Goal: Task Accomplishment & Management: Manage account settings

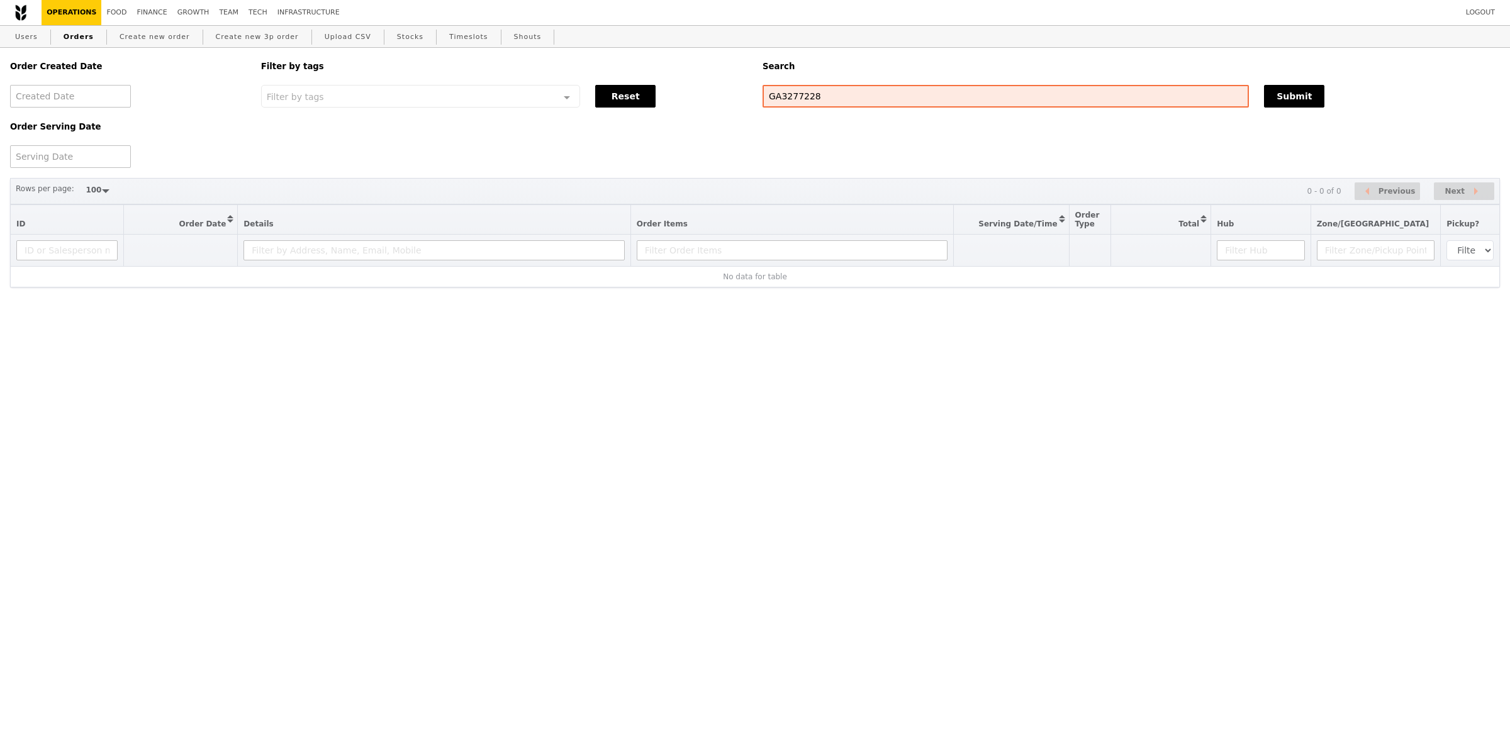
select select "100"
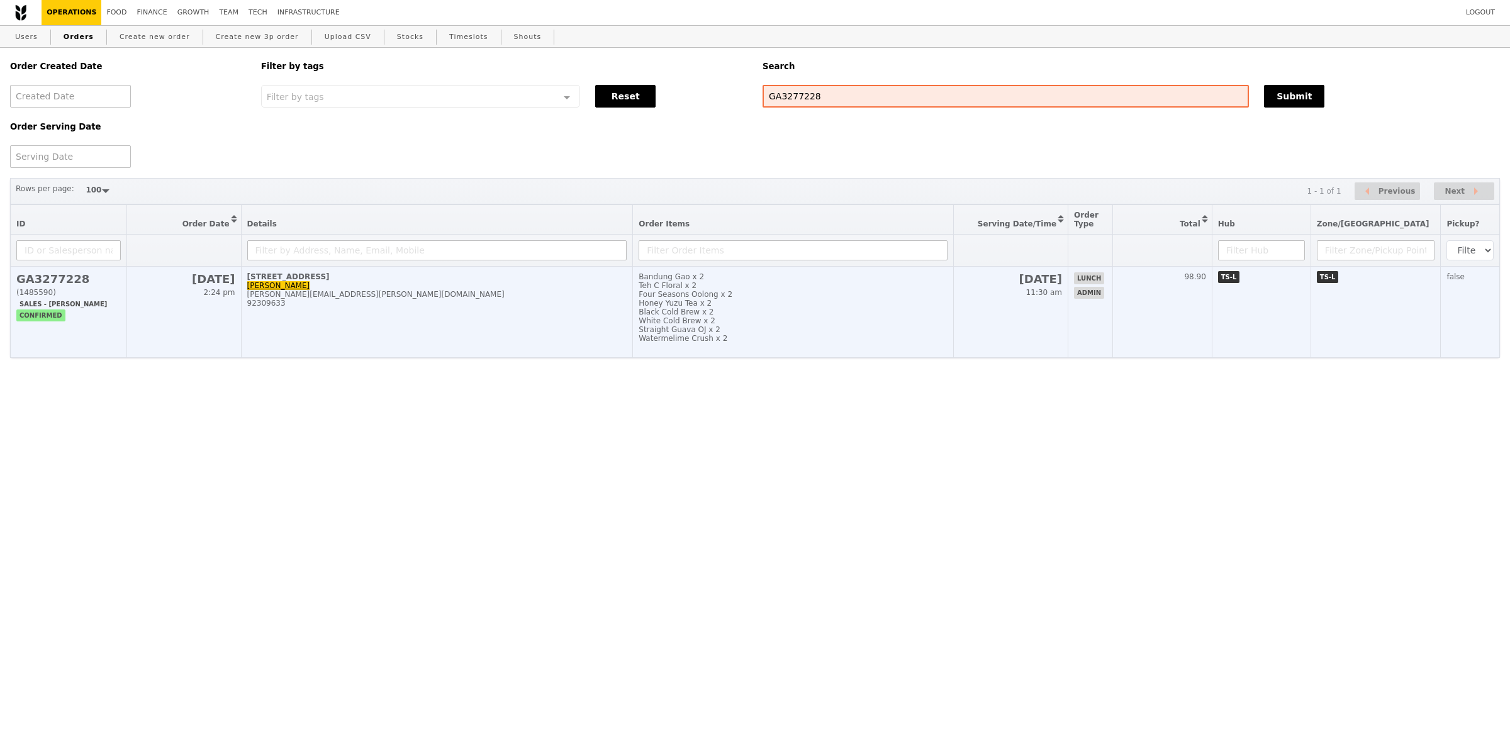
drag, startPoint x: 238, startPoint y: 278, endPoint x: 301, endPoint y: 282, distance: 62.4
click at [240, 278] on td "26 Aug 2:24 pm" at bounding box center [184, 312] width 114 height 91
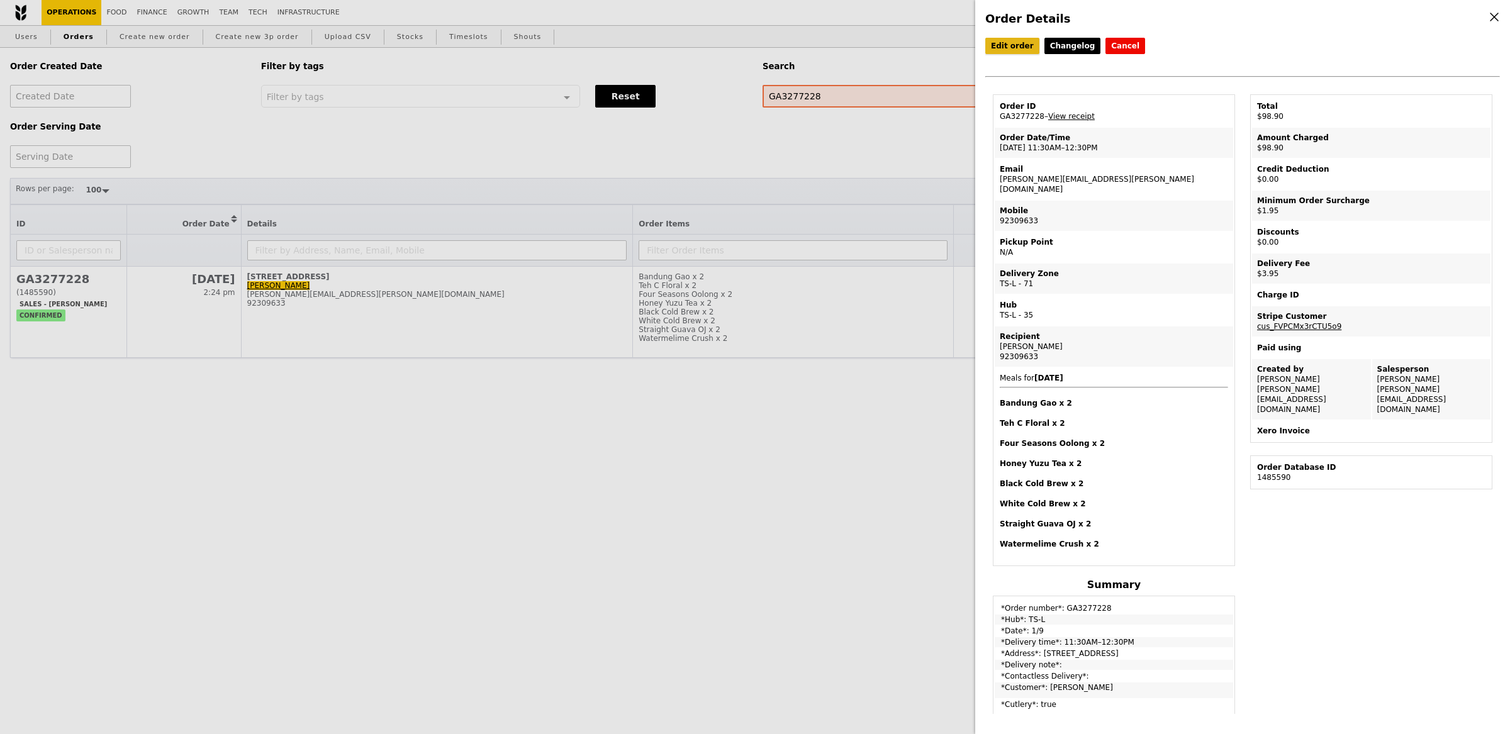
click at [1017, 47] on link "Edit order" at bounding box center [1012, 46] width 54 height 16
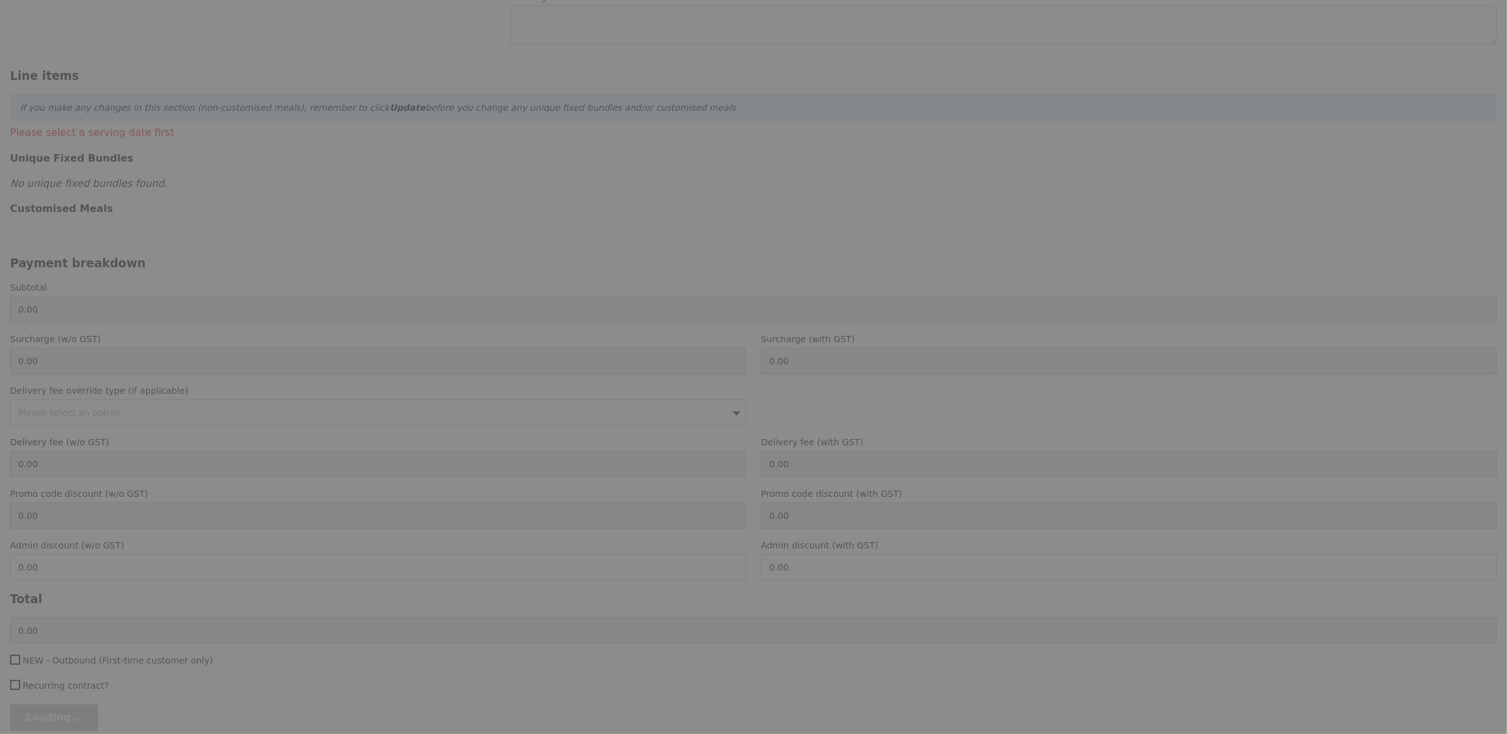
type input "01 Sep 2025"
type input "Loading..."
type input "93.00"
type input "1.79"
type input "1.95"
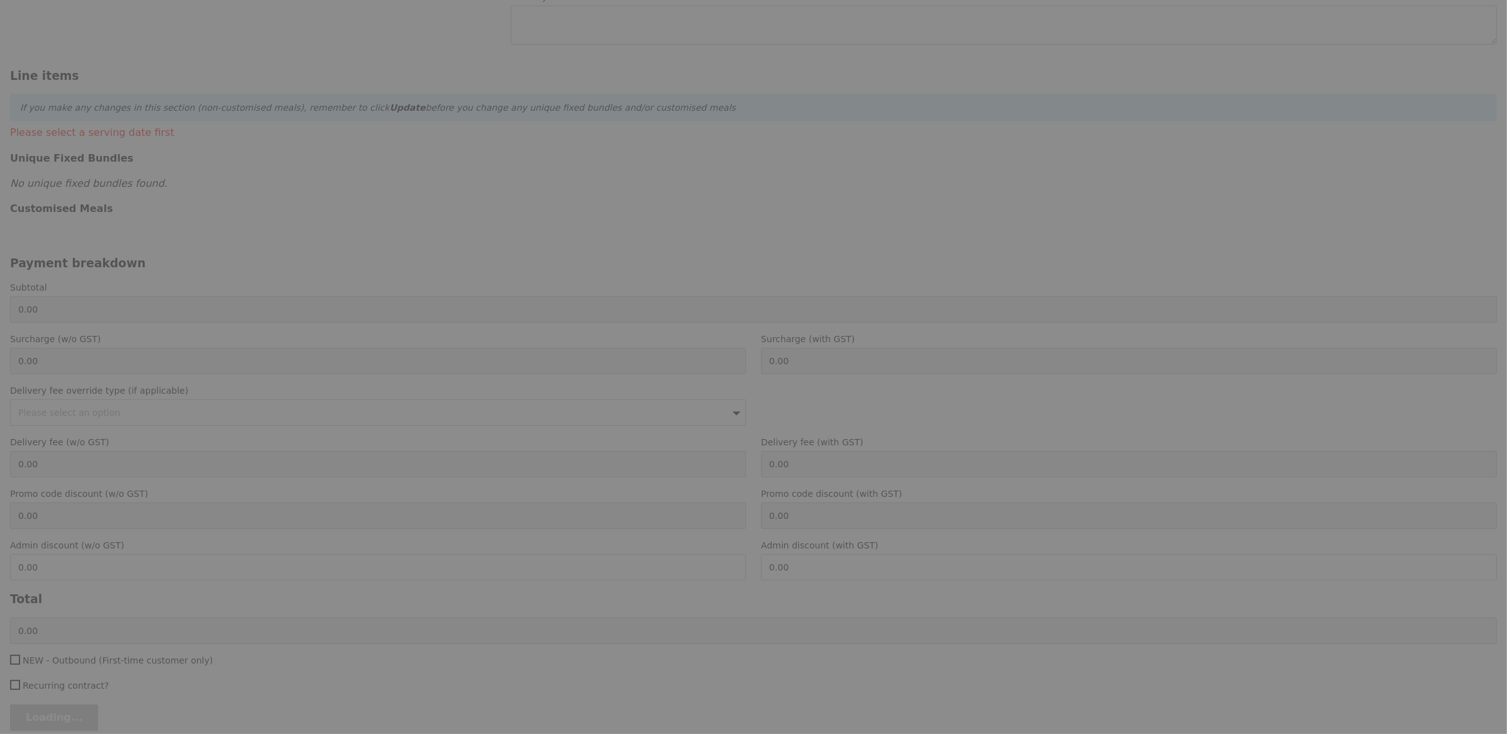
type input "3.62"
type input "3.95"
type input "98.90"
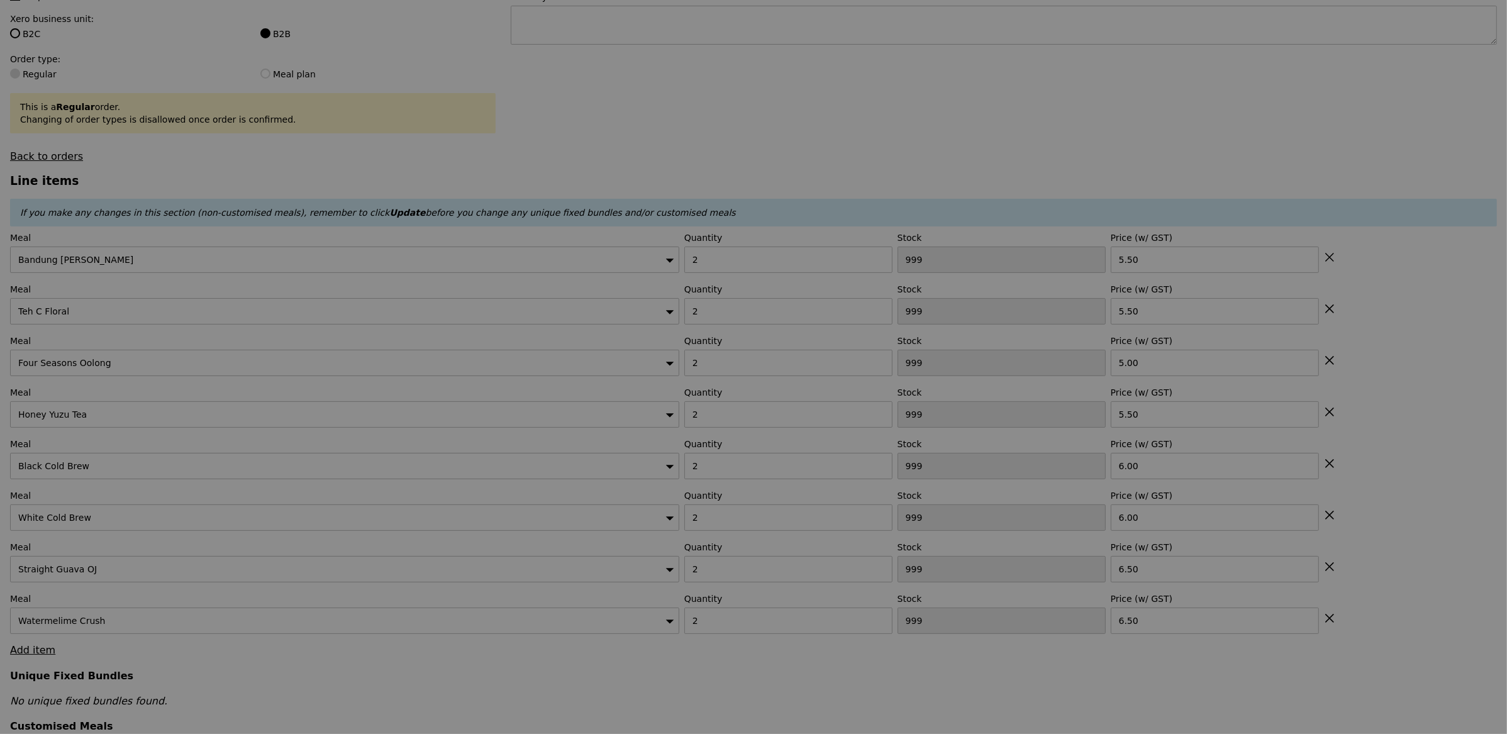
scroll to position [442, 0]
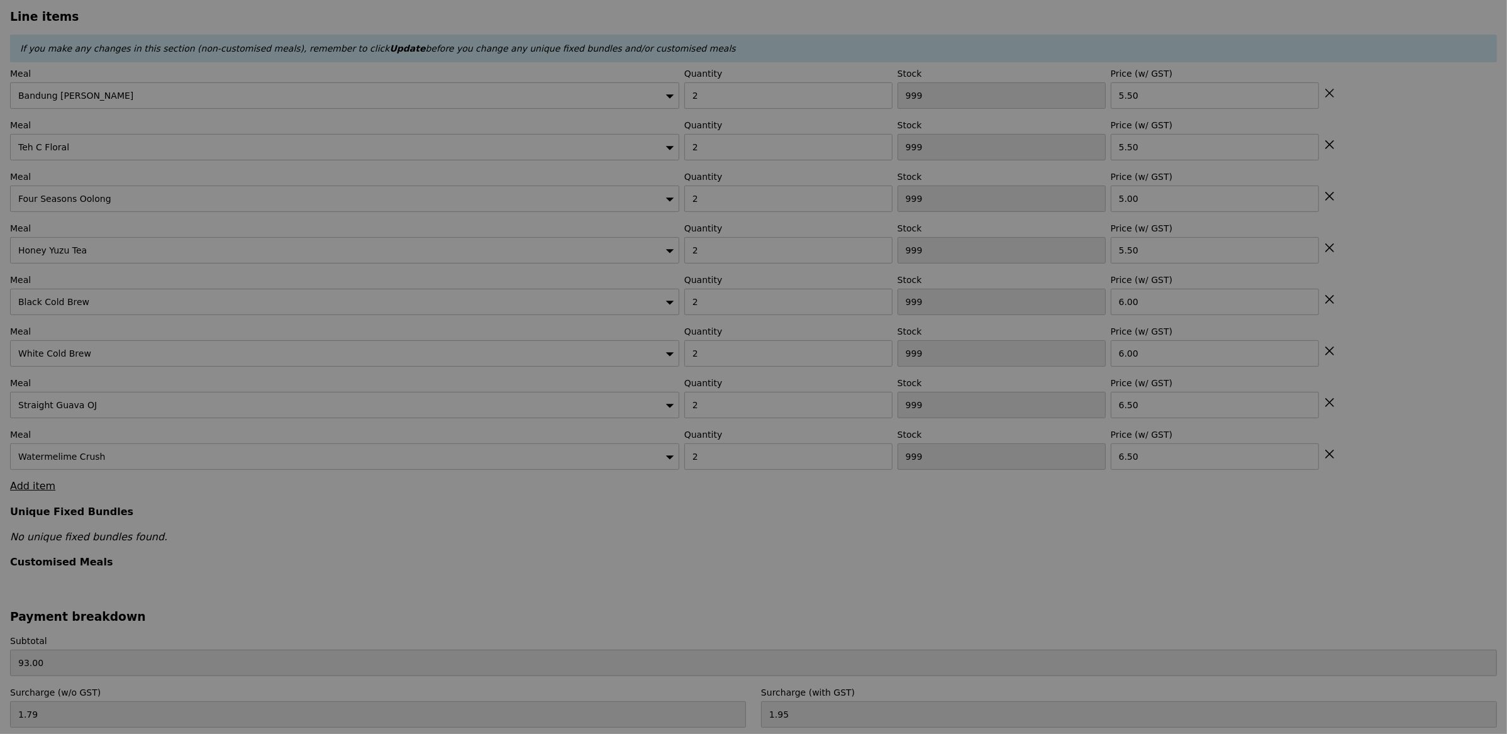
type input "498"
type input "493"
type input "498"
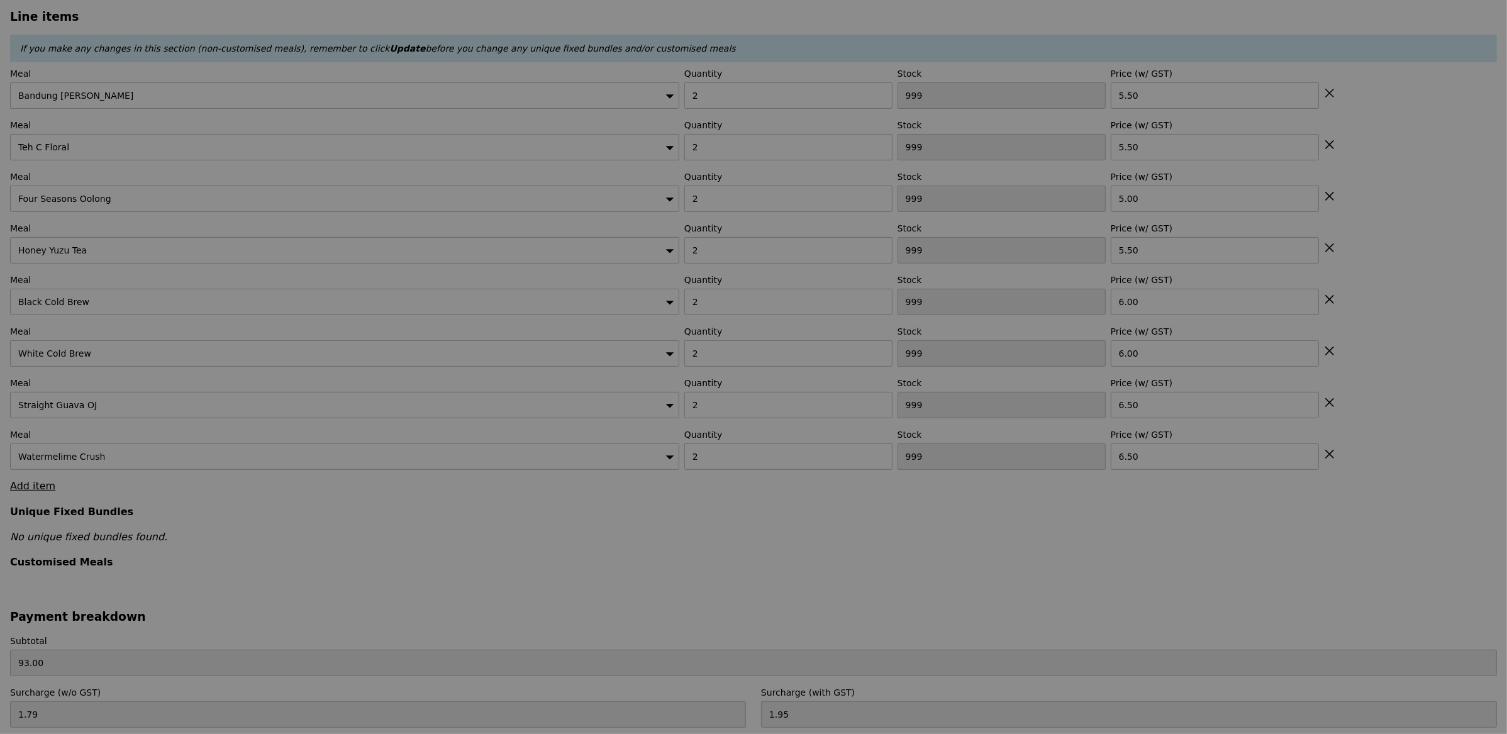
type input "498"
type input "Update"
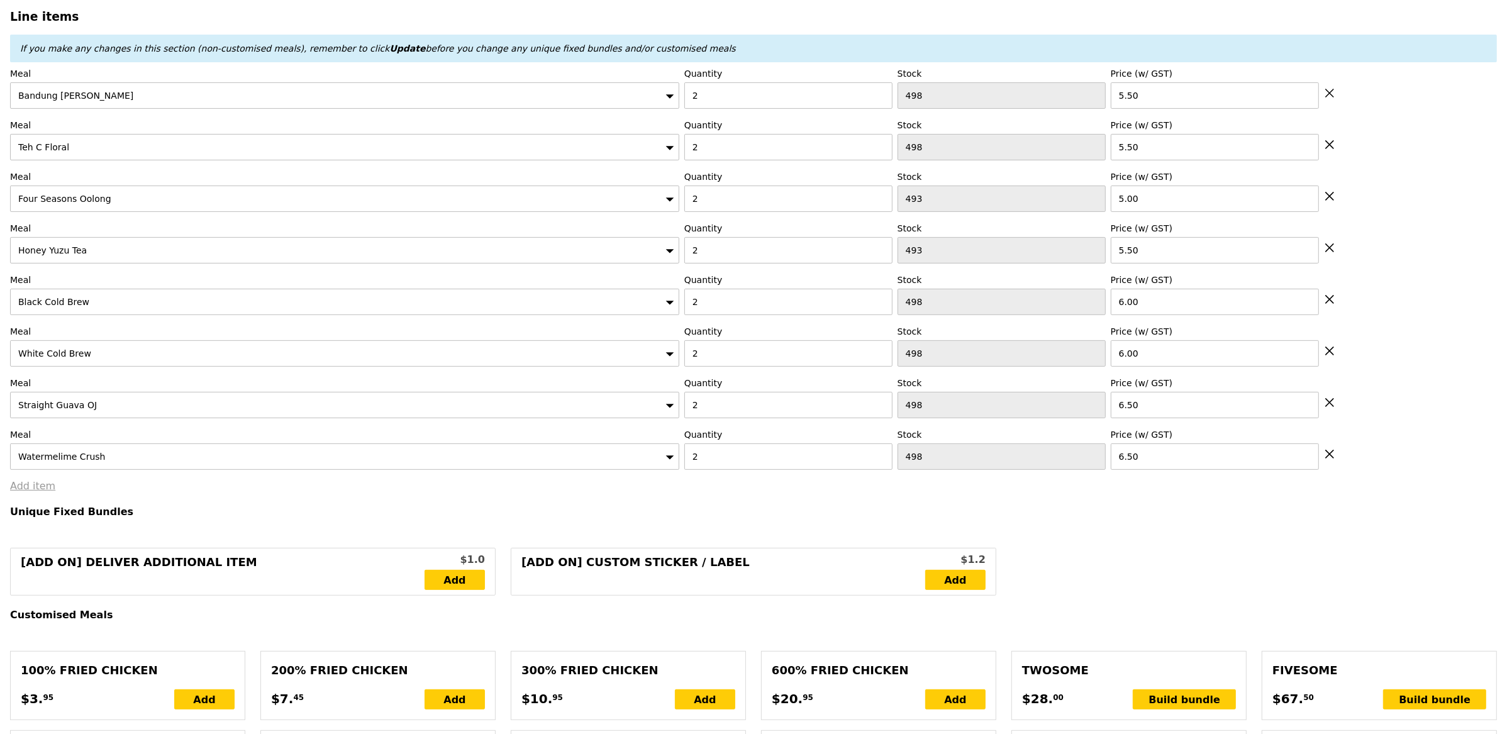
click at [34, 491] on link "Add item" at bounding box center [32, 486] width 45 height 12
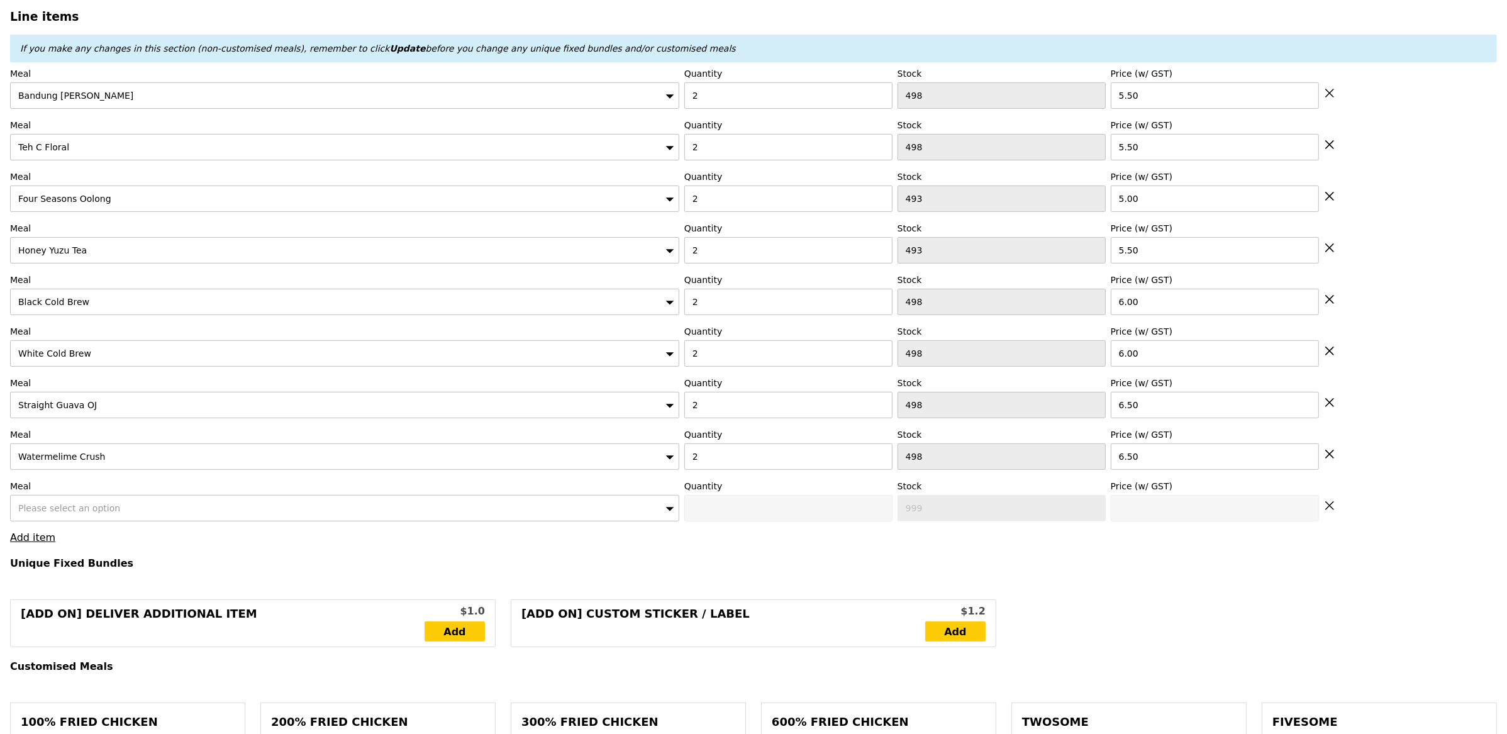
click at [130, 510] on div "Please select an option" at bounding box center [344, 508] width 669 height 26
type input "duo"
click at [48, 544] on div "duo Honey Duo Mustard Chicken ($15.50)" at bounding box center [344, 519] width 669 height 49
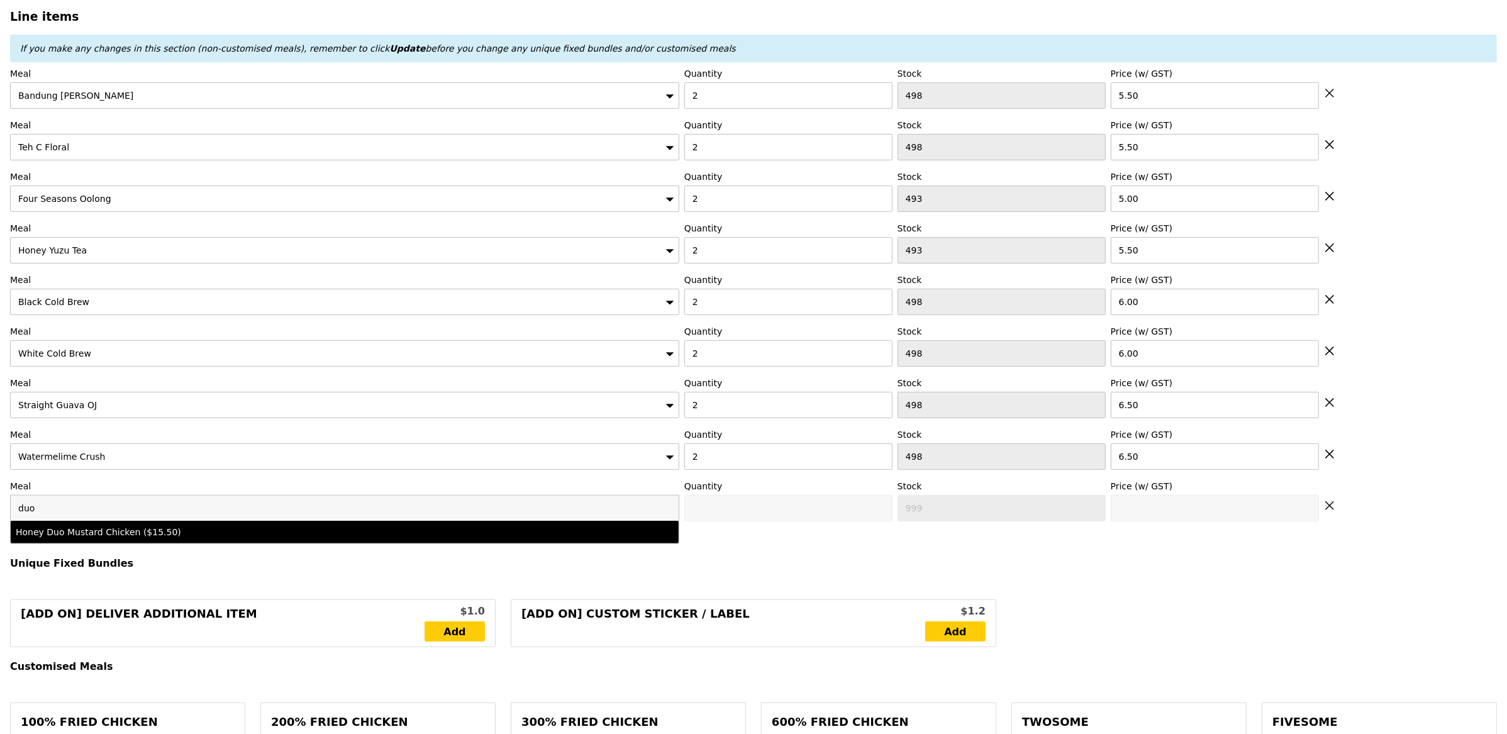
click at [55, 539] on div "Honey Duo Mustard Chicken ($15.50)" at bounding box center [262, 532] width 493 height 13
type input "0"
type input "473"
type input "15.5"
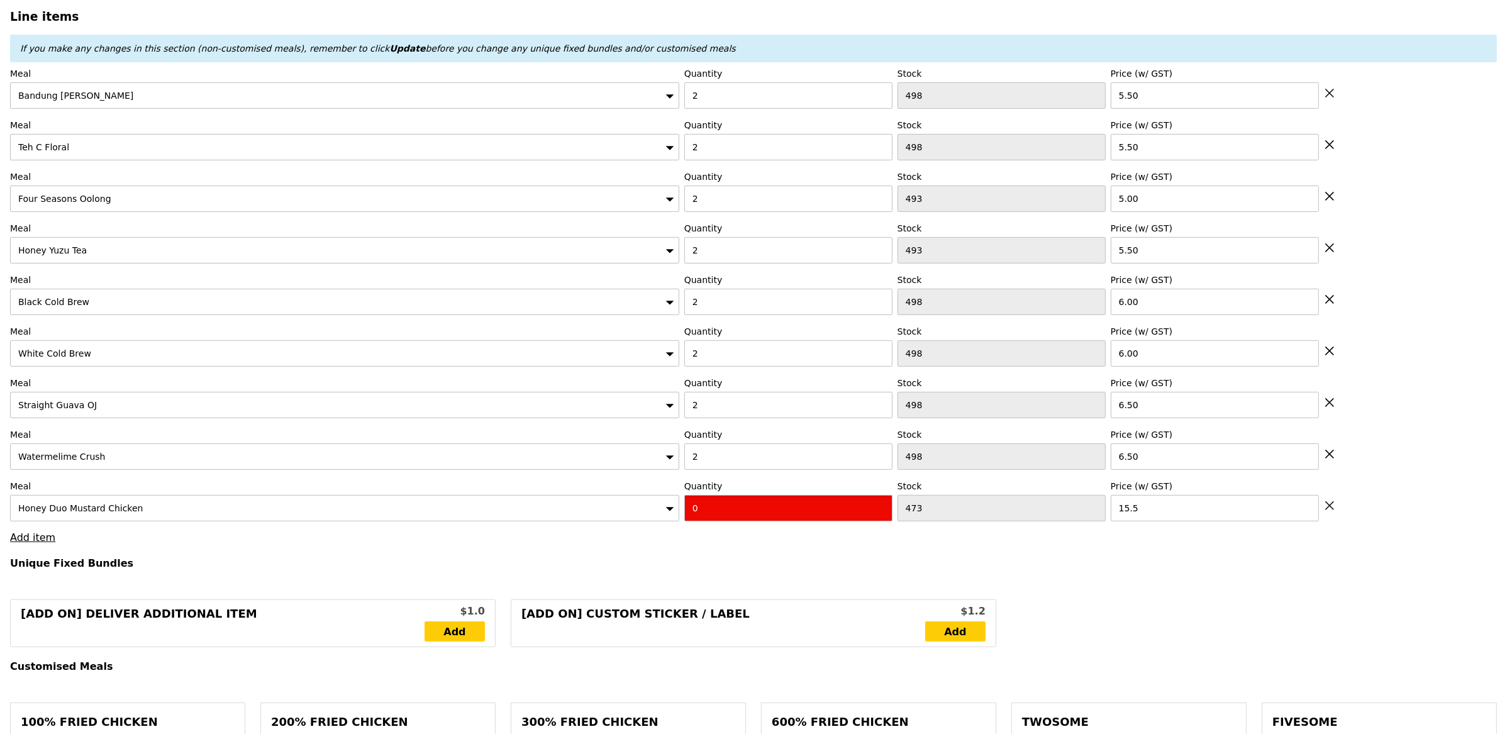
click at [695, 501] on input "0" at bounding box center [789, 508] width 208 height 26
drag, startPoint x: 702, startPoint y: 510, endPoint x: 610, endPoint y: 496, distance: 93.4
click at [613, 492] on div "Meal Honey Duo Mustard Chicken Quantity 0 Stock 473 Price (w/ GST) 15.5" at bounding box center [753, 501] width 1487 height 42
type input "5"
drag, startPoint x: 605, startPoint y: 522, endPoint x: 542, endPoint y: 522, distance: 62.3
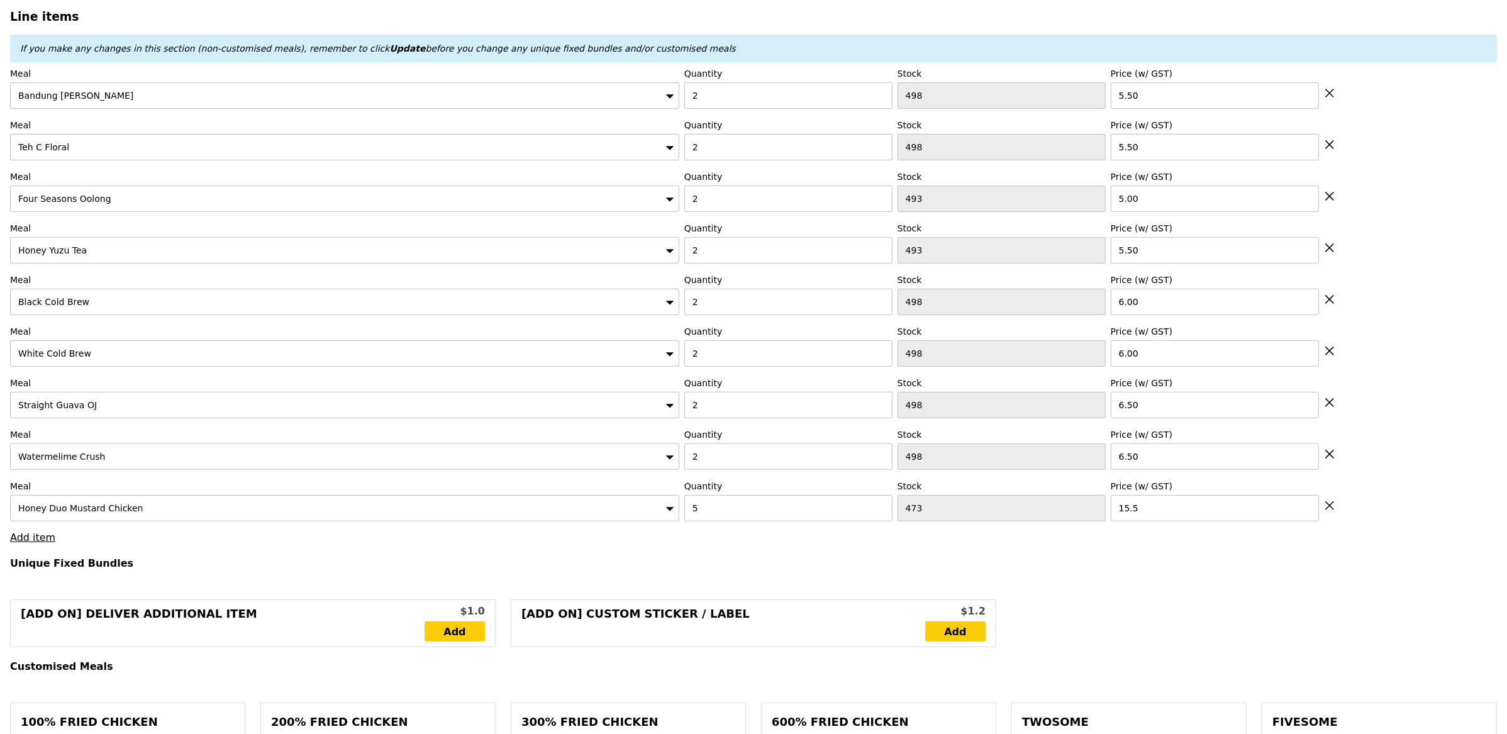
click at [542, 522] on div "Honey Duo Mustard Chicken" at bounding box center [344, 508] width 669 height 26
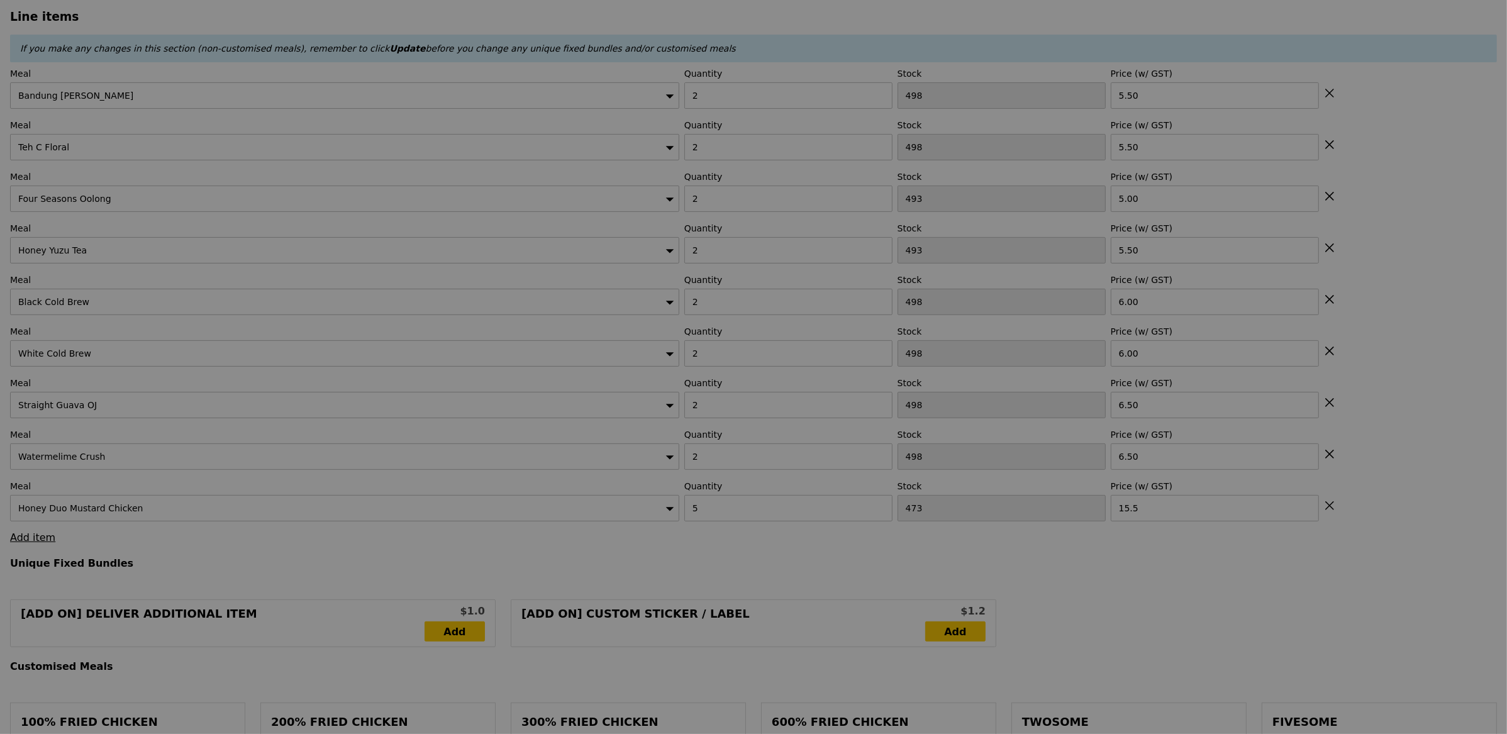
drag, startPoint x: 201, startPoint y: 564, endPoint x: 94, endPoint y: 538, distance: 110.0
click at [200, 564] on div at bounding box center [753, 367] width 1507 height 734
type input "Update"
type input "0.00"
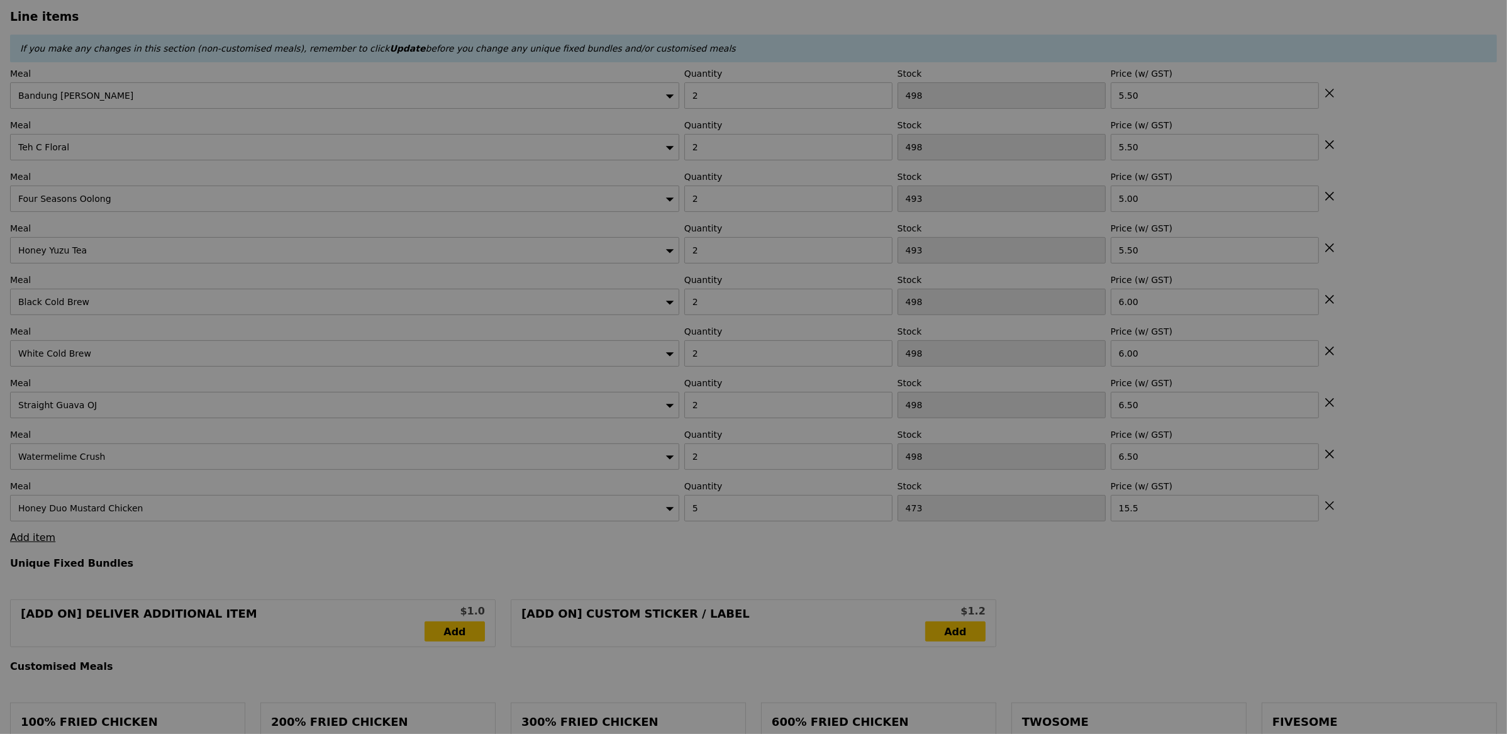
type input "0.00"
type input "3.95"
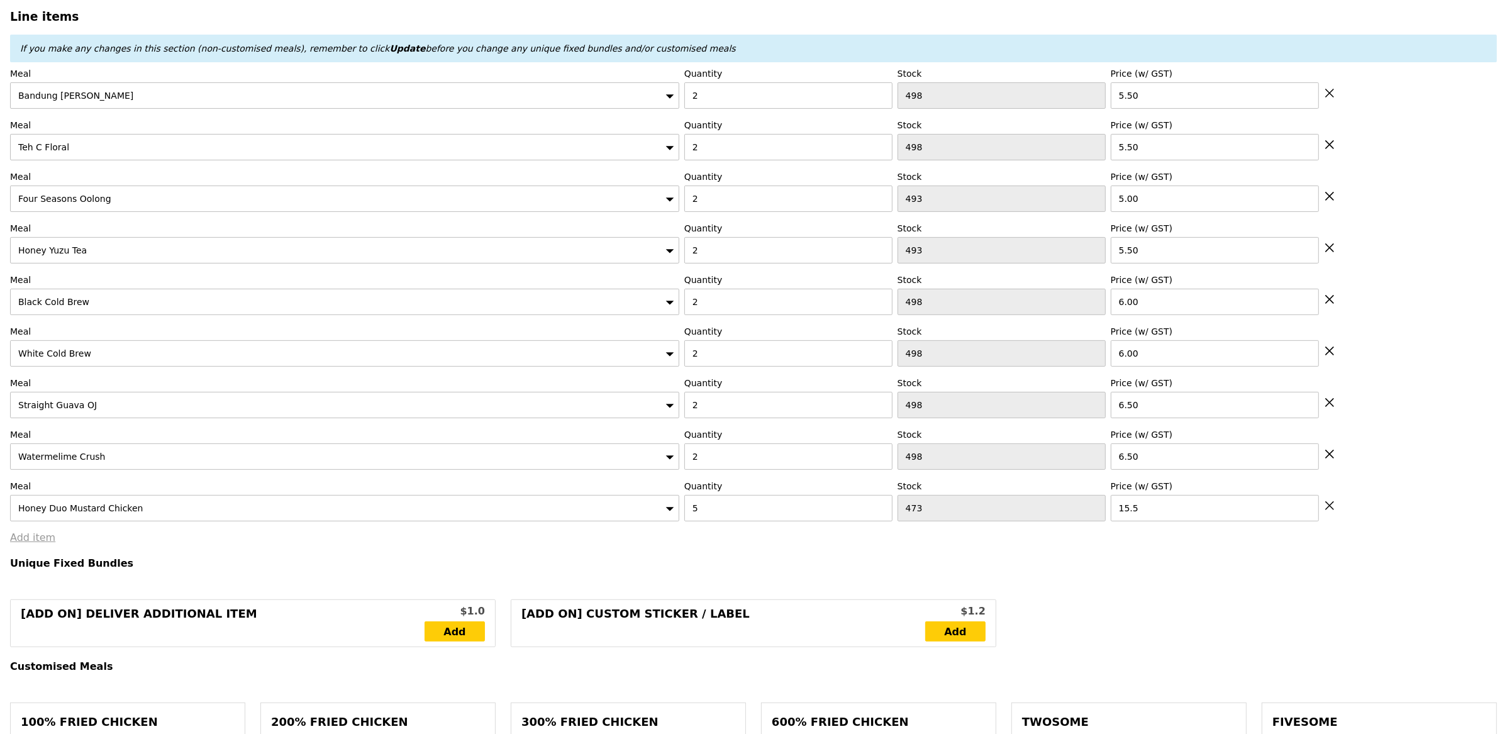
click at [30, 542] on link "Add item" at bounding box center [32, 538] width 45 height 12
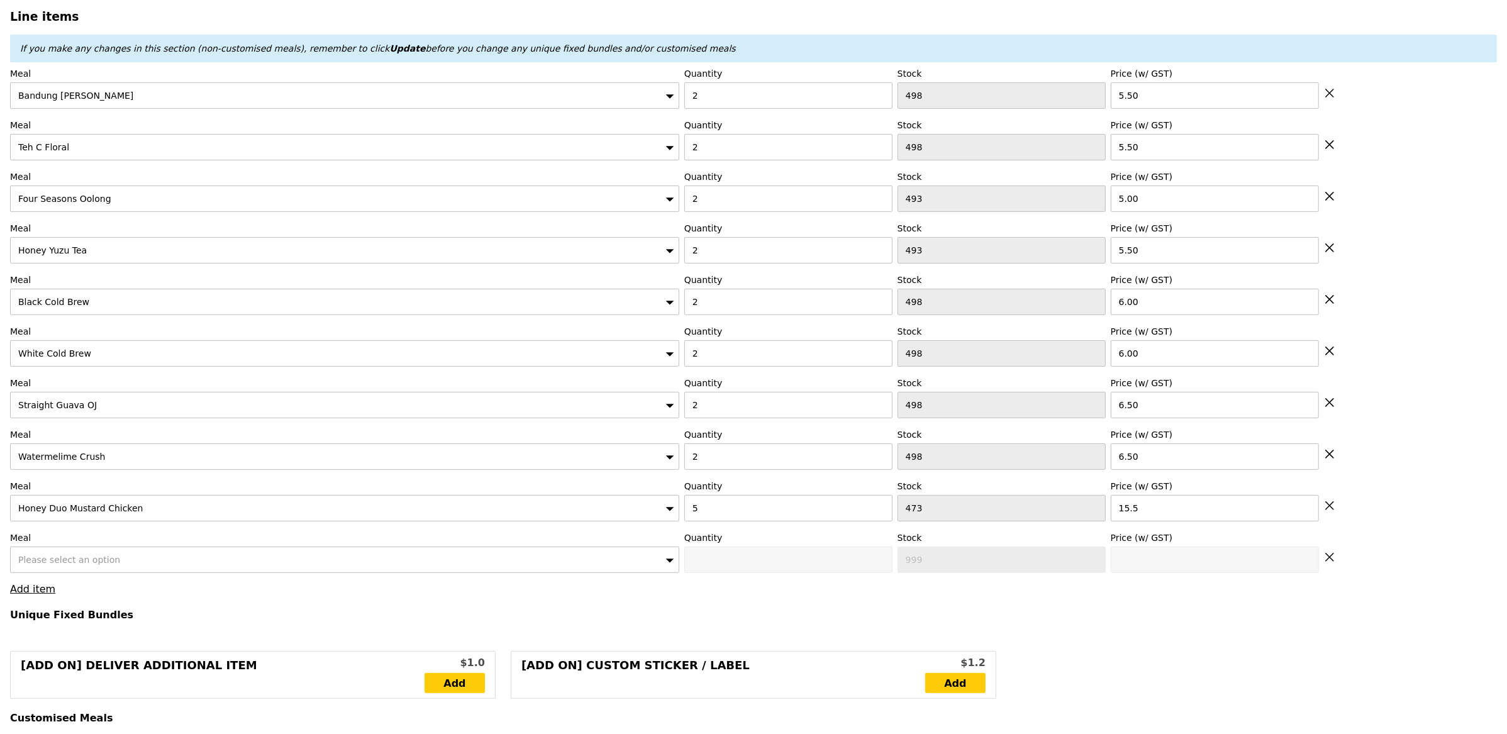
click at [65, 572] on div "Please select an option" at bounding box center [344, 560] width 669 height 26
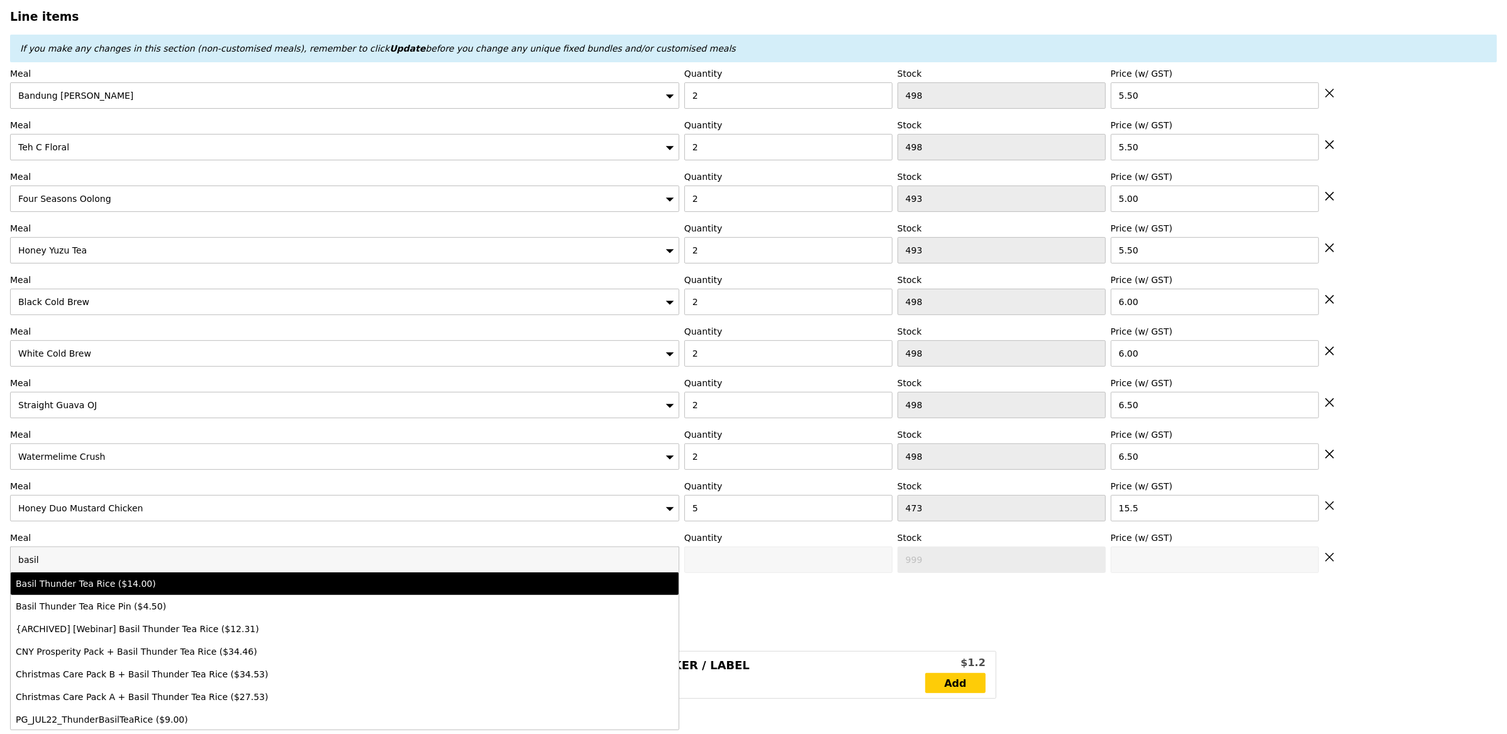
type input "basil"
click at [196, 590] on div "Basil Thunder Tea Rice ($14.00)" at bounding box center [262, 584] width 493 height 13
type input "0"
type input "489"
type input "14.0"
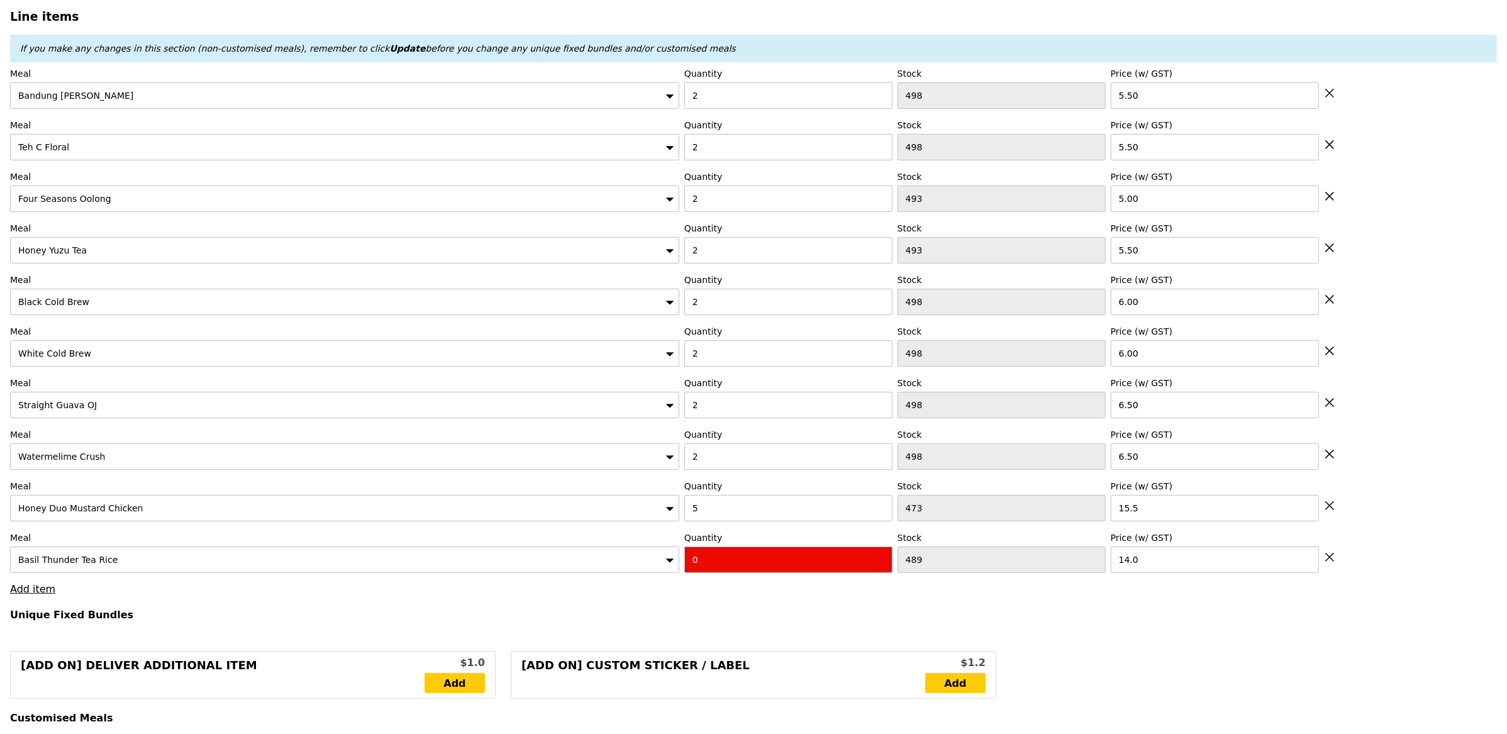
click at [720, 559] on input "0" at bounding box center [789, 560] width 208 height 26
type input "2"
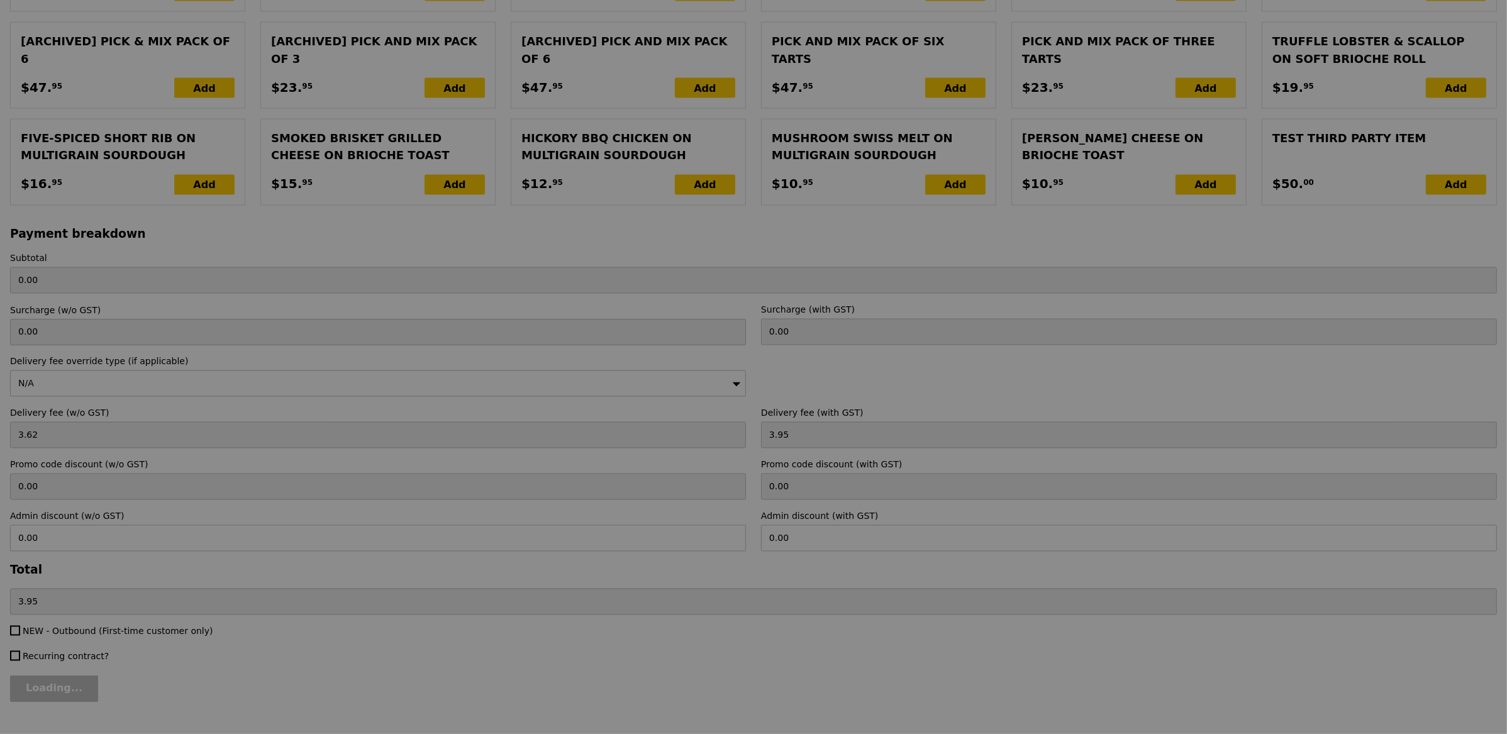
scroll to position [2907, 0]
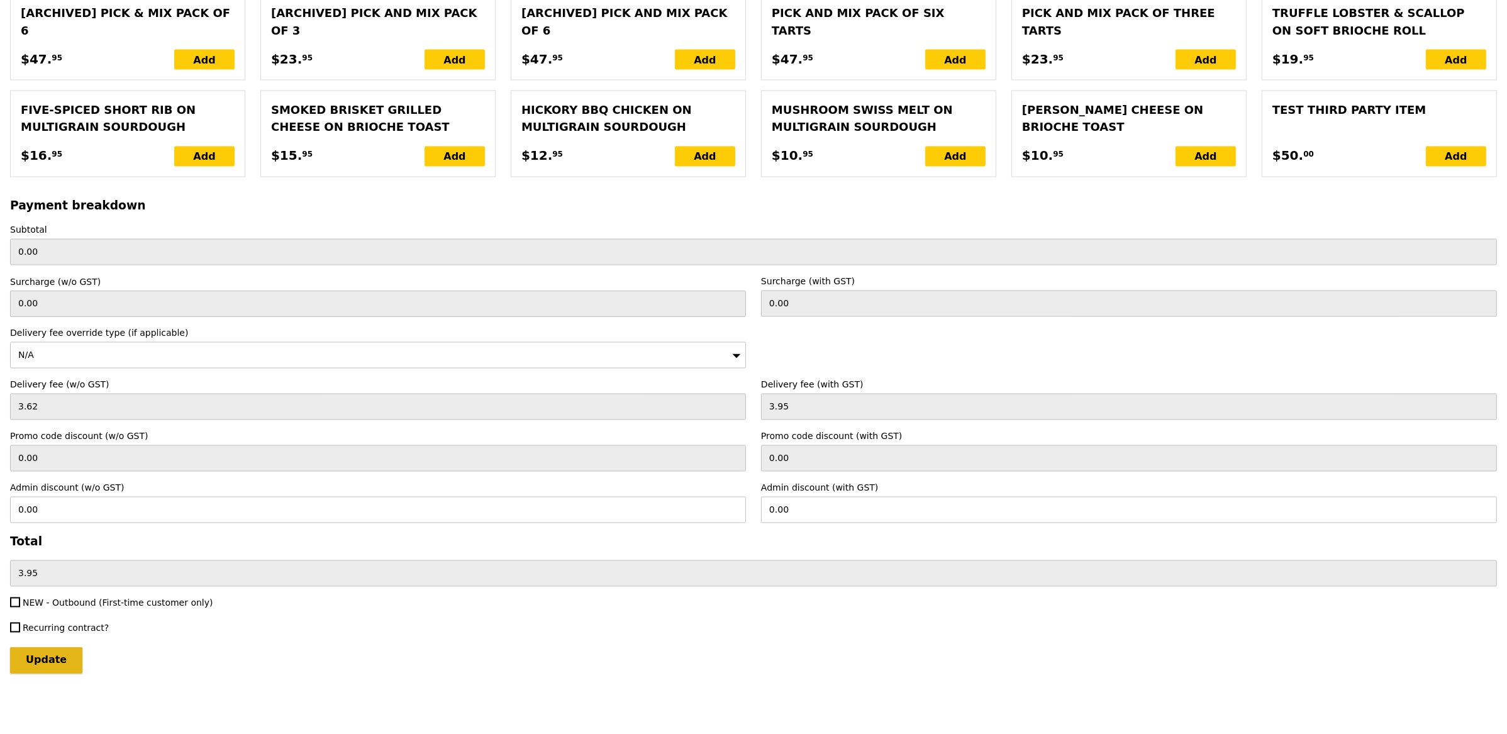
click at [54, 661] on input "Update" at bounding box center [46, 660] width 72 height 26
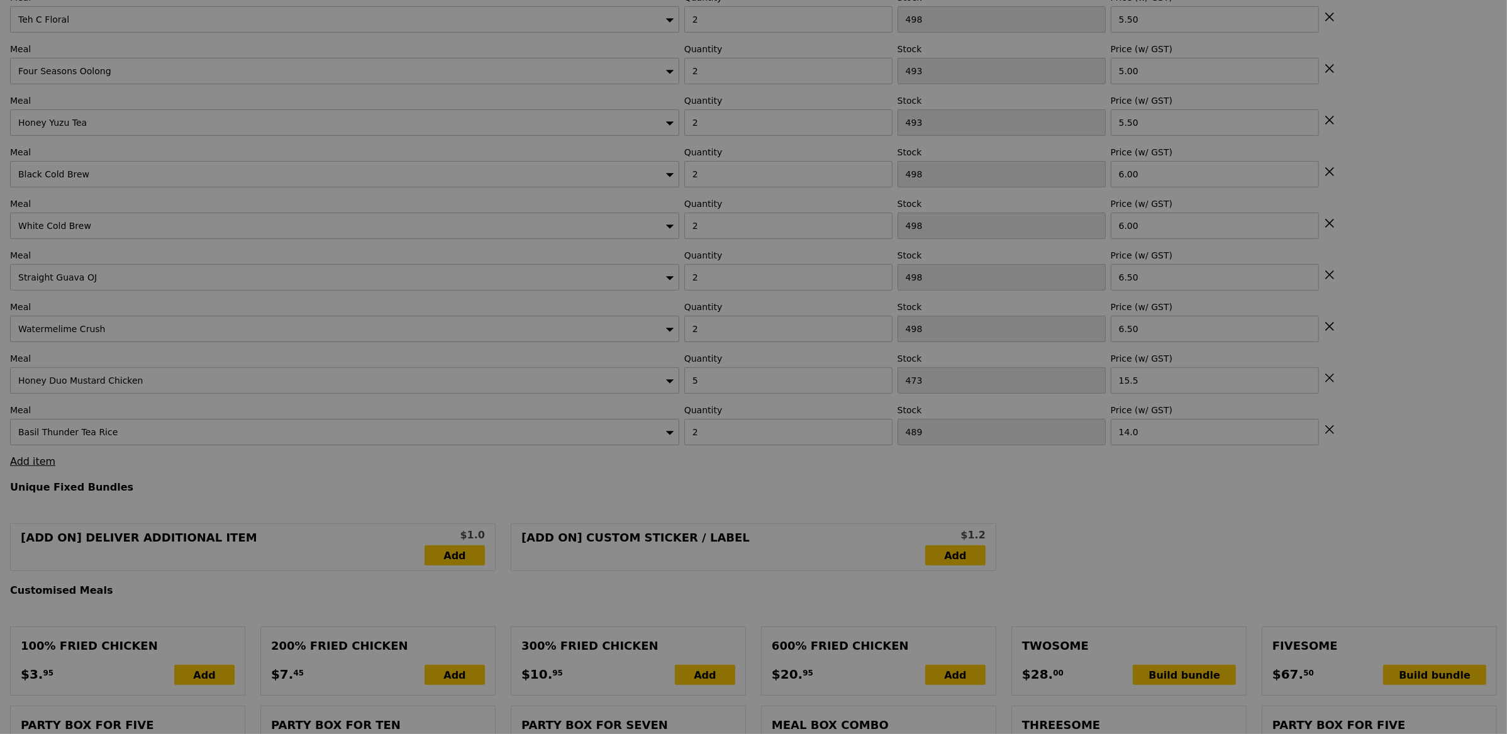
scroll to position [0, 0]
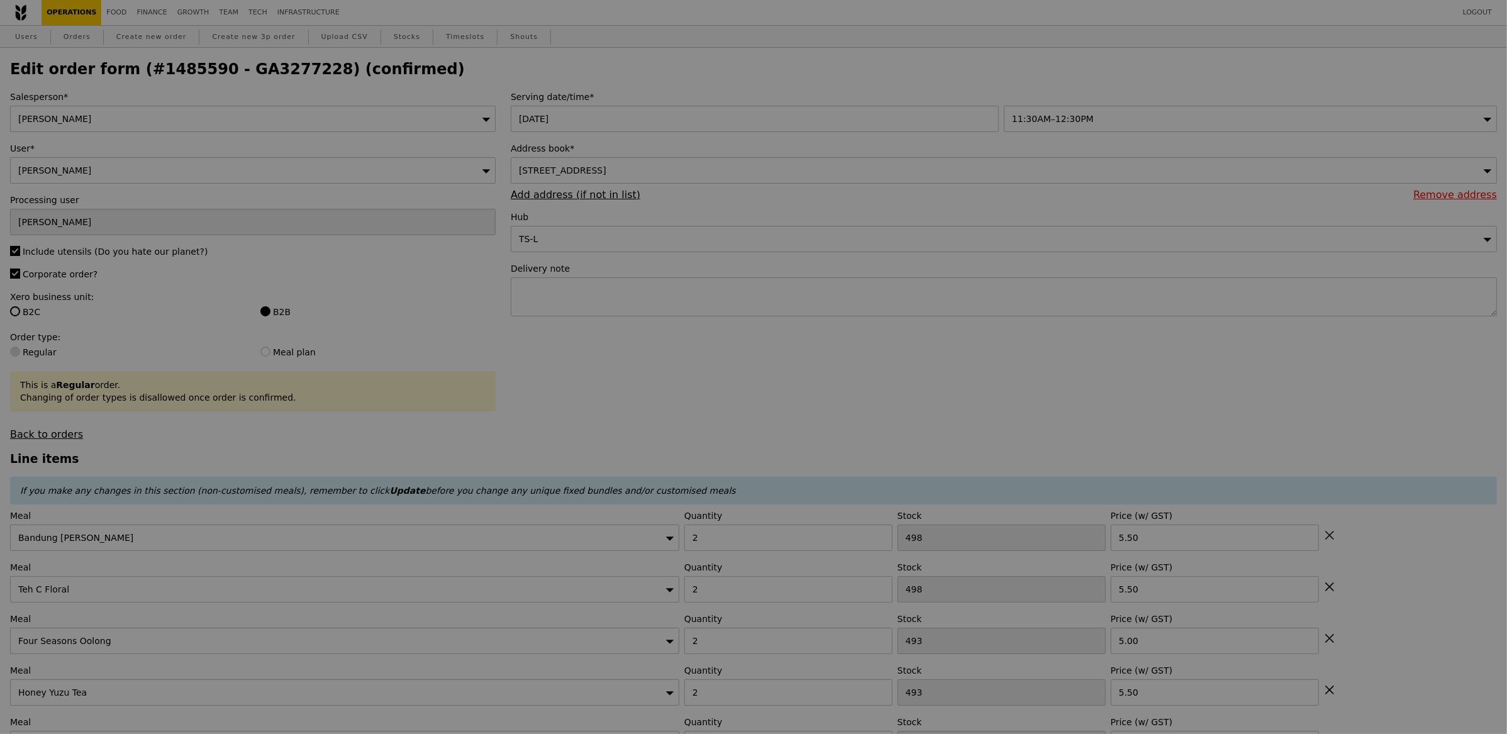
type input "Update"
type input "198.50"
type input "1.79"
type input "1.95"
type input "204.40"
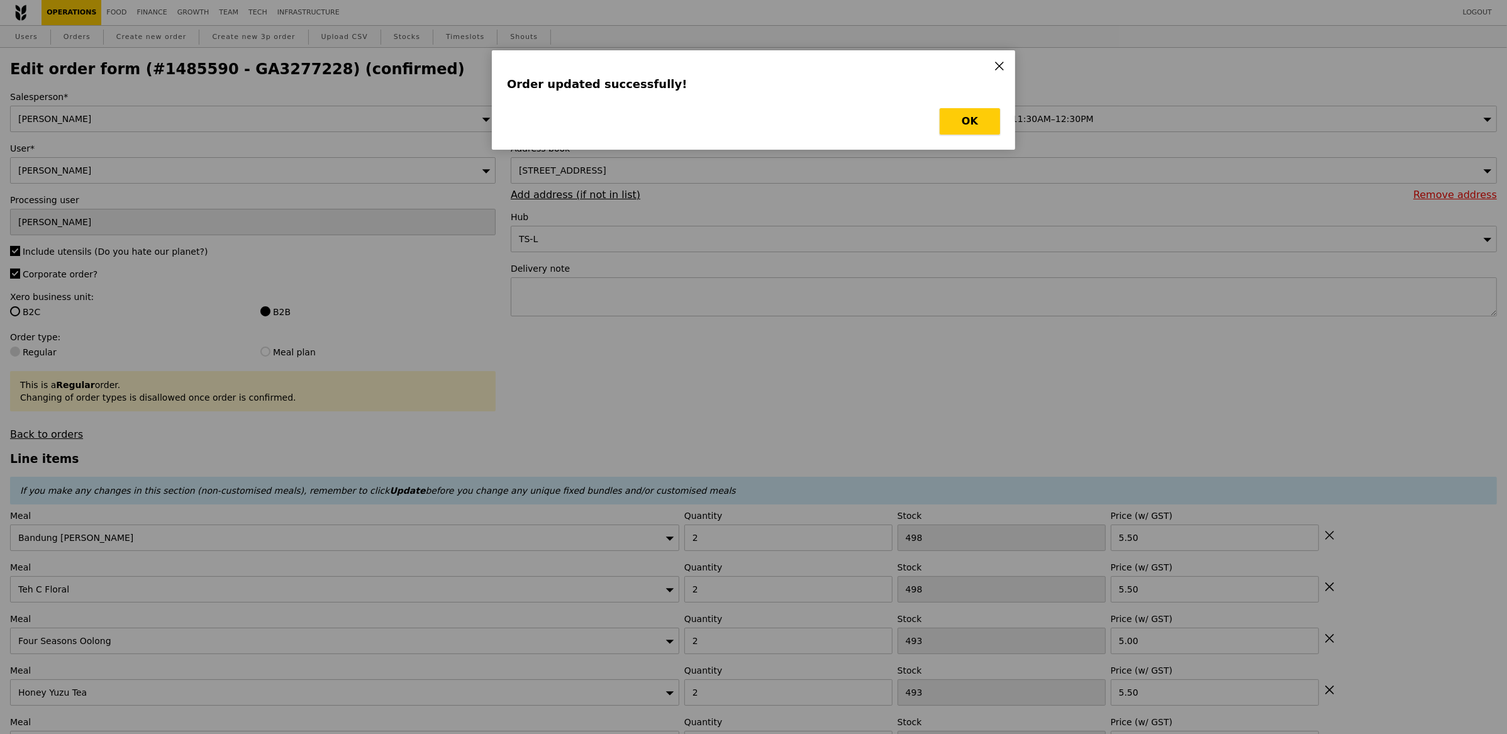
click at [959, 132] on button "OK" at bounding box center [970, 121] width 60 height 26
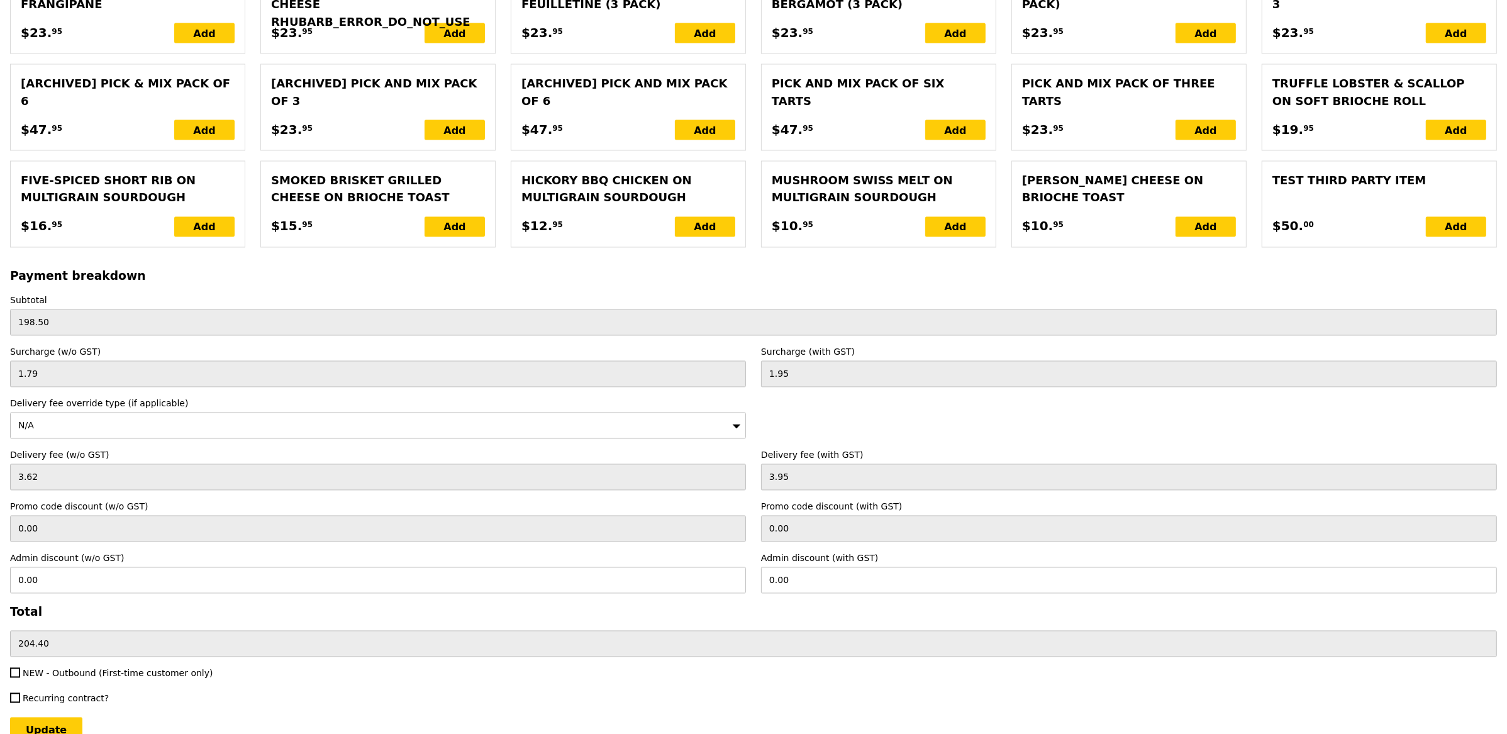
scroll to position [2907, 0]
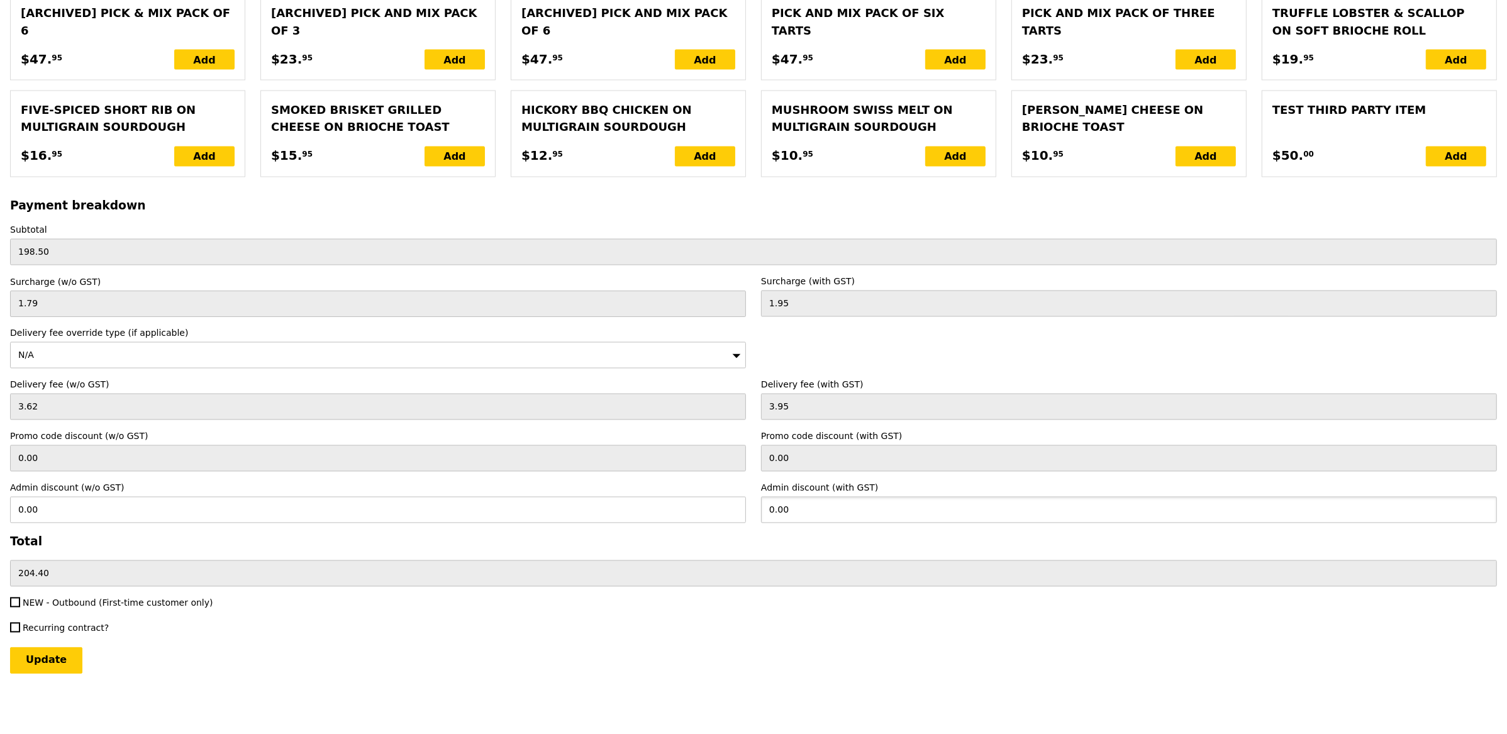
drag, startPoint x: 788, startPoint y: 511, endPoint x: 693, endPoint y: 489, distance: 98.1
click at [695, 490] on div "Admin discount (w/o GST) 0.00 Admin discount (with GST) 0.00" at bounding box center [754, 503] width 1502 height 42
click at [106, 520] on input "0.00" at bounding box center [378, 510] width 736 height 26
type input "9.925"
type input "10.82"
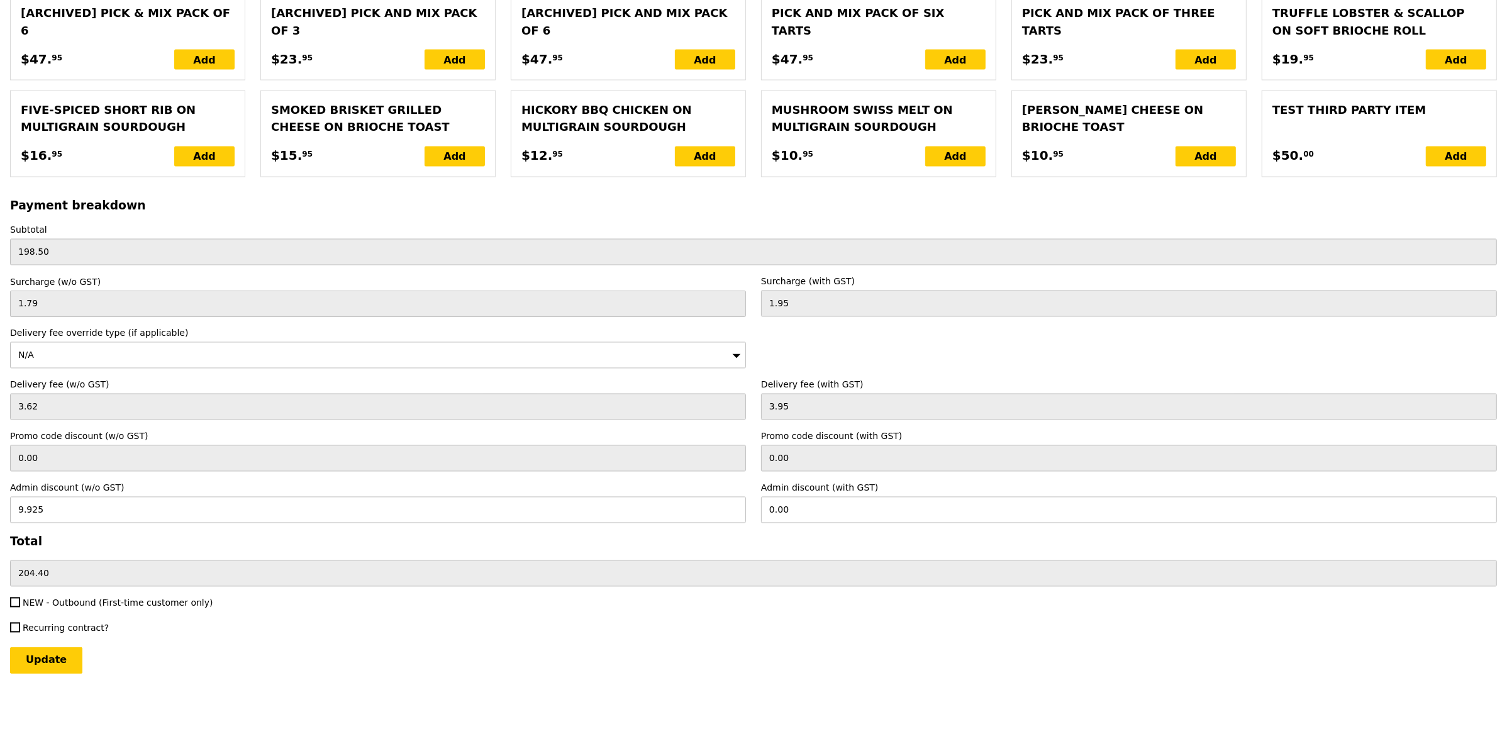
type input "193.58"
click at [204, 668] on div "Update" at bounding box center [753, 660] width 1487 height 26
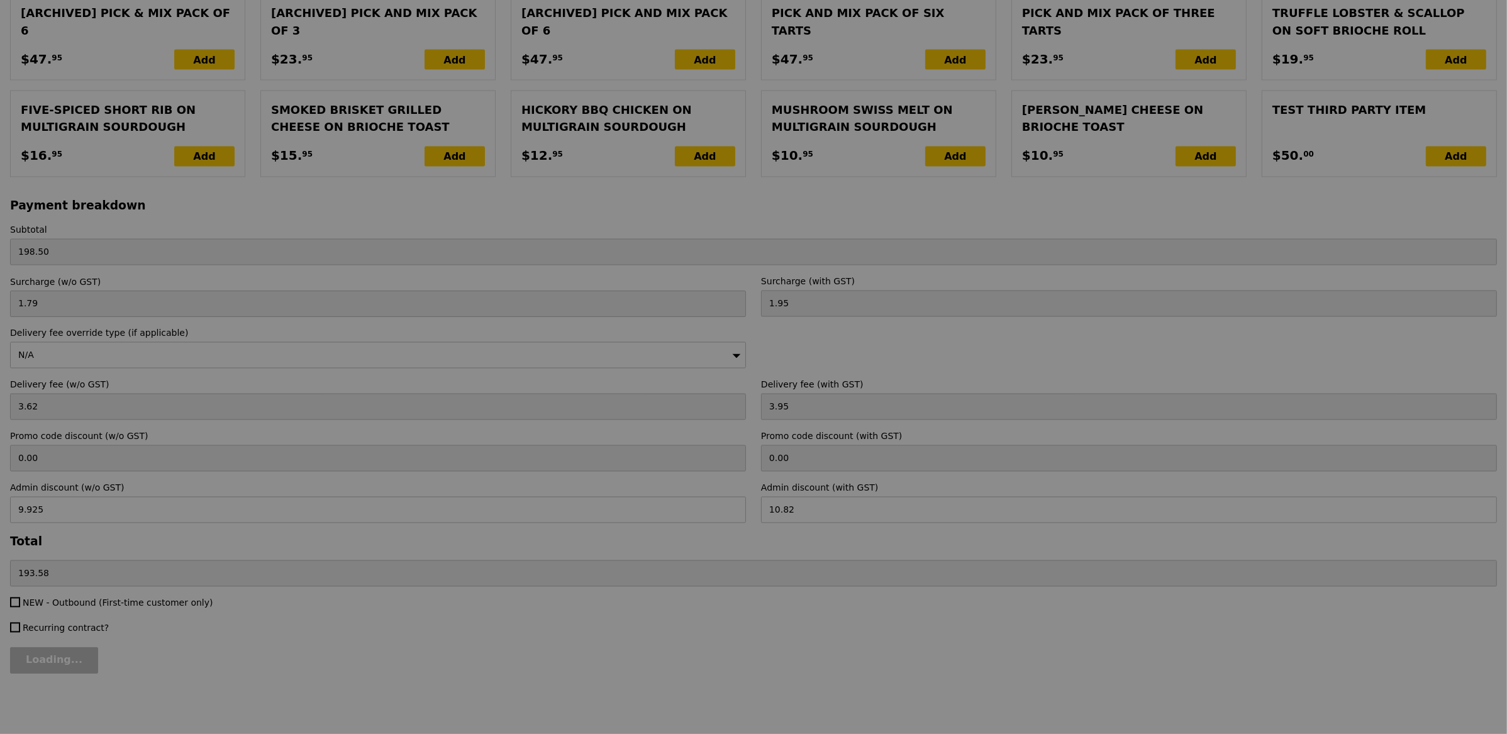
type input "Update"
type input "0.00"
type input "9.93"
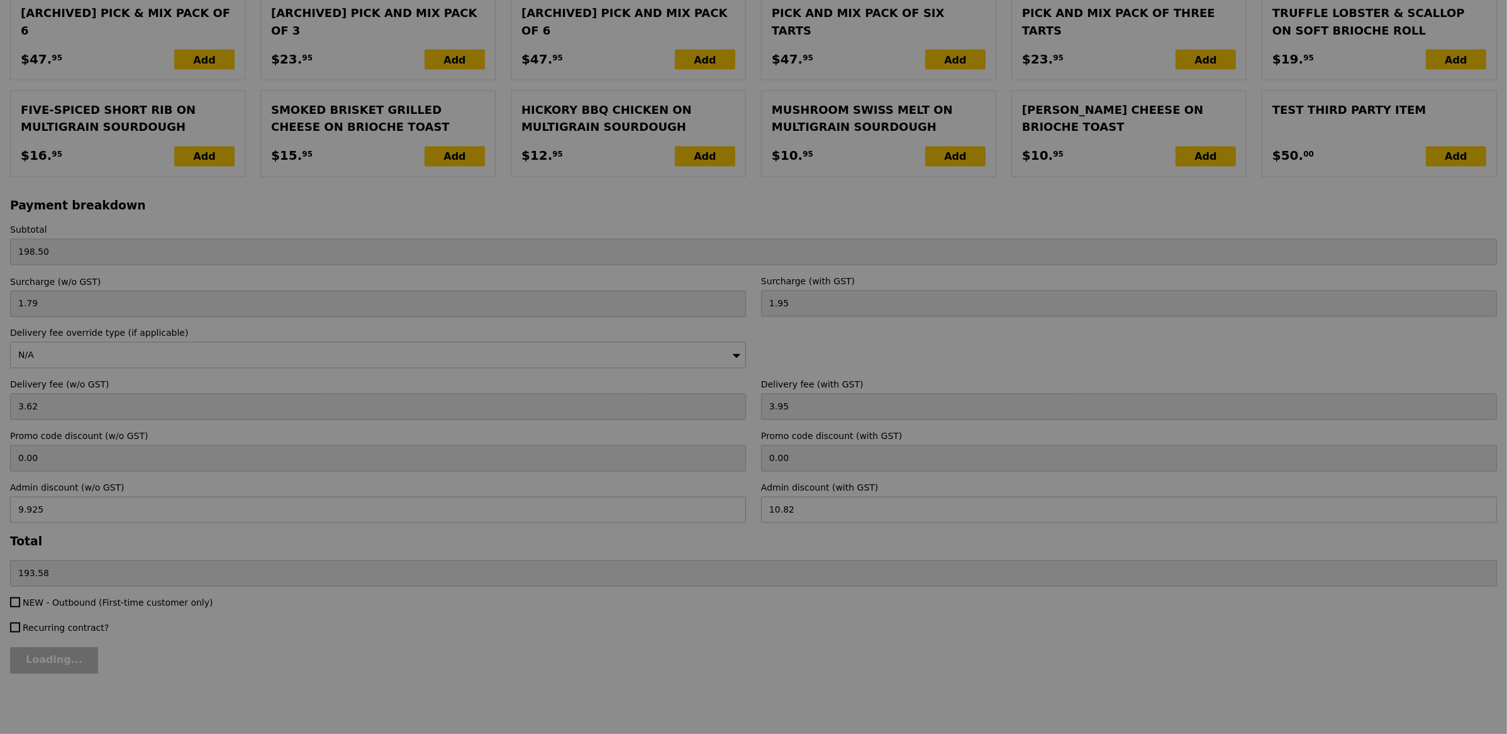
type input "0.00"
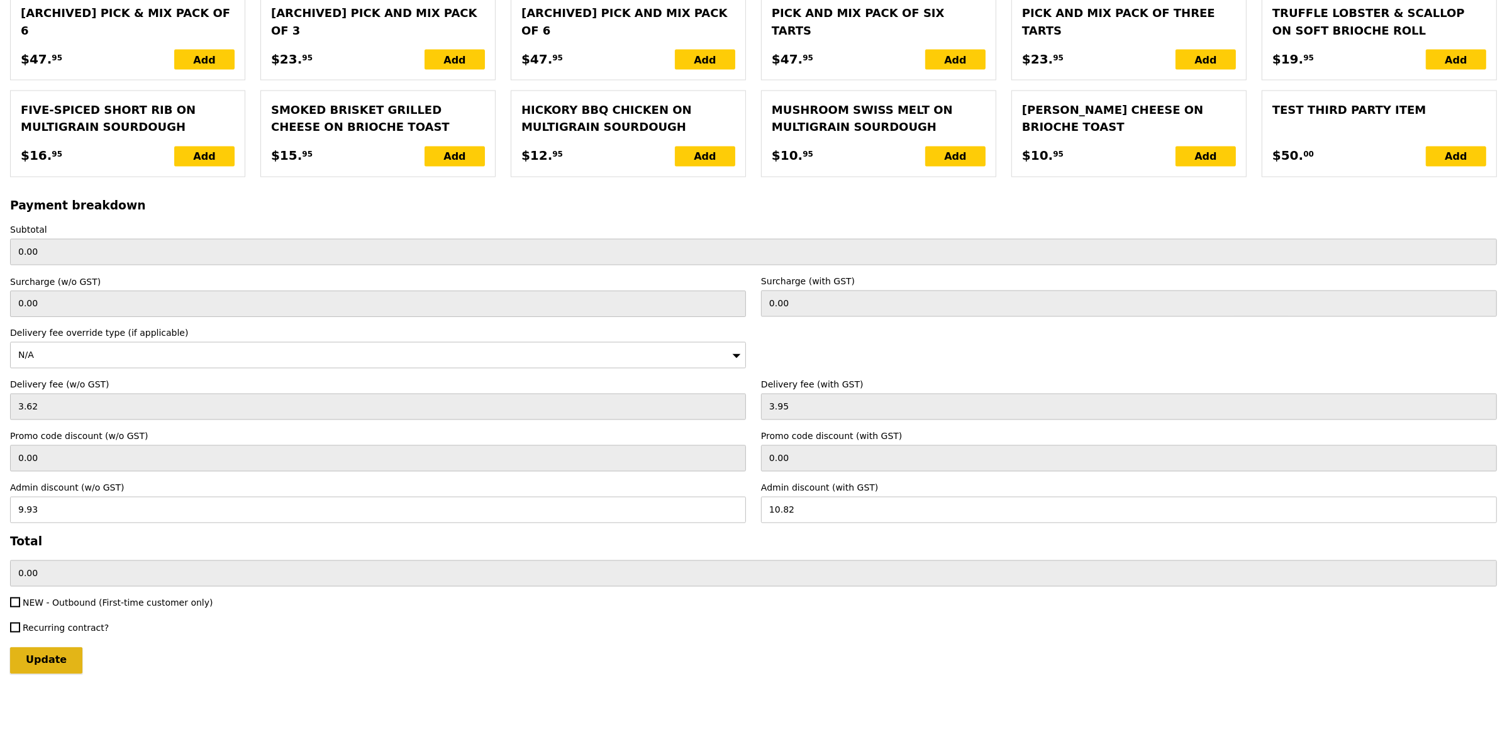
click at [50, 657] on input "Update" at bounding box center [46, 660] width 72 height 26
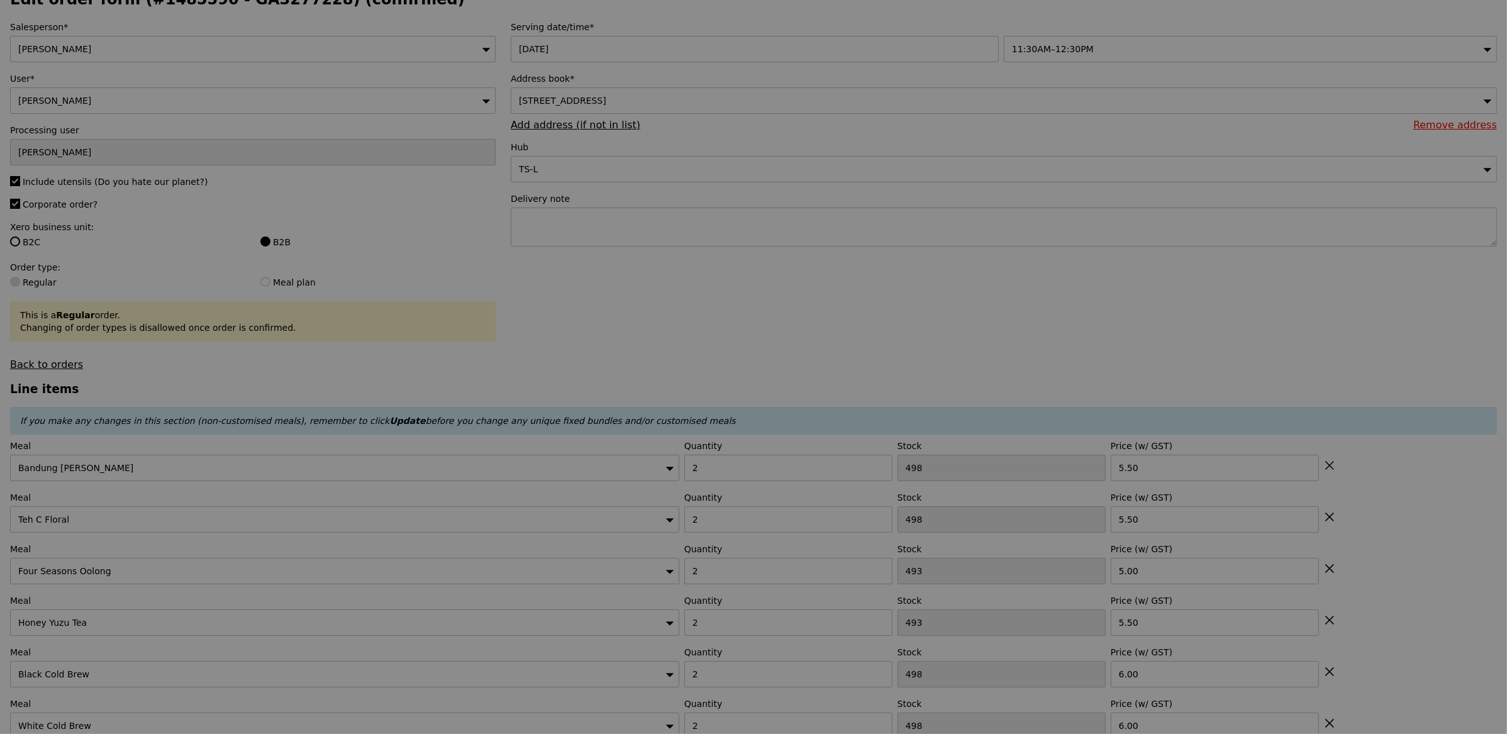
scroll to position [4, 0]
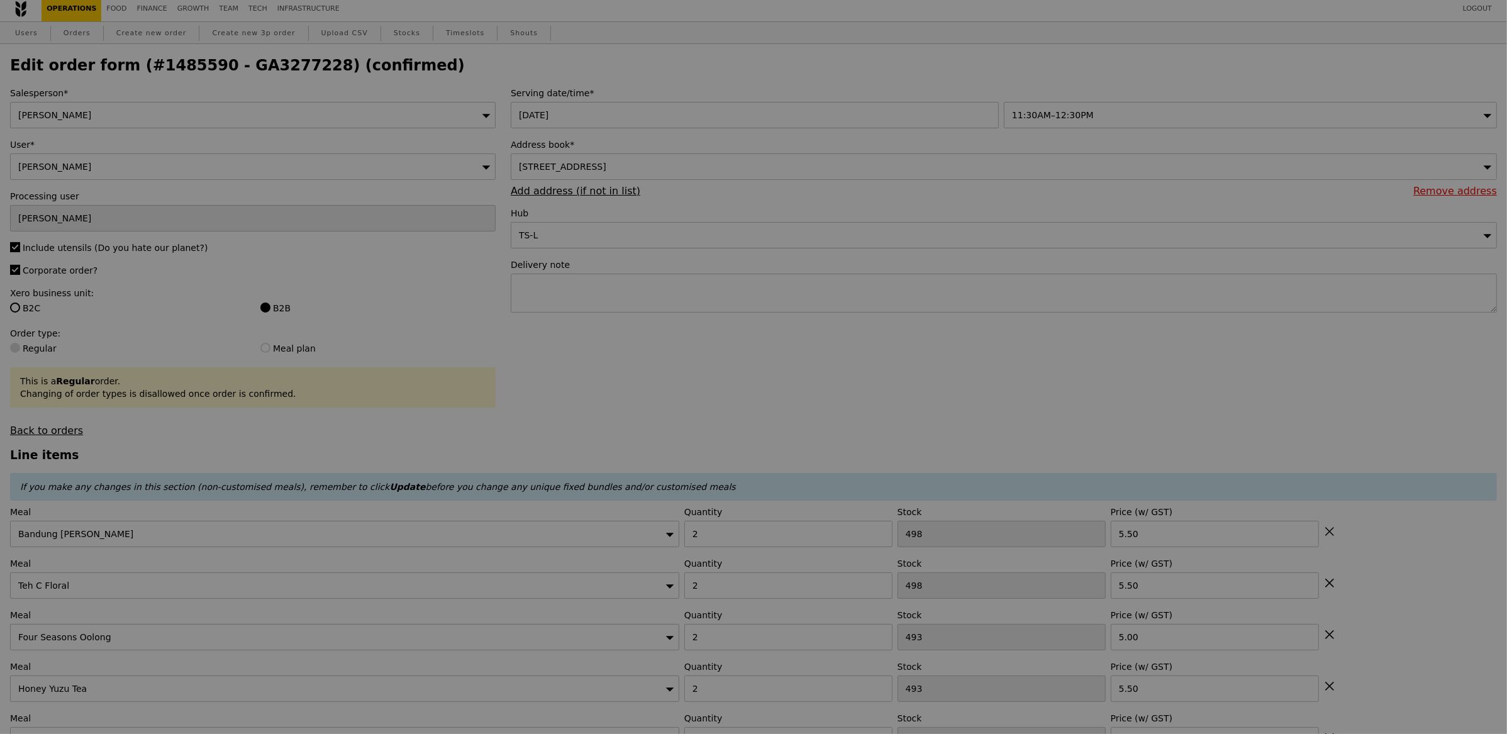
type input "Update"
type input "198.50"
type input "1.79"
type input "1.95"
type input "193.58"
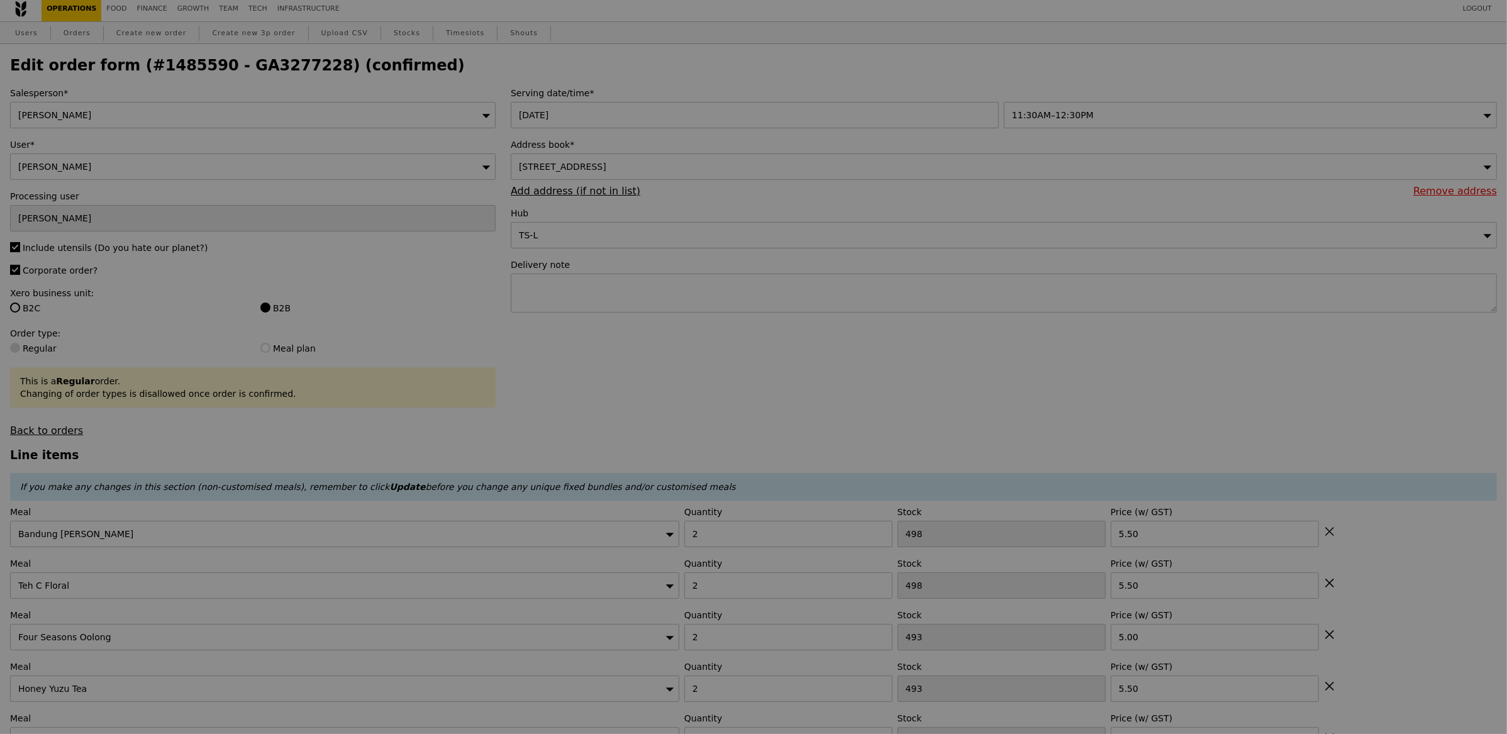
scroll to position [0, 0]
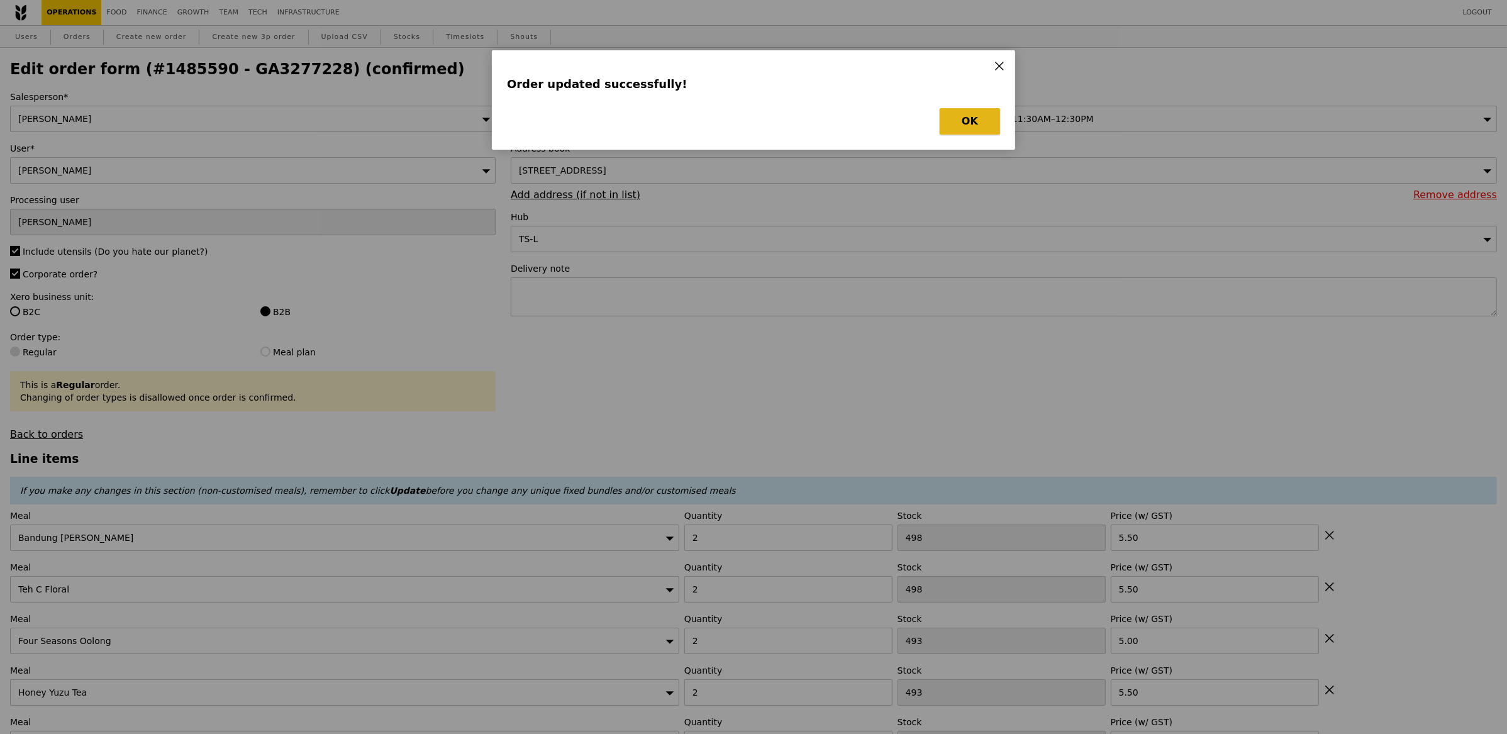
click at [983, 125] on button "OK" at bounding box center [970, 121] width 60 height 26
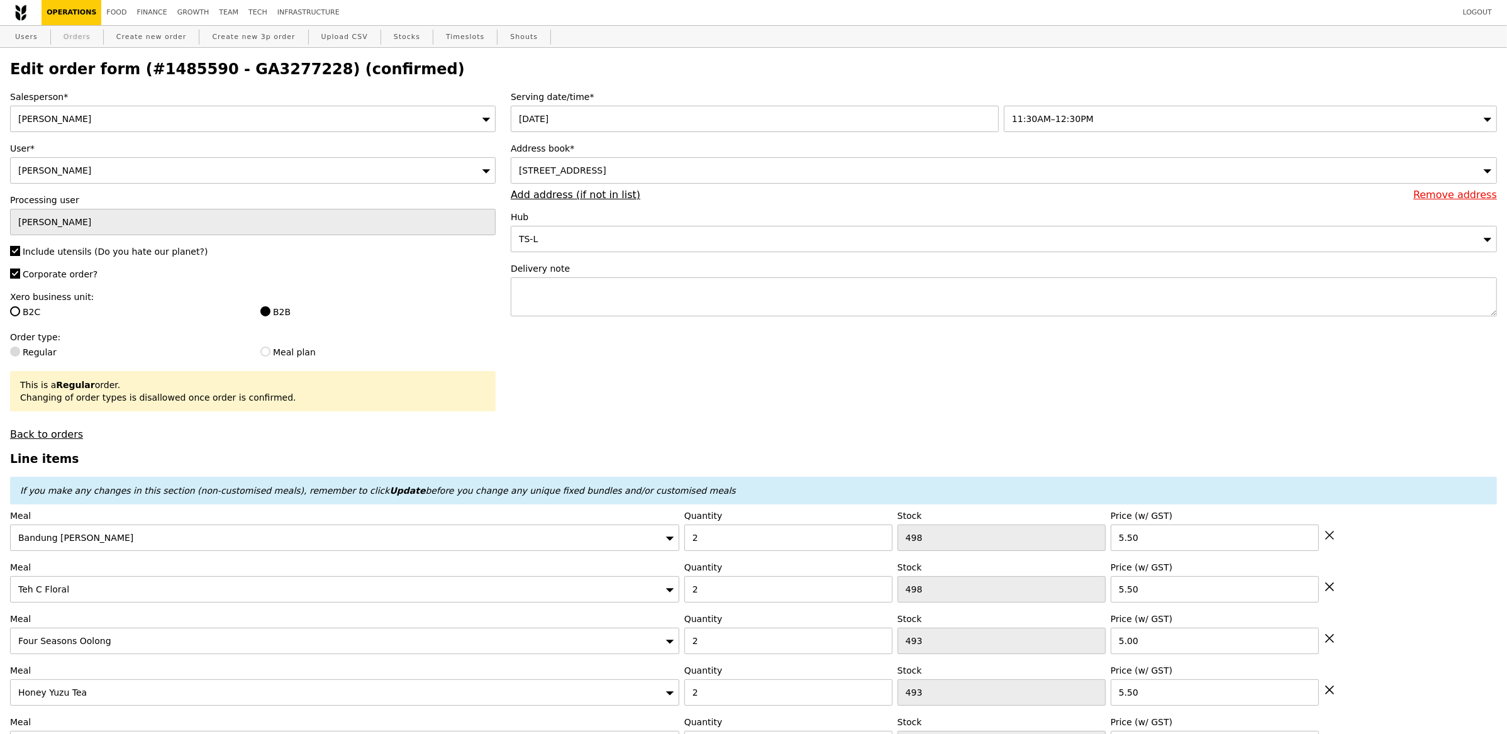
click at [84, 32] on link "Orders" at bounding box center [77, 37] width 37 height 23
select select "100"
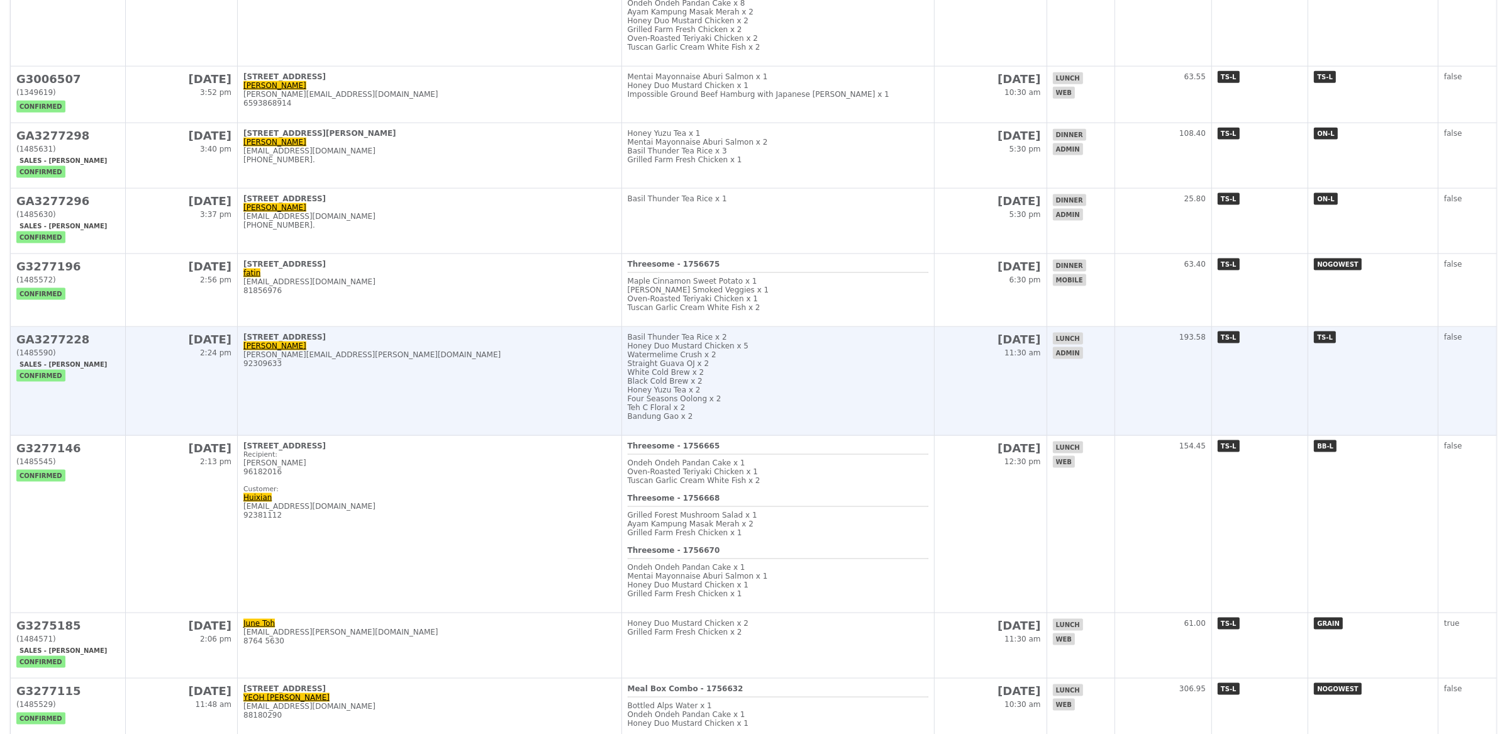
scroll to position [2121, 0]
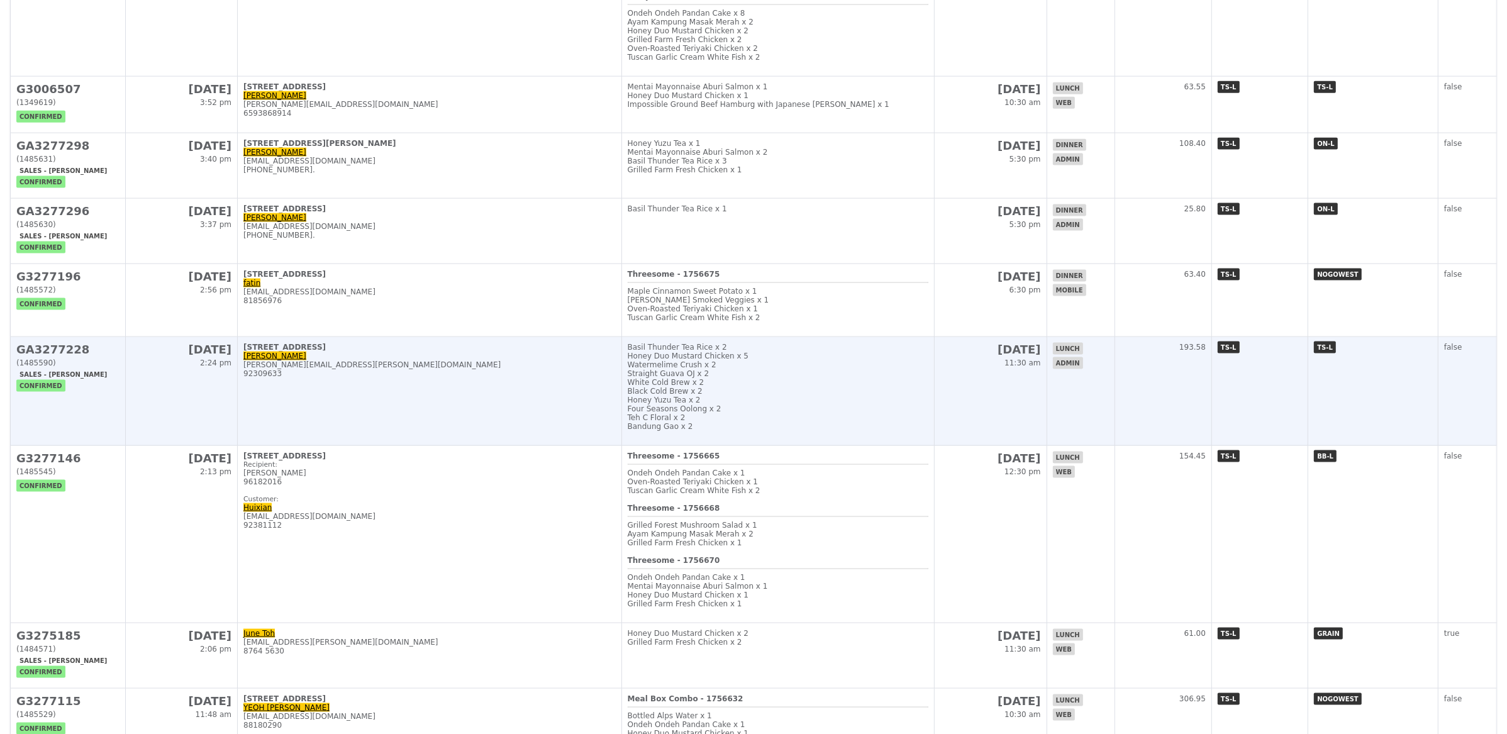
click at [429, 359] on td "21 Collyer Quay, #01-01 Shirlene K shirlene.k@bayer.com 92309633" at bounding box center [430, 391] width 384 height 109
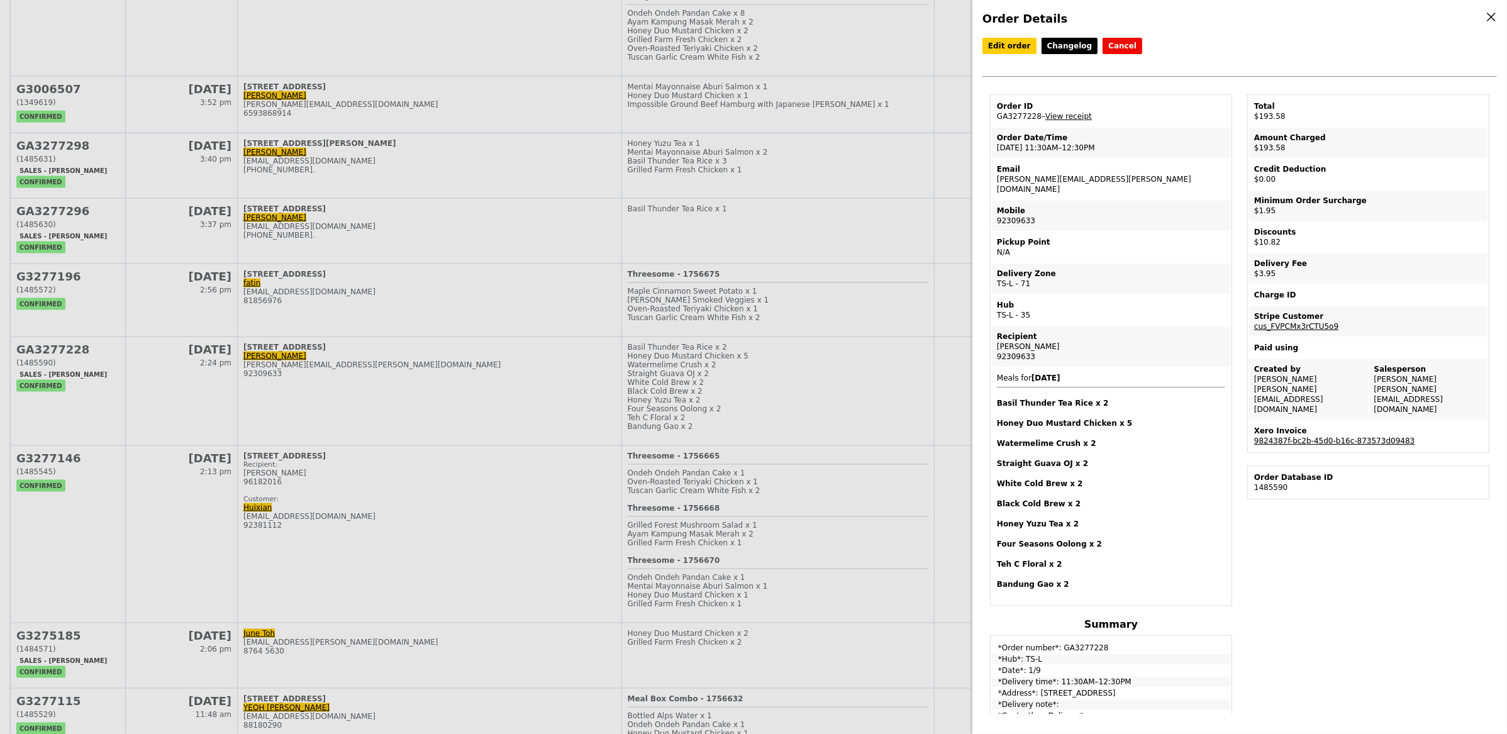
click at [1380, 437] on link "9824387f-bc2b-45d0-b16c-873573d09483" at bounding box center [1335, 441] width 160 height 9
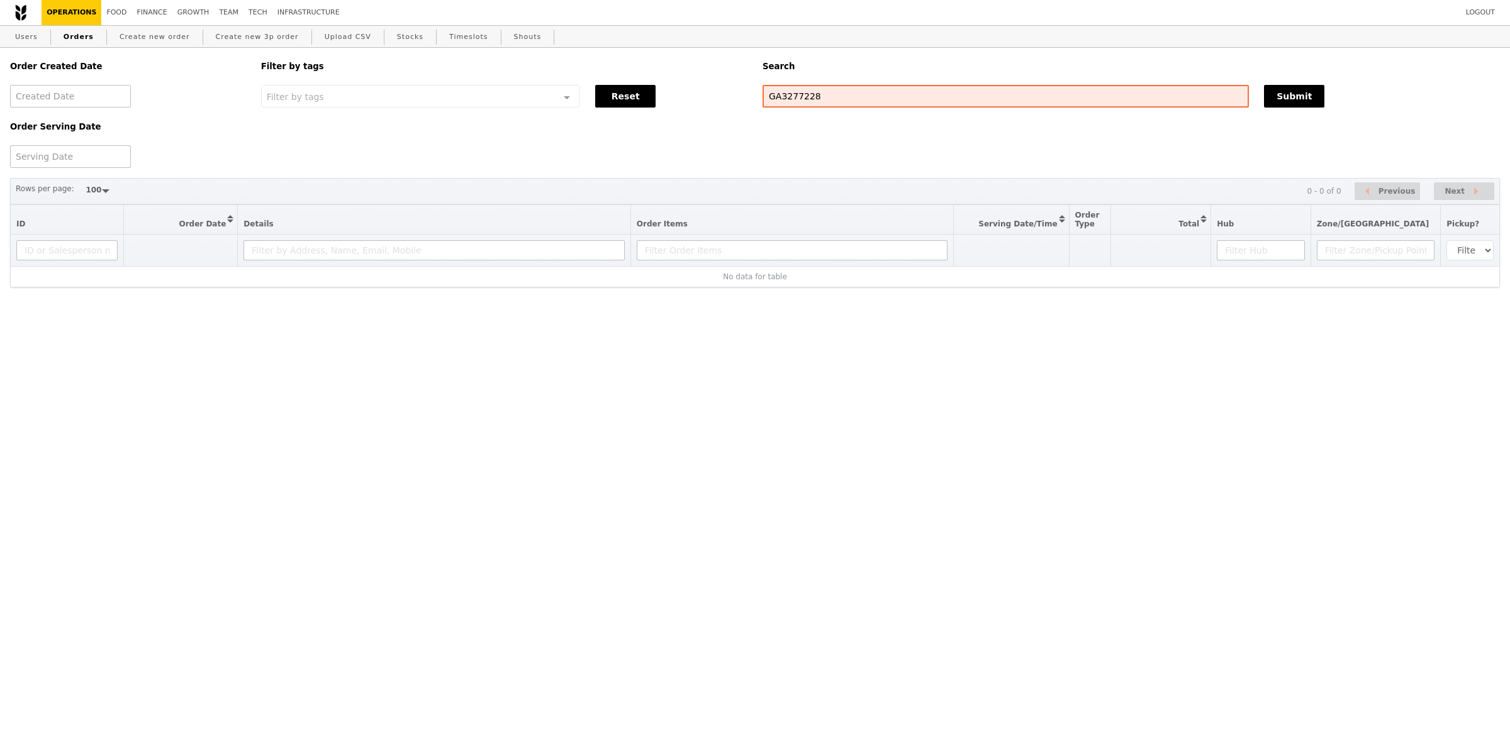
select select "100"
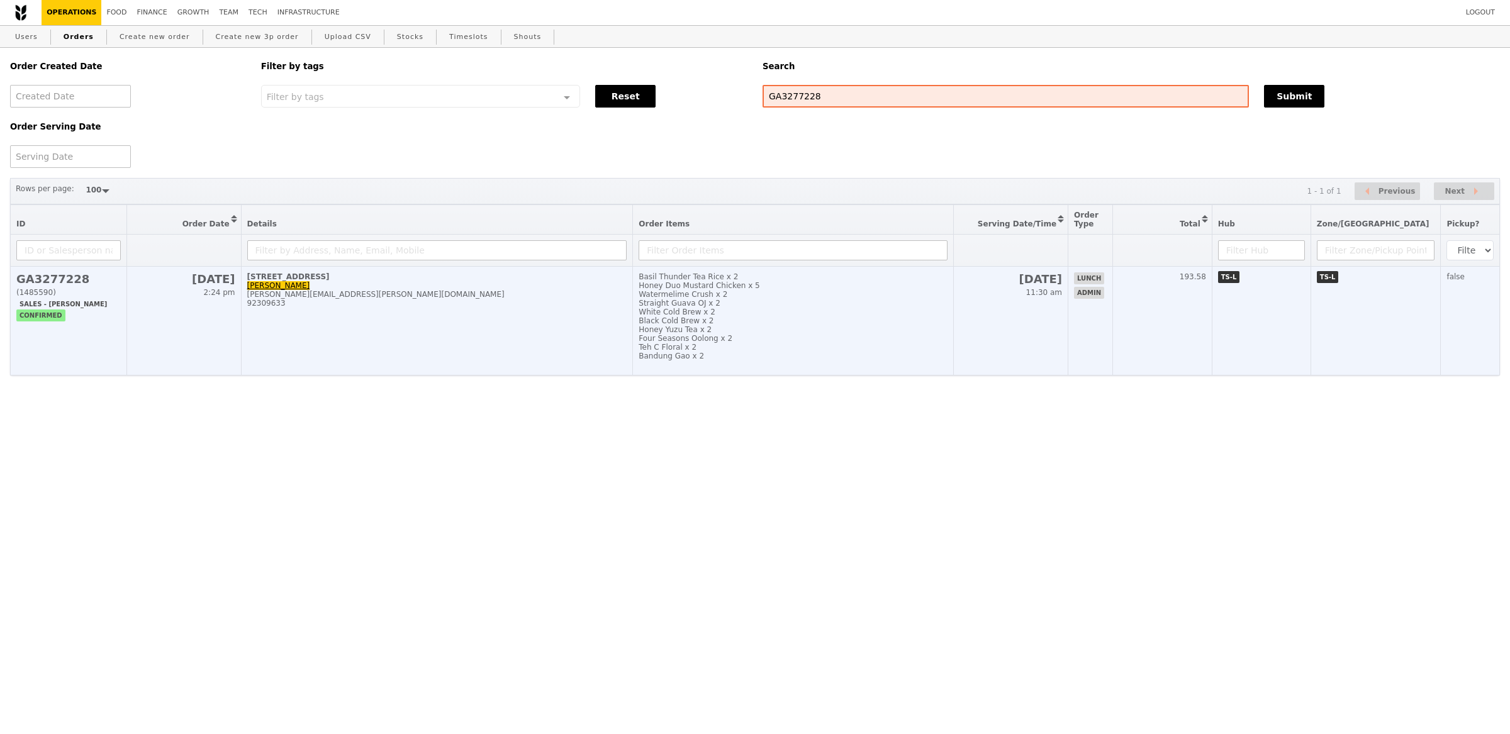
click at [647, 328] on td "Basil Thunder Tea Rice x 2 Honey Duo Mustard Chicken x 5 Watermelime Crush x 2 …" at bounding box center [793, 321] width 321 height 109
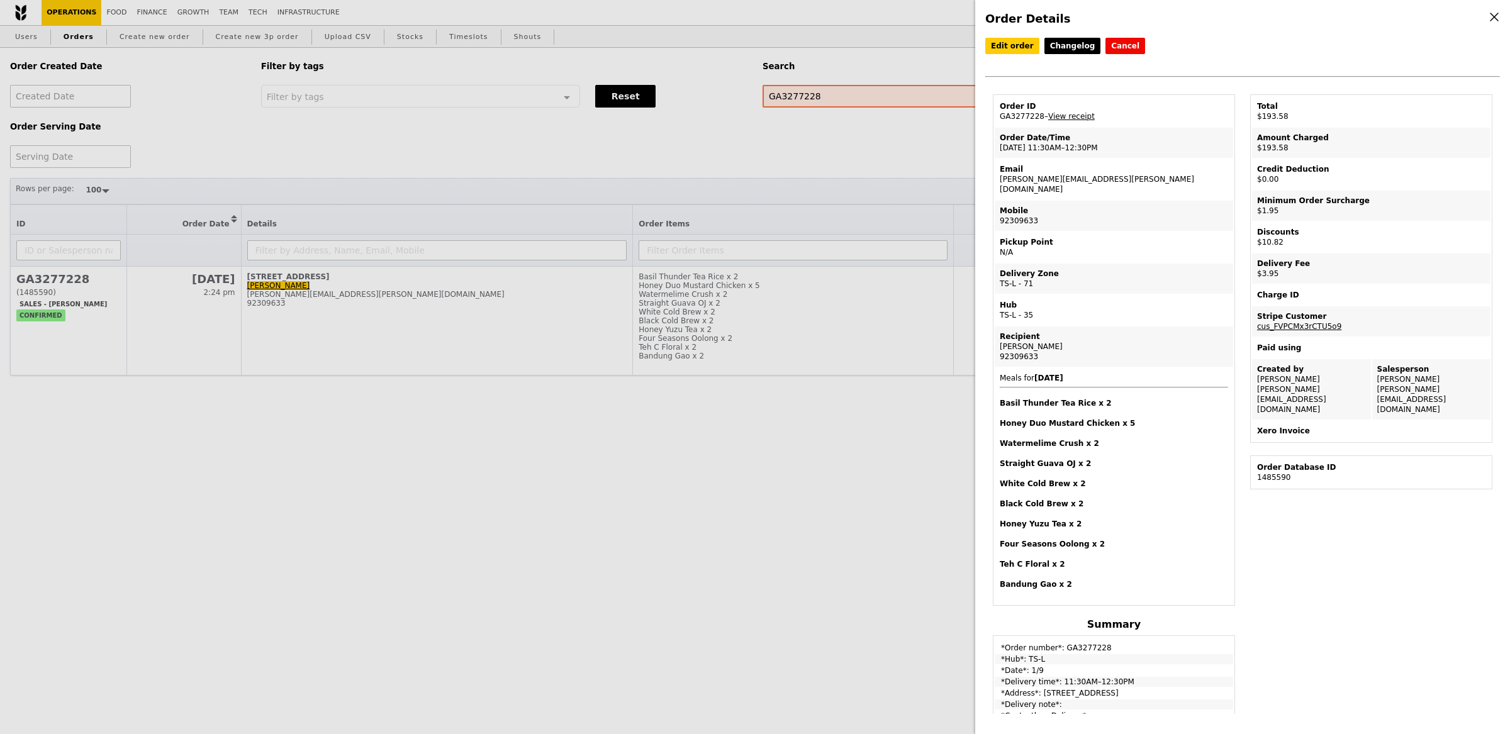
click at [1085, 123] on td "Order ID GA3277228 – View receipt" at bounding box center [1114, 111] width 238 height 30
click at [1085, 121] on td "Order ID GA3277228 – View receipt" at bounding box center [1114, 111] width 238 height 30
click at [1085, 114] on link "View receipt" at bounding box center [1071, 116] width 47 height 9
drag, startPoint x: 654, startPoint y: 181, endPoint x: 655, endPoint y: 171, distance: 10.1
click at [655, 176] on div "Order Details Edit order Changelog Cancel Order ID GA3277228 – View receipt Ord…" at bounding box center [755, 367] width 1510 height 734
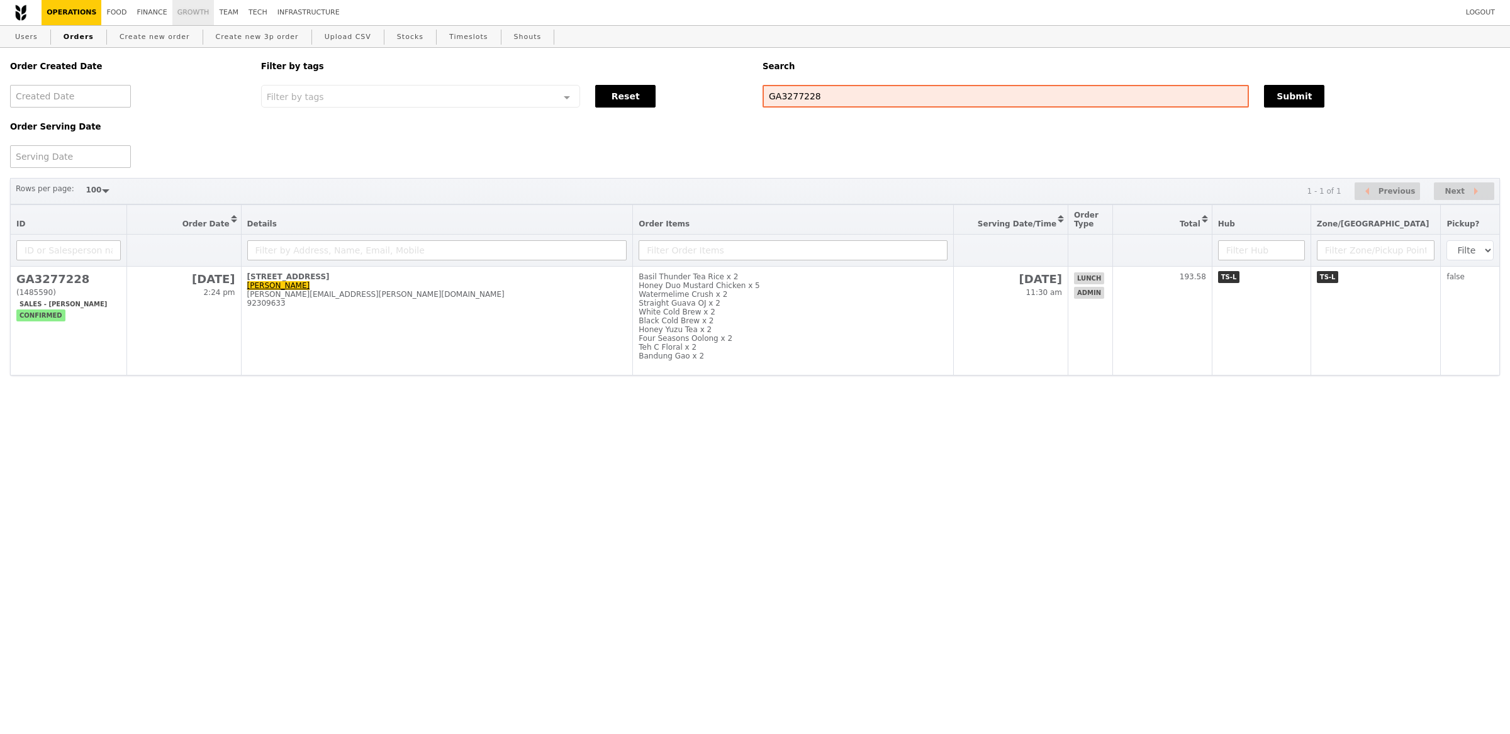
click at [196, 6] on link "Growth" at bounding box center [193, 12] width 42 height 25
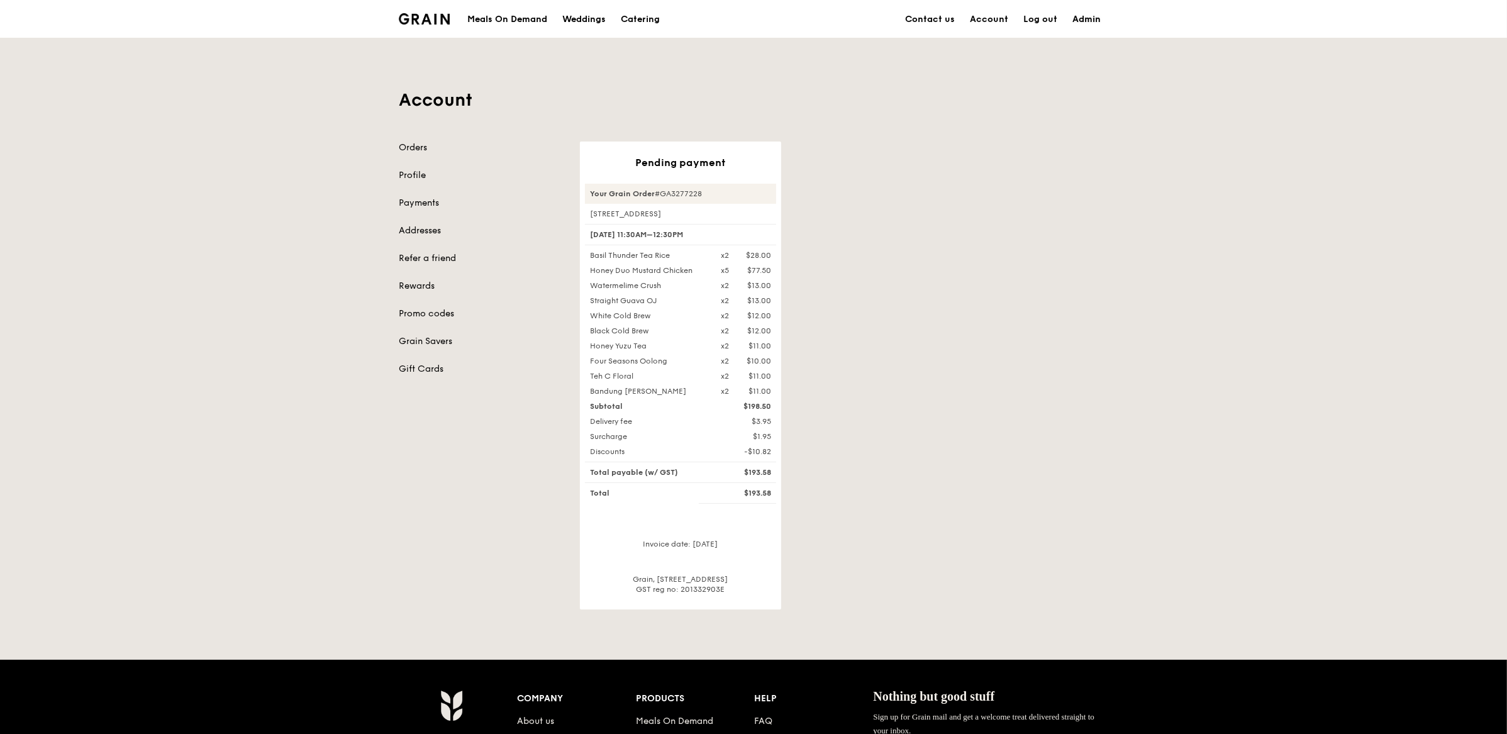
click at [1098, 20] on link "Admin" at bounding box center [1086, 20] width 43 height 38
select select "100"
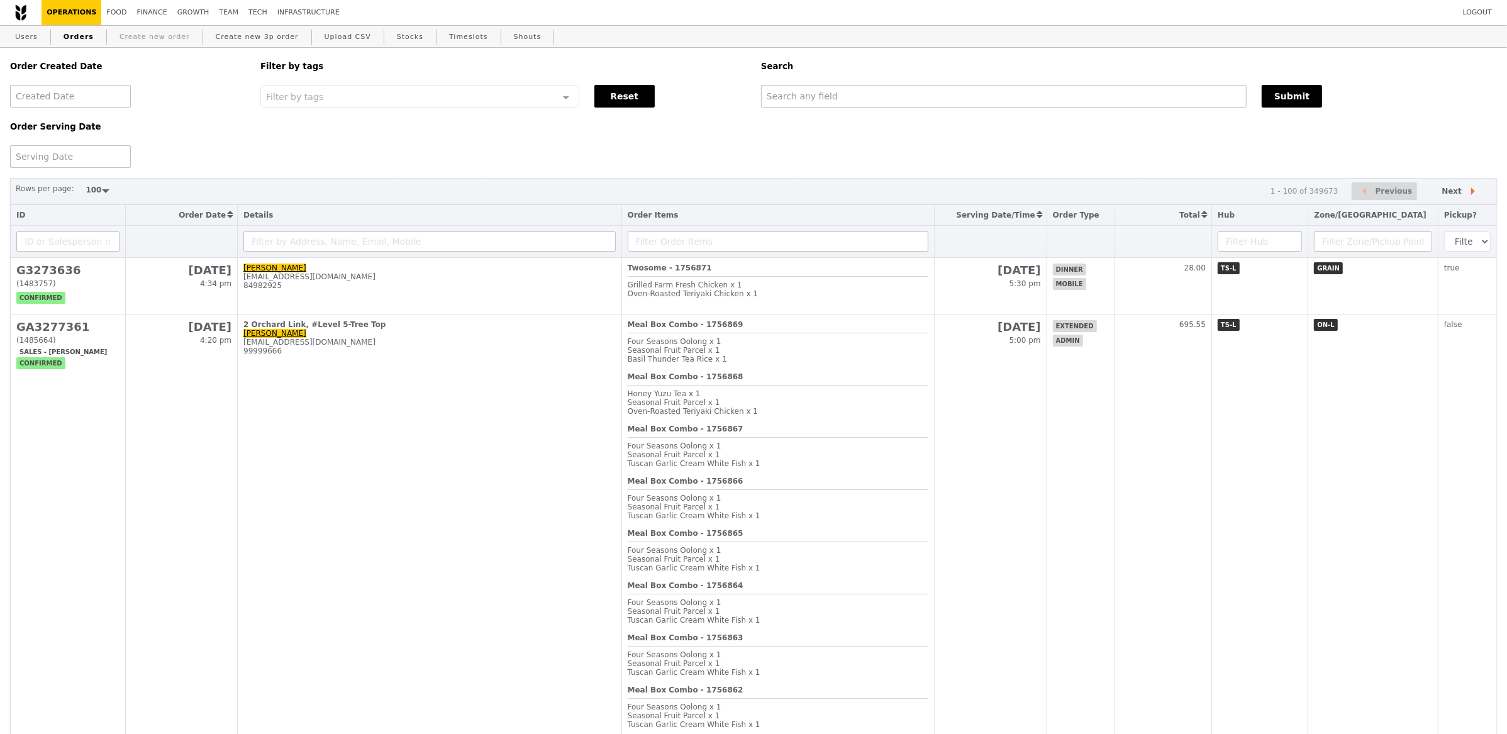
click at [160, 31] on link "Create new order" at bounding box center [155, 37] width 81 height 23
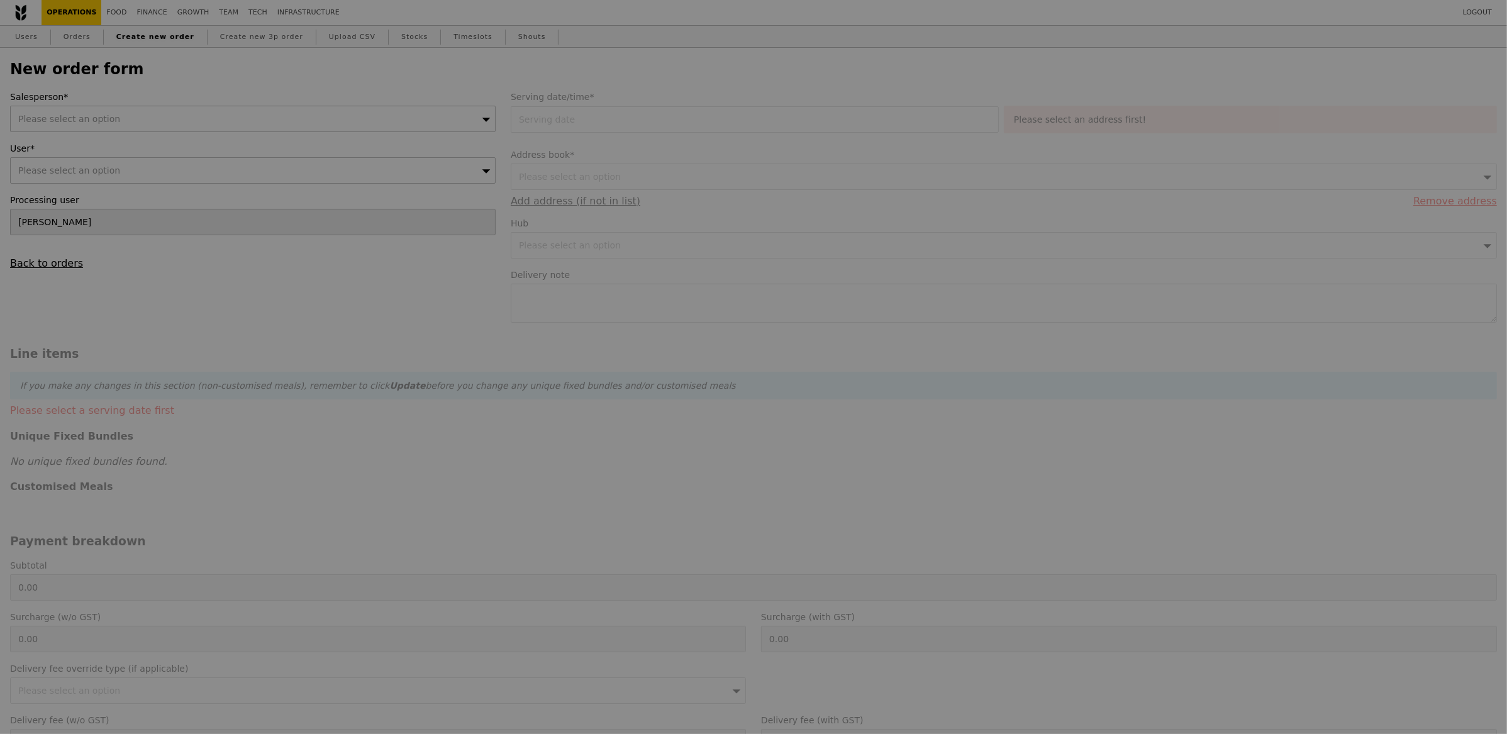
type input "Confirm"
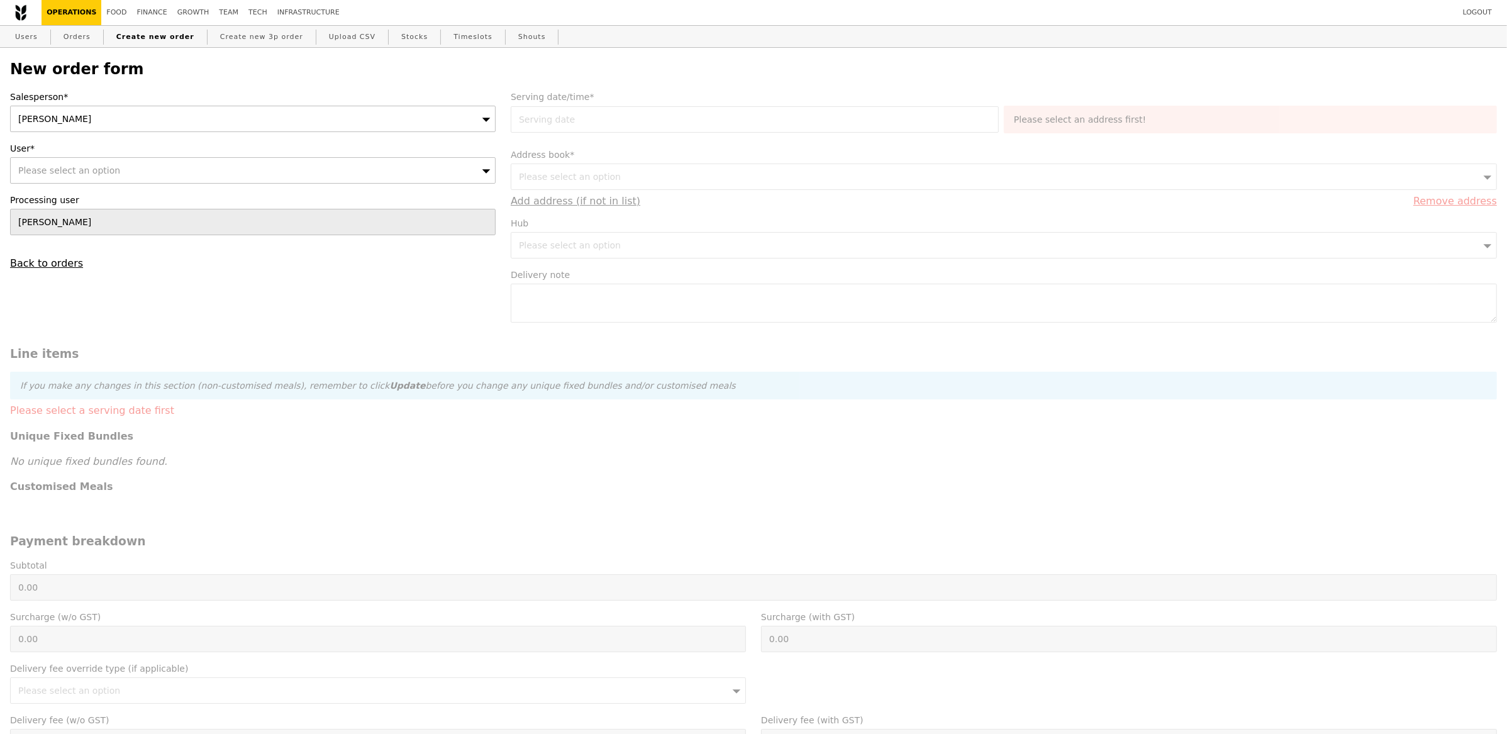
click at [65, 126] on div "[PERSON_NAME]" at bounding box center [253, 119] width 486 height 26
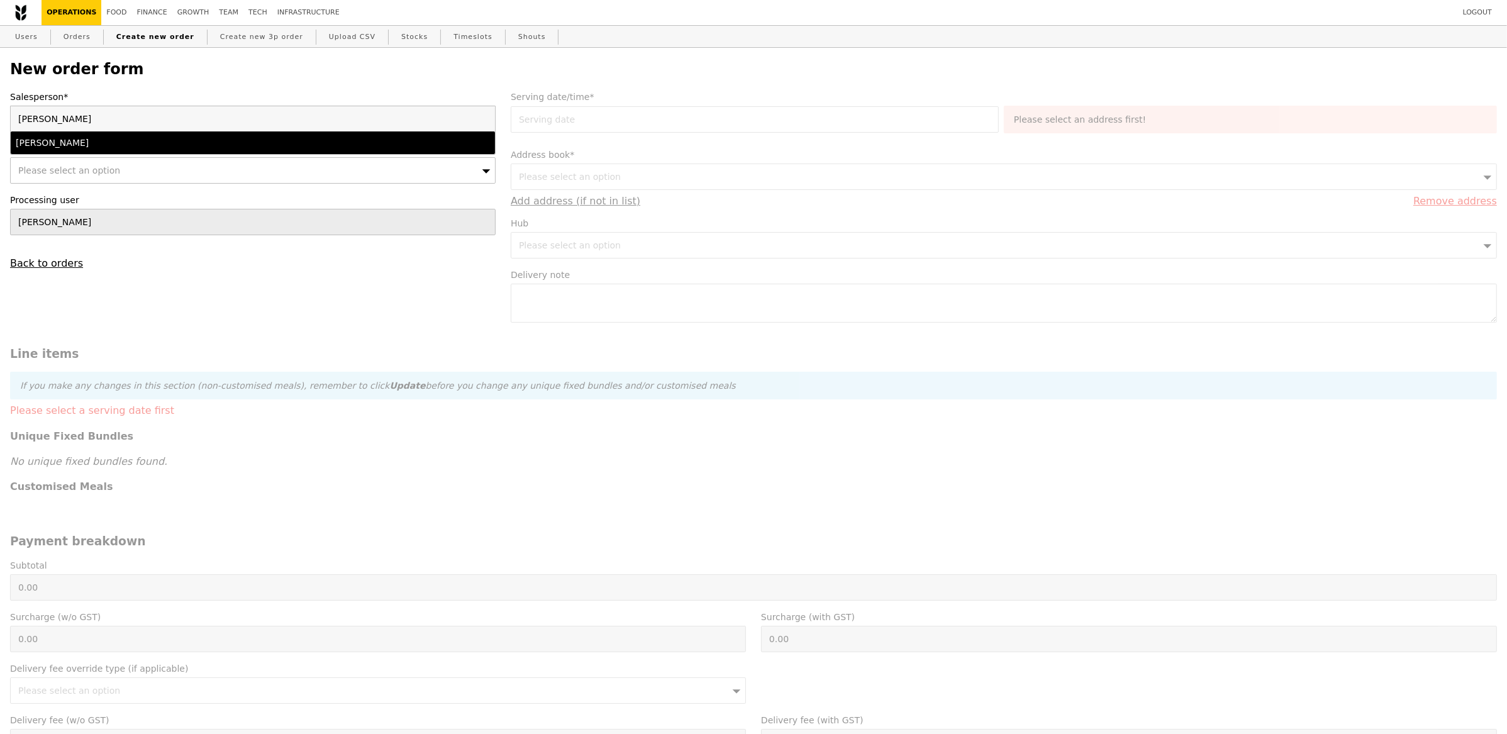
type input "alvin"
click at [68, 137] on div "Alvin Seah" at bounding box center [193, 143] width 355 height 13
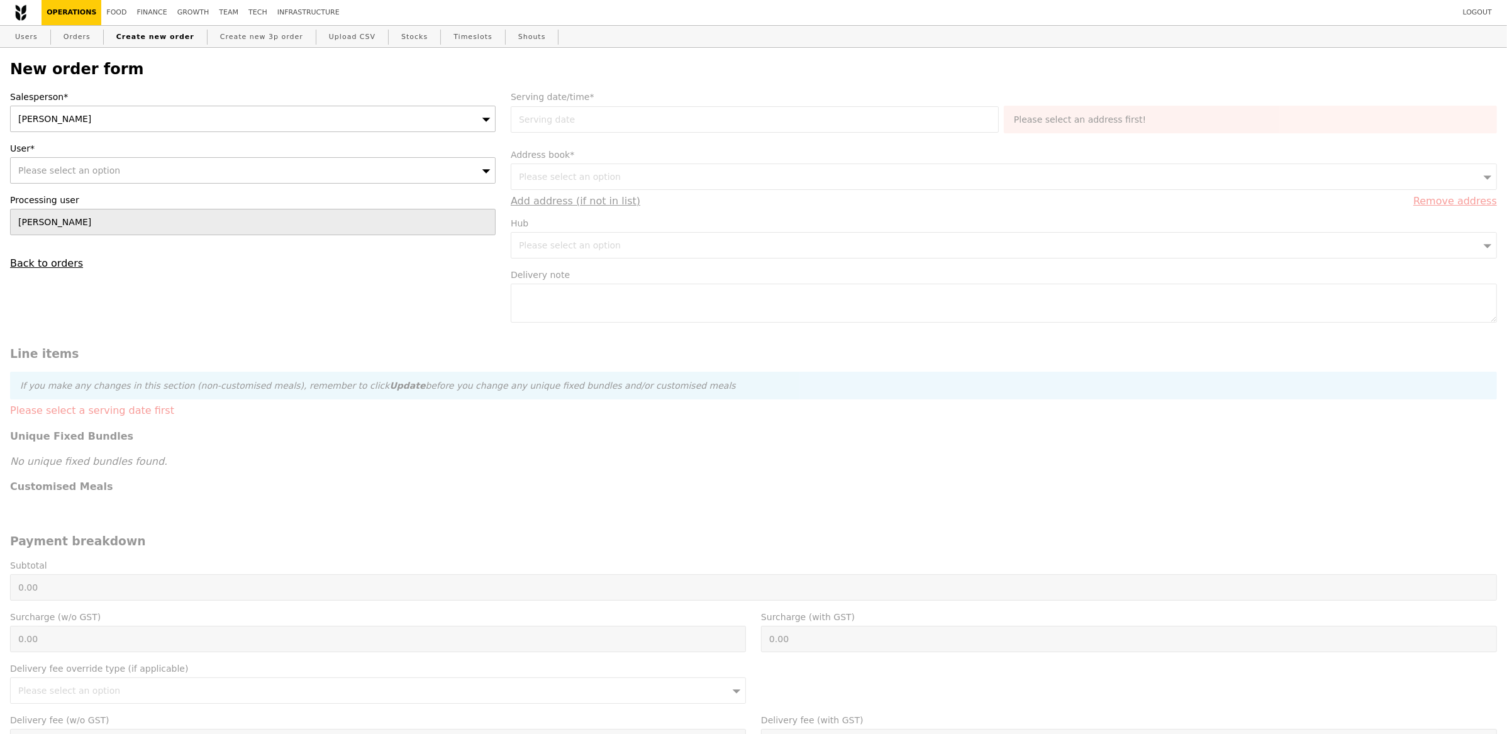
click at [74, 168] on span "Please select an option" at bounding box center [69, 170] width 102 height 10
type input "norainbtehasan@seatrium.com"
type input "Confirm"
type input "[EMAIL_ADDRESS][DOMAIN_NAME]"
click at [205, 273] on form "Salesperson* Alvin Seah User* Please select an option norainbtehasan@seatrium.c…" at bounding box center [754, 555] width 1502 height 929
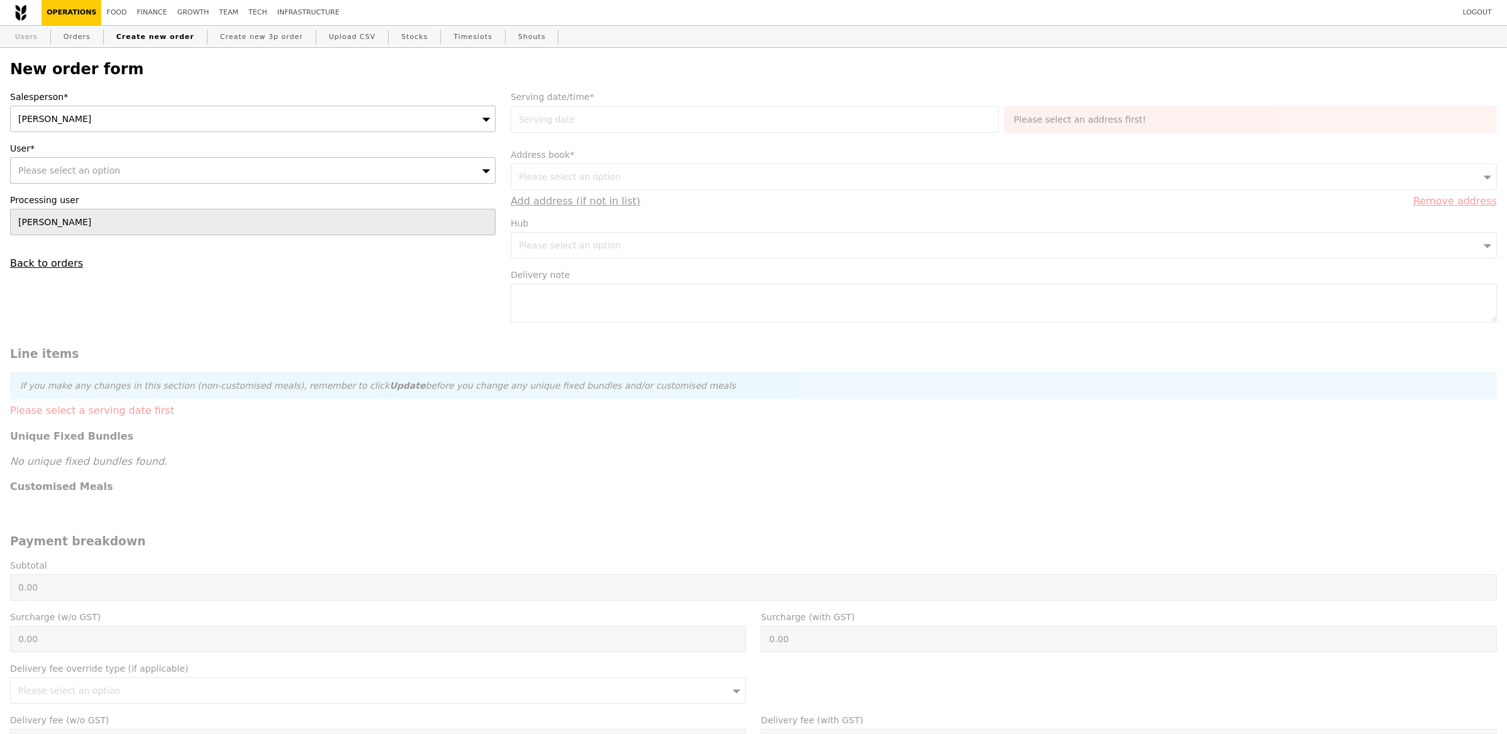
click at [37, 35] on link "Users" at bounding box center [26, 37] width 33 height 23
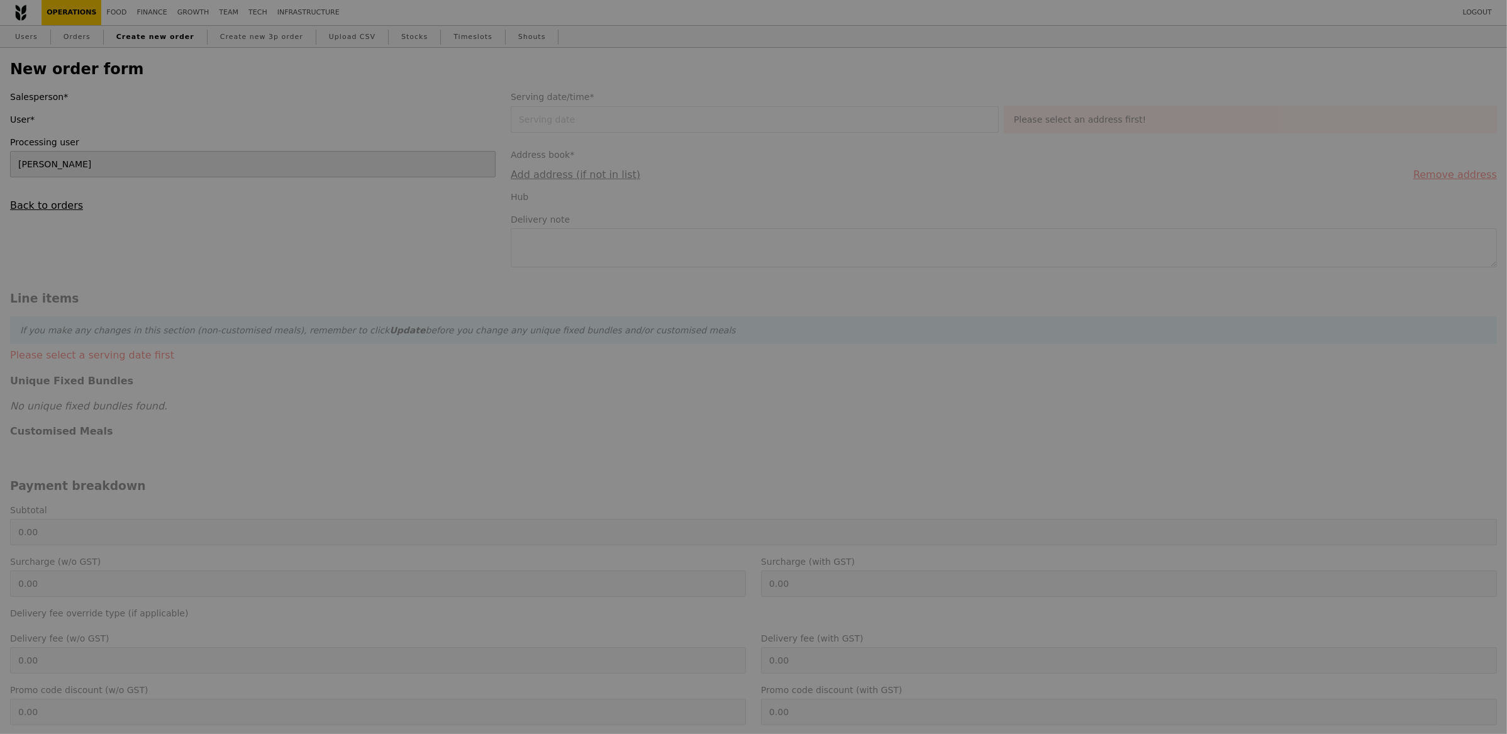
type input "Confirm"
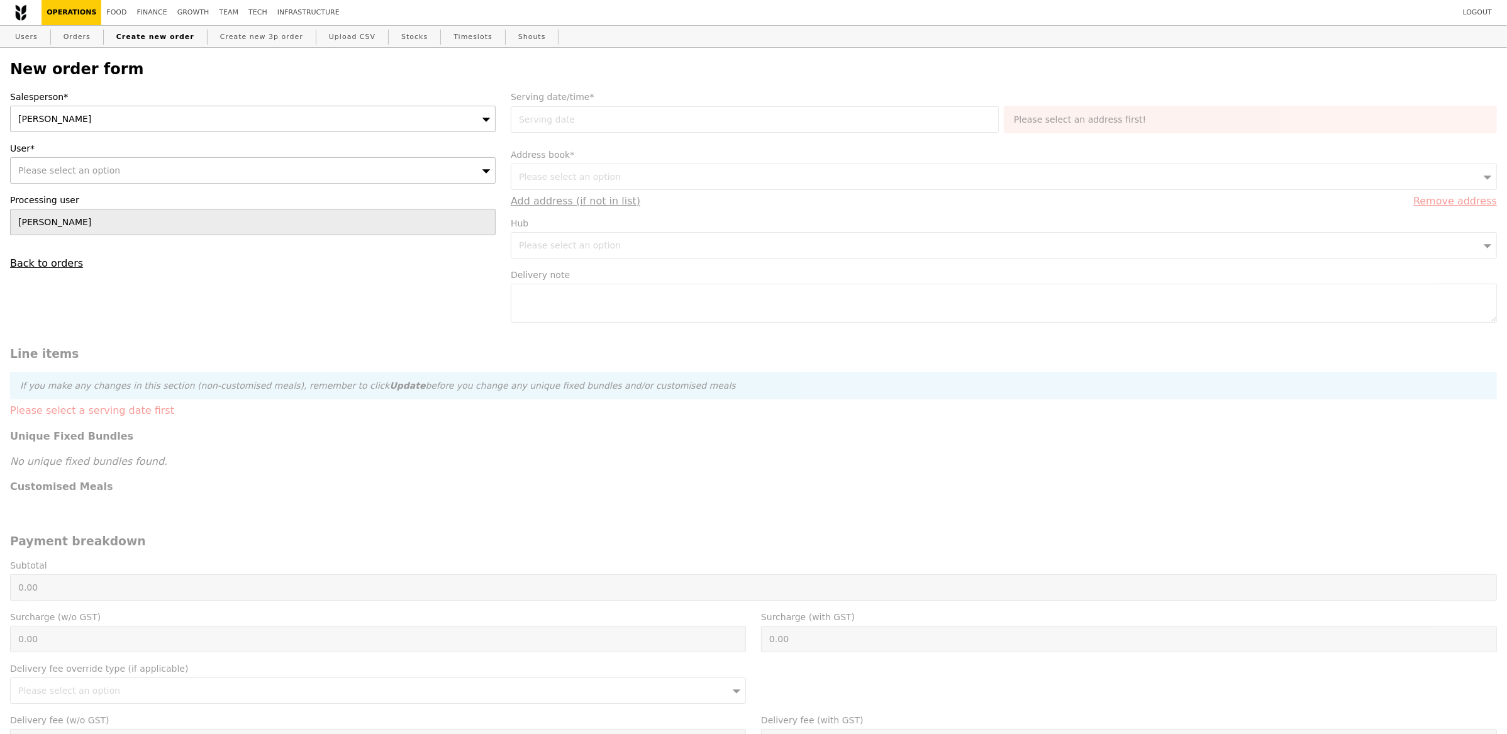
click at [93, 125] on div "[PERSON_NAME]" at bounding box center [253, 119] width 486 height 26
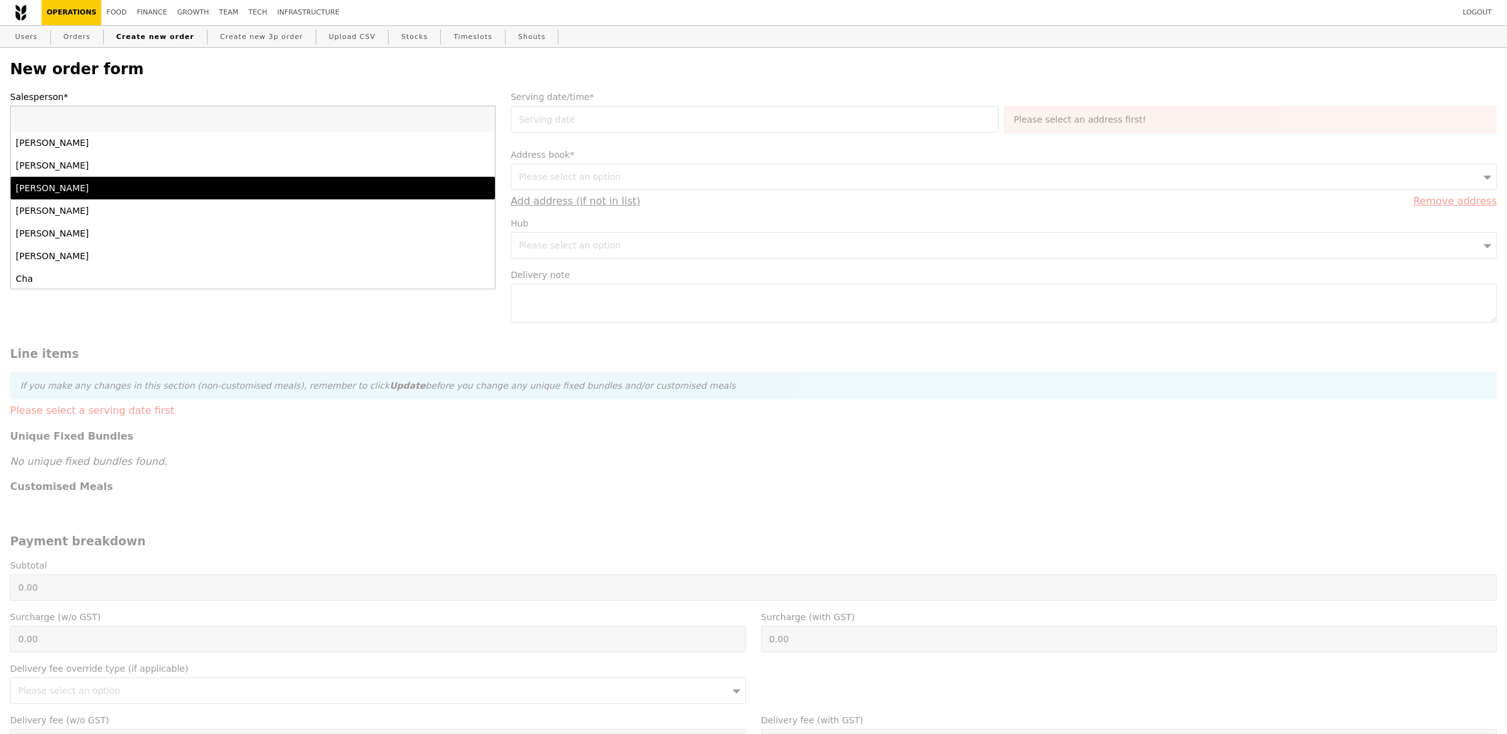
click at [90, 184] on div "[PERSON_NAME]" at bounding box center [193, 188] width 355 height 13
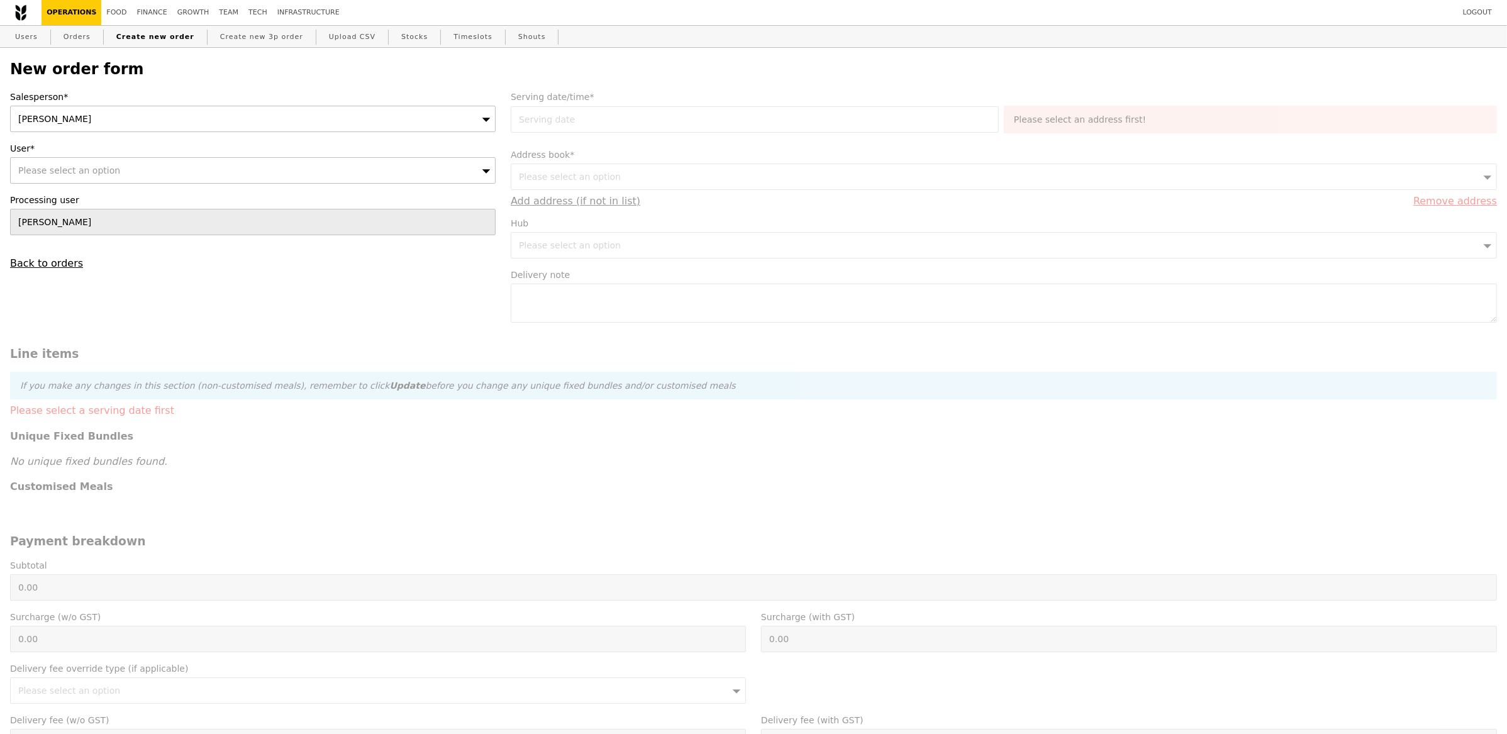
click at [96, 171] on span "Please select an option" at bounding box center [69, 170] width 102 height 10
paste input "[EMAIL_ADDRESS][DOMAIN_NAME]"
type input "[EMAIL_ADDRESS][DOMAIN_NAME]"
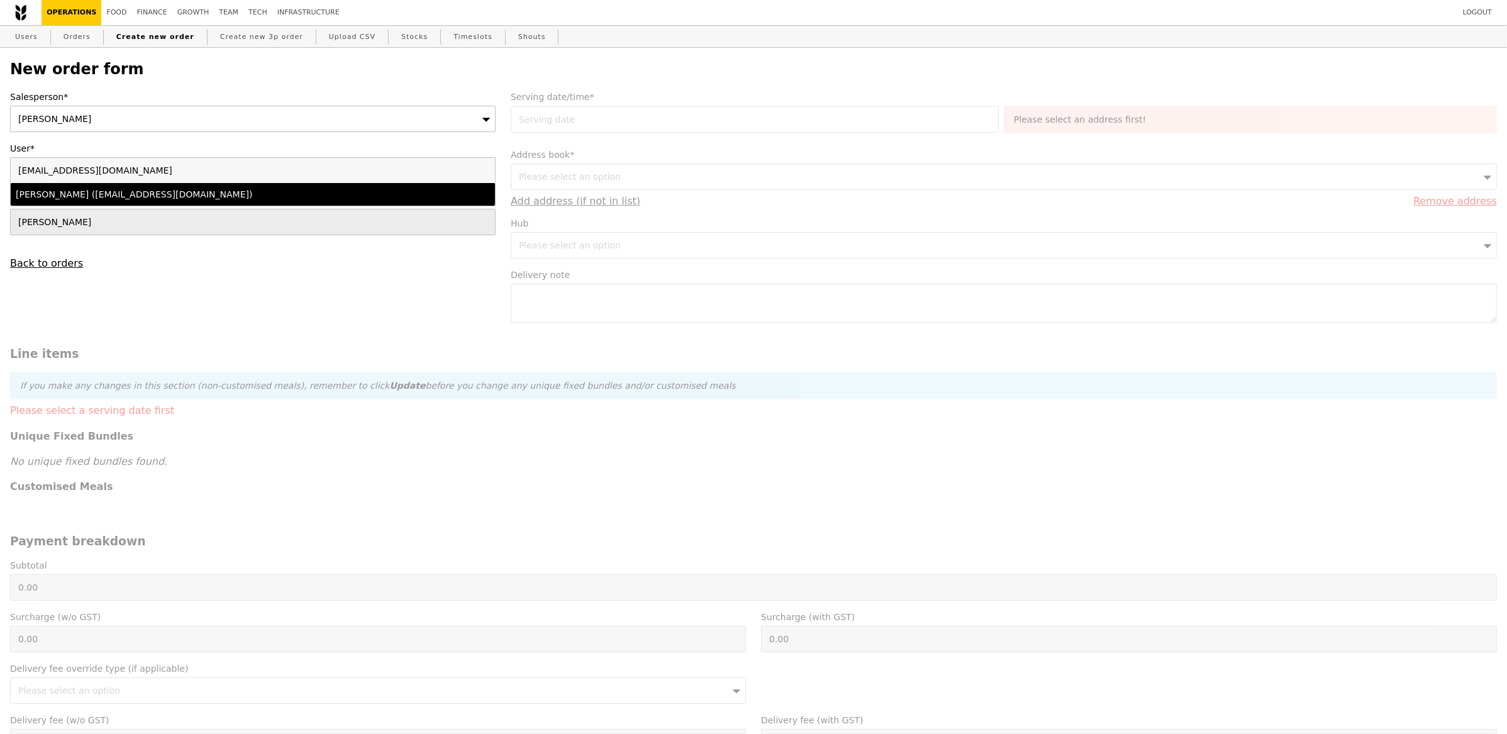
click at [115, 189] on div "[PERSON_NAME] ([EMAIL_ADDRESS][DOMAIN_NAME])" at bounding box center [193, 194] width 355 height 13
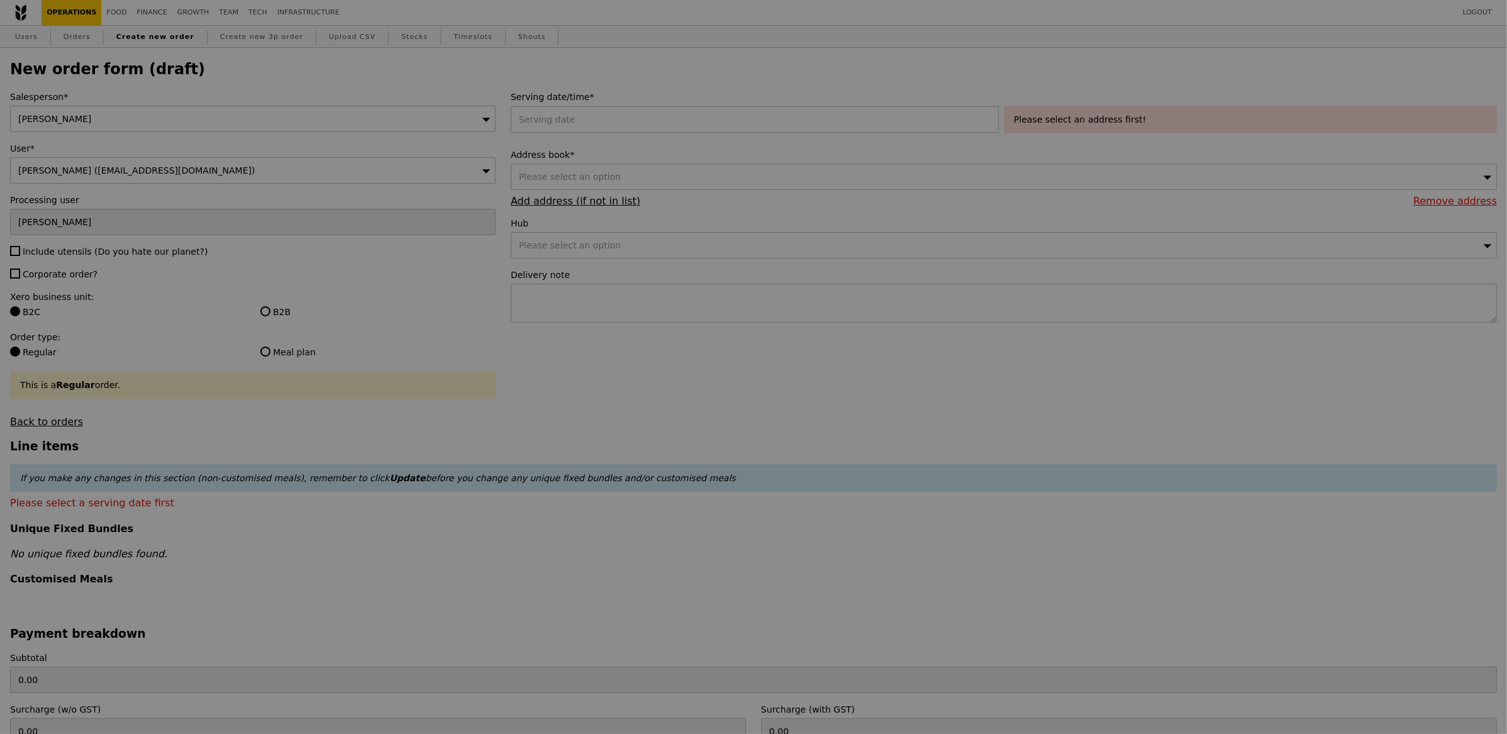
type input "Confirm"
click at [558, 131] on div at bounding box center [757, 119] width 493 height 26
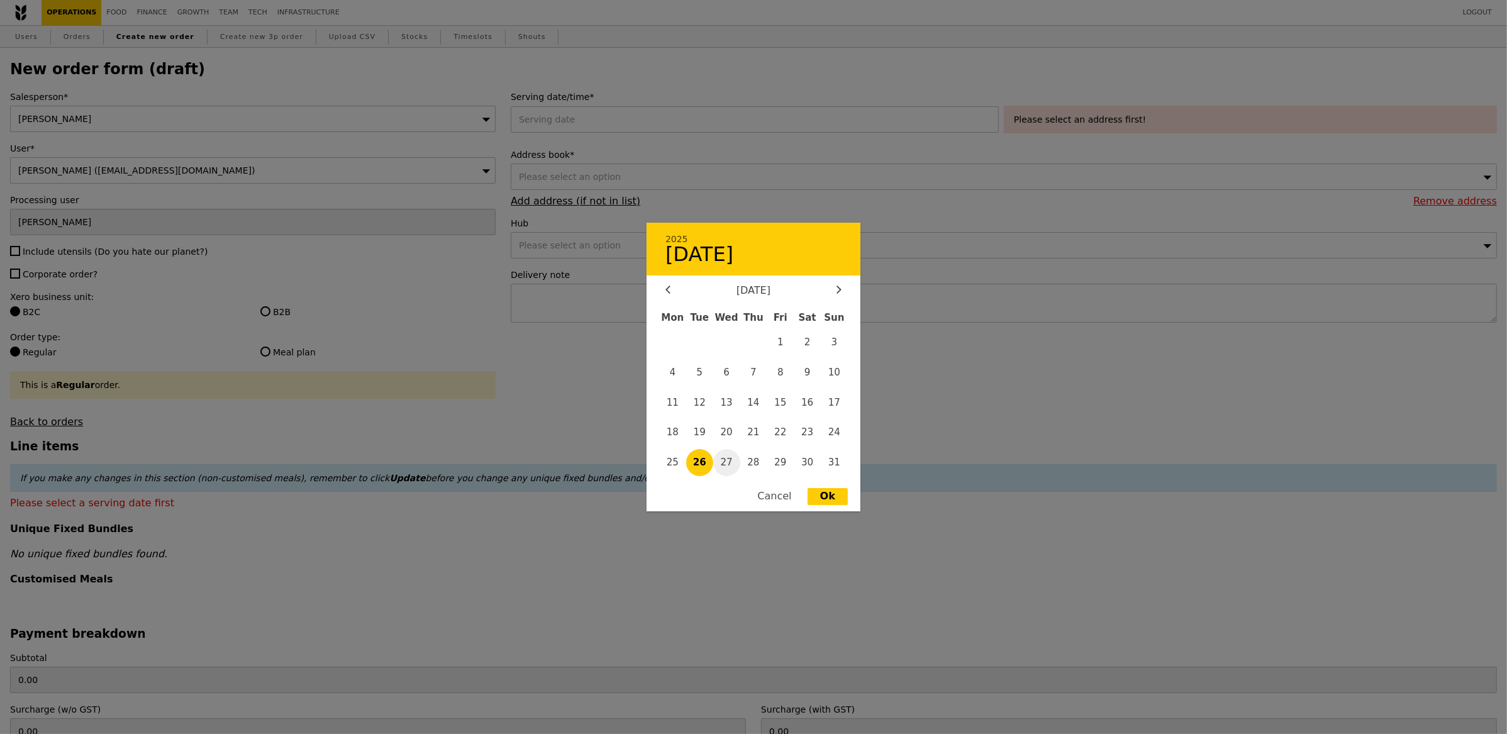
click at [731, 462] on span "27" at bounding box center [726, 462] width 27 height 27
type input "[DATE]"
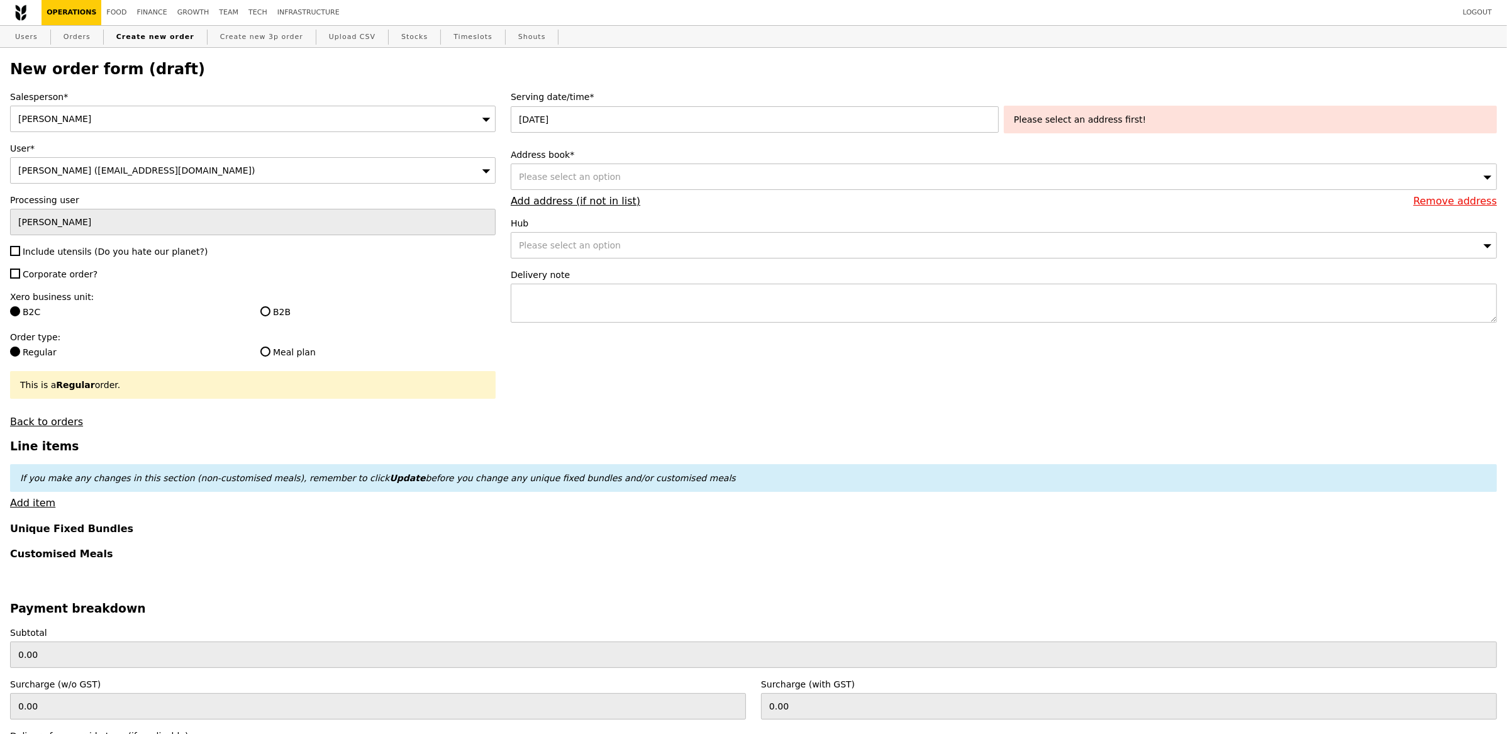
click at [972, 181] on div "Please select an option" at bounding box center [1004, 177] width 986 height 26
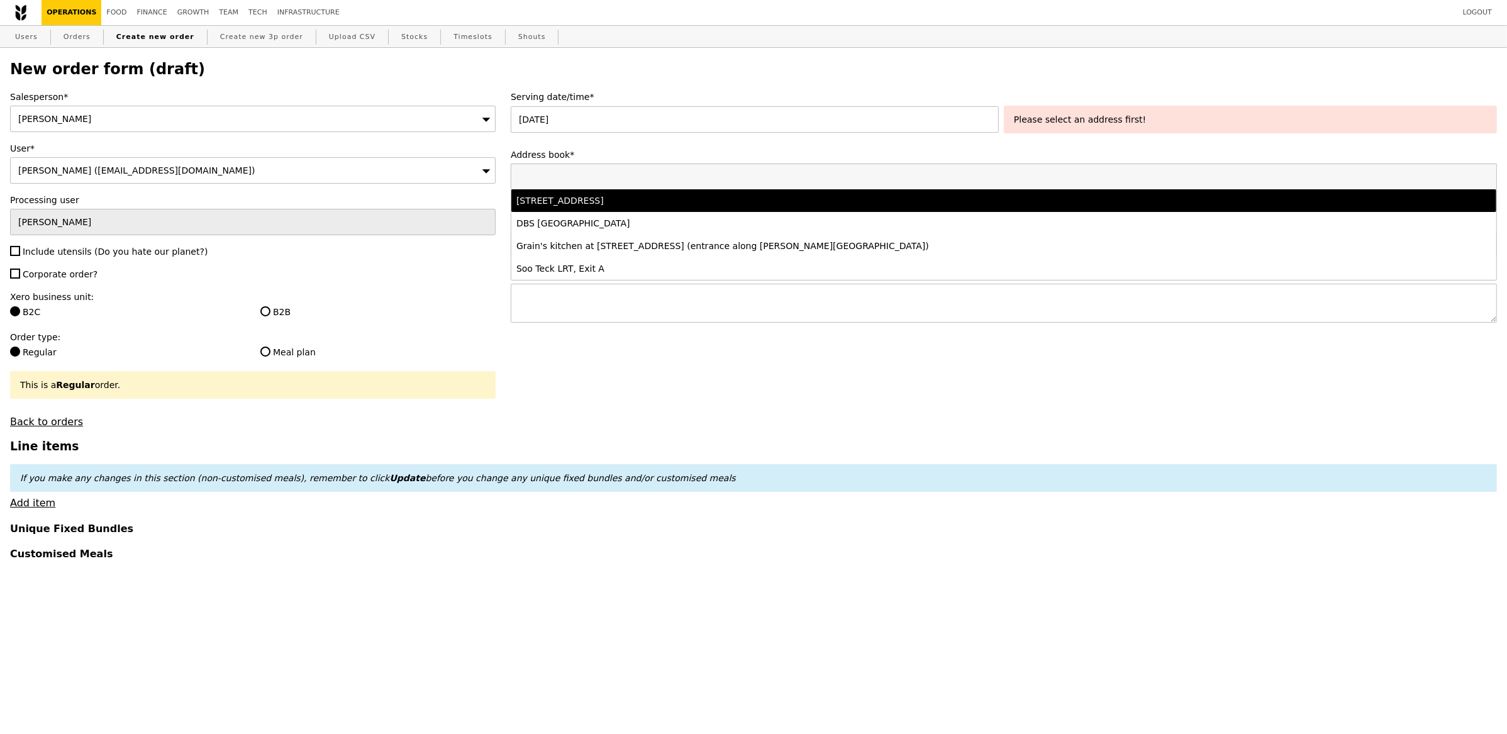
click at [827, 207] on div "15 Benoi Road, #-, Singapore 629888" at bounding box center [883, 200] width 732 height 13
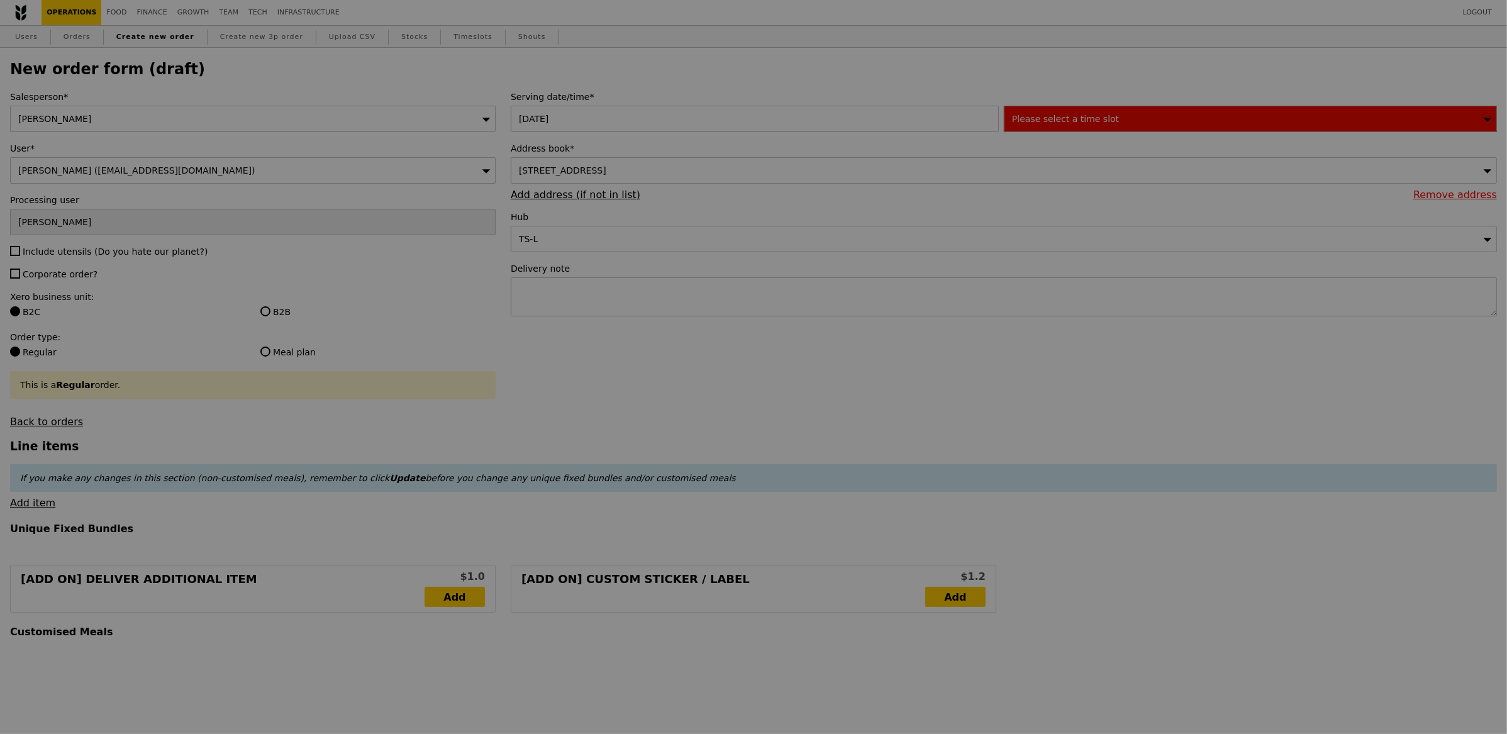
type input "Confirm"
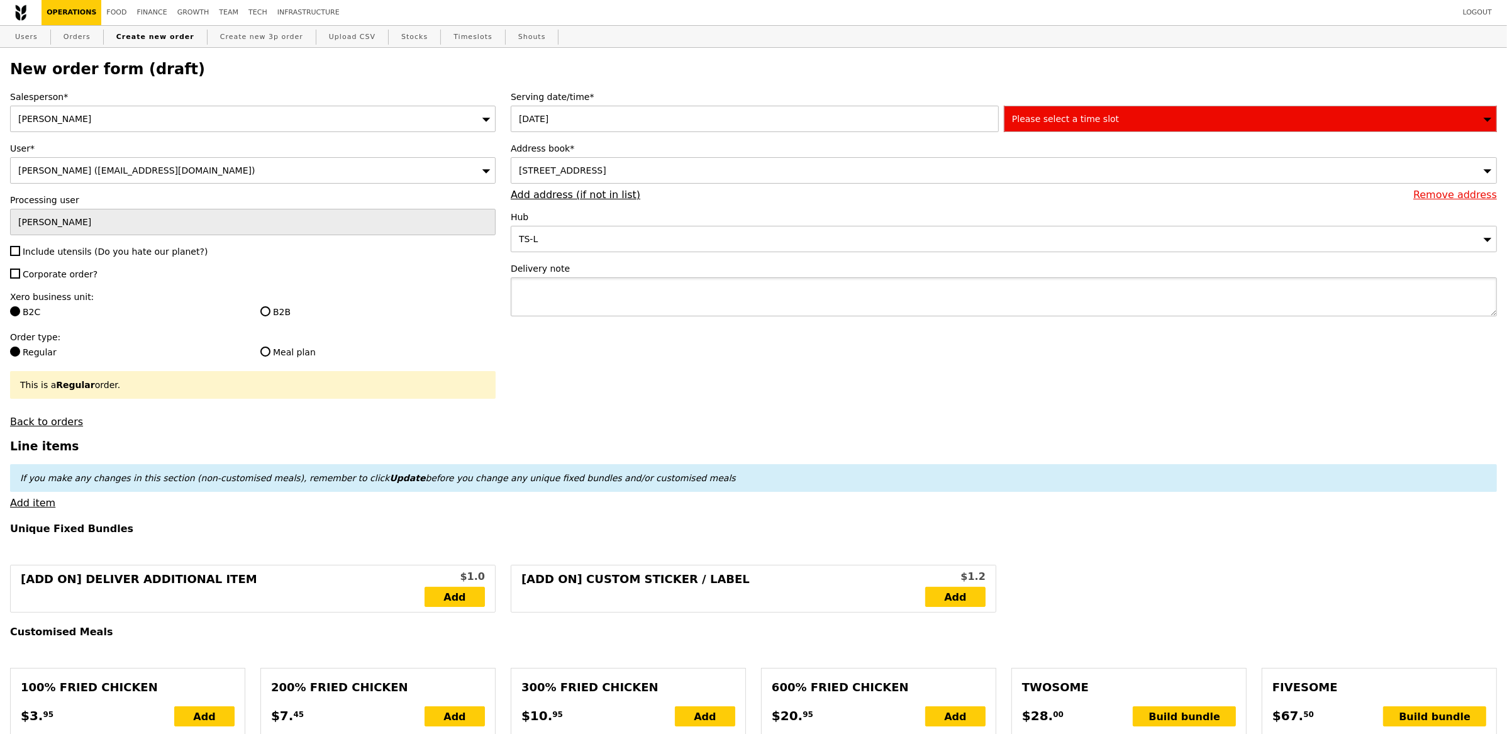
click at [578, 306] on textarea at bounding box center [1004, 296] width 986 height 39
paste textarea "15 Benoi Road, Main Gate Singapore 629888 POC: Jia Yi 9873 5450 / Ain 8268 3317"
click at [517, 311] on textarea "15 Benoi Road, Main Gate Singapore 629888 POC: Jia Yi 9873 5450 / Ain 8268 3317" at bounding box center [1004, 296] width 986 height 39
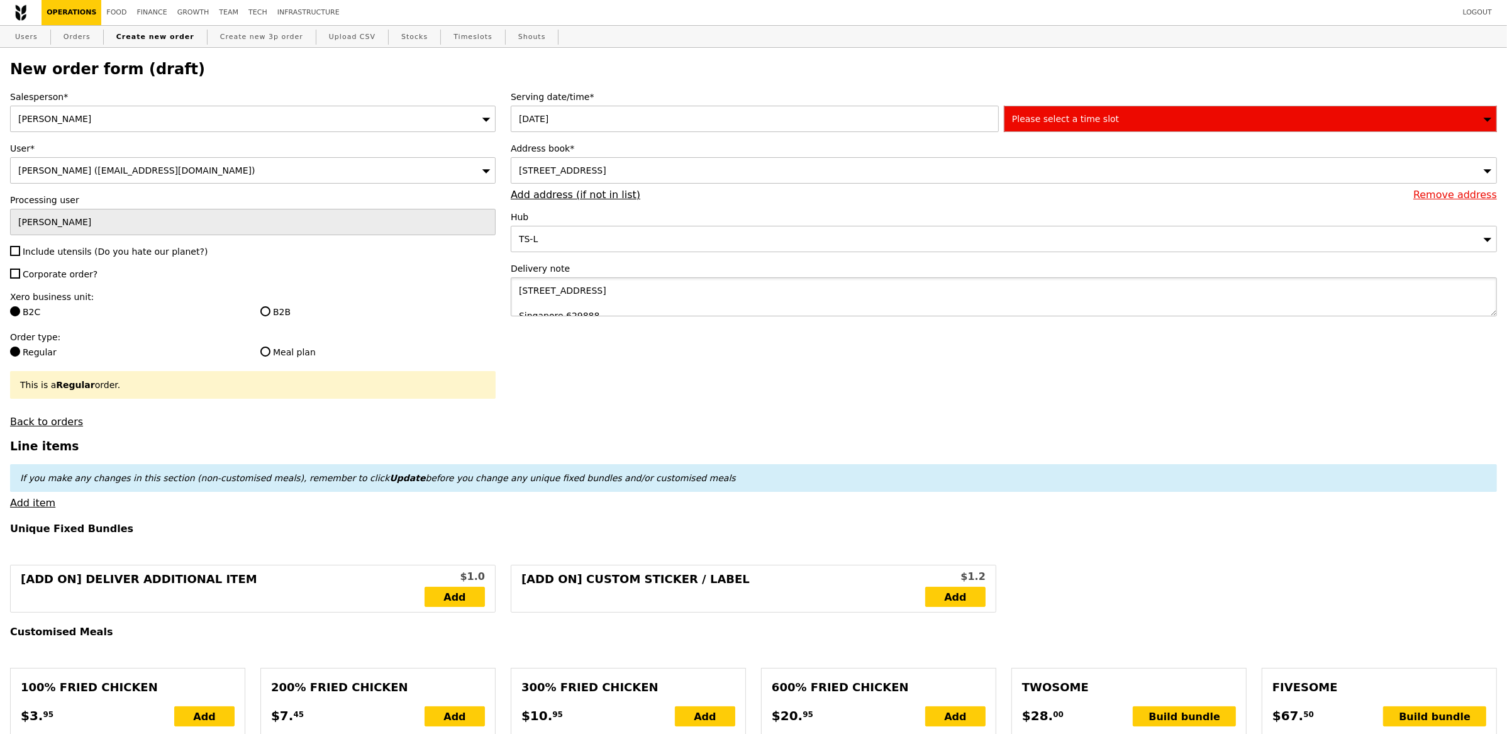
click at [525, 304] on textarea "15 Benoi Road, Main Gate Singapore 629888 POC: Jia Yi 9873 5450 / Ain 8268 3317" at bounding box center [1004, 296] width 986 height 39
type textarea "15 Benoi Road, Main Gate Singapore 629888 POC: Jia Yi 9873 5450 / Ain 8268 3317"
click at [65, 252] on span "Include utensils (Do you hate our planet?)" at bounding box center [115, 252] width 185 height 10
click at [20, 252] on input "Include utensils (Do you hate our planet?)" at bounding box center [15, 251] width 10 height 10
checkbox input "true"
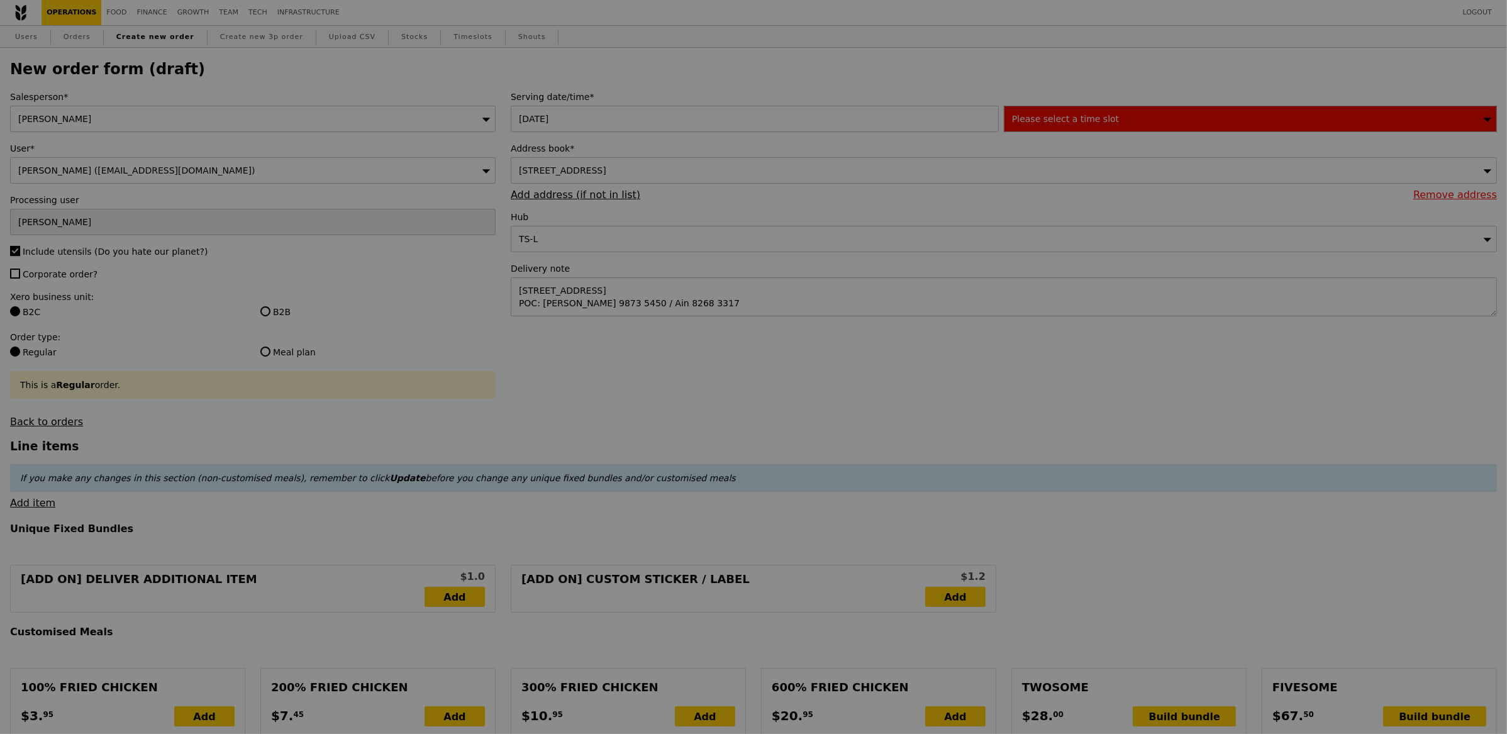
type input "Confirm"
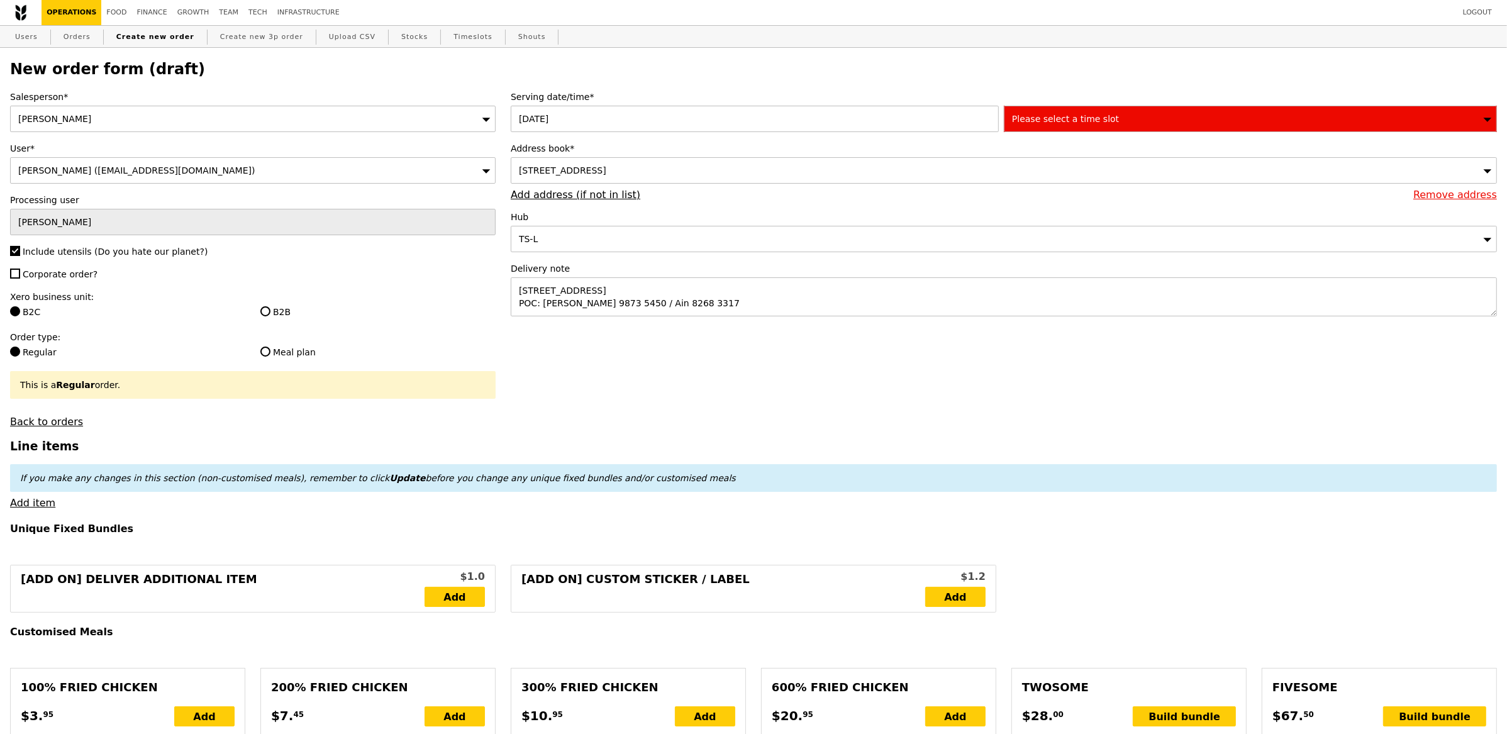
click at [53, 276] on span "Corporate order?" at bounding box center [60, 274] width 75 height 10
click at [20, 276] on input "Corporate order?" at bounding box center [15, 274] width 10 height 10
checkbox input "true"
click at [265, 318] on label "B2B" at bounding box center [377, 312] width 235 height 13
click at [265, 316] on input "B2B" at bounding box center [265, 311] width 10 height 10
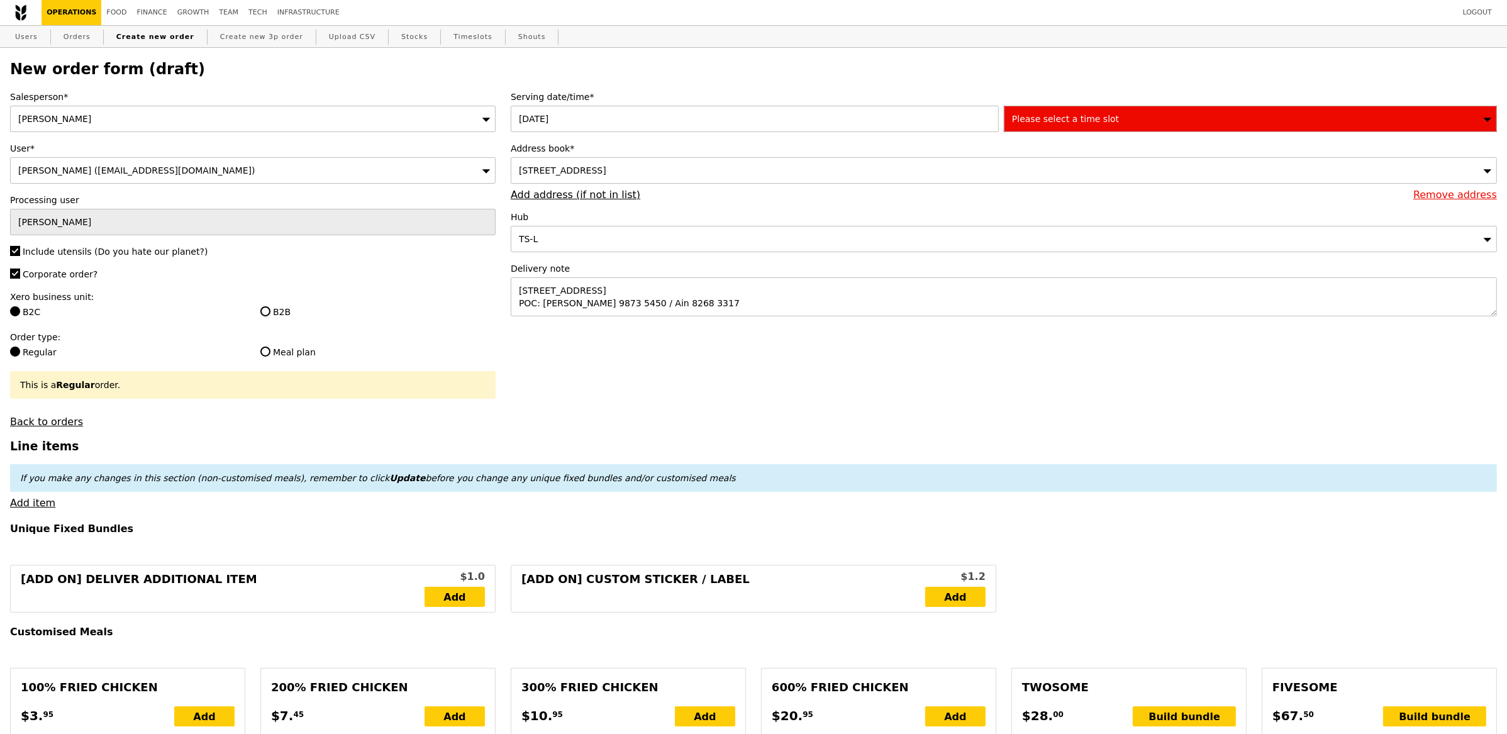
radio input "true"
type input "Loading..."
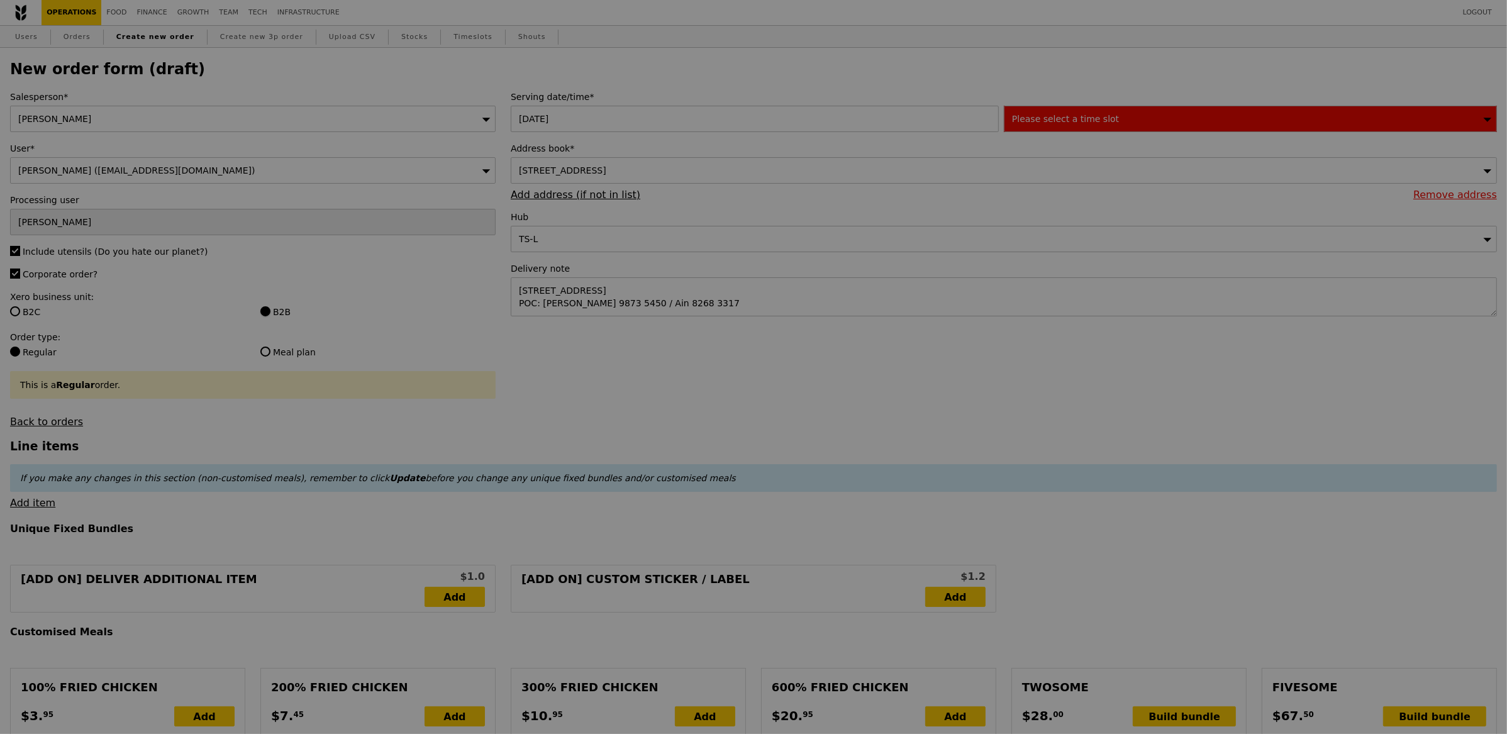
type input "13.76"
type input "15.00"
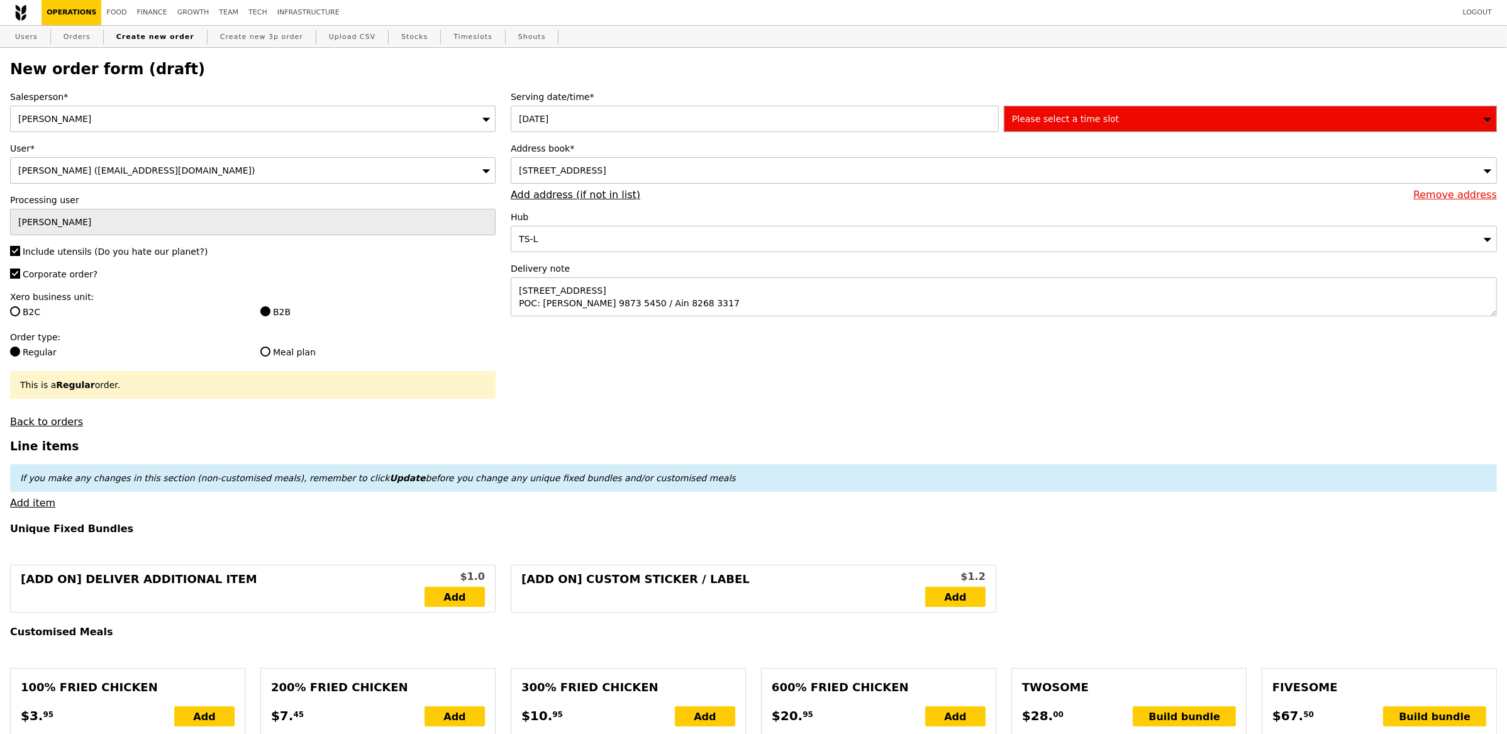
click at [1151, 117] on div "Please select a time slot" at bounding box center [1250, 119] width 493 height 26
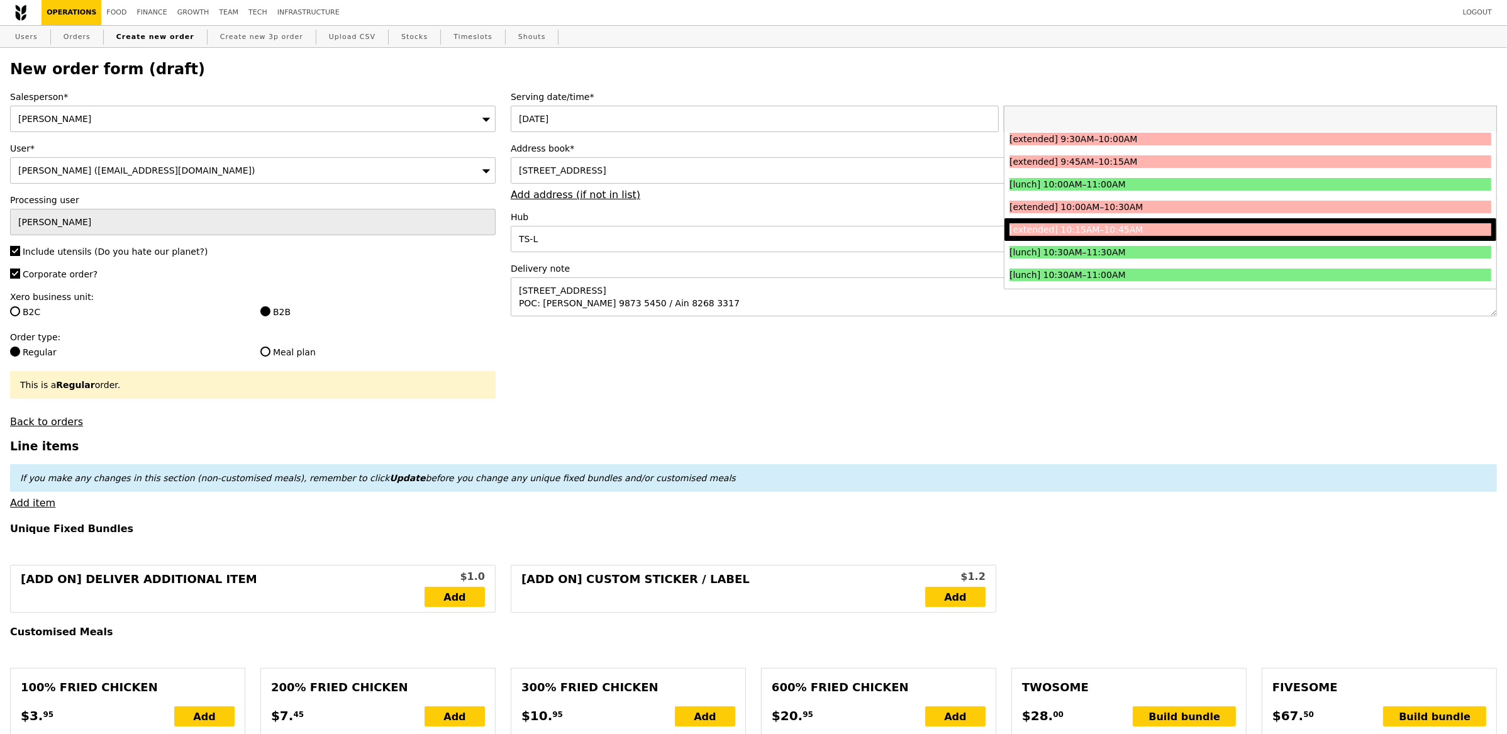
scroll to position [211, 0]
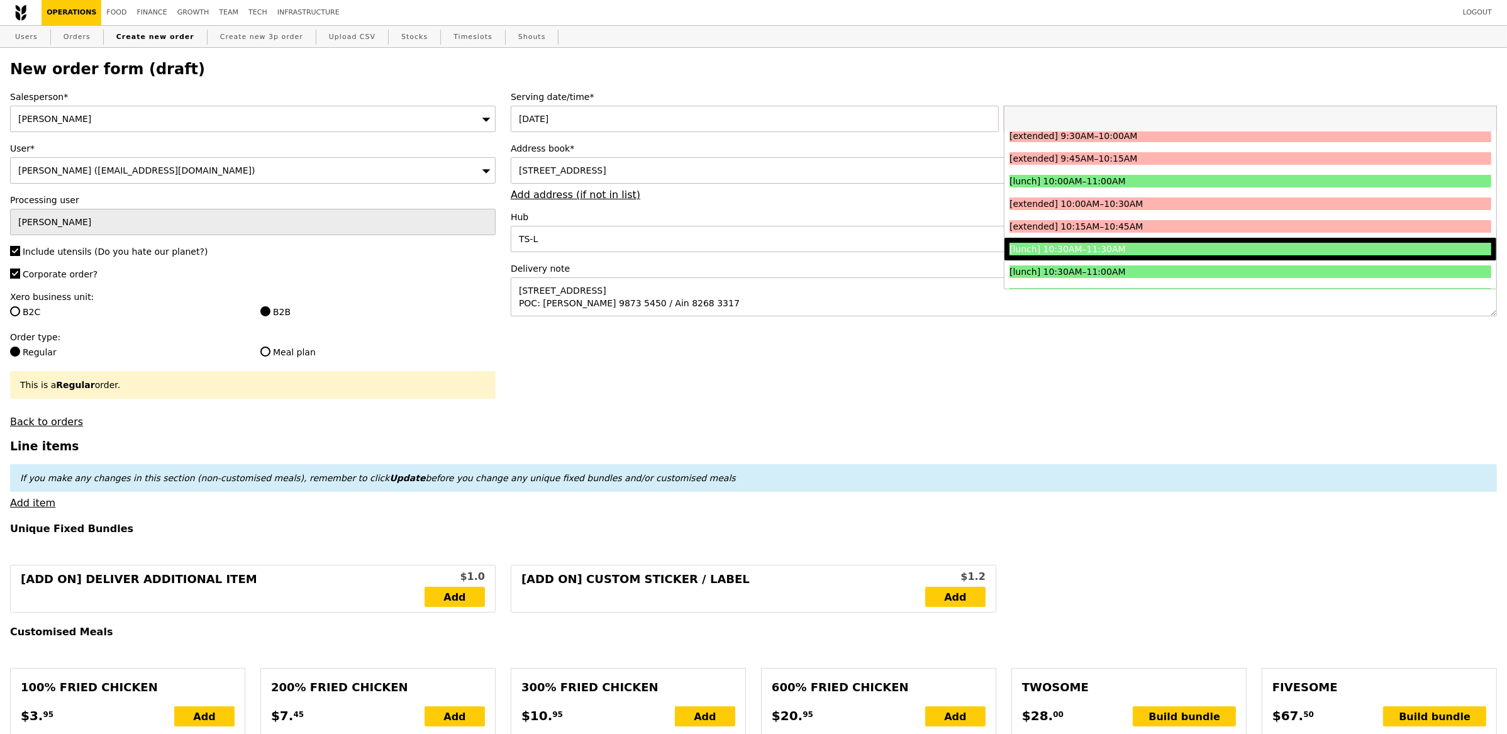
click at [1204, 253] on div "[lunch] 10:30AM–11:30AM" at bounding box center [1191, 249] width 362 height 13
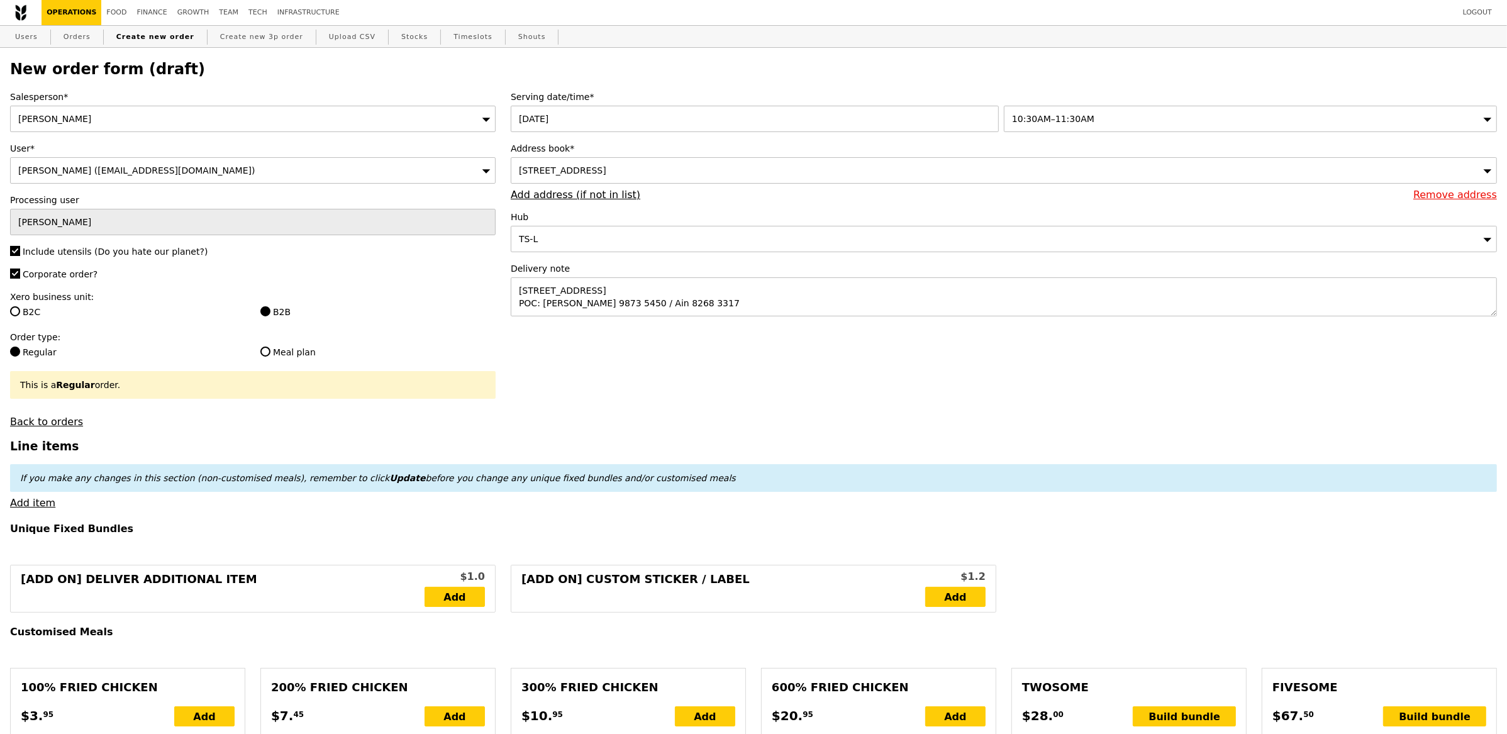
drag, startPoint x: 1016, startPoint y: 364, endPoint x: 942, endPoint y: 381, distance: 76.0
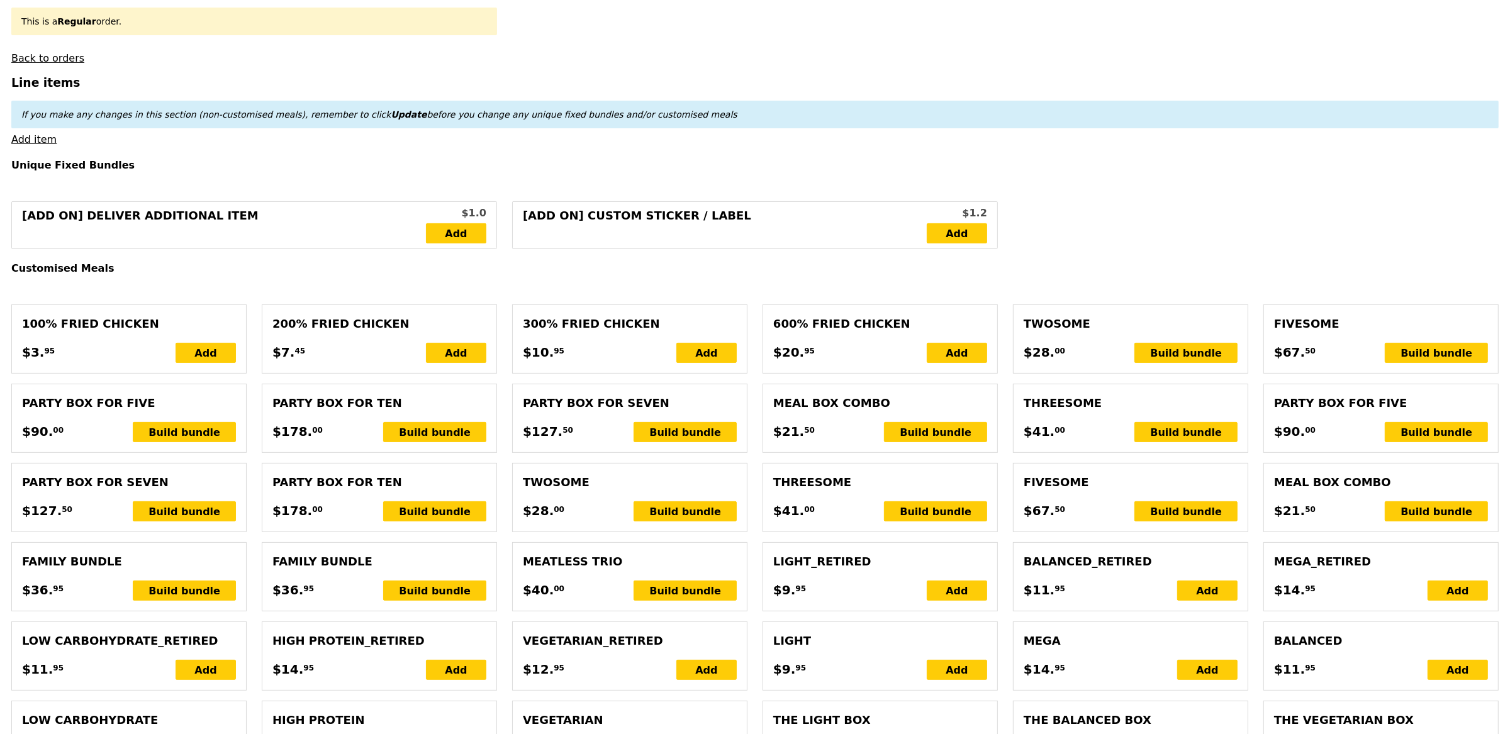
scroll to position [370, 0]
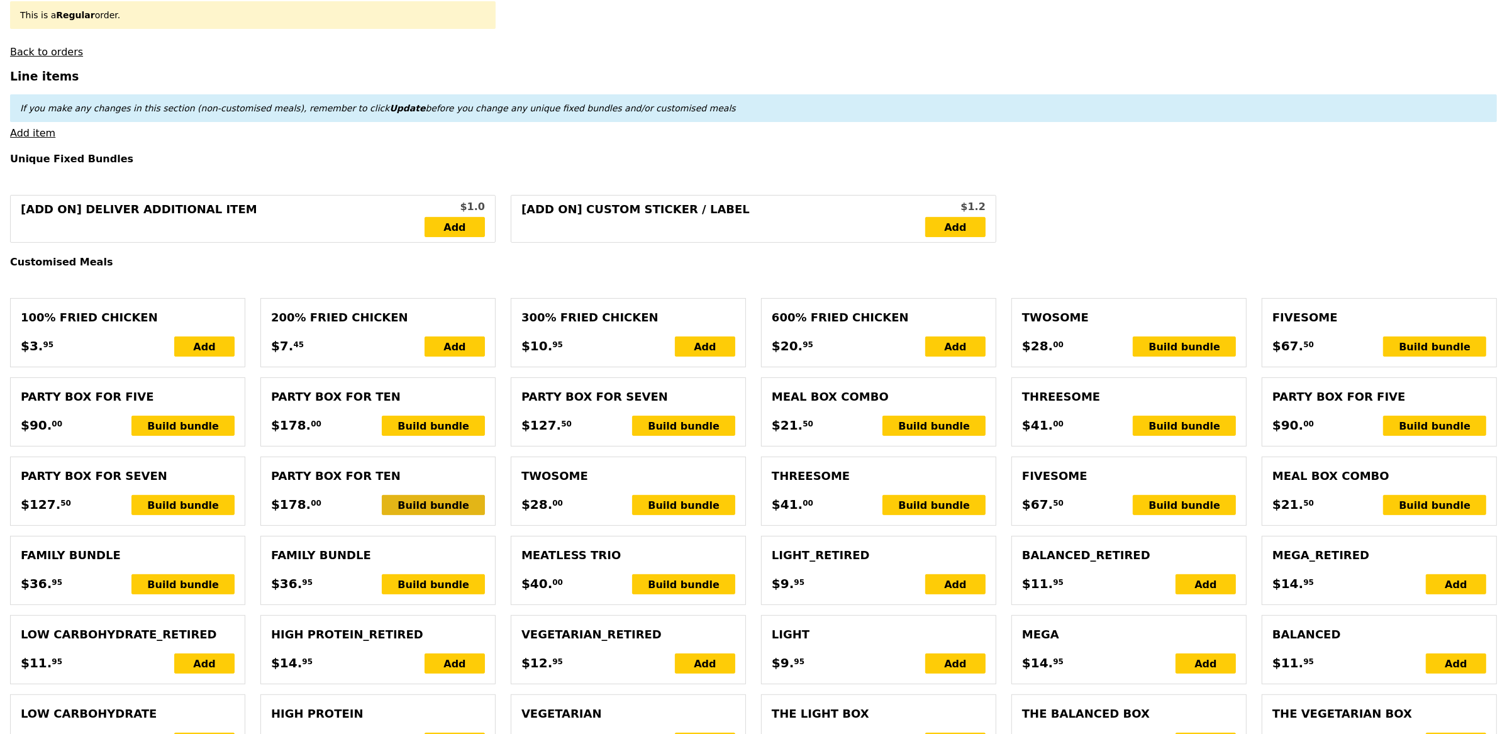
click at [459, 505] on div "Build bundle" at bounding box center [433, 505] width 103 height 20
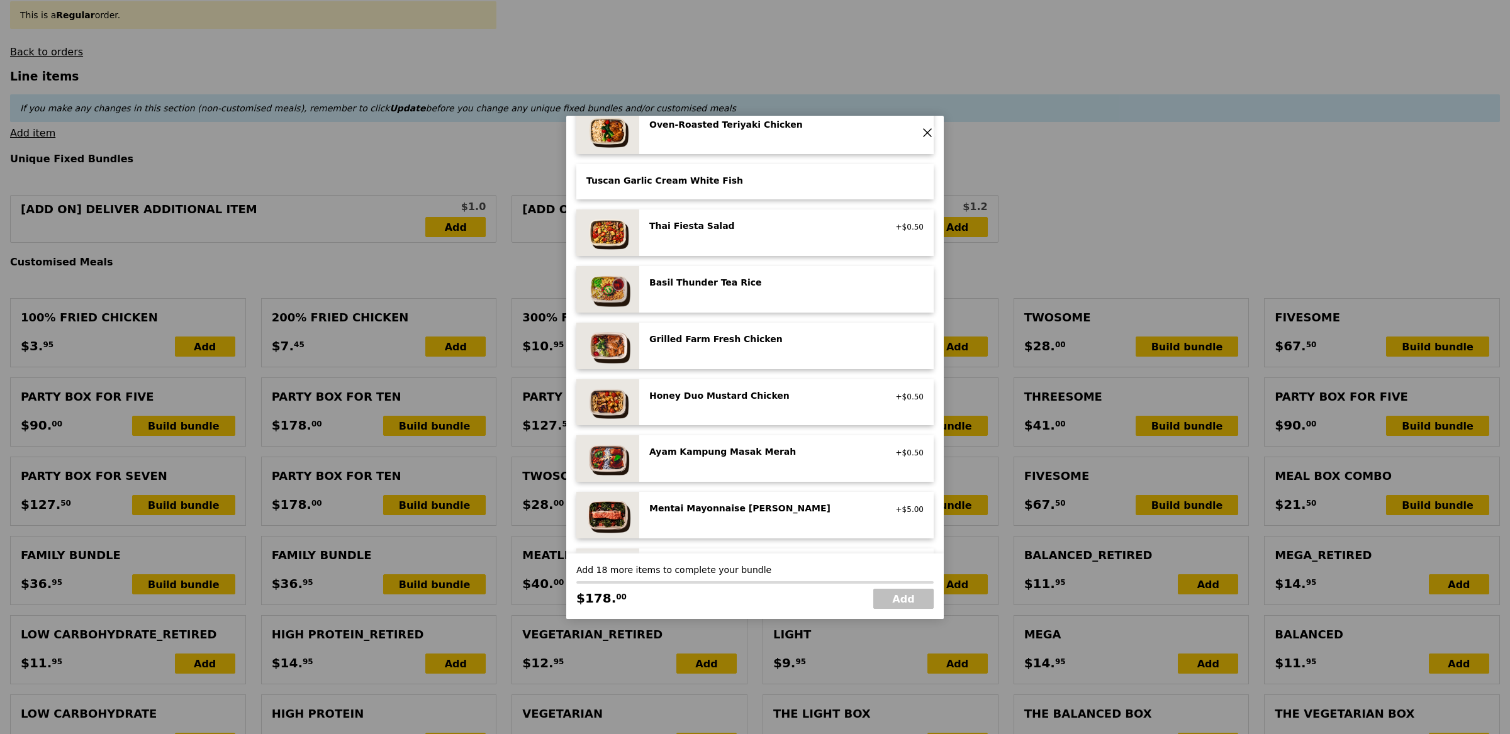
scroll to position [184, 0]
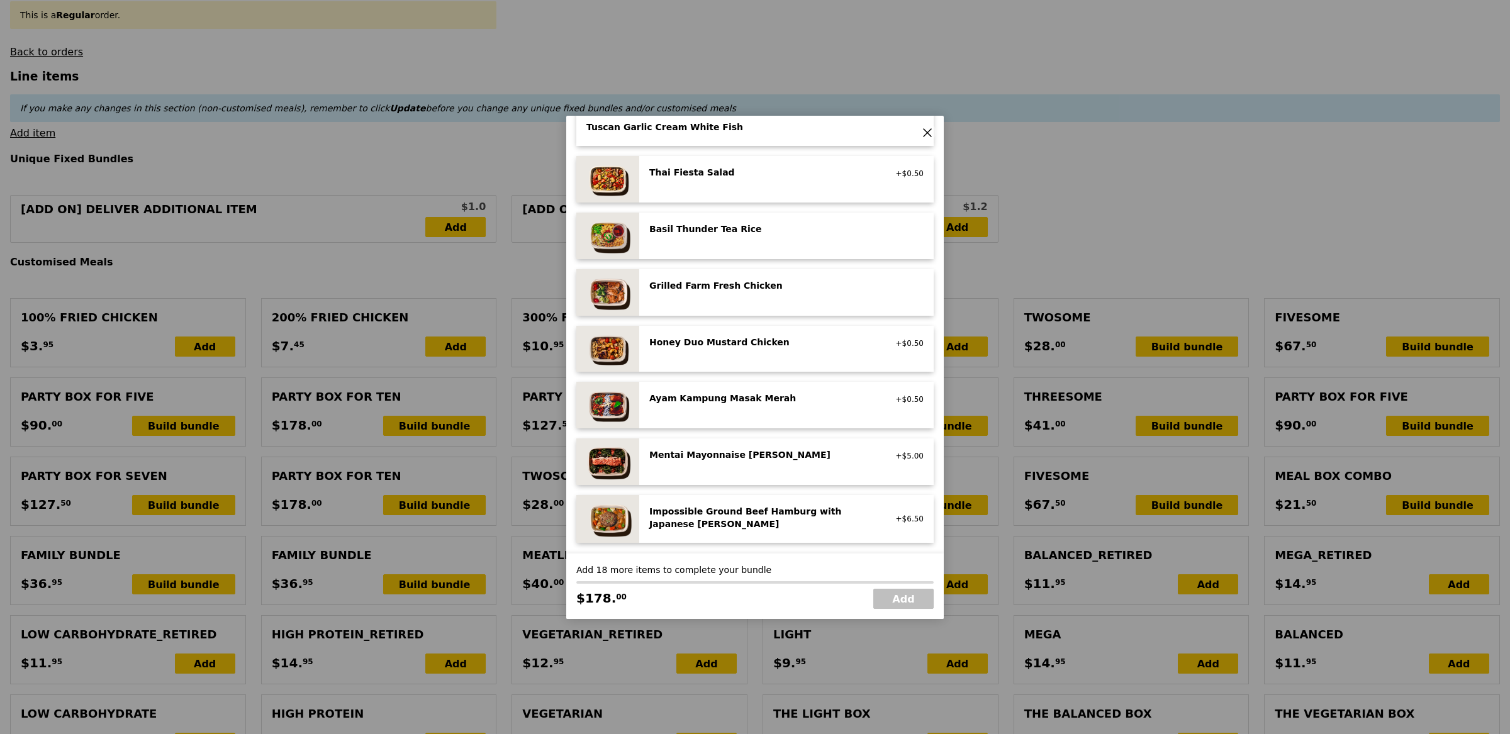
click at [787, 347] on div "Honey Duo Mustard Chicken" at bounding box center [762, 342] width 226 height 13
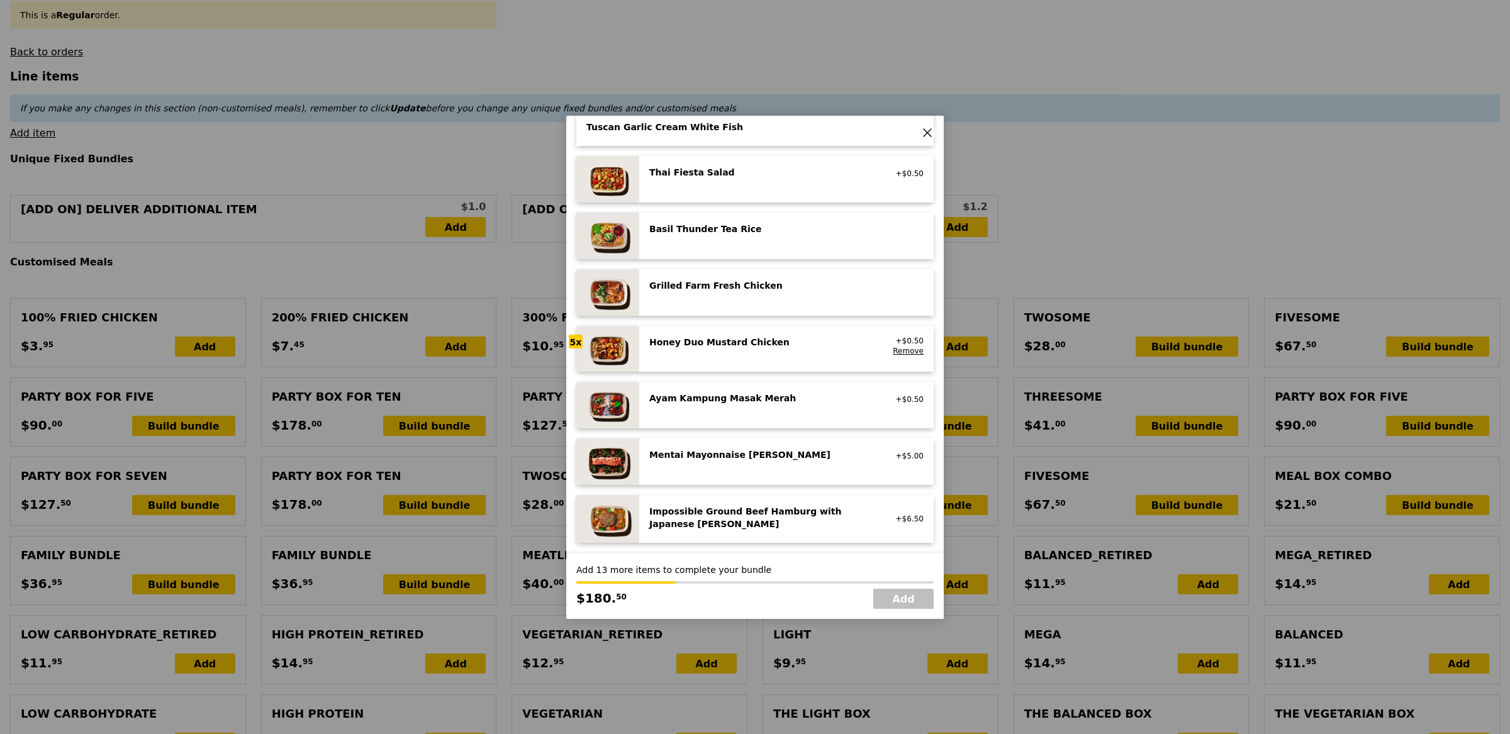
click at [787, 347] on div "Honey Duo Mustard Chicken" at bounding box center [762, 342] width 226 height 13
click at [788, 347] on div "Honey Duo Mustard Chicken" at bounding box center [762, 342] width 226 height 13
click at [789, 349] on div "Honey Duo Mustard Chicken high protein, contains allium, soy, wheat" at bounding box center [762, 346] width 241 height 20
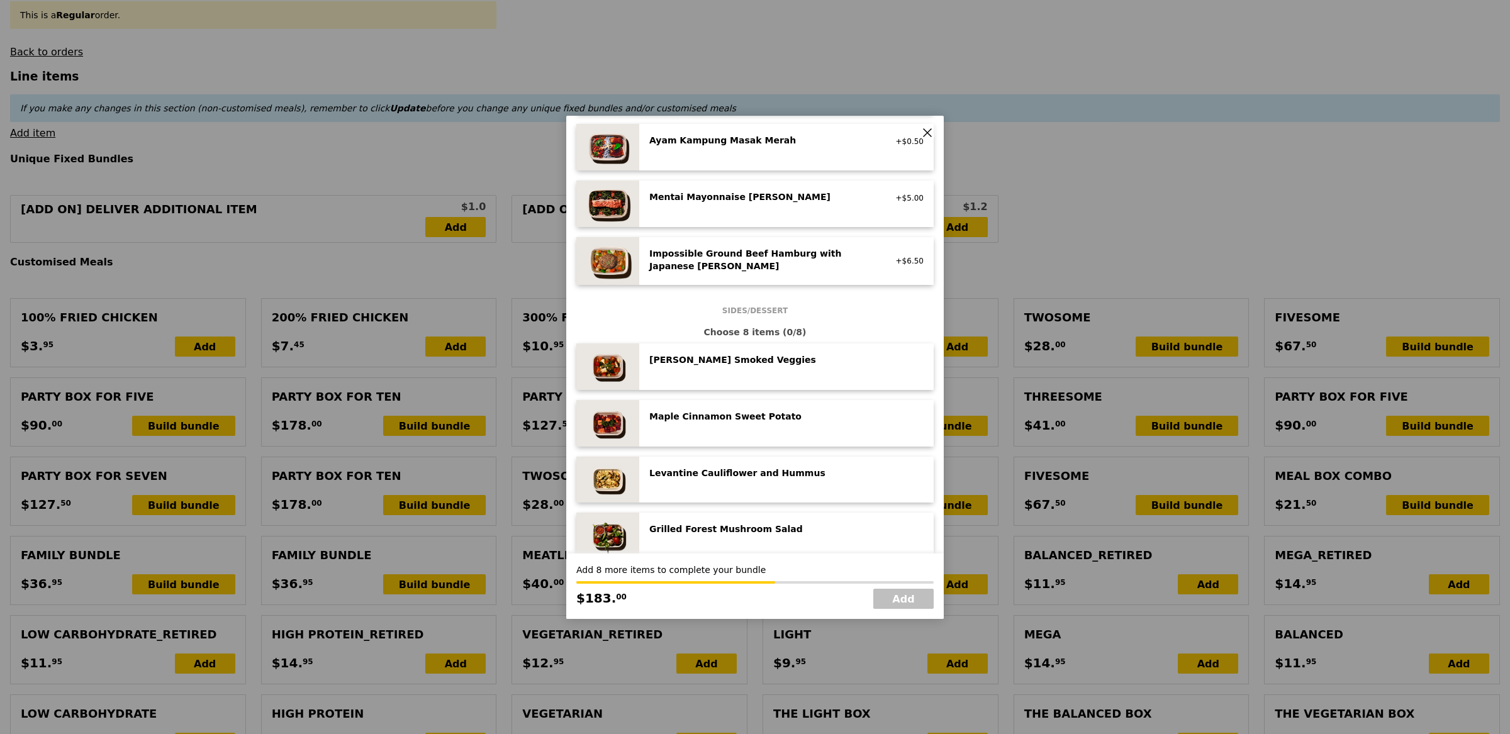
scroll to position [505, 0]
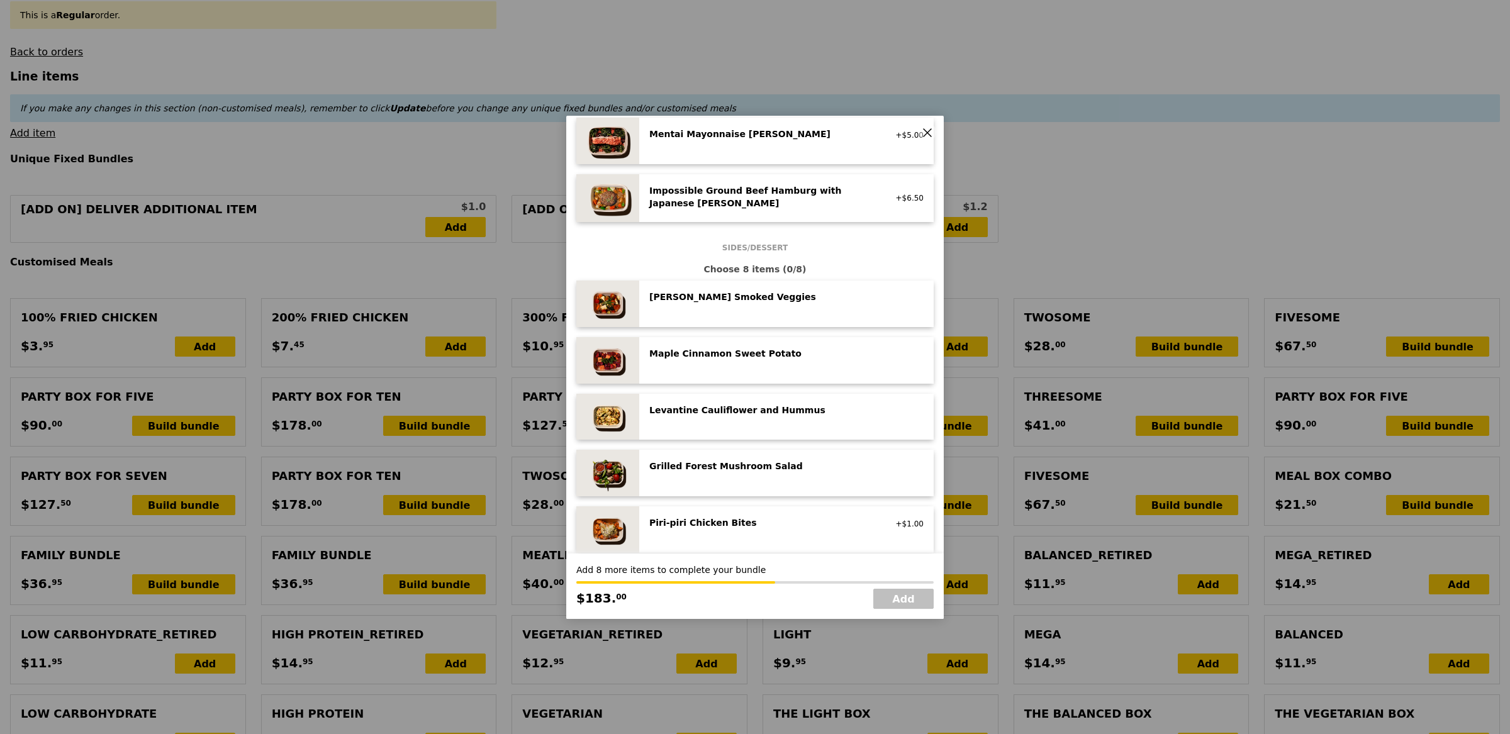
click at [808, 310] on div "Rosemary Smoked Veggies low carb, vegan" at bounding box center [786, 304] width 274 height 26
click at [809, 310] on div "Rosemary Smoked Veggies low carb, vegan Remove" at bounding box center [786, 304] width 274 height 26
click at [810, 311] on div "Rosemary Smoked Veggies low carb, vegan Remove" at bounding box center [786, 304] width 274 height 26
click at [807, 366] on div "Maple Cinnamon Sweet Potato vegan" at bounding box center [786, 360] width 274 height 26
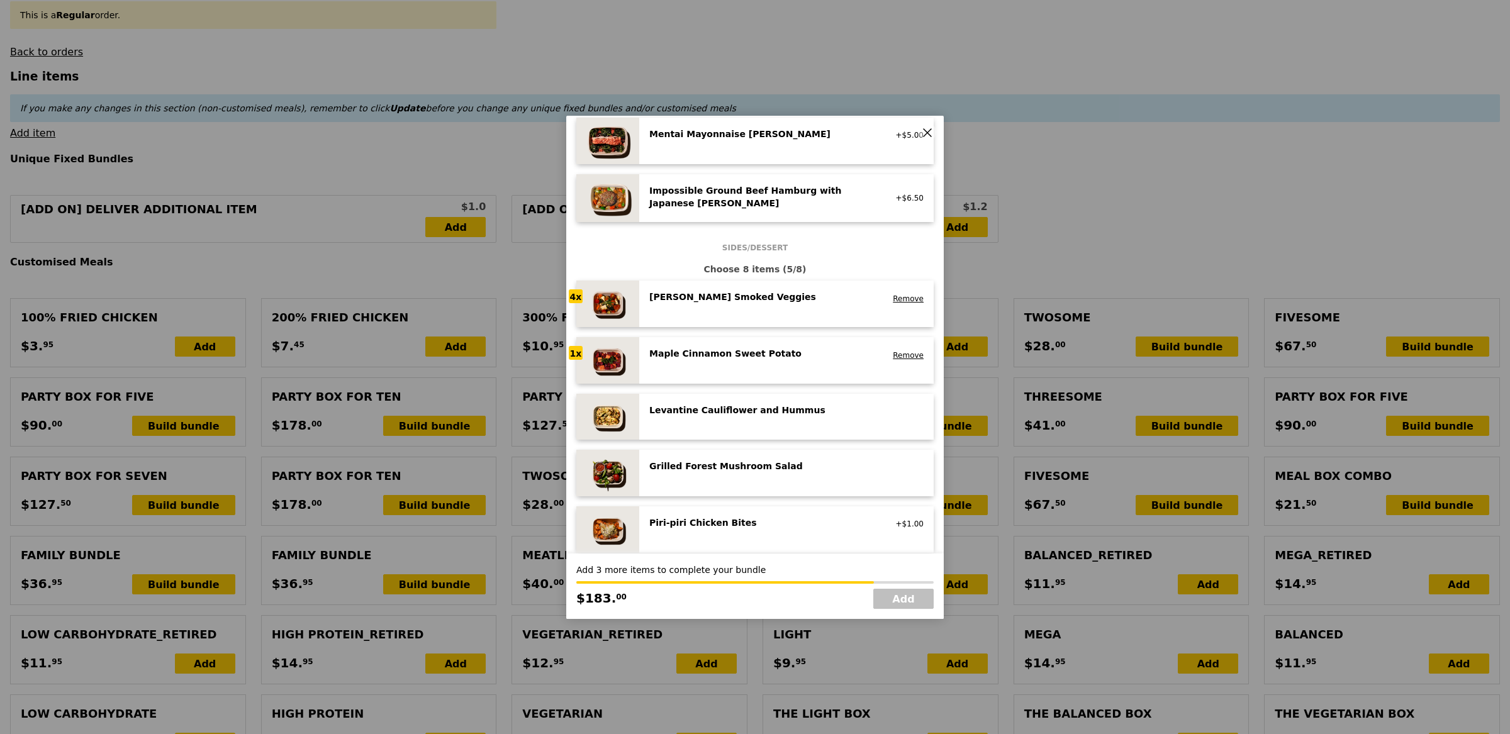
click at [807, 365] on div "Maple Cinnamon Sweet Potato vegan Remove" at bounding box center [786, 360] width 274 height 26
click at [807, 364] on div "Maple Cinnamon Sweet Potato vegan Remove" at bounding box center [786, 360] width 274 height 26
click at [894, 605] on link "Add" at bounding box center [903, 599] width 60 height 20
type input "Loading..."
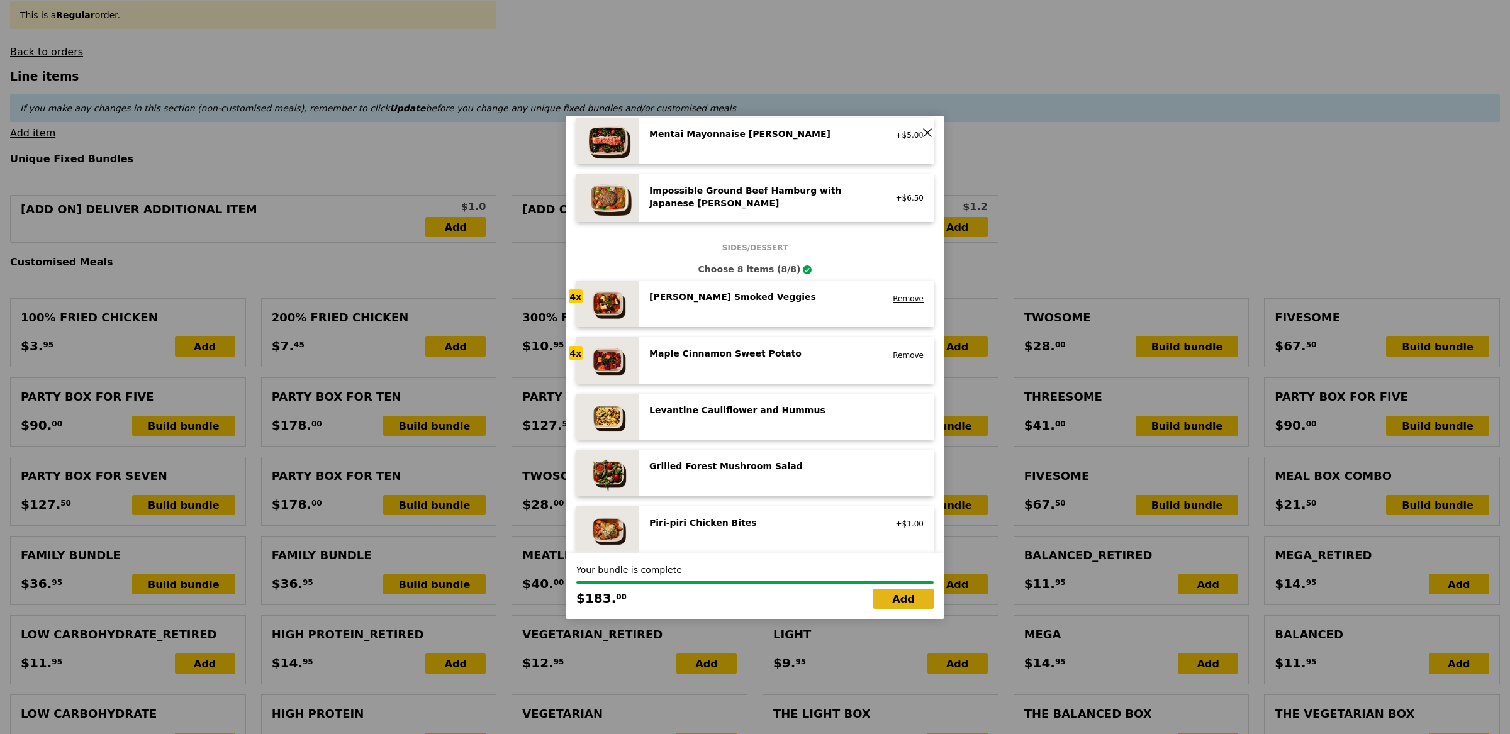
type input "183.00"
type input "10.14"
type input "11.05"
type input "194.05"
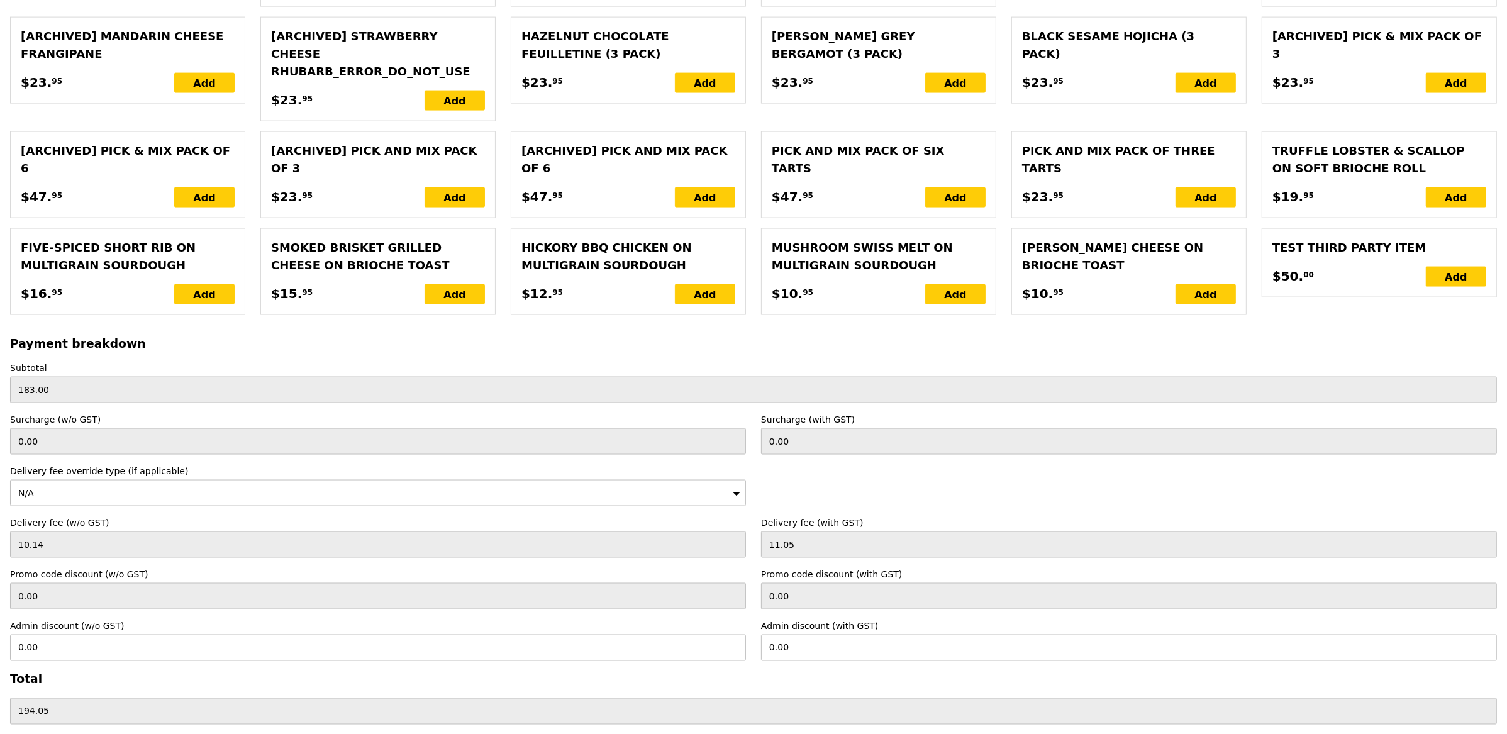
scroll to position [2375, 0]
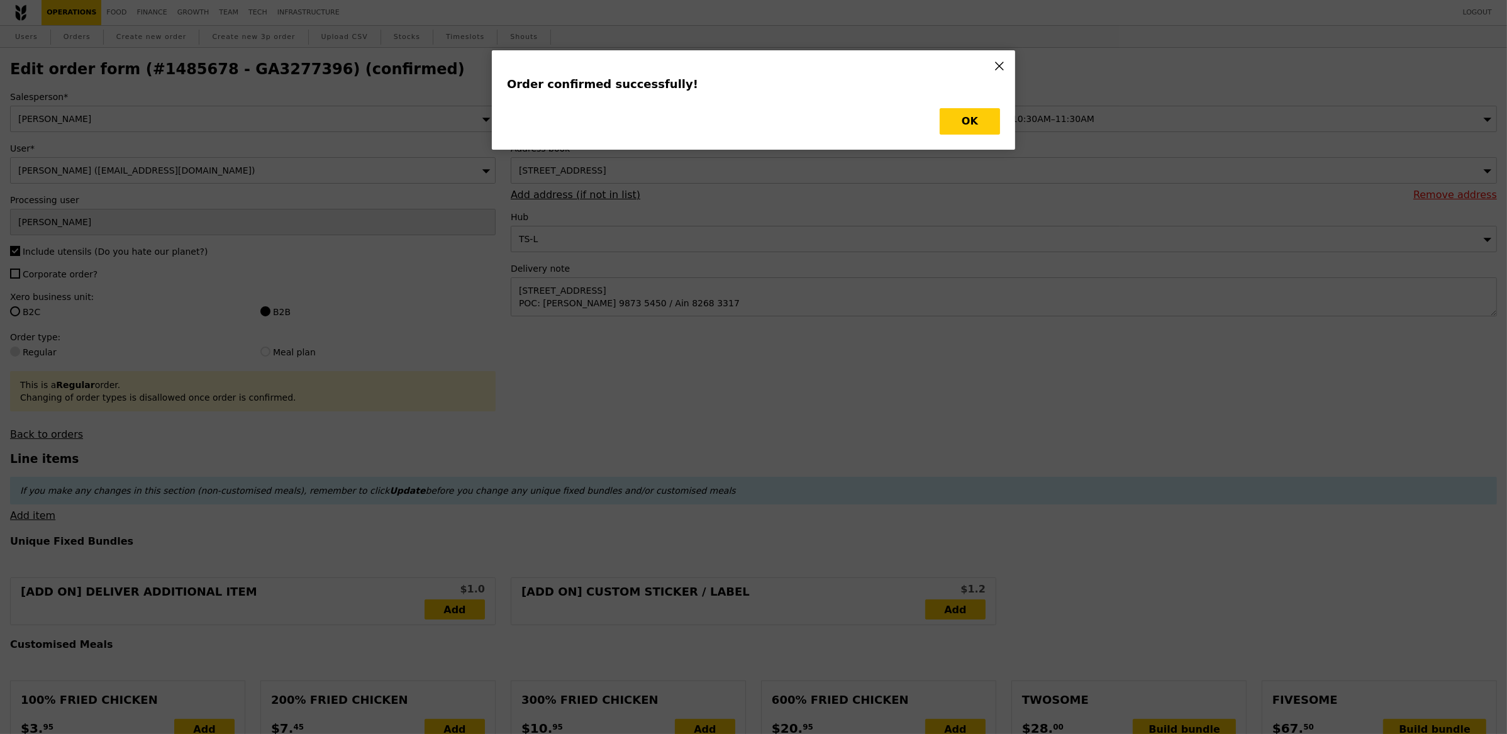
type input "Loading..."
checkbox input "false"
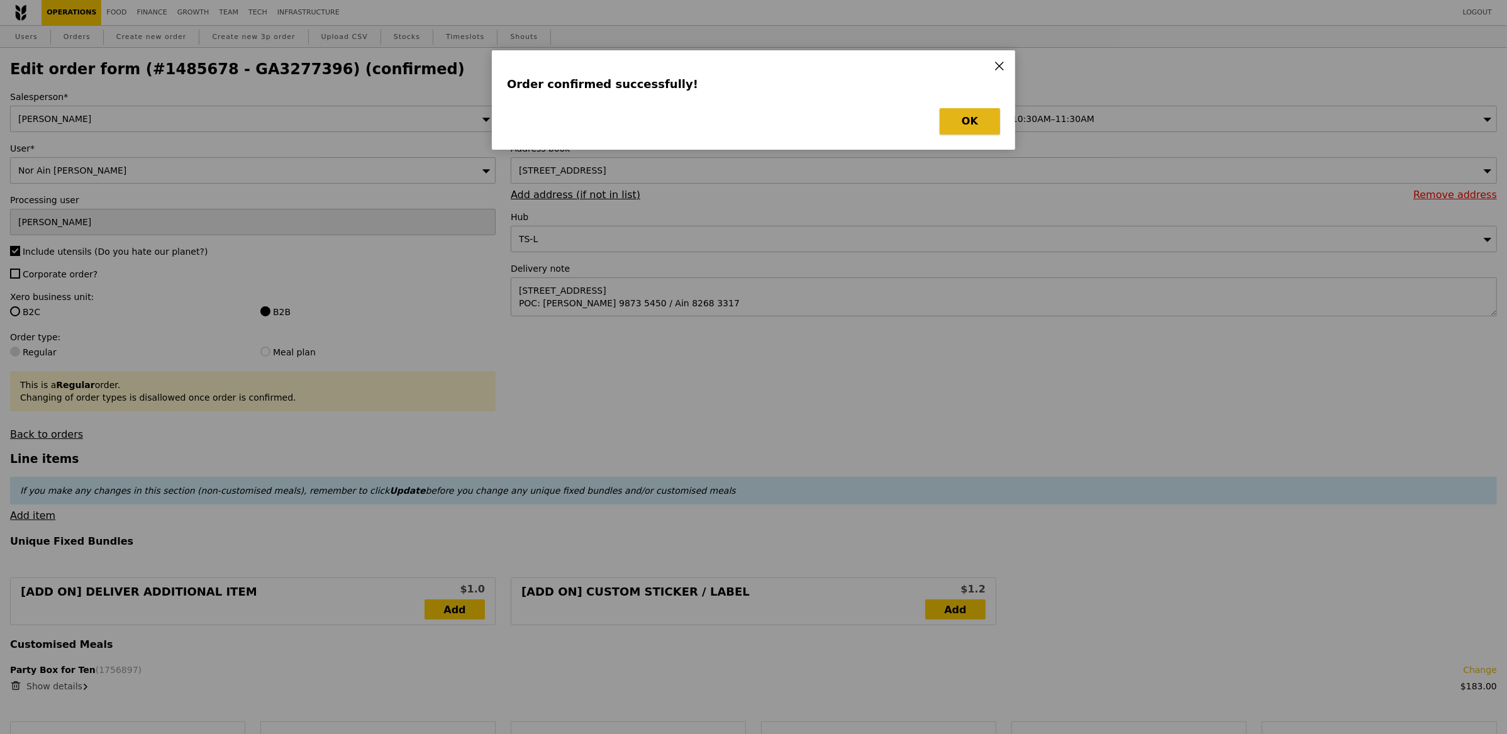
click at [965, 129] on button "OK" at bounding box center [970, 121] width 60 height 26
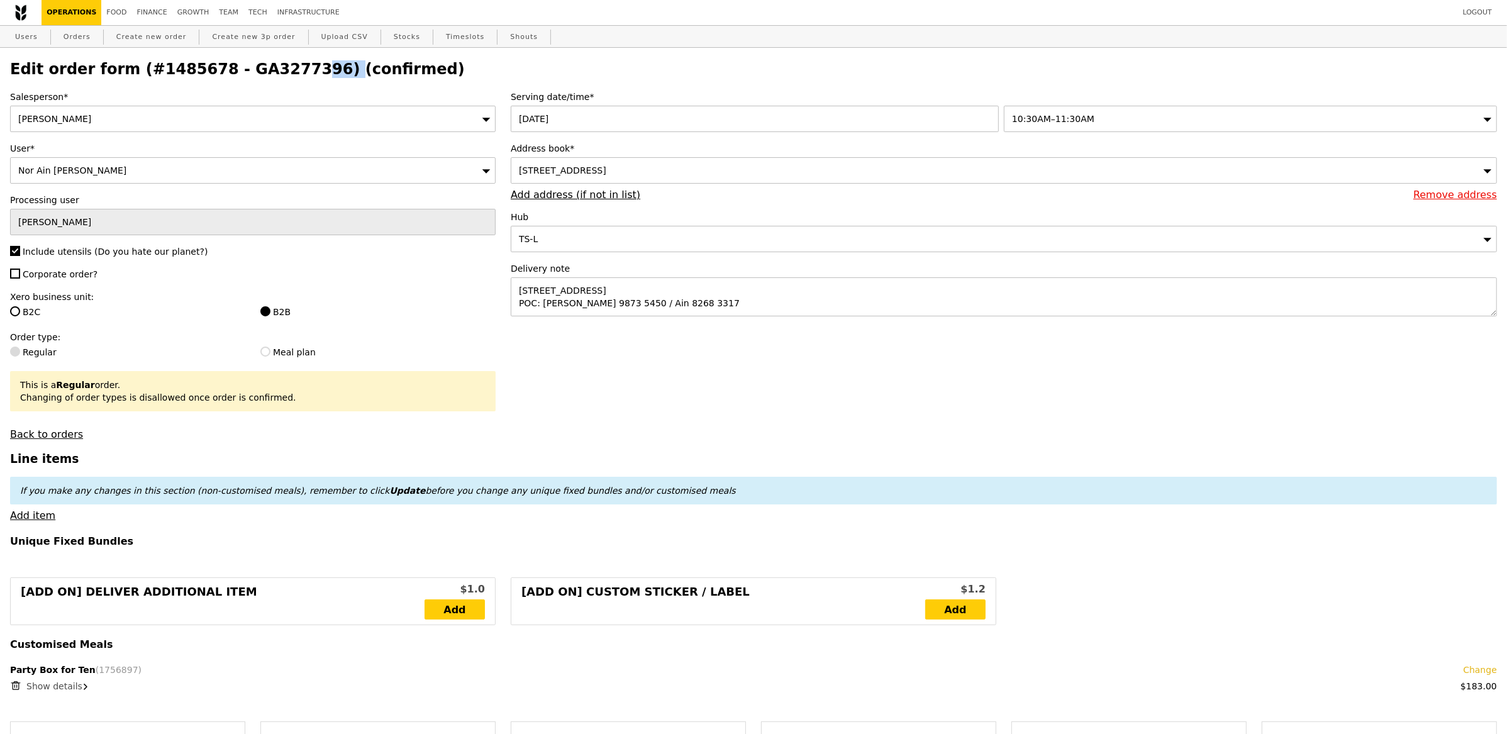
drag, startPoint x: 298, startPoint y: 67, endPoint x: 215, endPoint y: 60, distance: 83.3
click at [215, 60] on h2 "Edit order form (#1485678 - GA3277396) (confirmed)" at bounding box center [753, 69] width 1487 height 18
copy h2 "GA3277396"
click at [79, 39] on link "Orders" at bounding box center [77, 37] width 37 height 23
type input "Loading..."
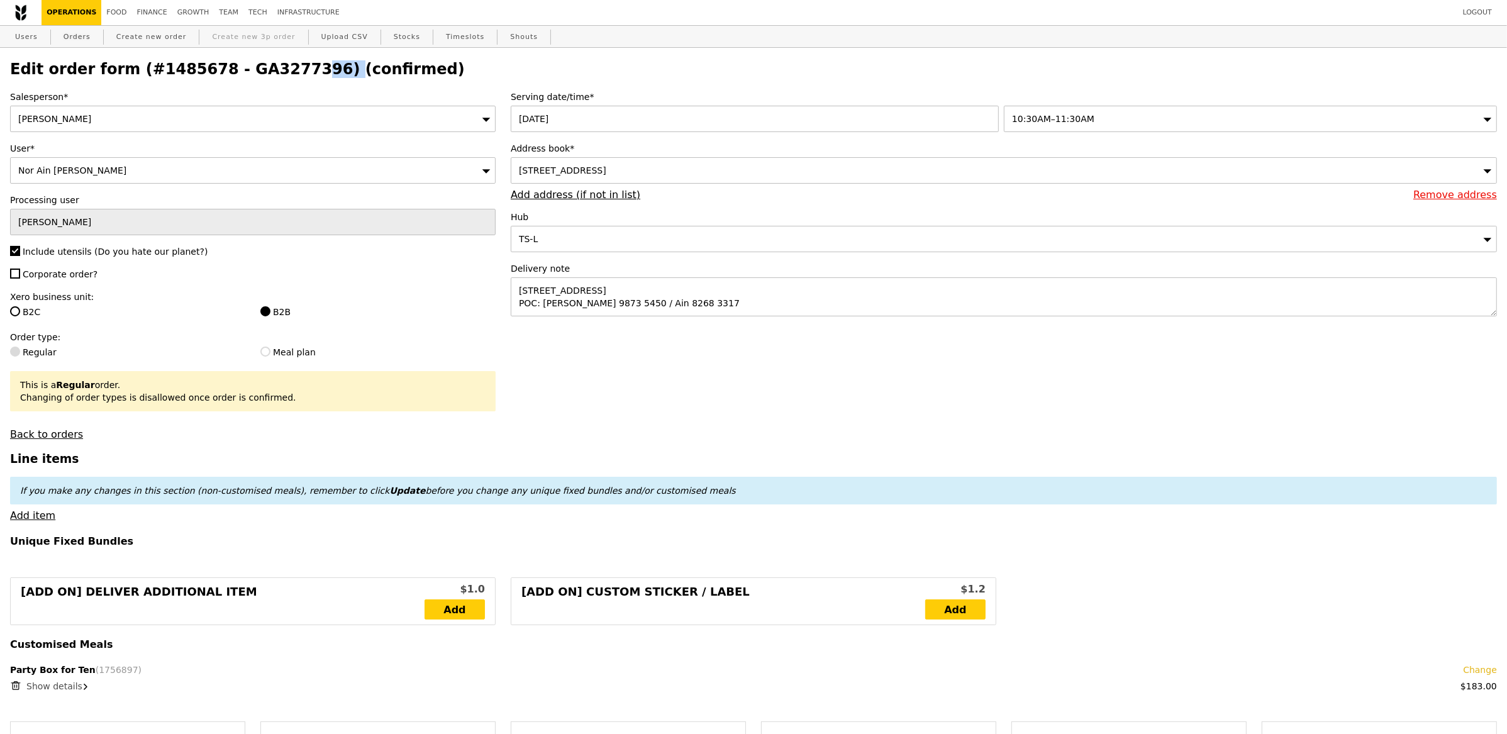
select select "100"
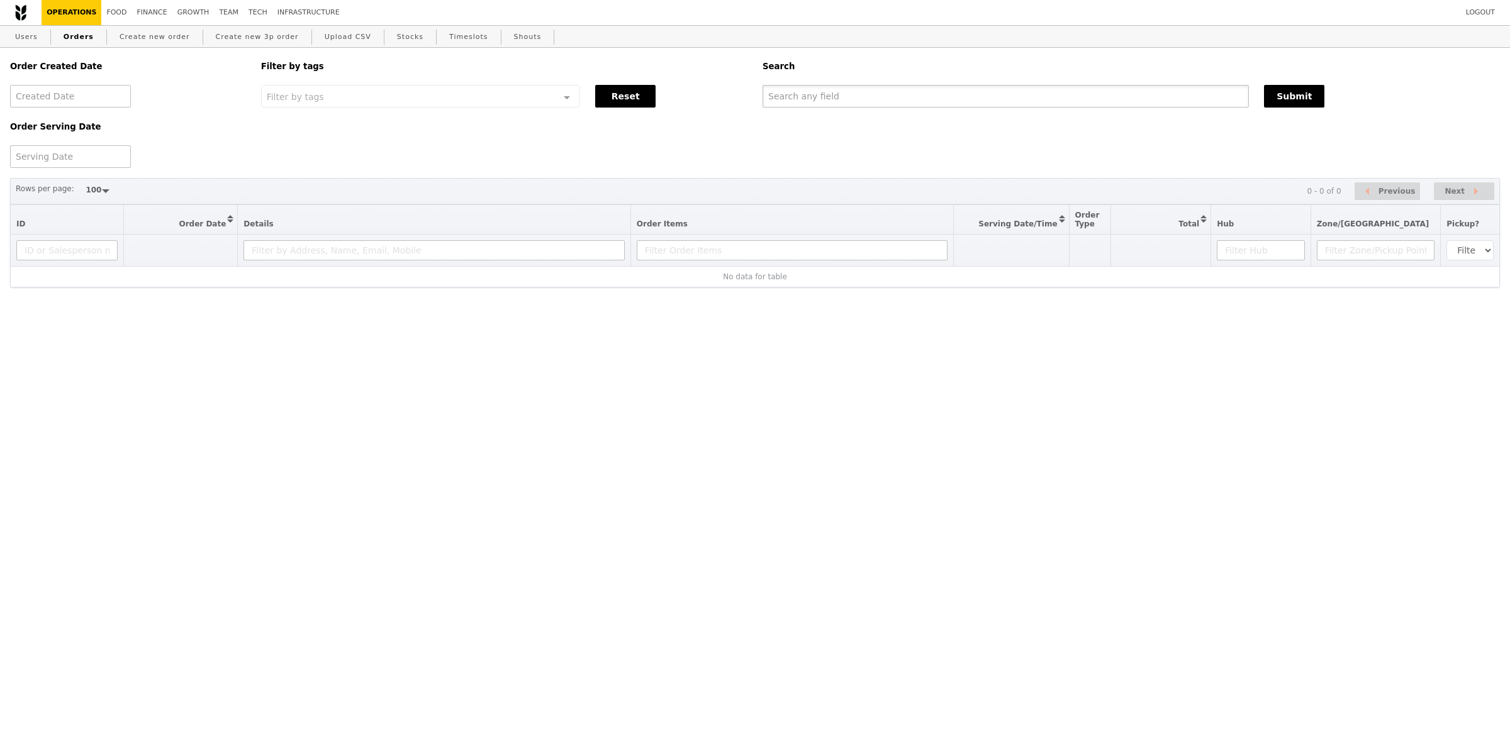
click at [1015, 105] on input "text" at bounding box center [1006, 96] width 486 height 23
paste input "GA3277396"
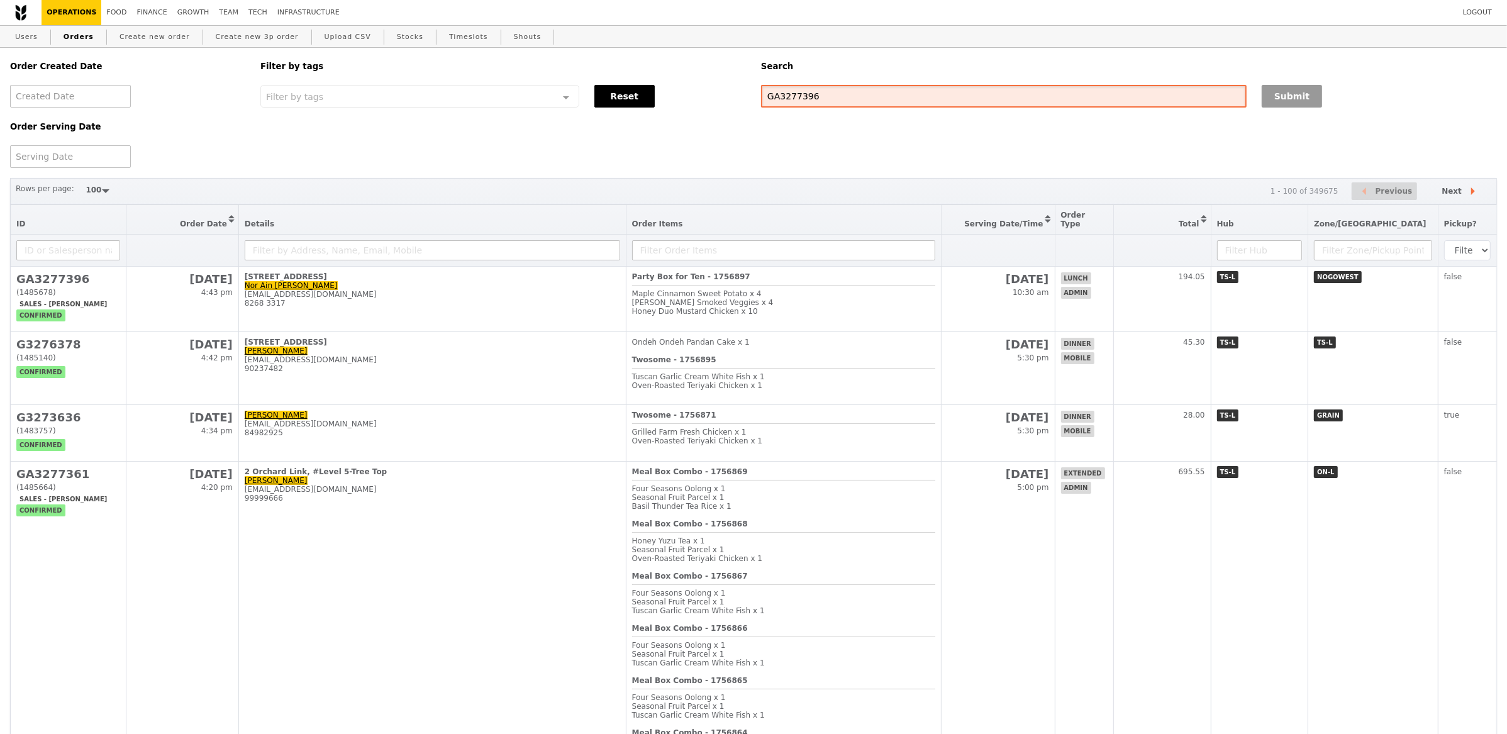
type input "GA3277396"
click at [1275, 100] on button "Submit" at bounding box center [1292, 96] width 60 height 23
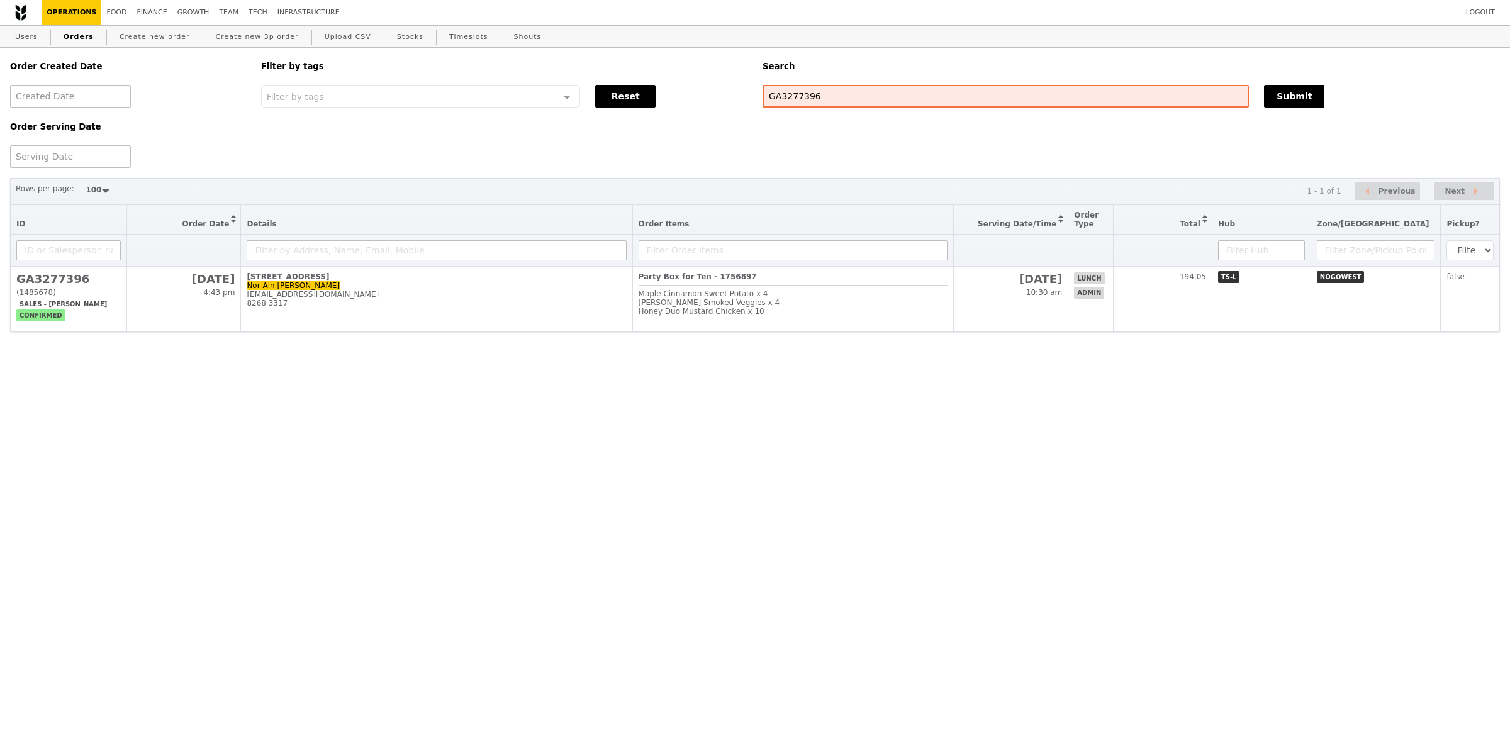
click at [525, 266] on th at bounding box center [436, 251] width 391 height 32
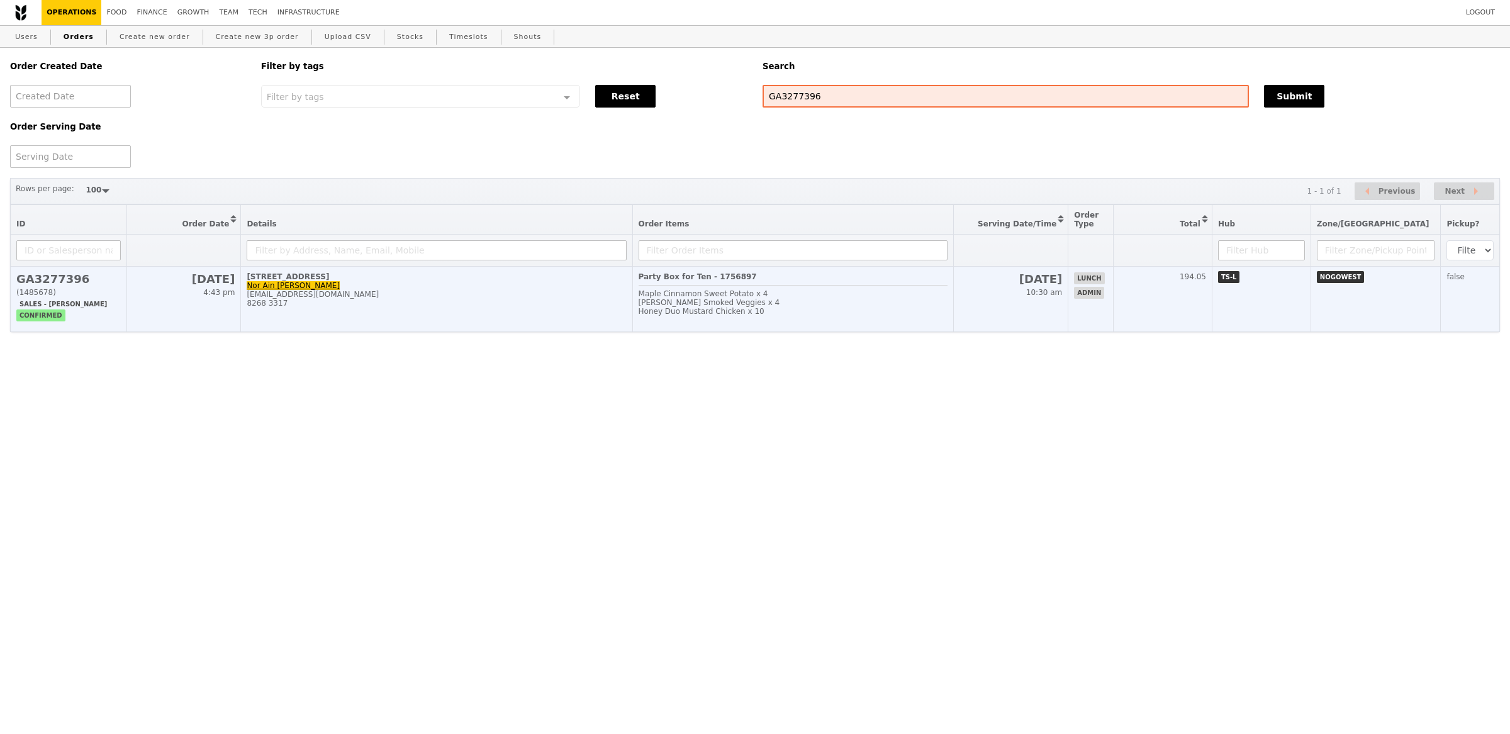
click at [540, 291] on div "norainbtehasan@seatrium.com" at bounding box center [436, 294] width 379 height 9
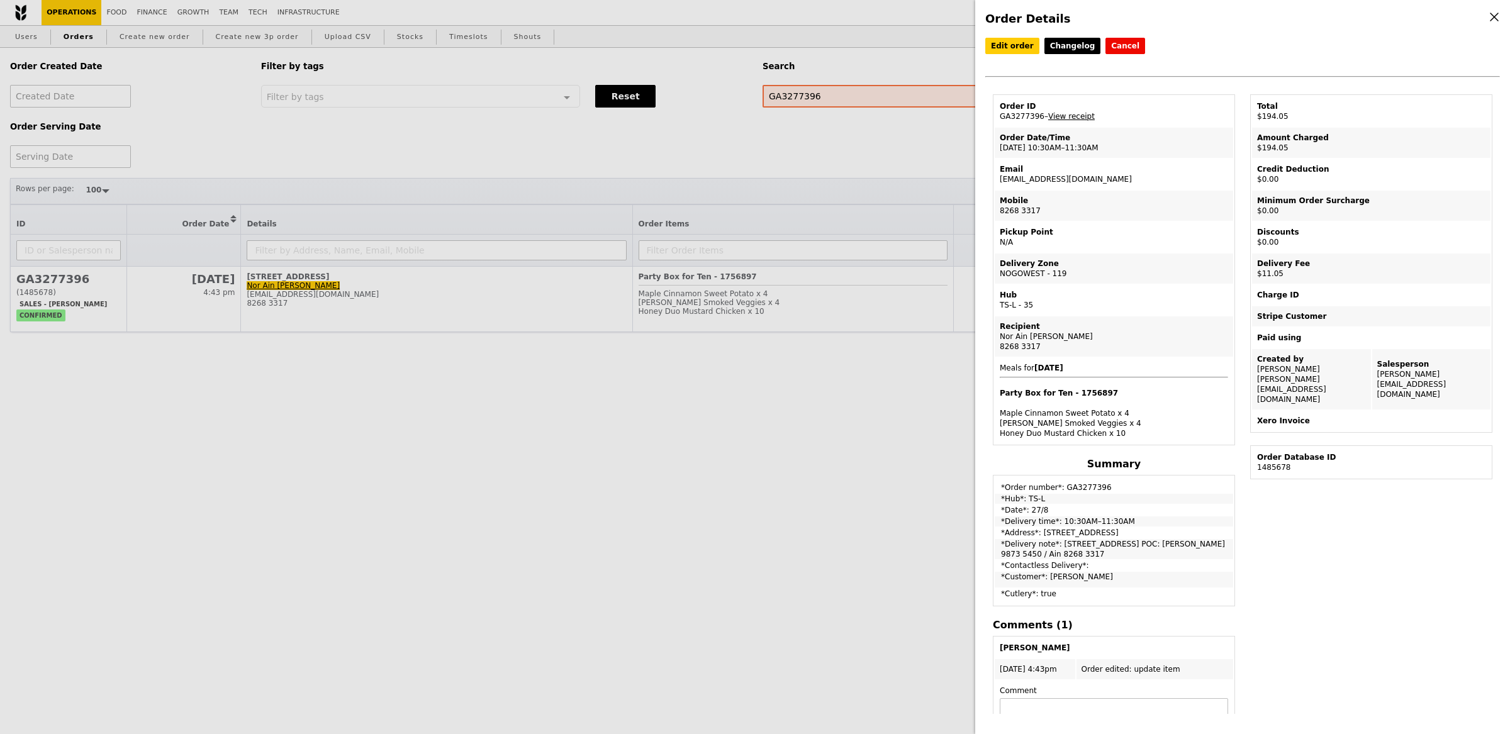
click at [1076, 118] on link "View receipt" at bounding box center [1071, 116] width 47 height 9
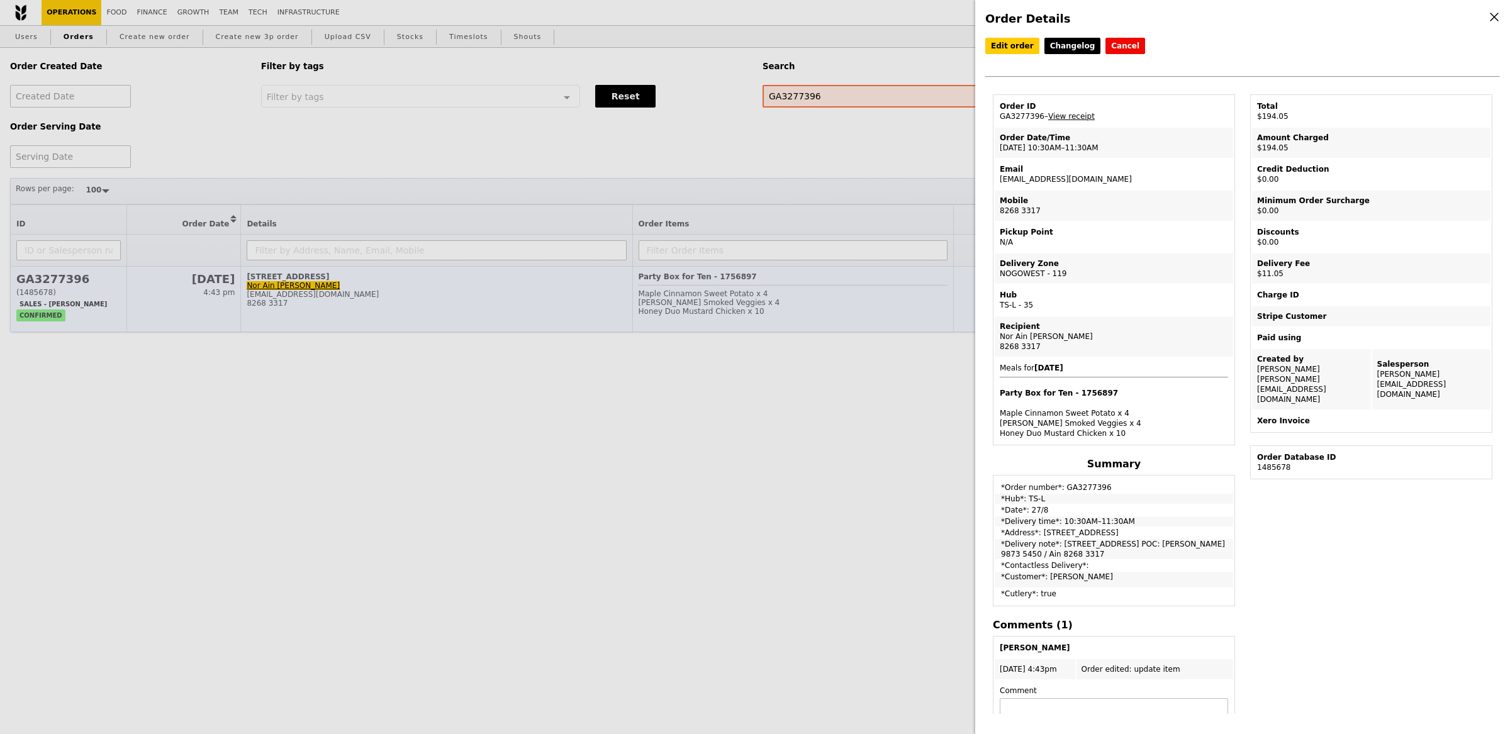
click at [763, 324] on div "Order Details Edit order Changelog Cancel Order ID GA3277396 – View receipt Ord…" at bounding box center [755, 367] width 1510 height 734
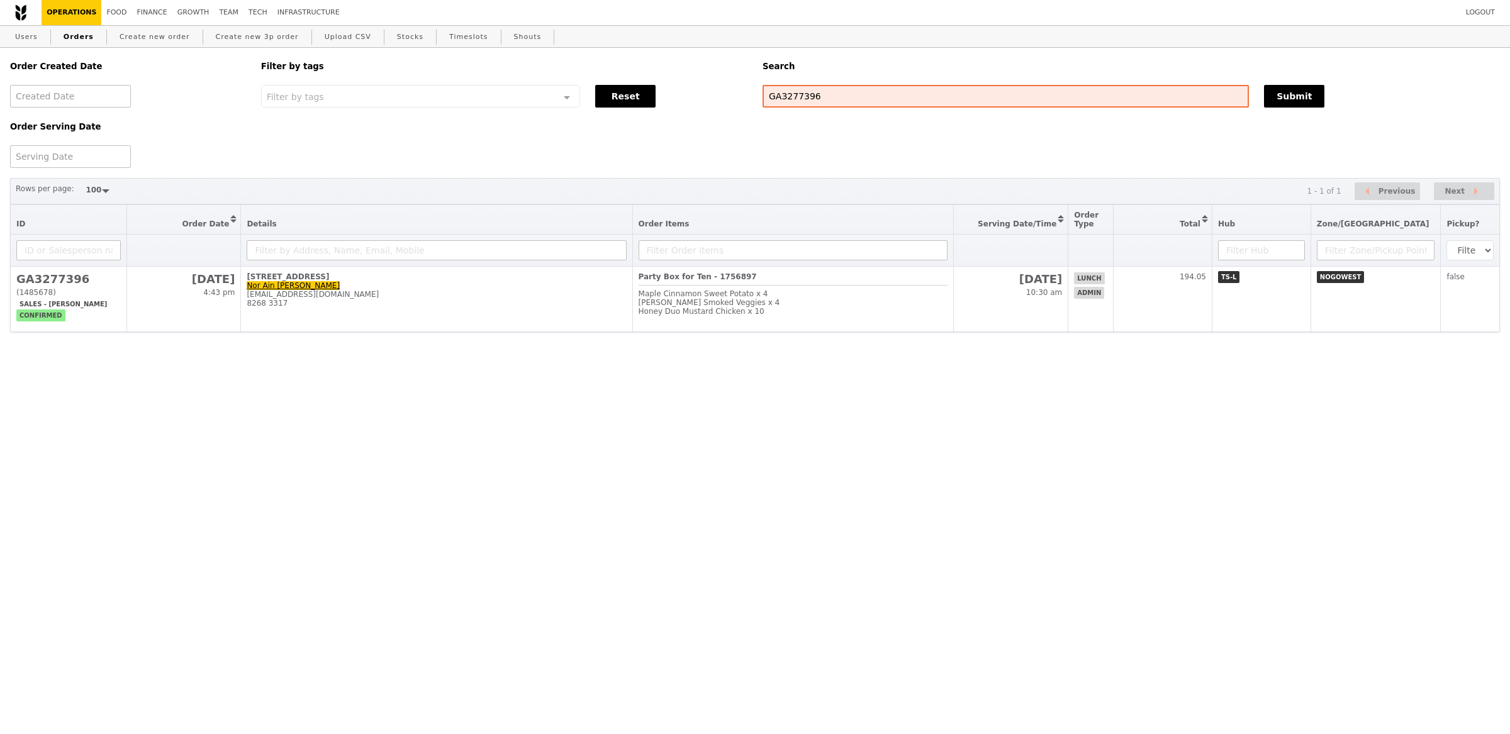
click at [405, 333] on div "Order Created Date Order Serving Date Filter by tags Filter by tags Meal_Plan W…" at bounding box center [755, 226] width 1510 height 356
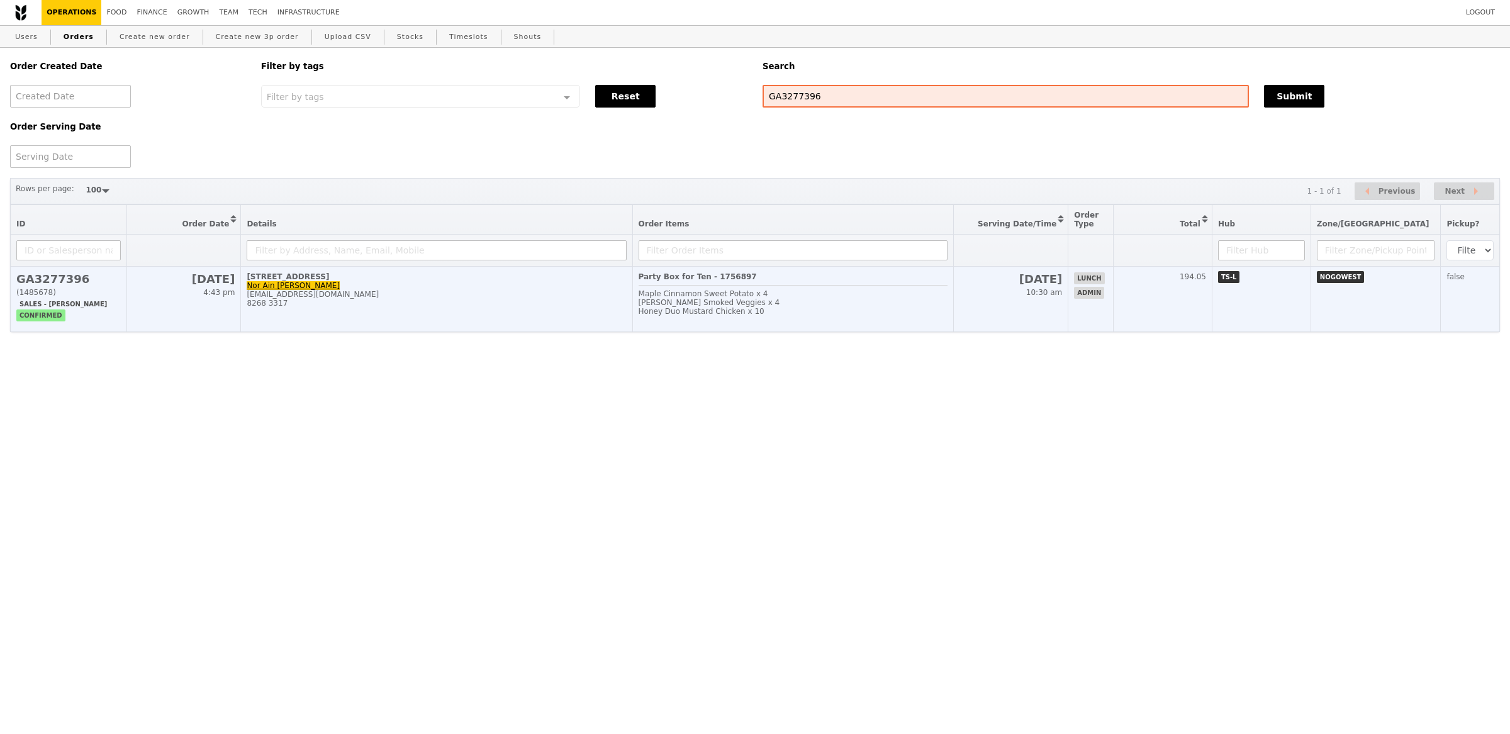
click at [428, 316] on td "15 Benoi Road Nor Ain Bte Hasan norainbtehasan@seatrium.com 8268 3317" at bounding box center [436, 299] width 391 height 65
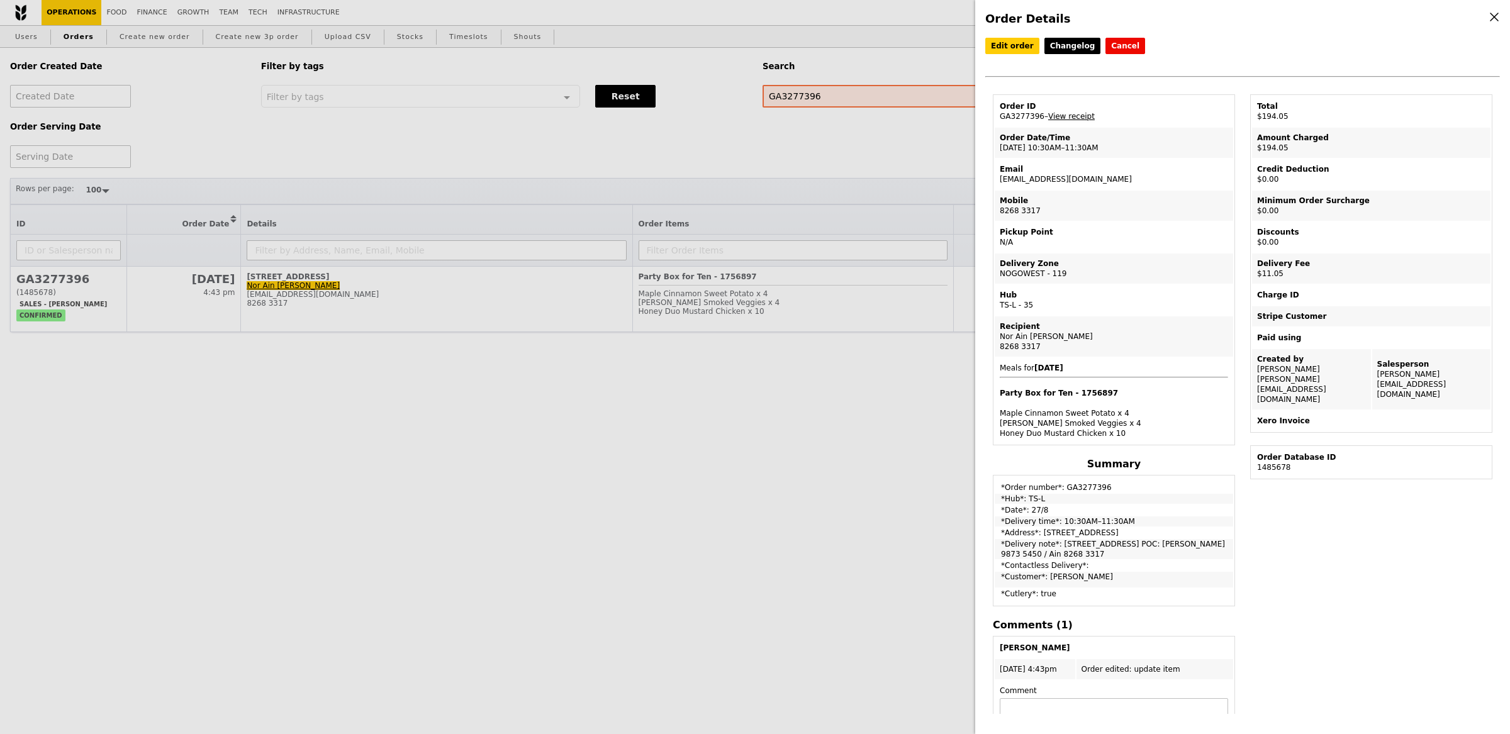
click at [1081, 115] on link "View receipt" at bounding box center [1071, 116] width 47 height 9
click at [886, 91] on div "Order Details Edit order Changelog Cancel Order ID GA3277396 – View receipt Ord…" at bounding box center [755, 367] width 1510 height 734
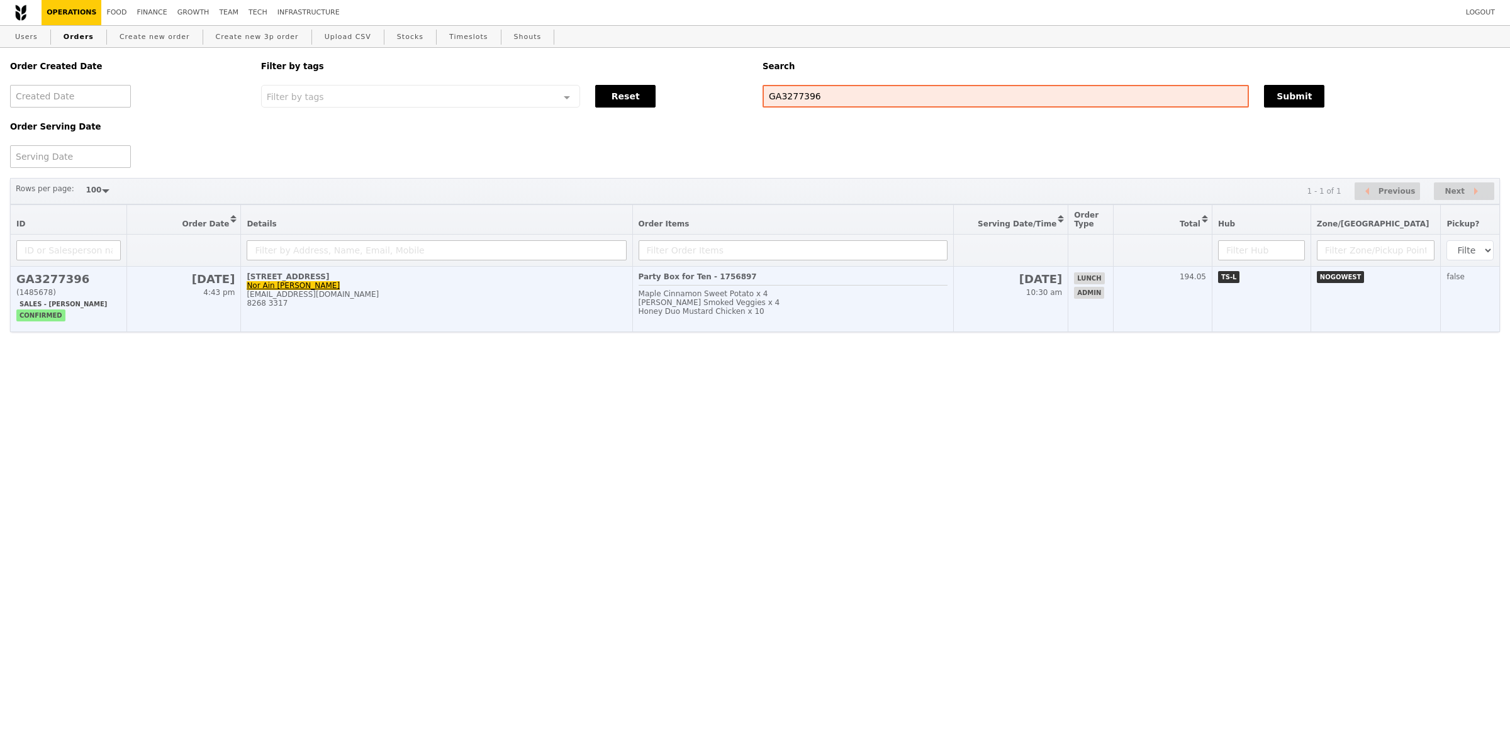
click at [756, 298] on span "Rosemary Smoked Veggies x 4" at bounding box center [710, 302] width 142 height 9
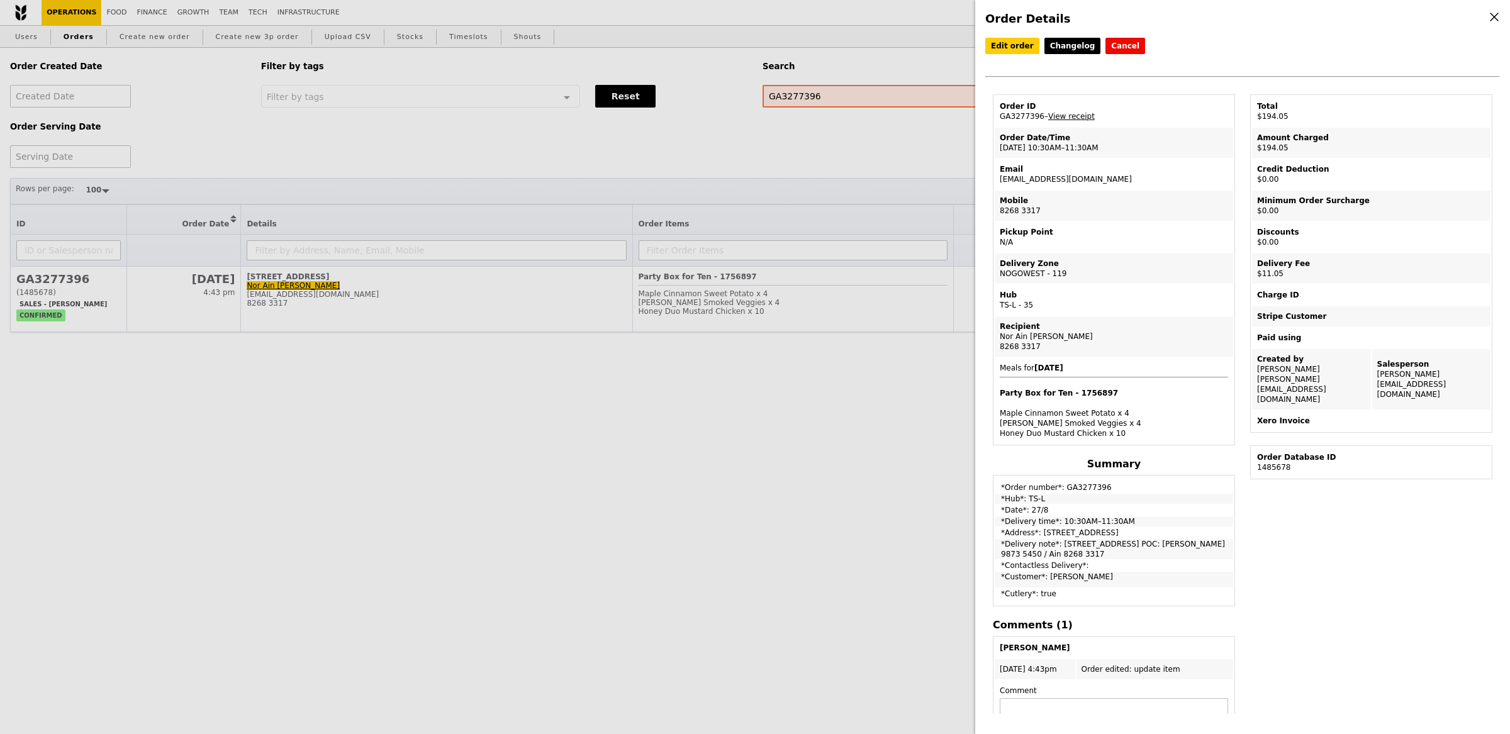
click at [331, 310] on div "Order Details Edit order Changelog Cancel Order ID GA3277396 – View receipt Ord…" at bounding box center [755, 367] width 1510 height 734
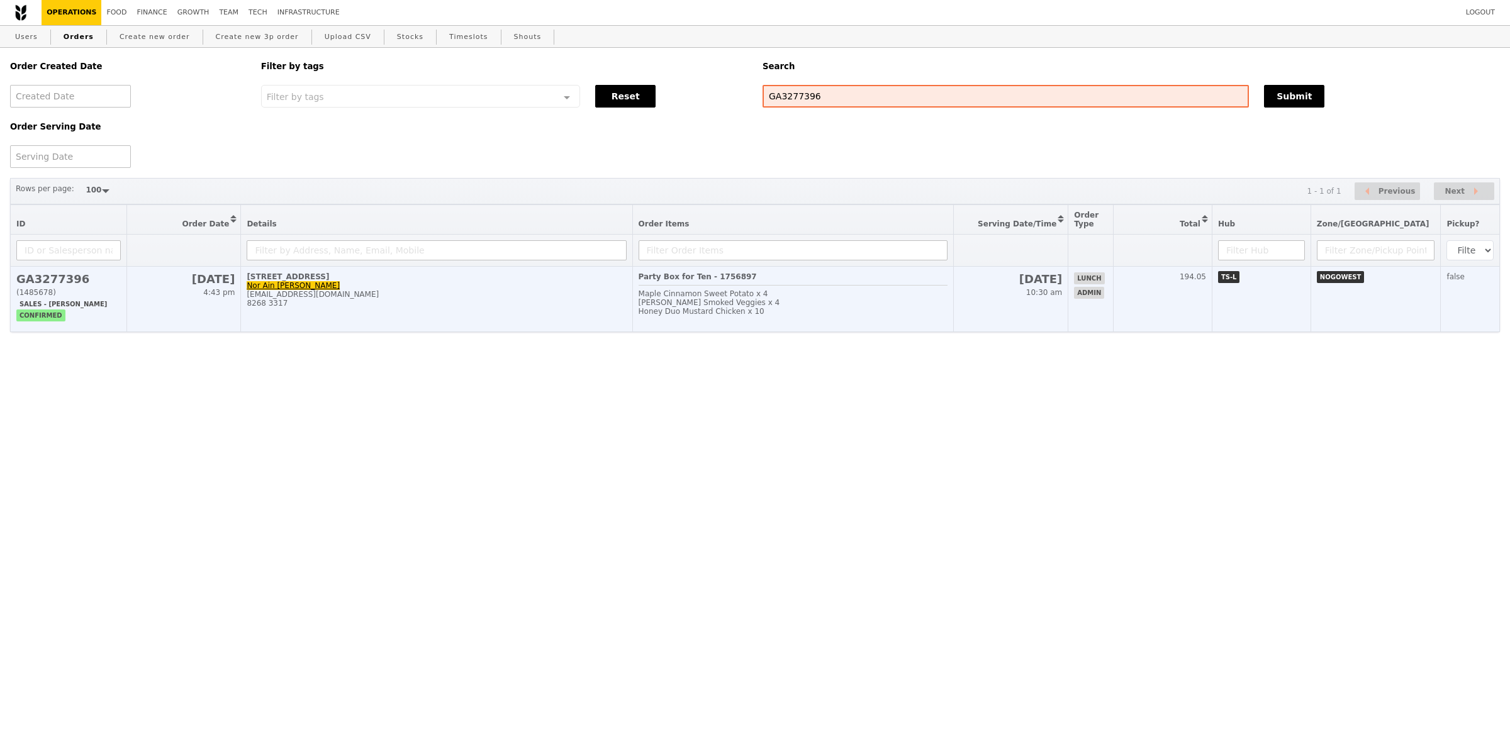
click at [330, 311] on td "15 Benoi Road Nor Ain Bte Hasan norainbtehasan@seatrium.com 8268 3317" at bounding box center [436, 299] width 391 height 65
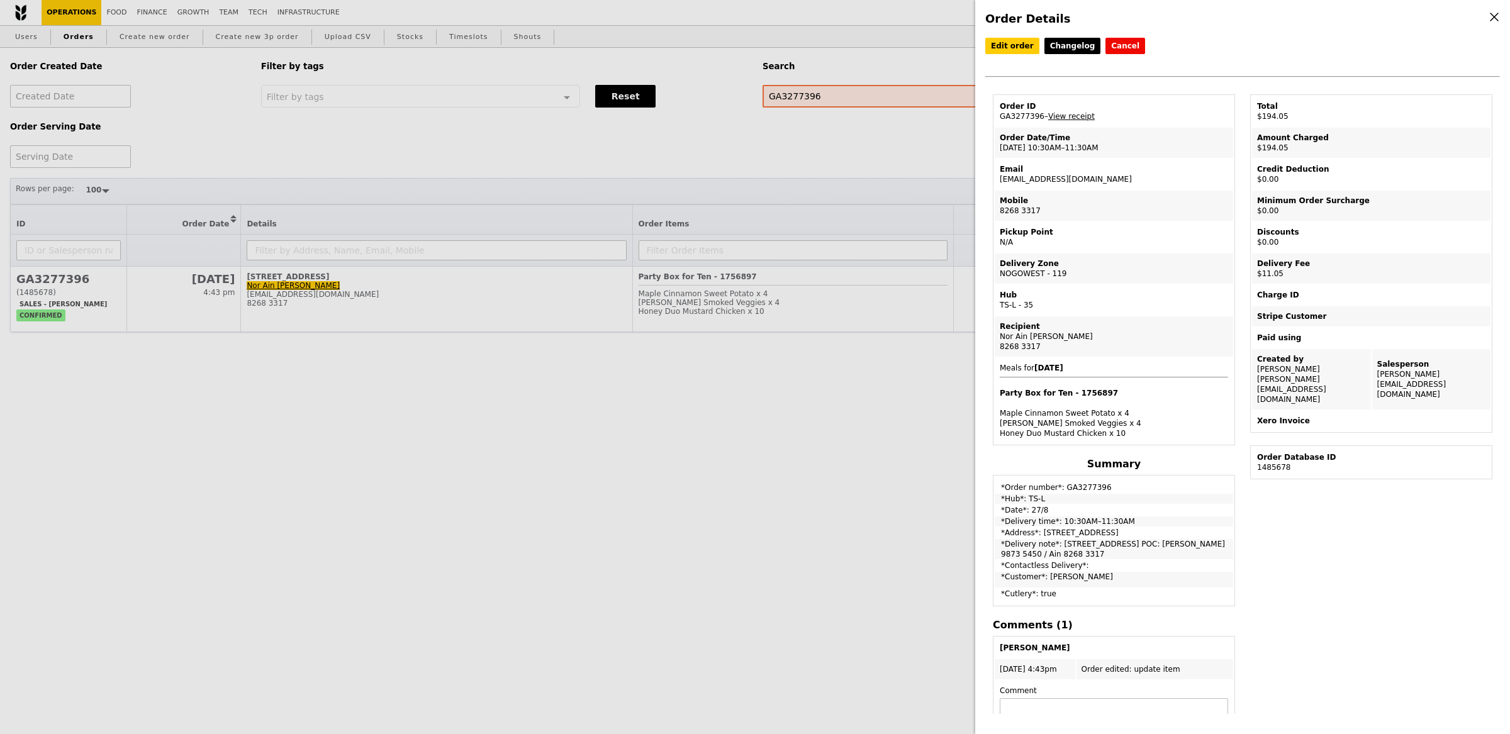
drag, startPoint x: 1114, startPoint y: 179, endPoint x: 995, endPoint y: 181, distance: 118.3
click at [995, 181] on td "Email norainbtehasan@seatrium.com" at bounding box center [1114, 174] width 238 height 30
copy td "norainbtehasan@seatrium.com"
drag, startPoint x: 374, startPoint y: 108, endPoint x: 376, endPoint y: 100, distance: 8.0
click at [376, 104] on div "Order Details Edit order Changelog Cancel Order ID GA3277396 – View receipt Ord…" at bounding box center [755, 367] width 1510 height 734
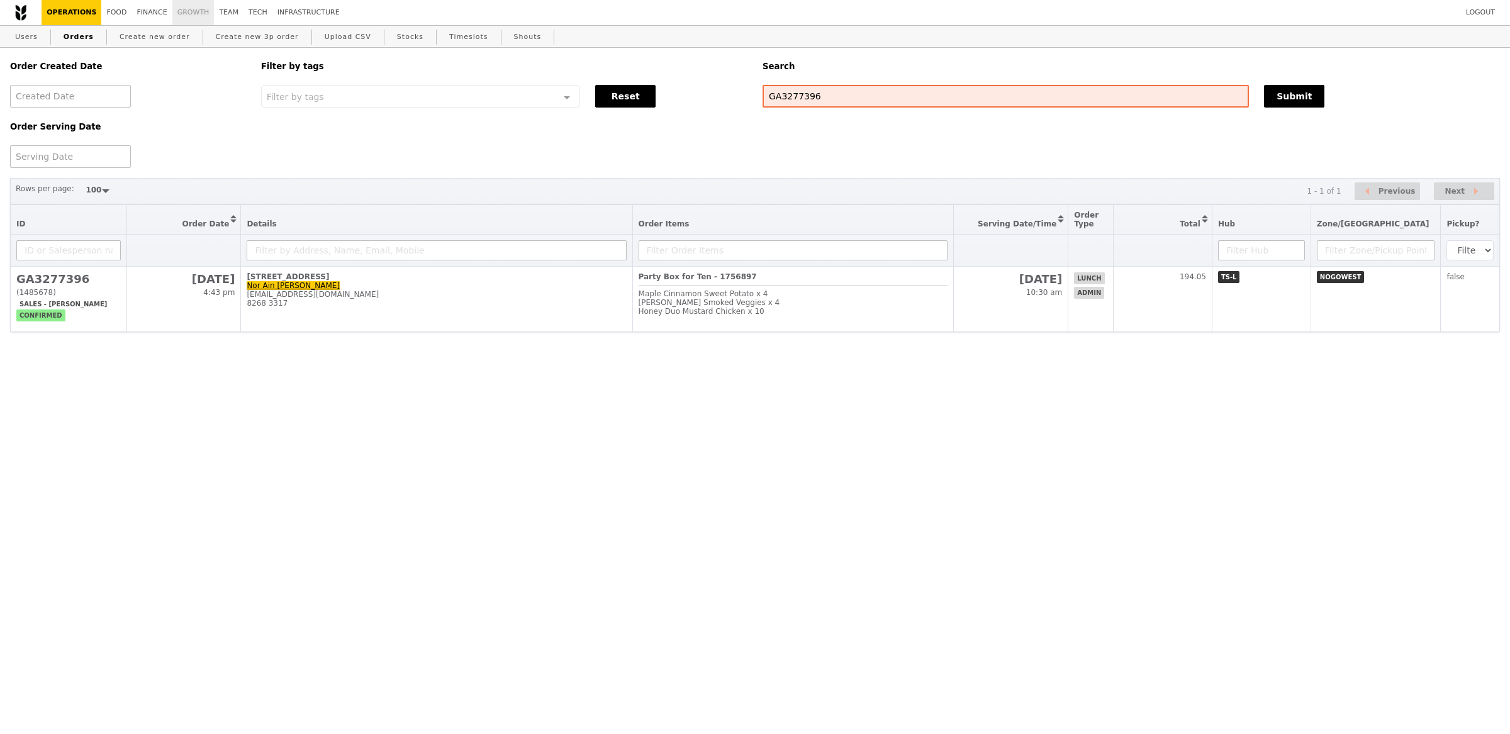
click at [178, 18] on link "Growth" at bounding box center [193, 12] width 42 height 25
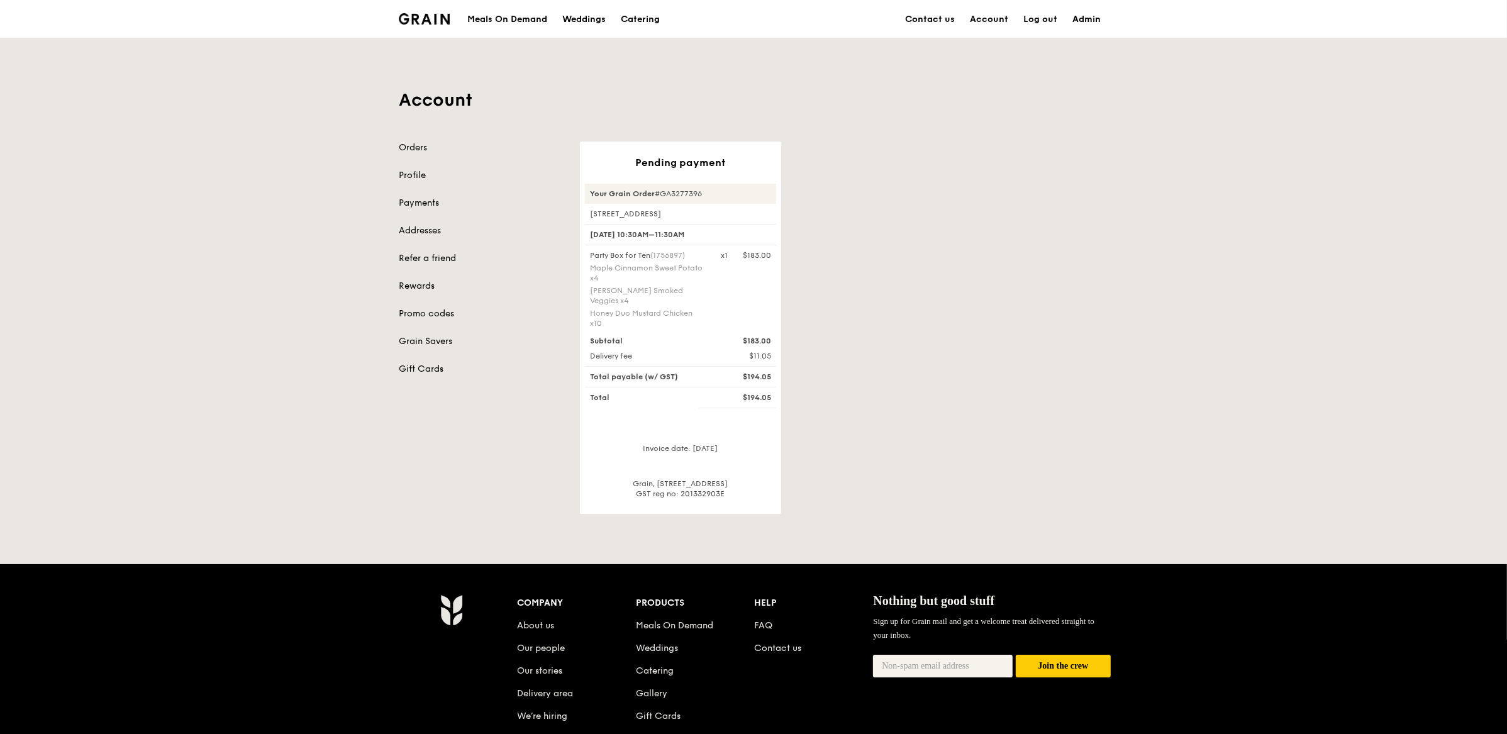
drag, startPoint x: 712, startPoint y: 198, endPoint x: 657, endPoint y: 198, distance: 54.7
click at [657, 198] on div "Your Grain Order #GA3277396" at bounding box center [680, 194] width 191 height 20
drag, startPoint x: 1051, startPoint y: 198, endPoint x: 877, endPoint y: 91, distance: 204.1
click at [1051, 198] on div "Pending payment Your Grain Order #GA3277396 [STREET_ADDRESS] [DATE] 10:30AM–11:…" at bounding box center [845, 328] width 544 height 372
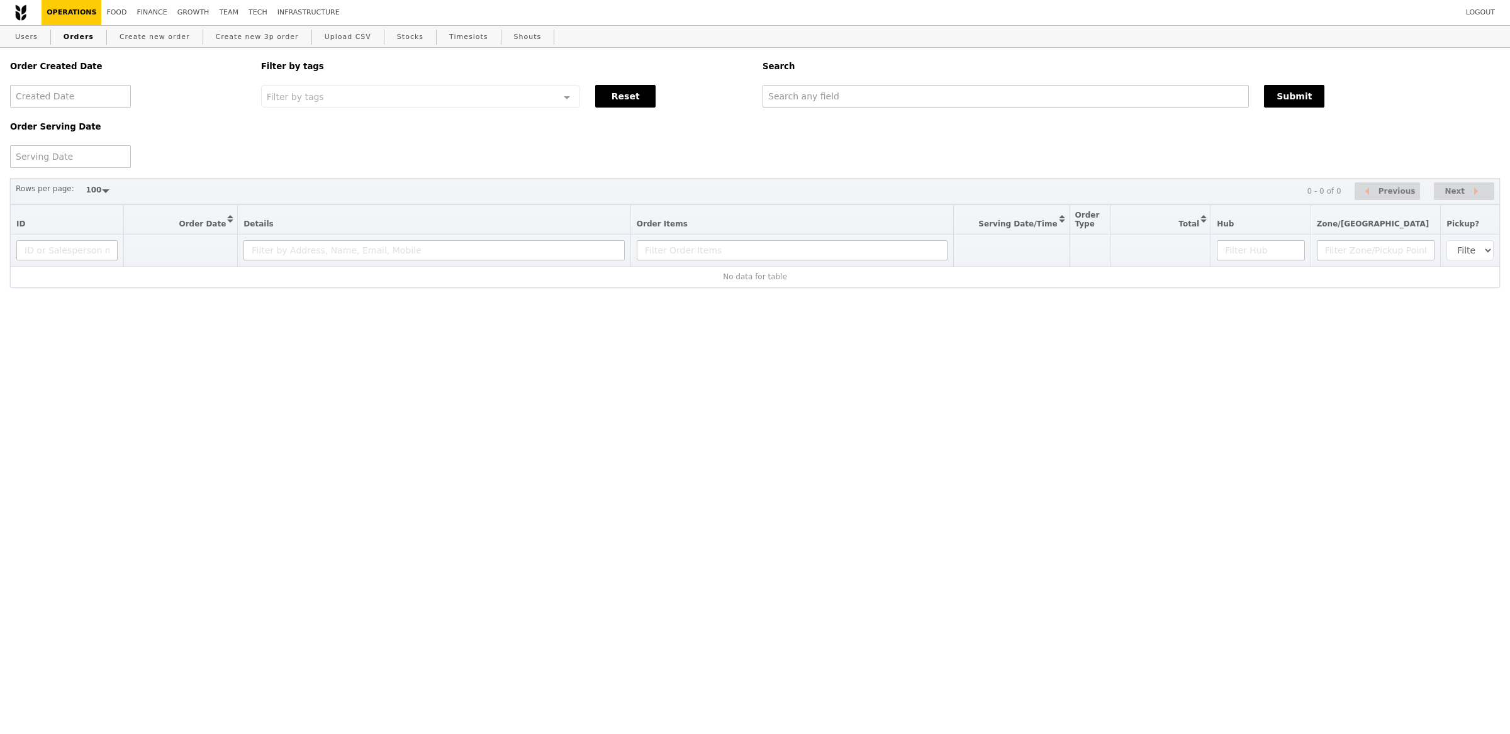
select select "100"
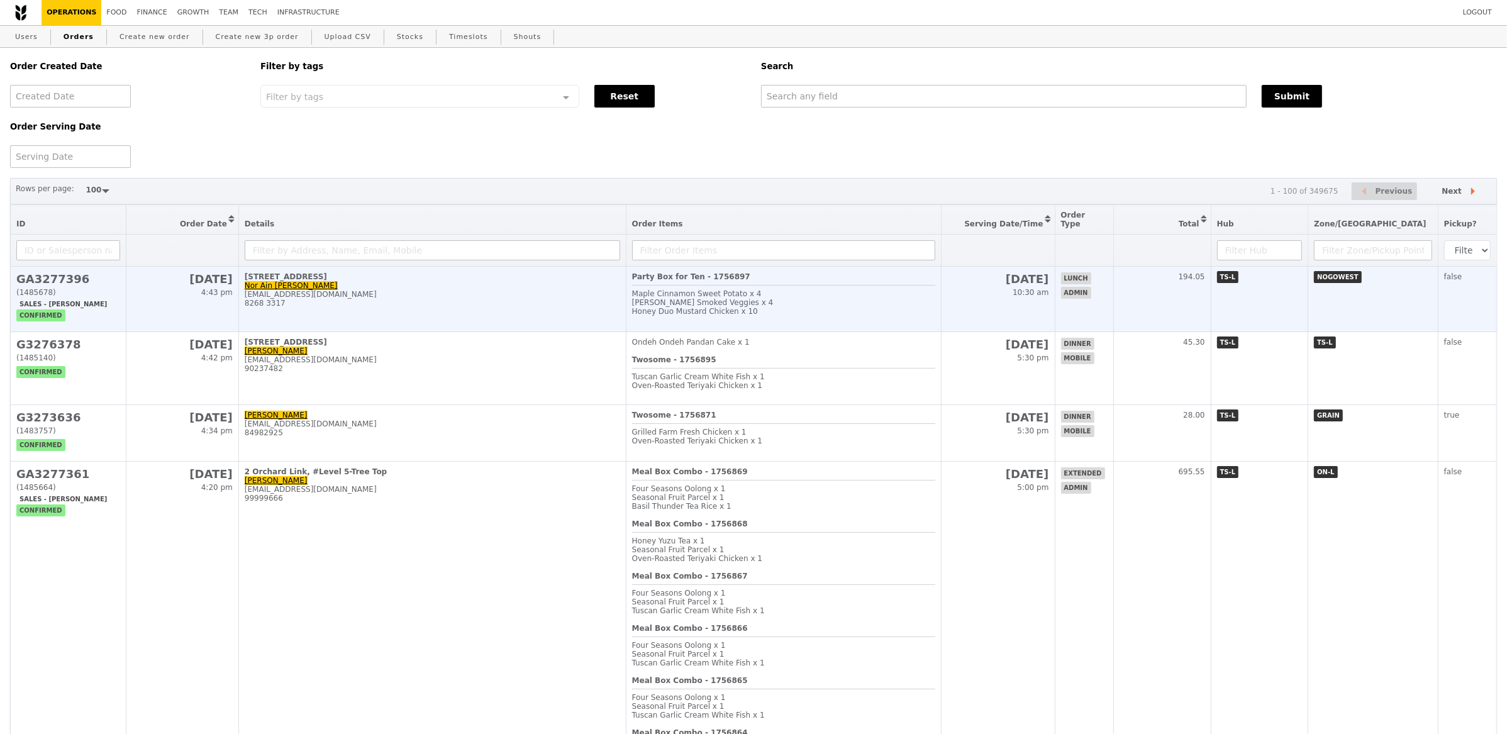
click at [474, 315] on td "[STREET_ADDRESS] Bte [PERSON_NAME] [EMAIL_ADDRESS][DOMAIN_NAME] 8268 3317" at bounding box center [432, 299] width 388 height 65
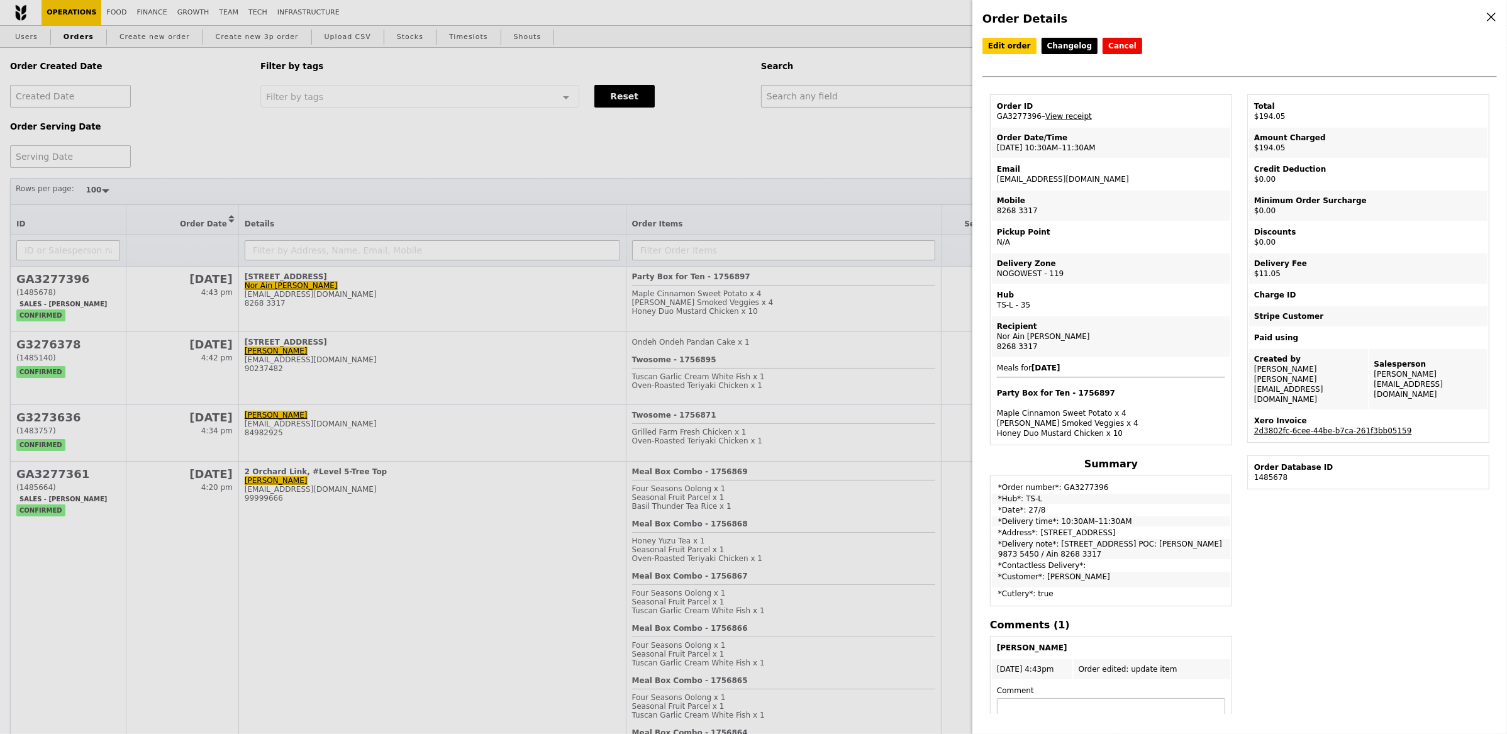
click at [1321, 411] on td "Xero Invoice 2d3802fc-6cee-44be-b7ca-261f3bb05159" at bounding box center [1368, 426] width 238 height 30
click at [1322, 427] on link "2d3802fc-6cee-44be-b7ca-261f3bb05159" at bounding box center [1334, 431] width 158 height 9
click at [506, 440] on div "Order Details Edit order Changelog Cancel Order ID GA3277396 – View receipt Ord…" at bounding box center [753, 367] width 1507 height 734
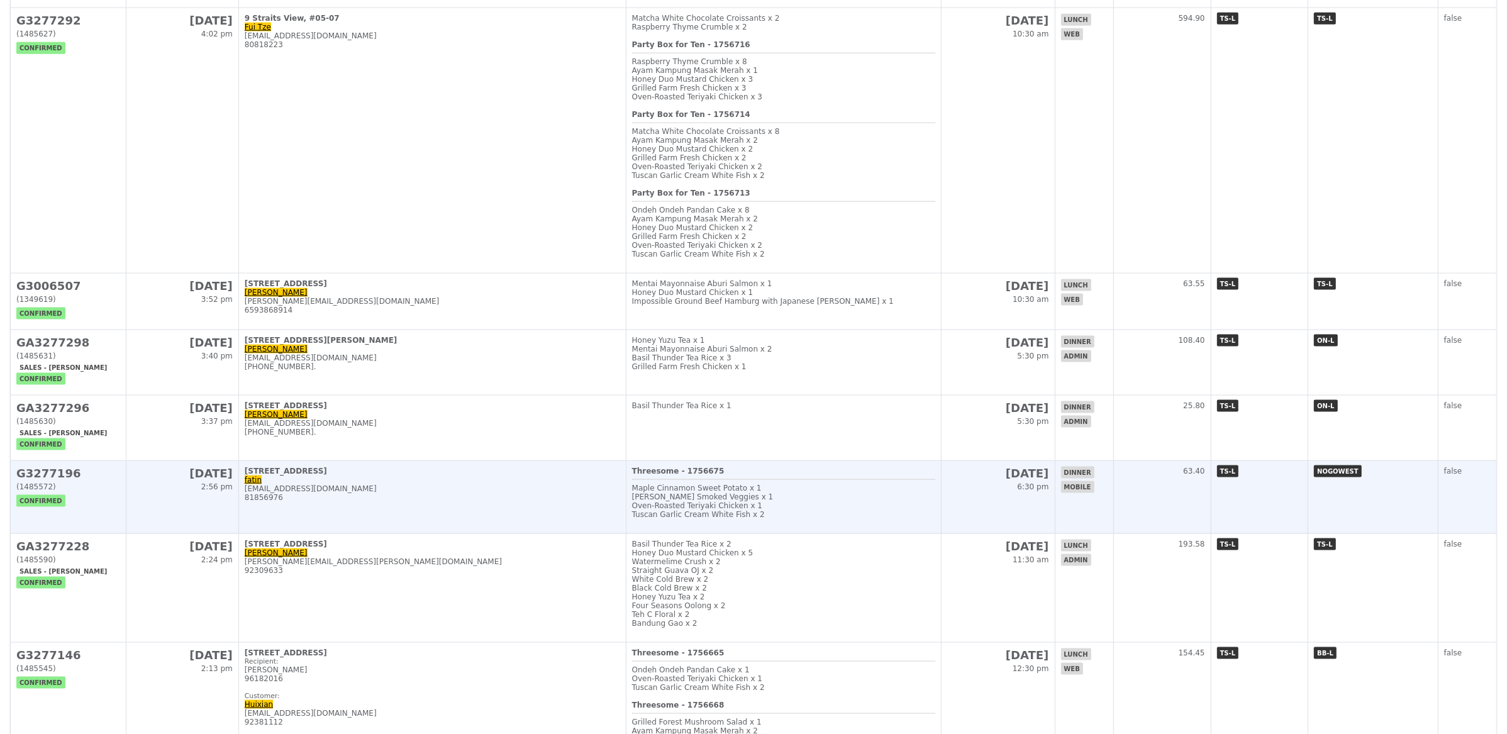
scroll to position [2114, 0]
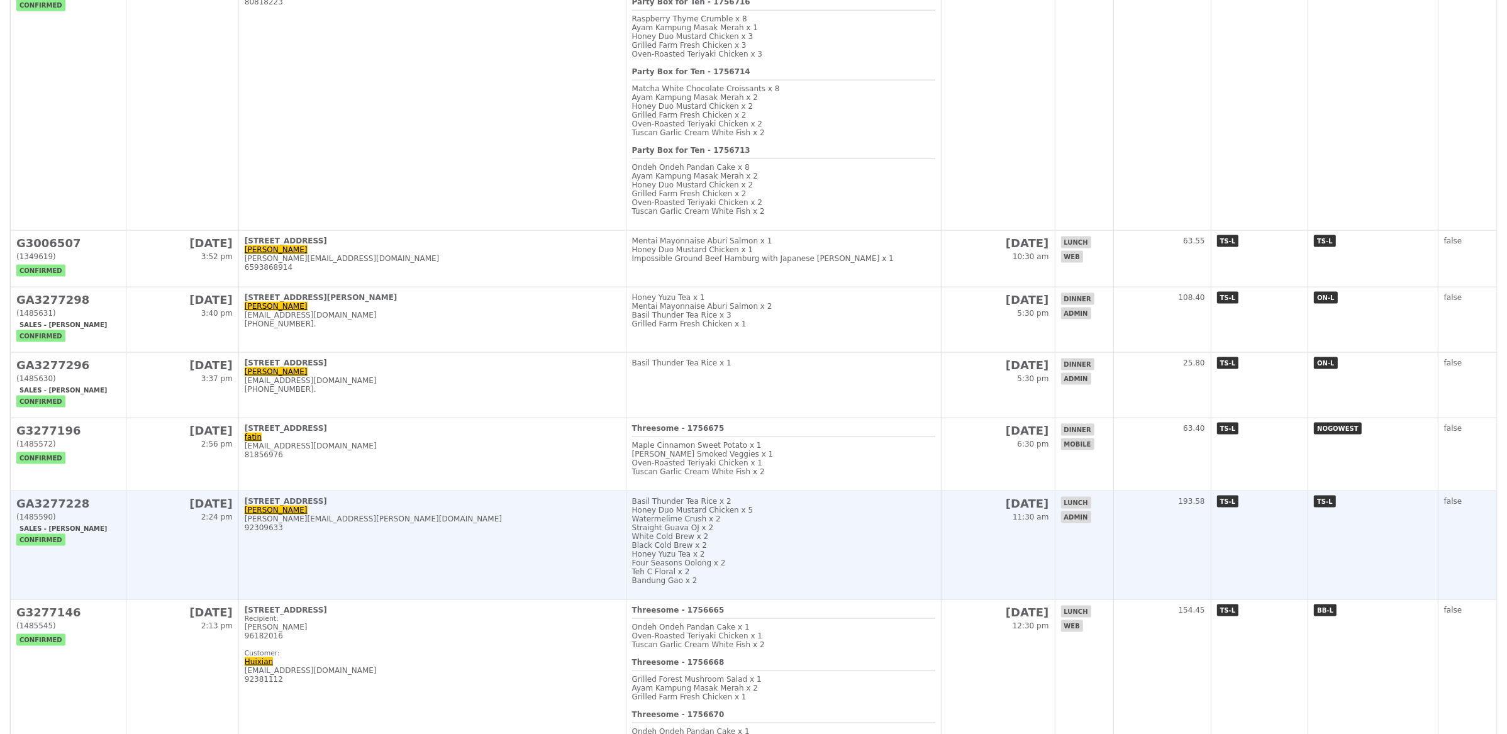
click at [478, 514] on td "21 Collyer Quay, #01-01 Shirlene K shirlene.k@bayer.com 92309633" at bounding box center [432, 545] width 388 height 109
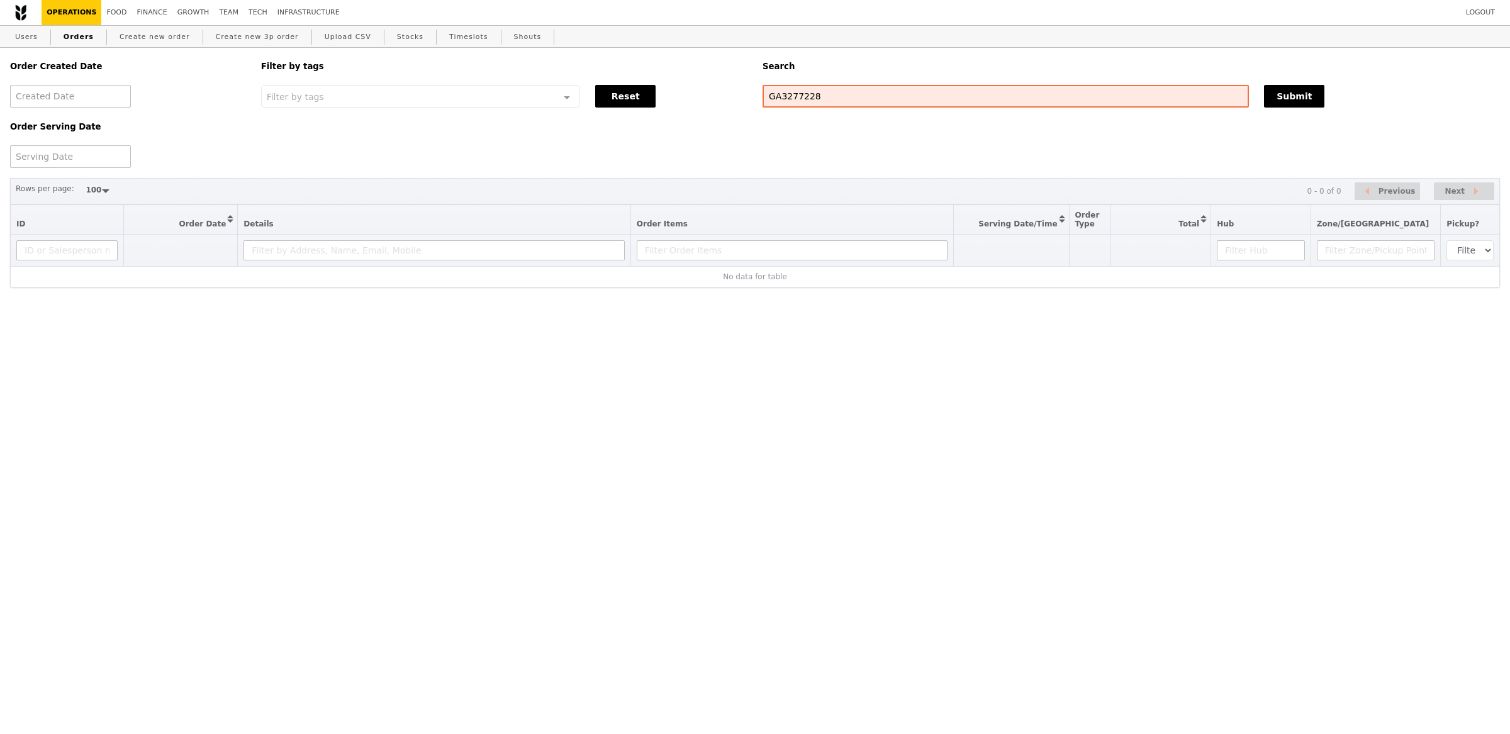
select select "100"
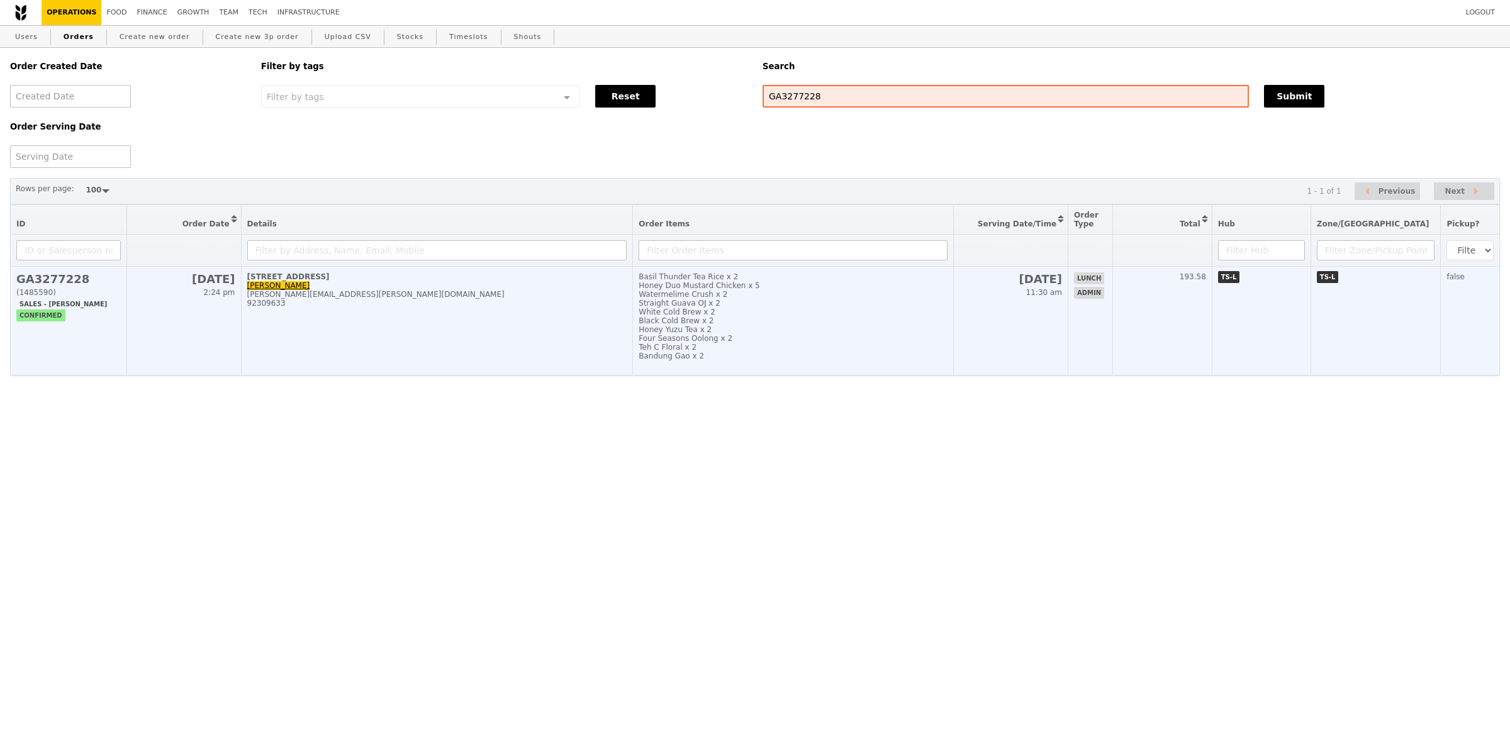
click at [730, 321] on div "Black Cold Brew x 2" at bounding box center [793, 320] width 309 height 9
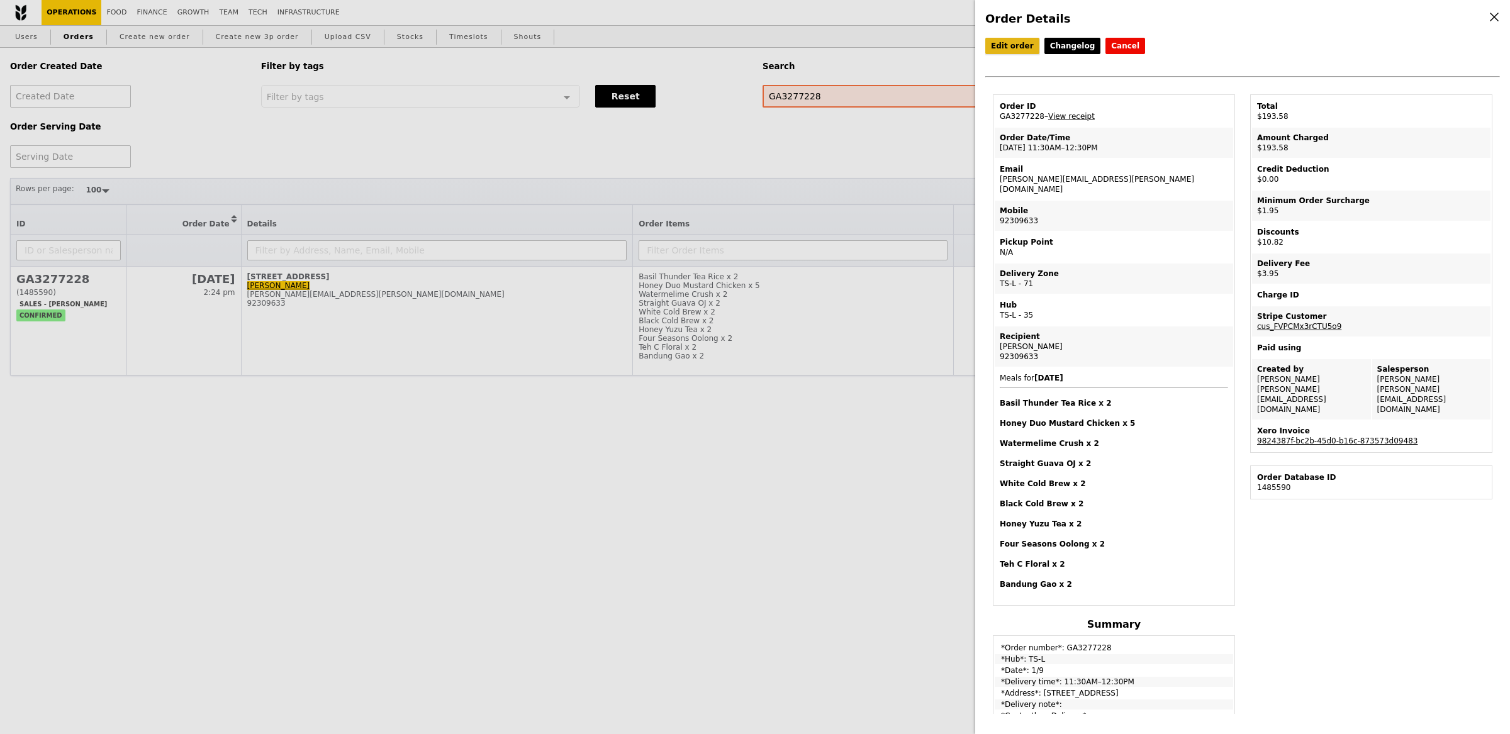
click at [1020, 46] on link "Edit order" at bounding box center [1012, 46] width 54 height 16
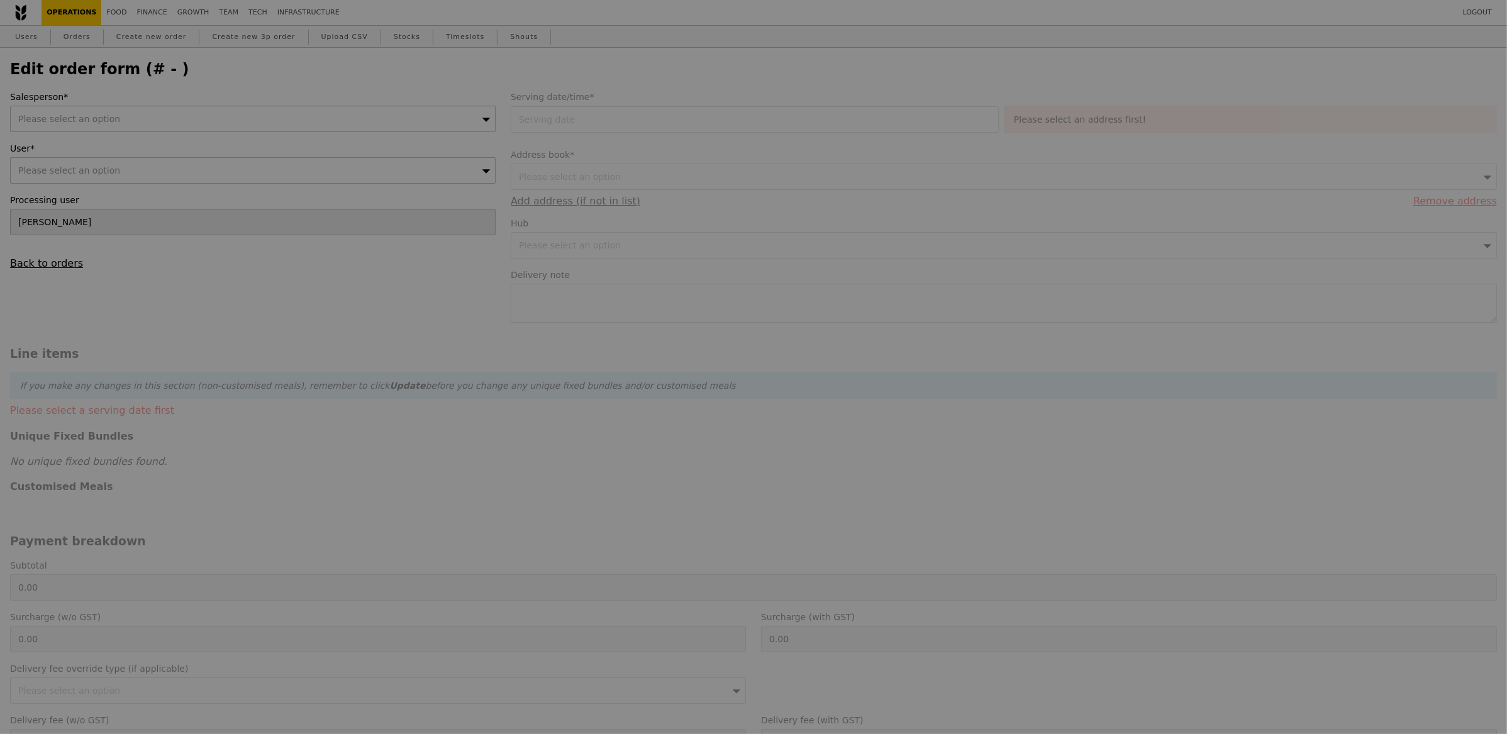
type input "[DATE]"
type input "198.50"
type input "1.79"
type input "1.95"
type input "3.62"
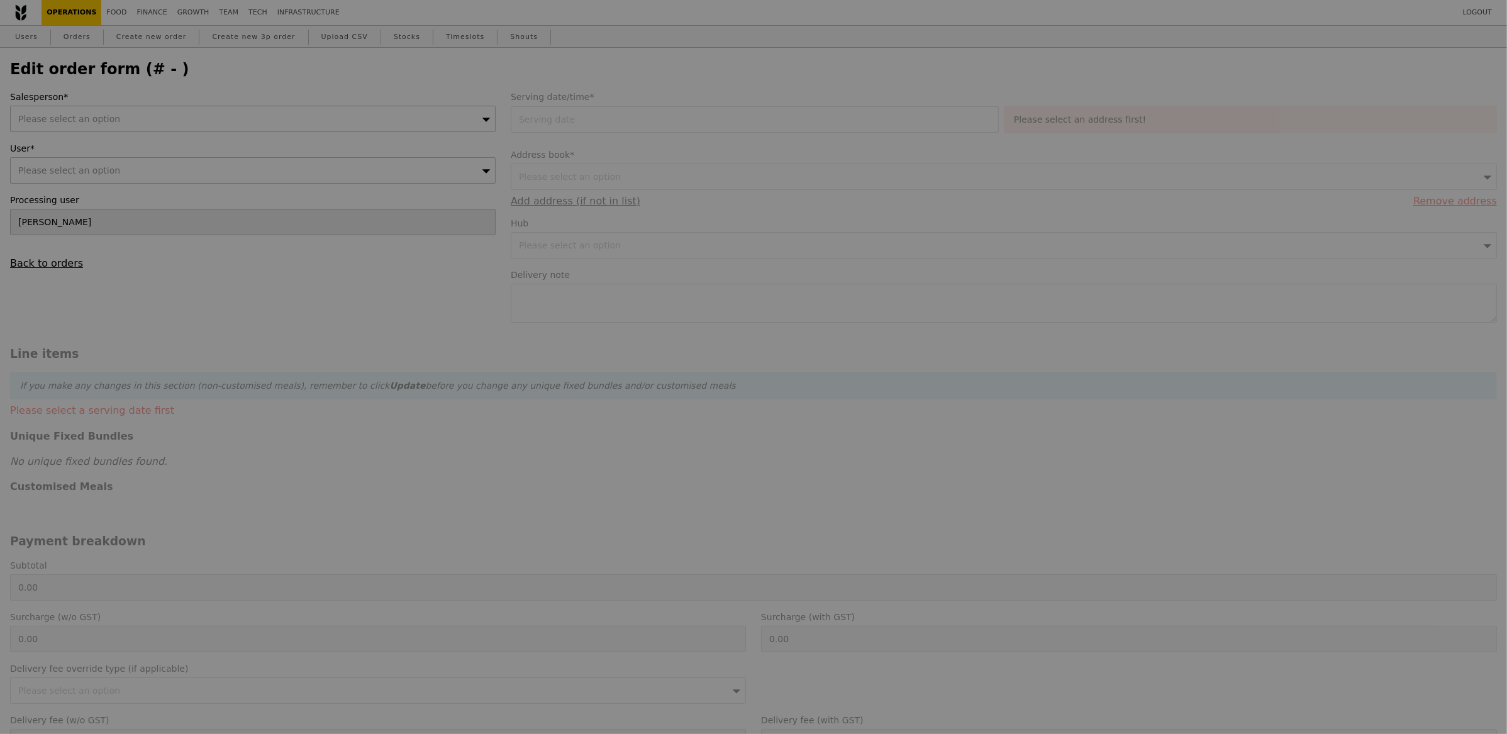
type input "3.95"
type input "9.93"
type input "10.82"
type input "193.58"
type input "Loading..."
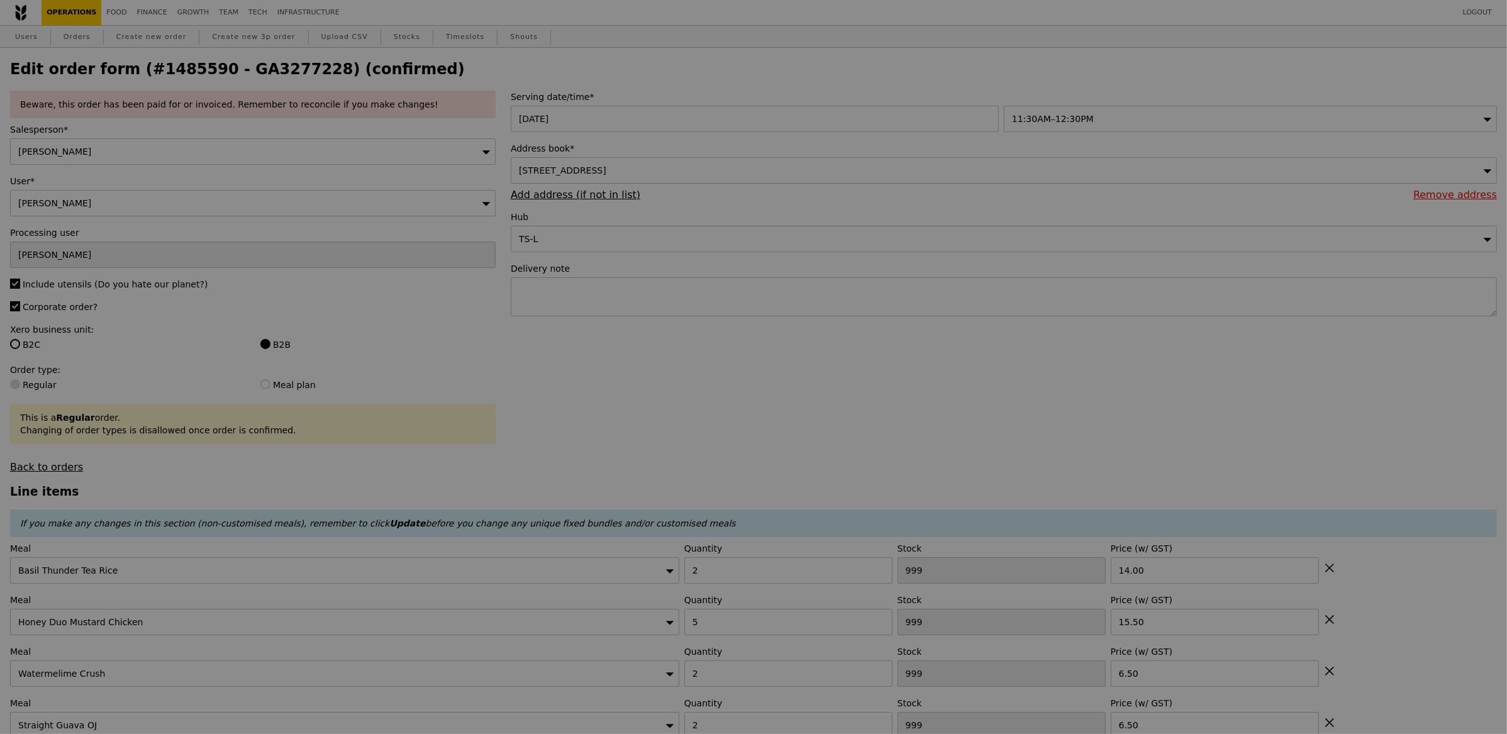
type input "487"
type input "468"
type input "498"
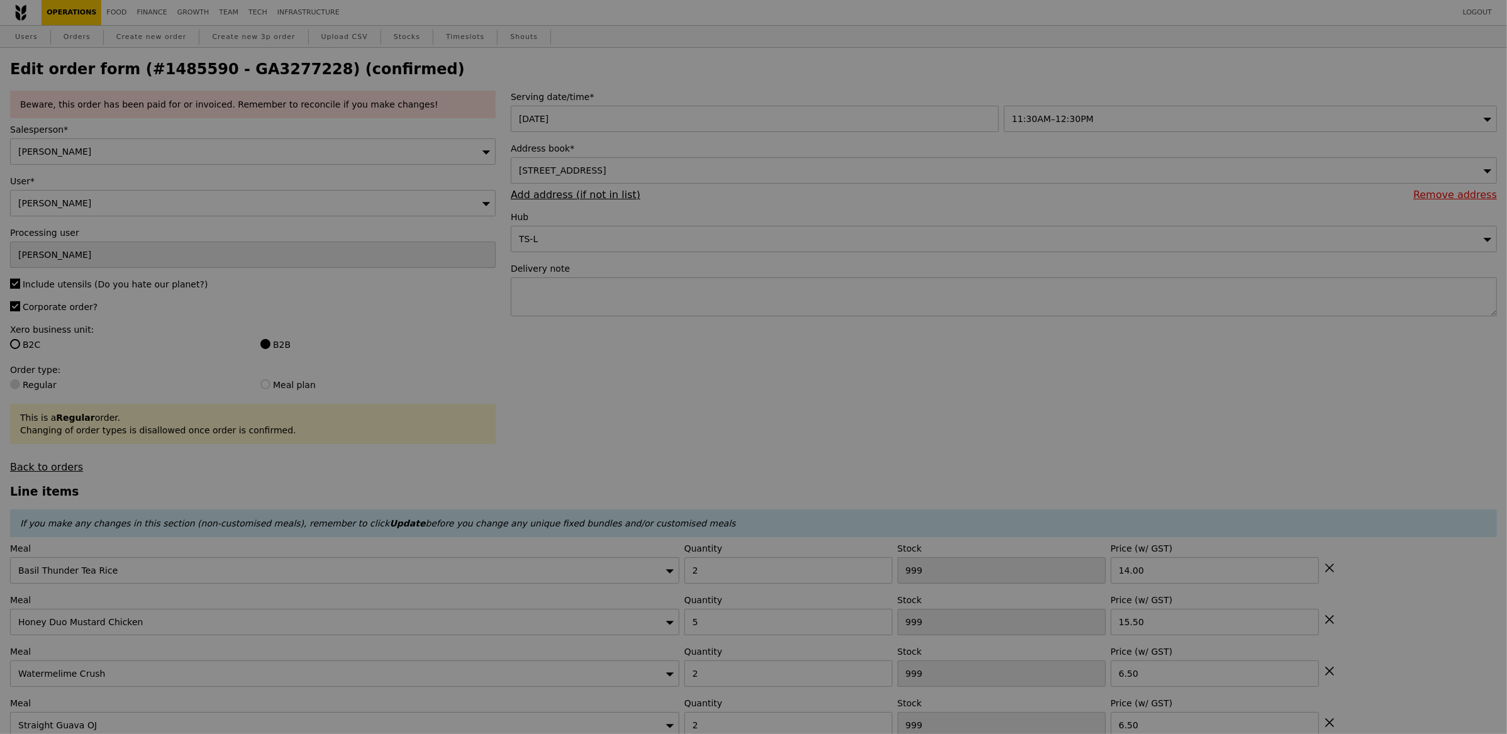
type input "498"
type input "493"
type input "498"
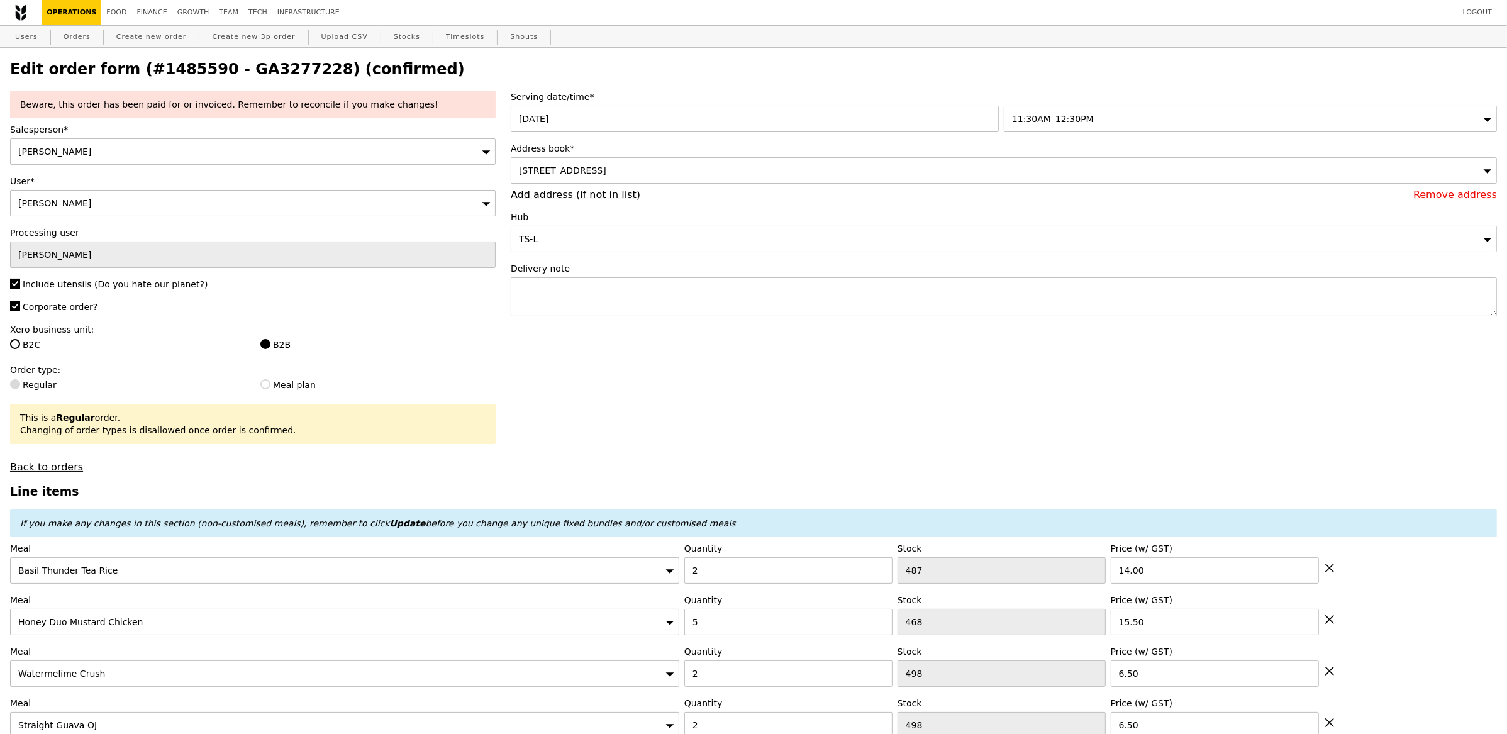
click at [1105, 118] on div "11:30AM–12:30PM" at bounding box center [1250, 119] width 493 height 26
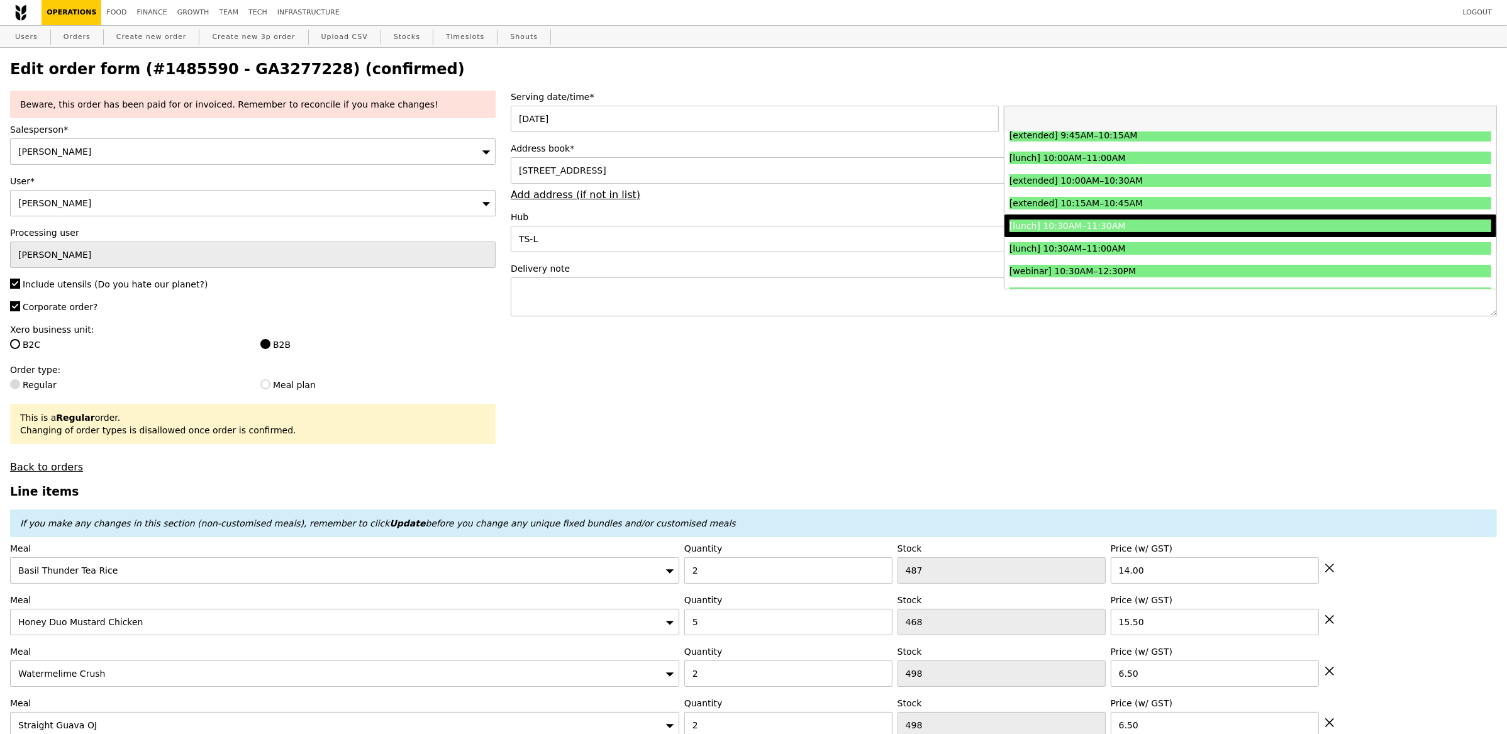
scroll to position [237, 0]
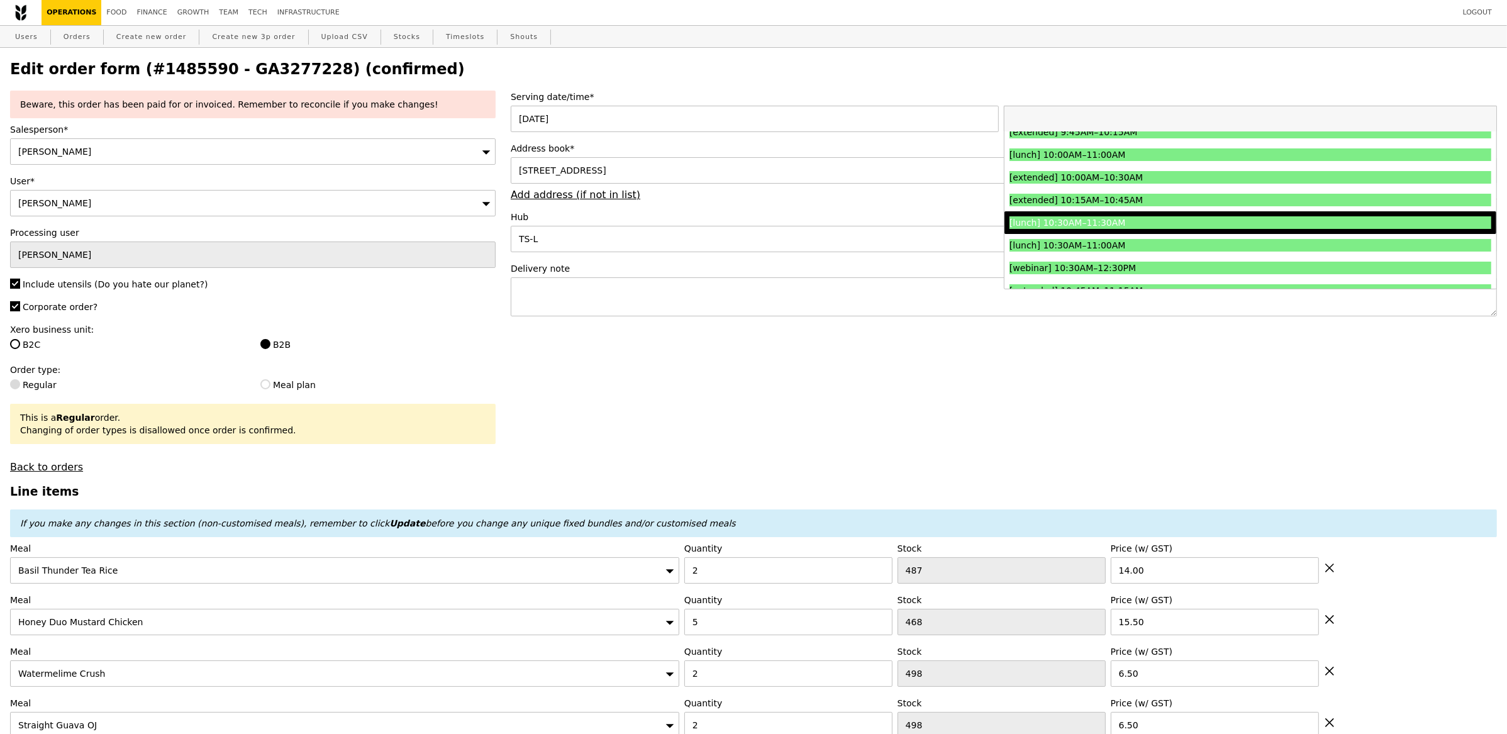
click at [1166, 226] on div "[lunch] 10:30AM–11:30AM" at bounding box center [1191, 222] width 362 height 13
type input "Loading..."
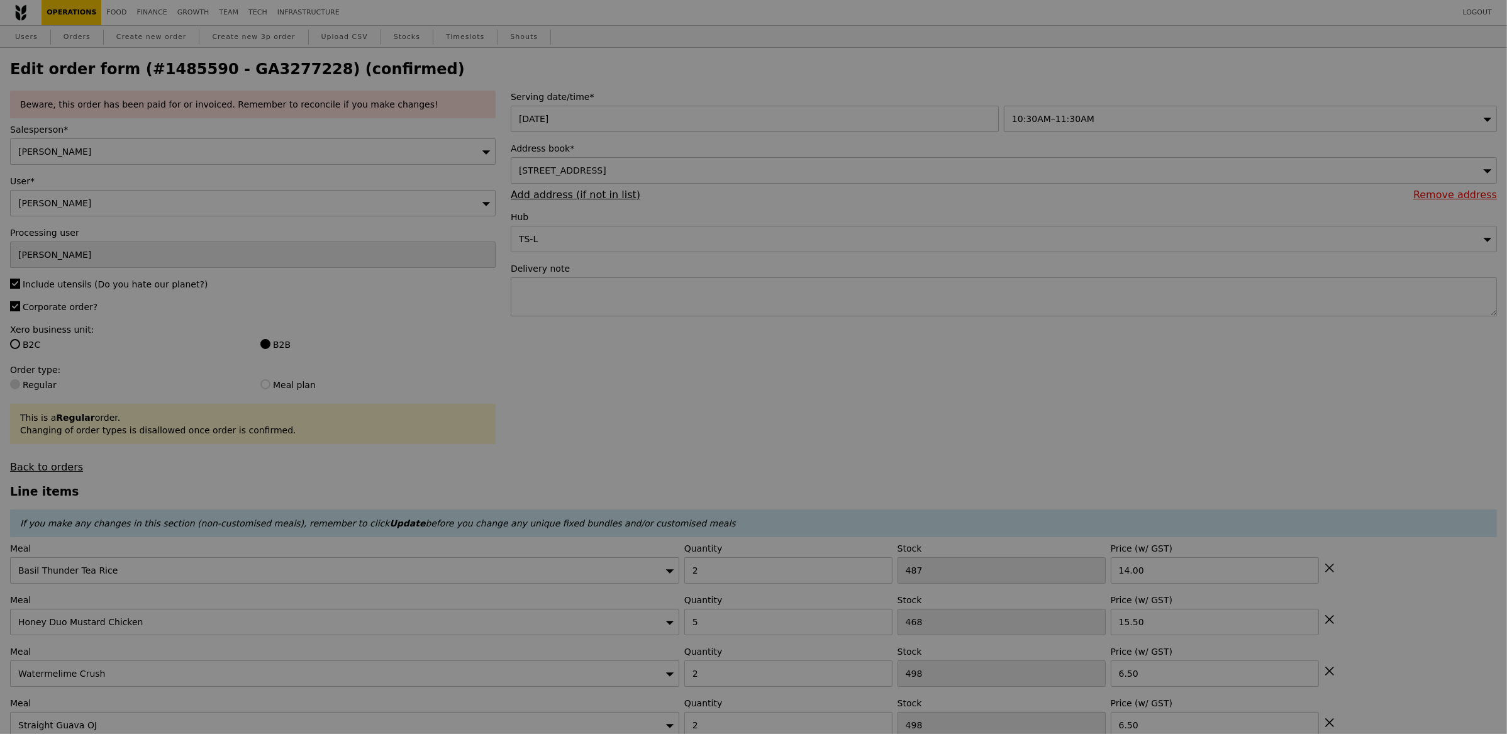
click at [718, 323] on div at bounding box center [753, 367] width 1507 height 734
type input "0.00"
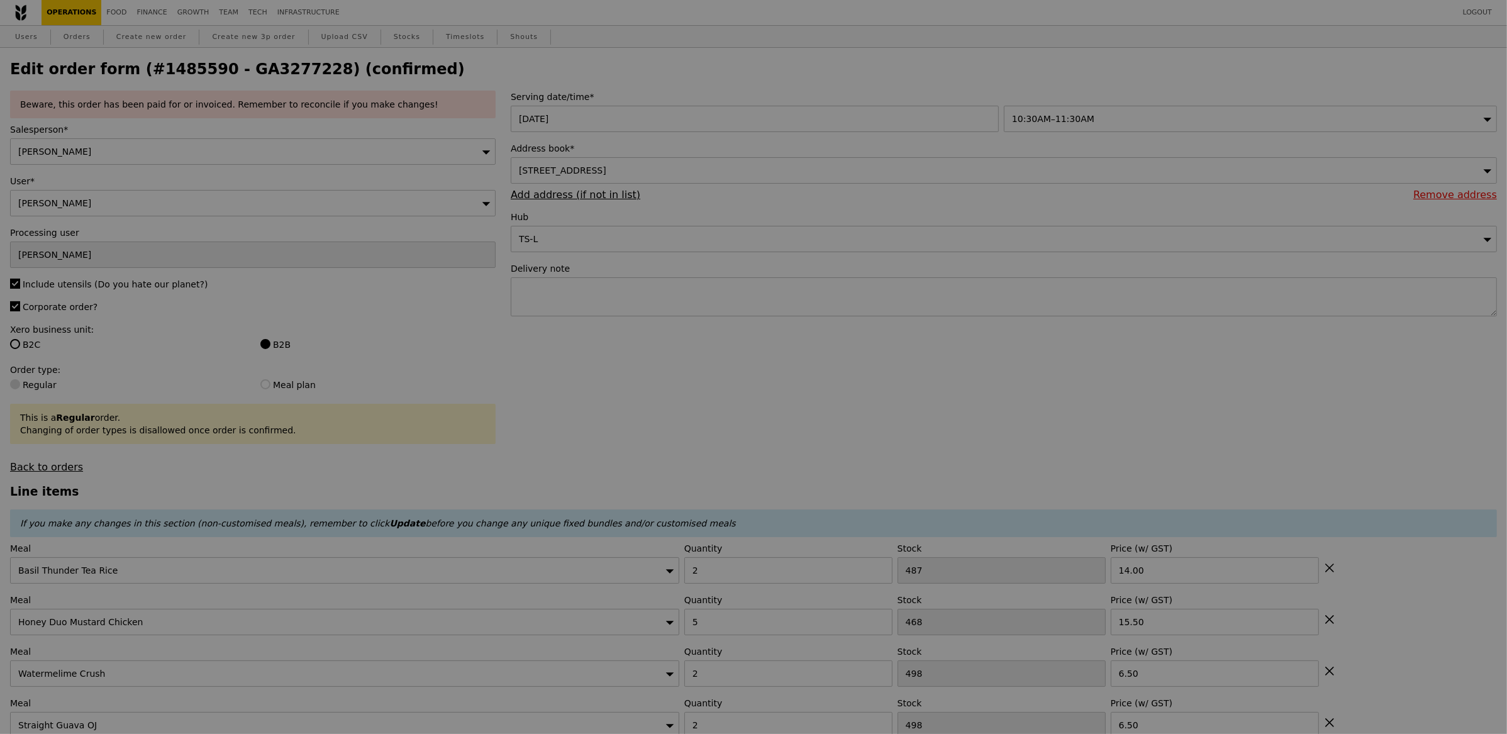
type input "Update"
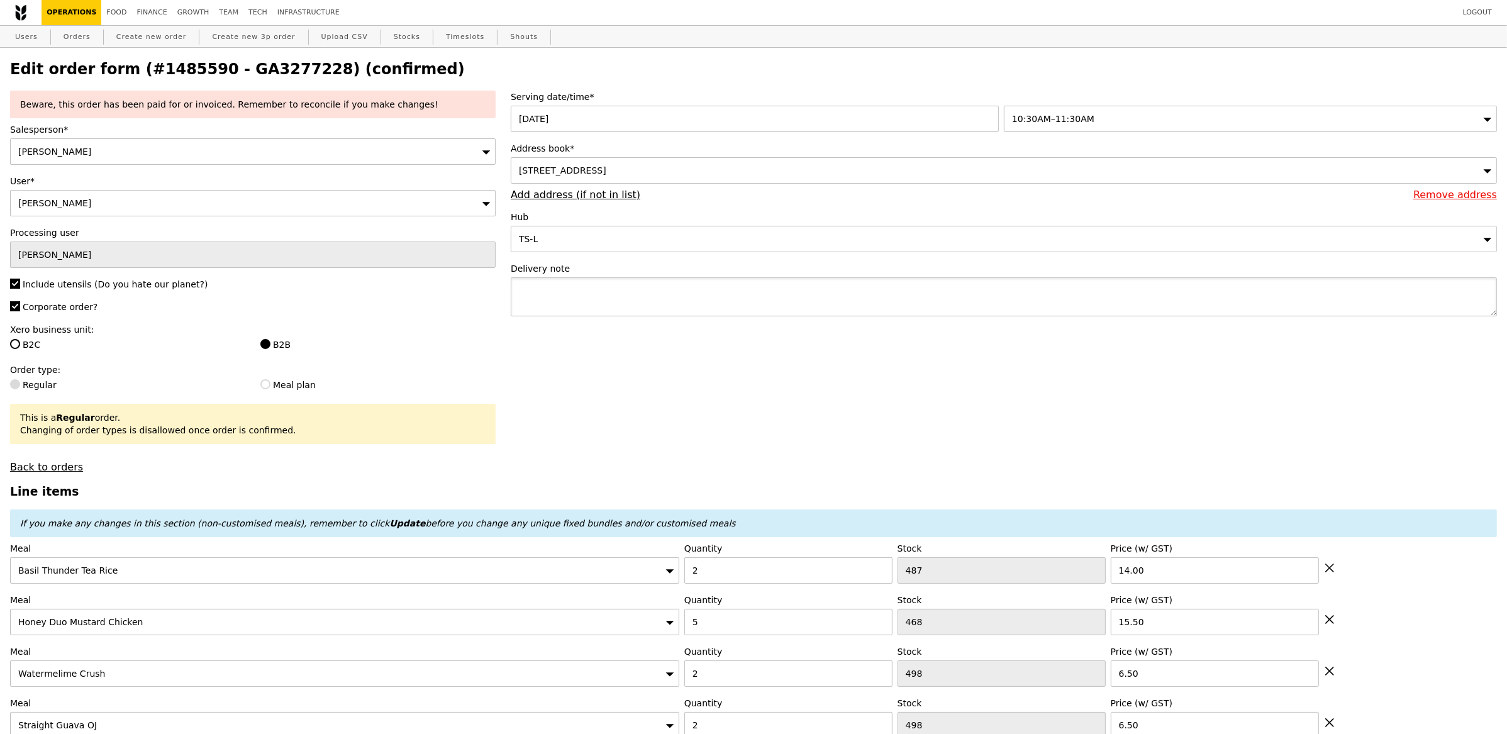
click at [718, 310] on textarea at bounding box center [1004, 296] width 986 height 39
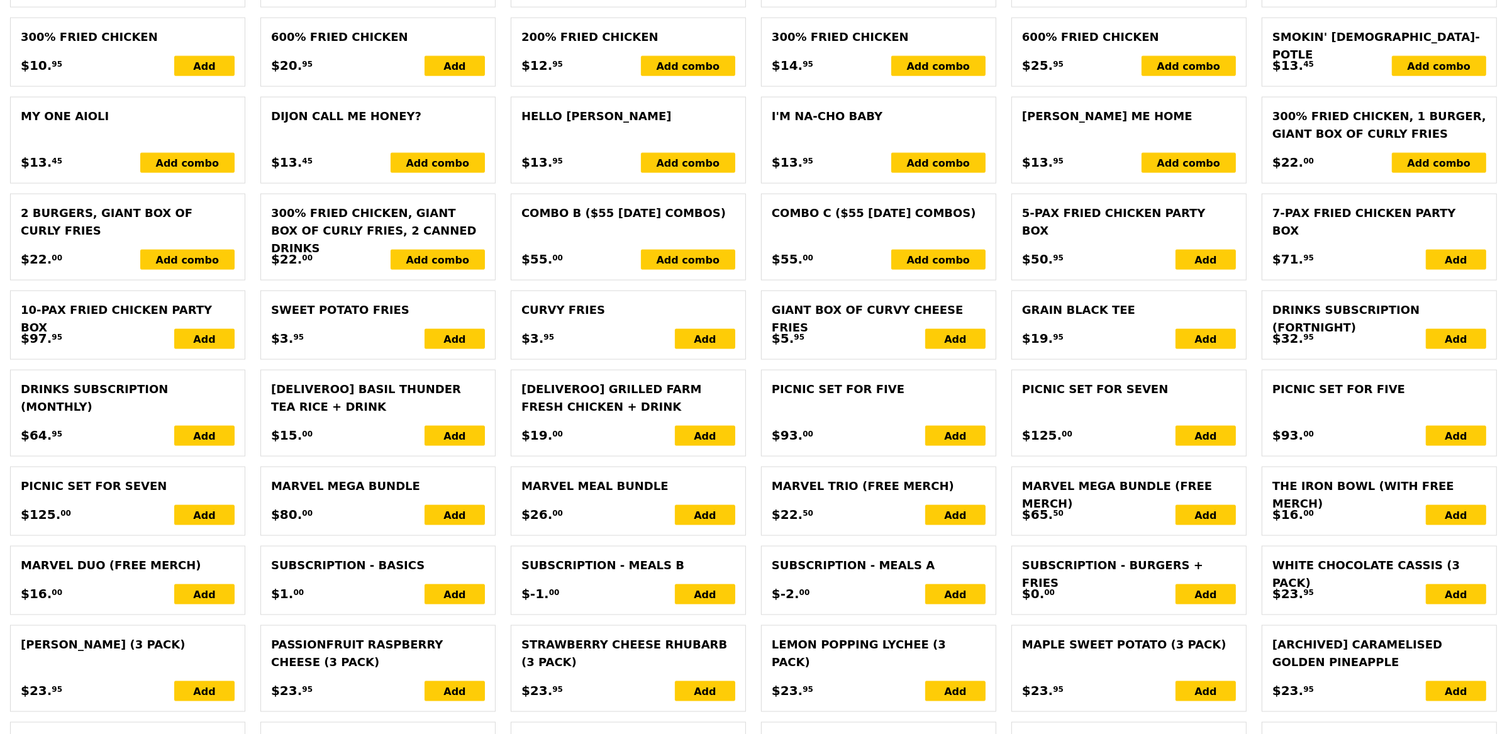
scroll to position [2939, 0]
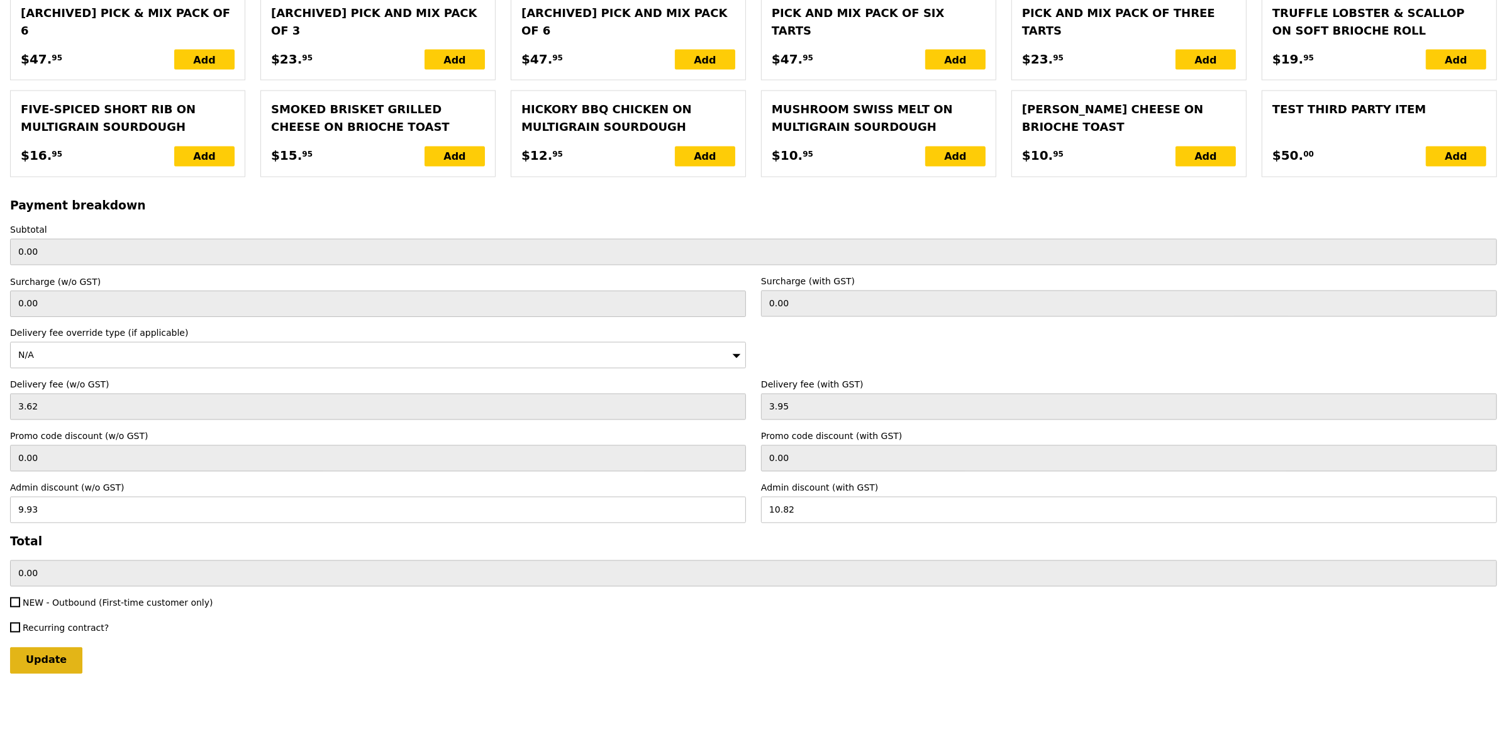
type textarea "Please deliver only at 11.30am"
click at [50, 656] on input "Update" at bounding box center [46, 660] width 72 height 26
type input "Loading..."
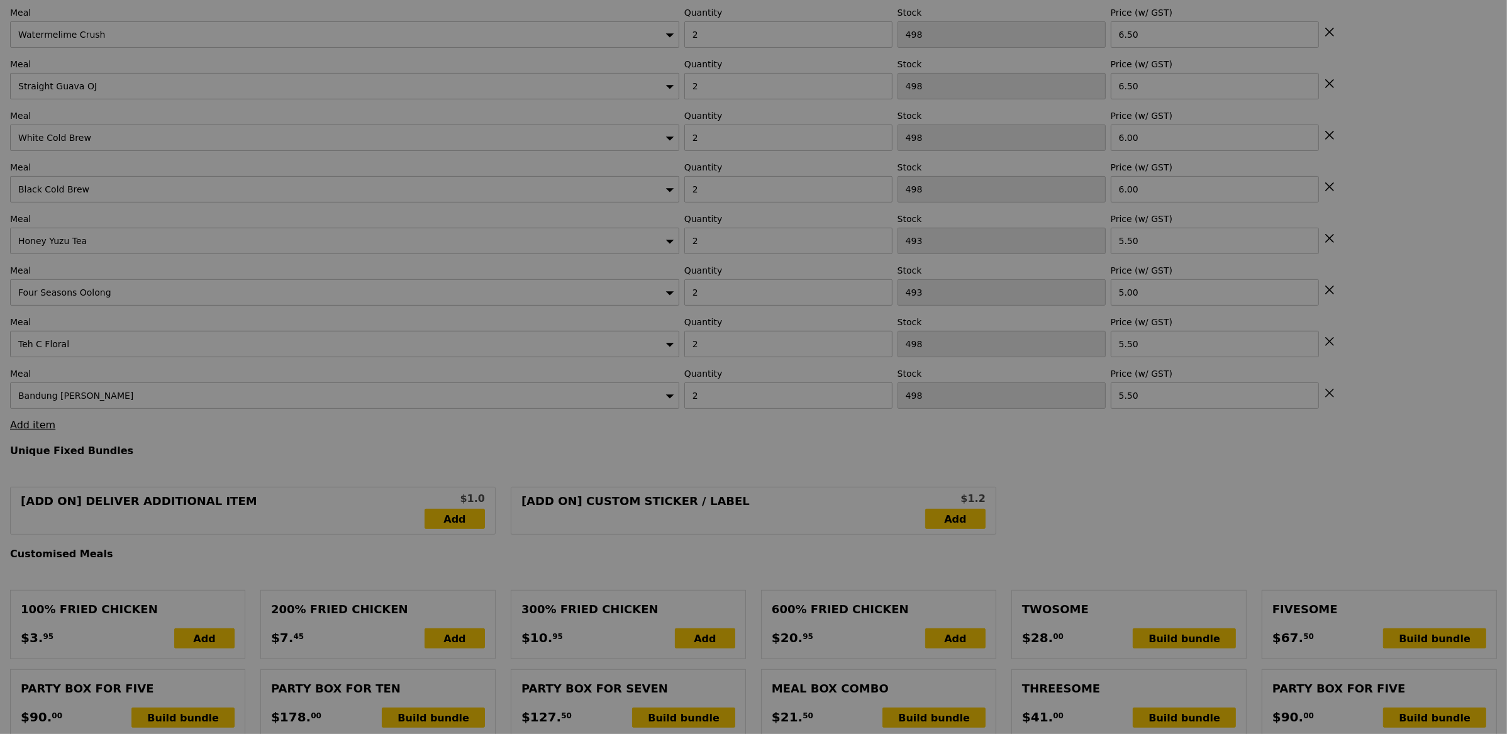
scroll to position [0, 0]
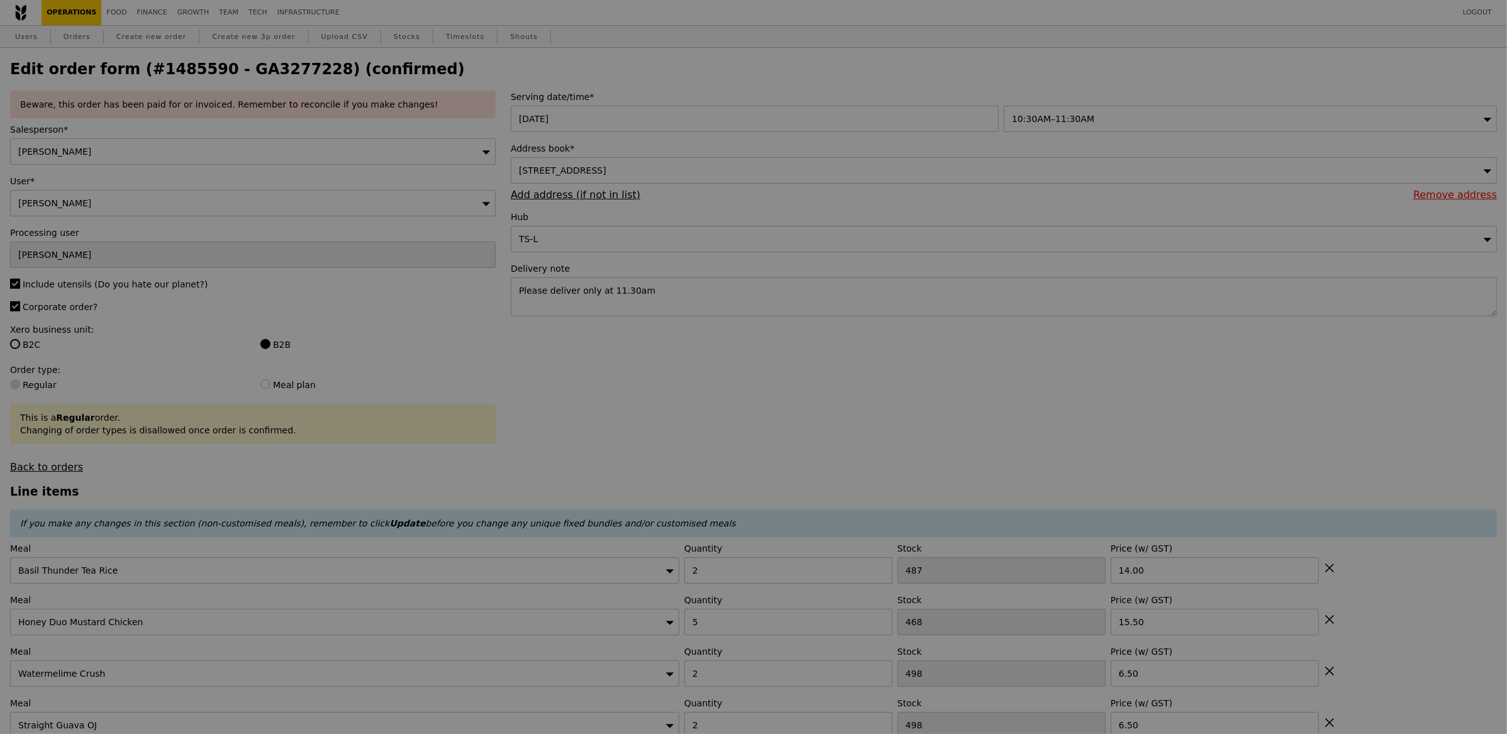
type input "198.50"
type input "1.79"
type input "1.95"
type input "193.58"
type input "Update"
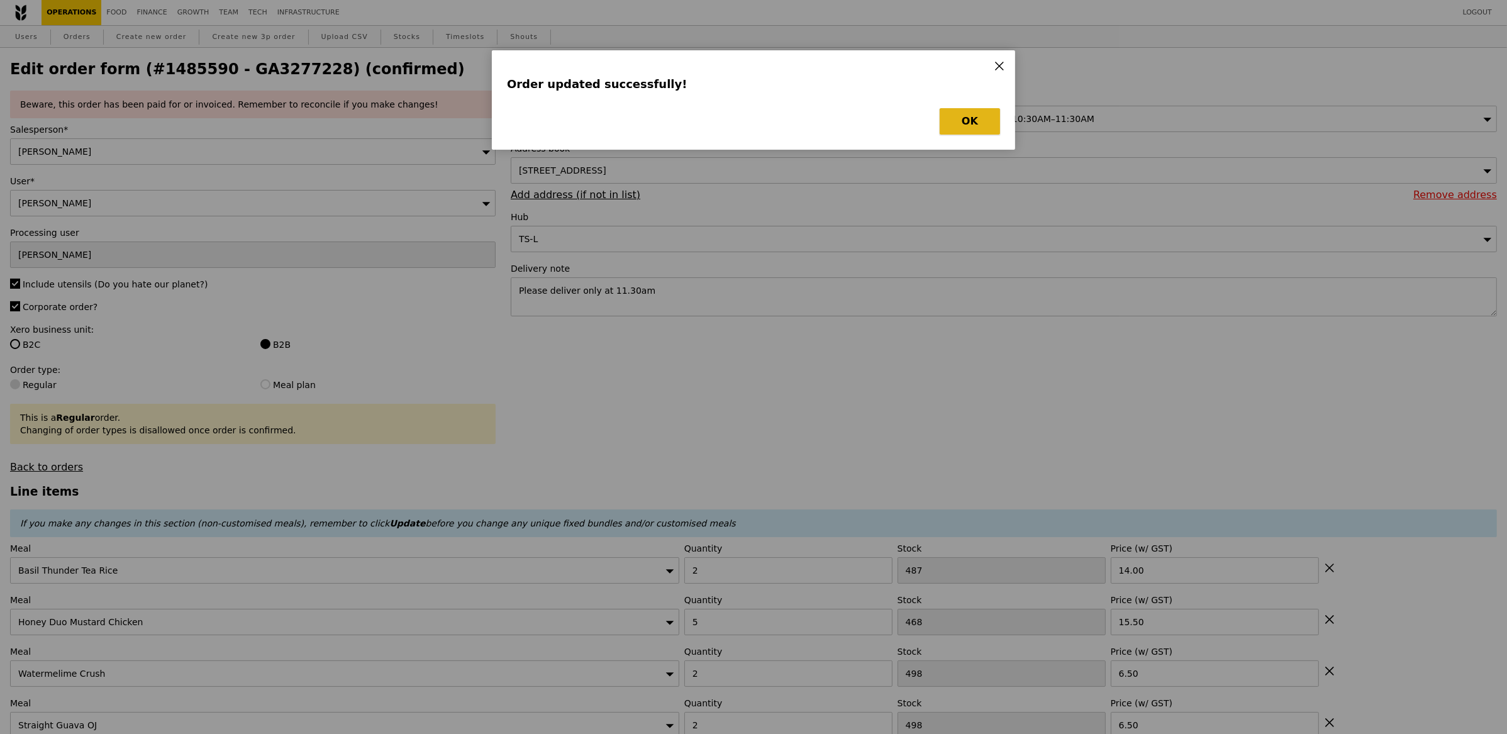
click at [985, 132] on button "OK" at bounding box center [970, 121] width 60 height 26
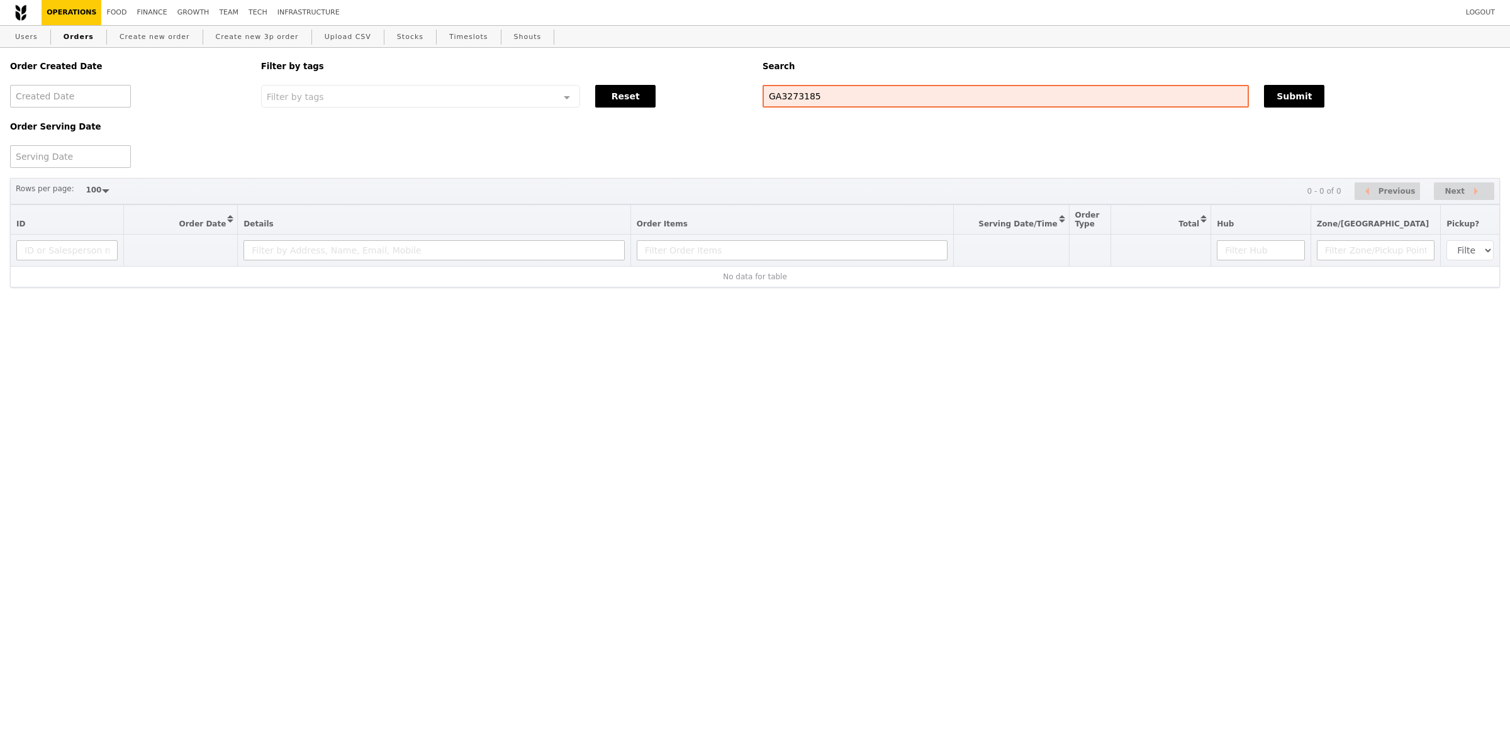
select select "100"
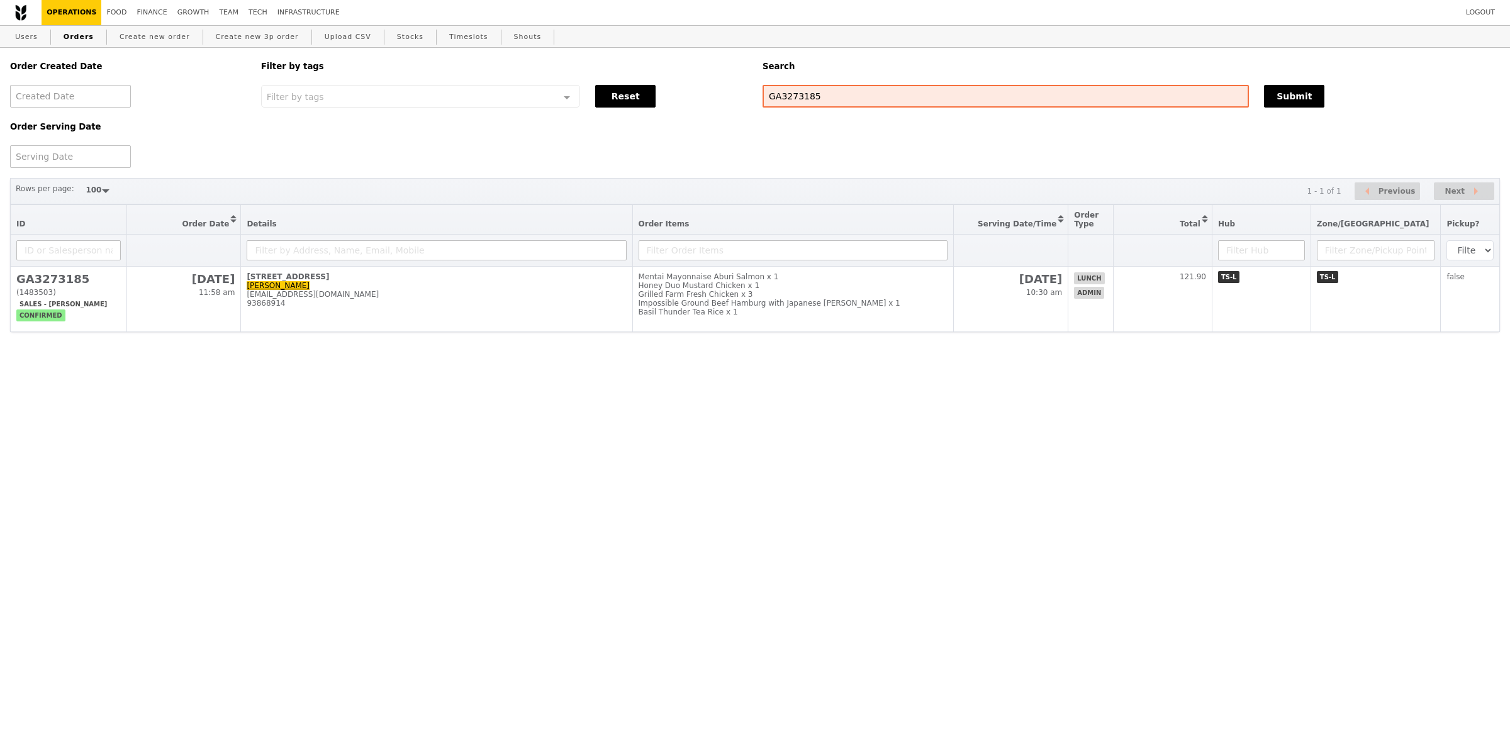
click at [769, 263] on th at bounding box center [792, 251] width 321 height 32
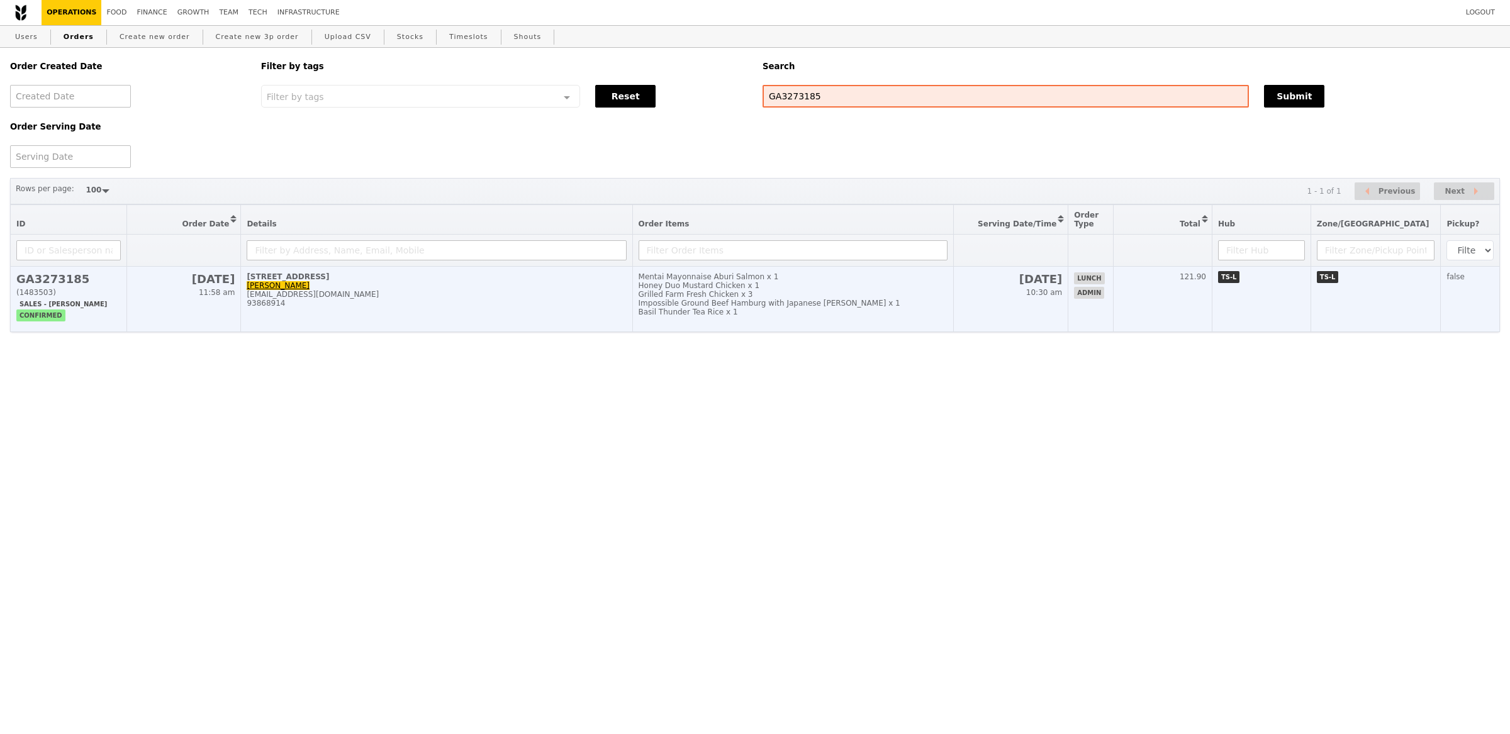
click at [773, 304] on div "Impossible Ground Beef Hamburg with Japanese [PERSON_NAME] x 1" at bounding box center [794, 303] width 310 height 9
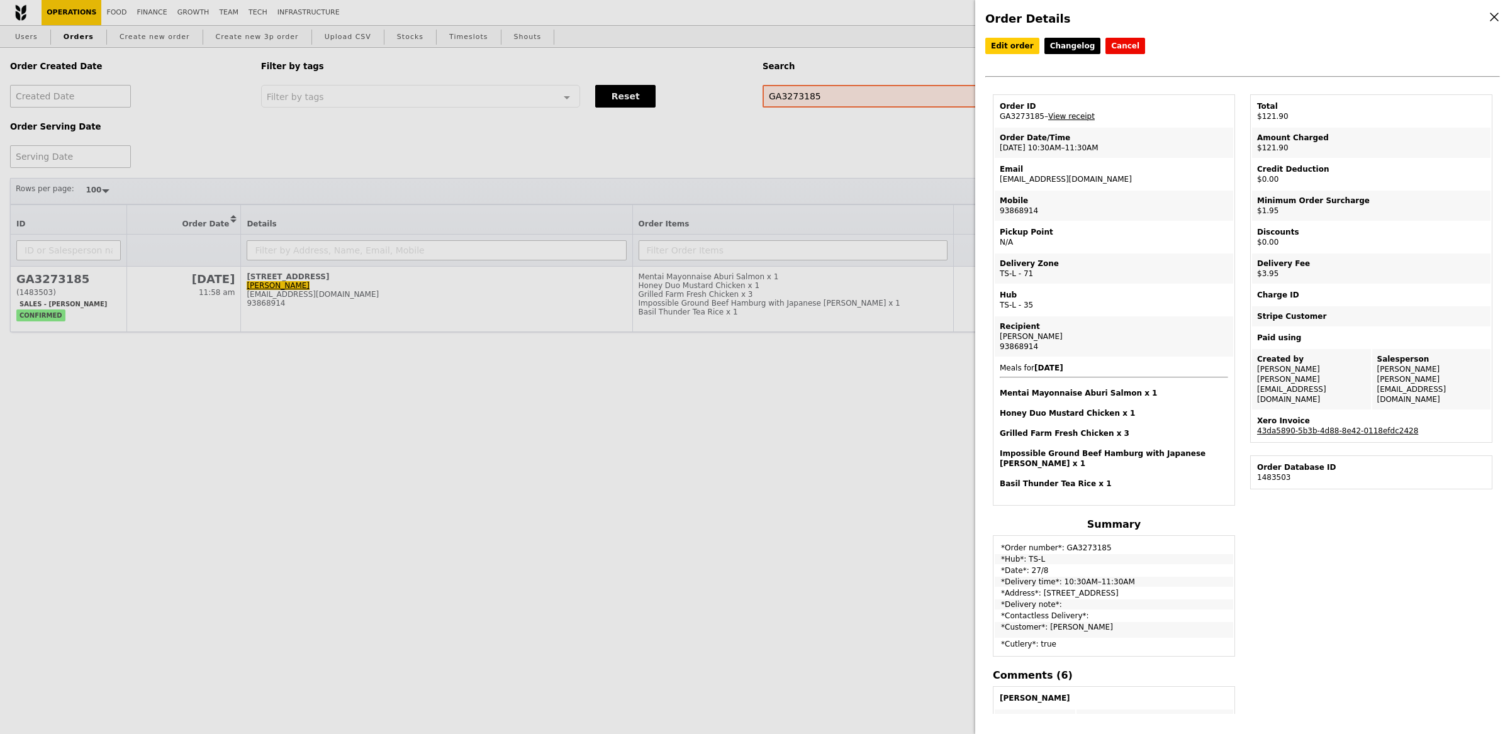
click at [1061, 115] on link "View receipt" at bounding box center [1071, 116] width 47 height 9
click at [1285, 427] on link "43da5890-5b3b-4d88-8e42-0118efdc2428" at bounding box center [1337, 431] width 161 height 9
